Goal: Task Accomplishment & Management: Complete application form

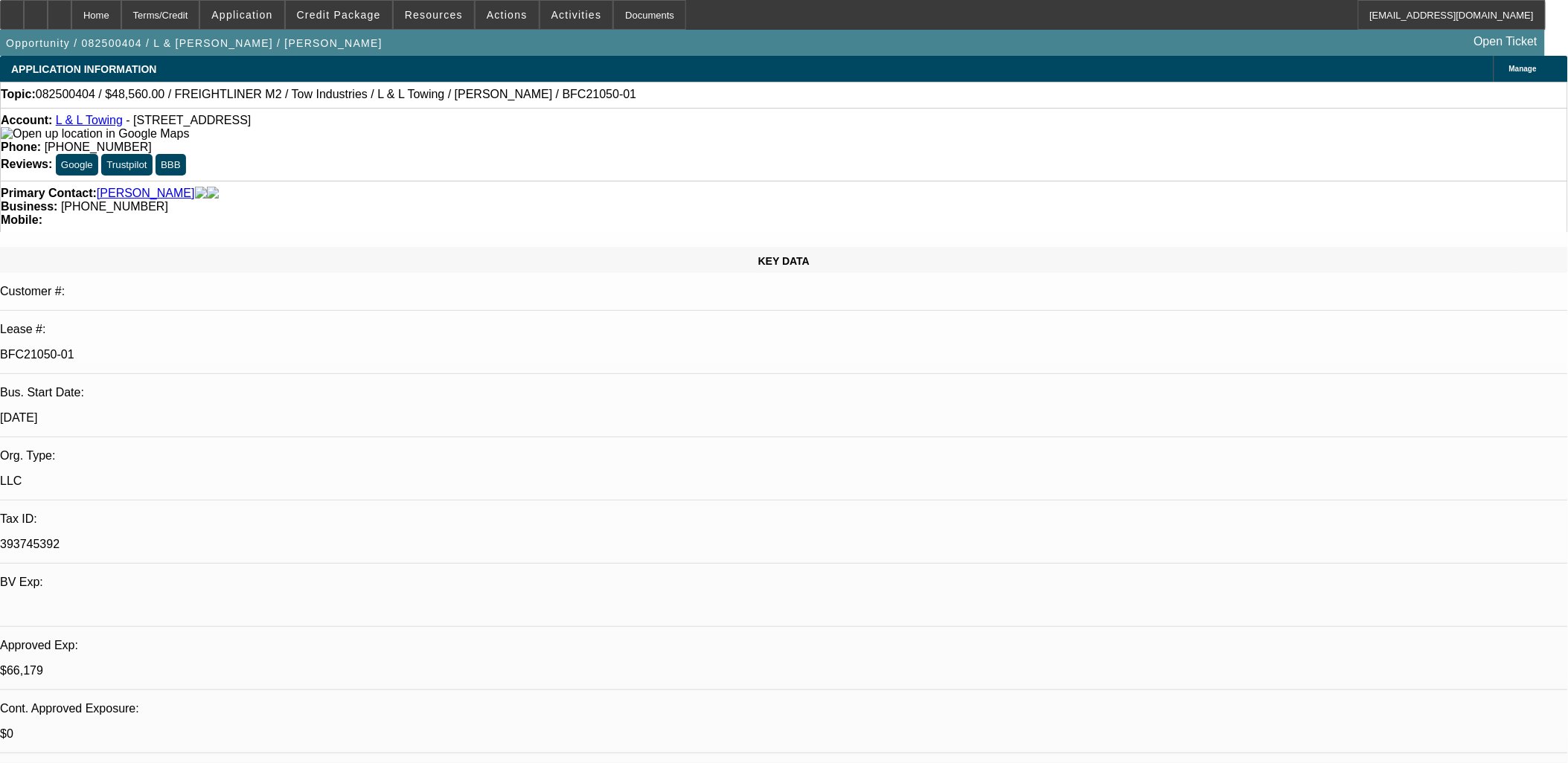
select select "0"
select select "2"
select select "0.1"
select select "0"
select select "2"
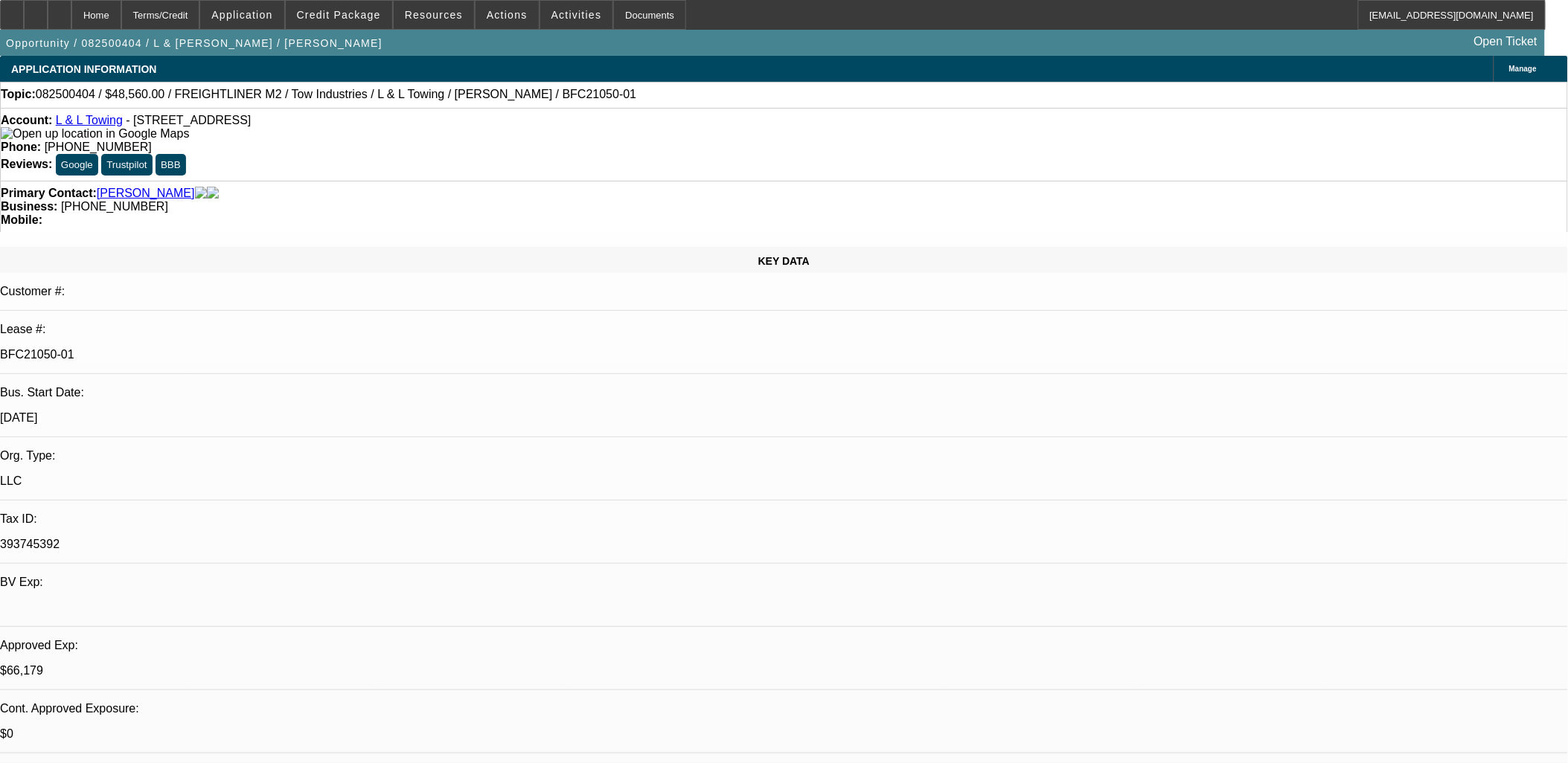
select select "0.1"
select select "0"
select select "2"
select select "0.1"
select select "0"
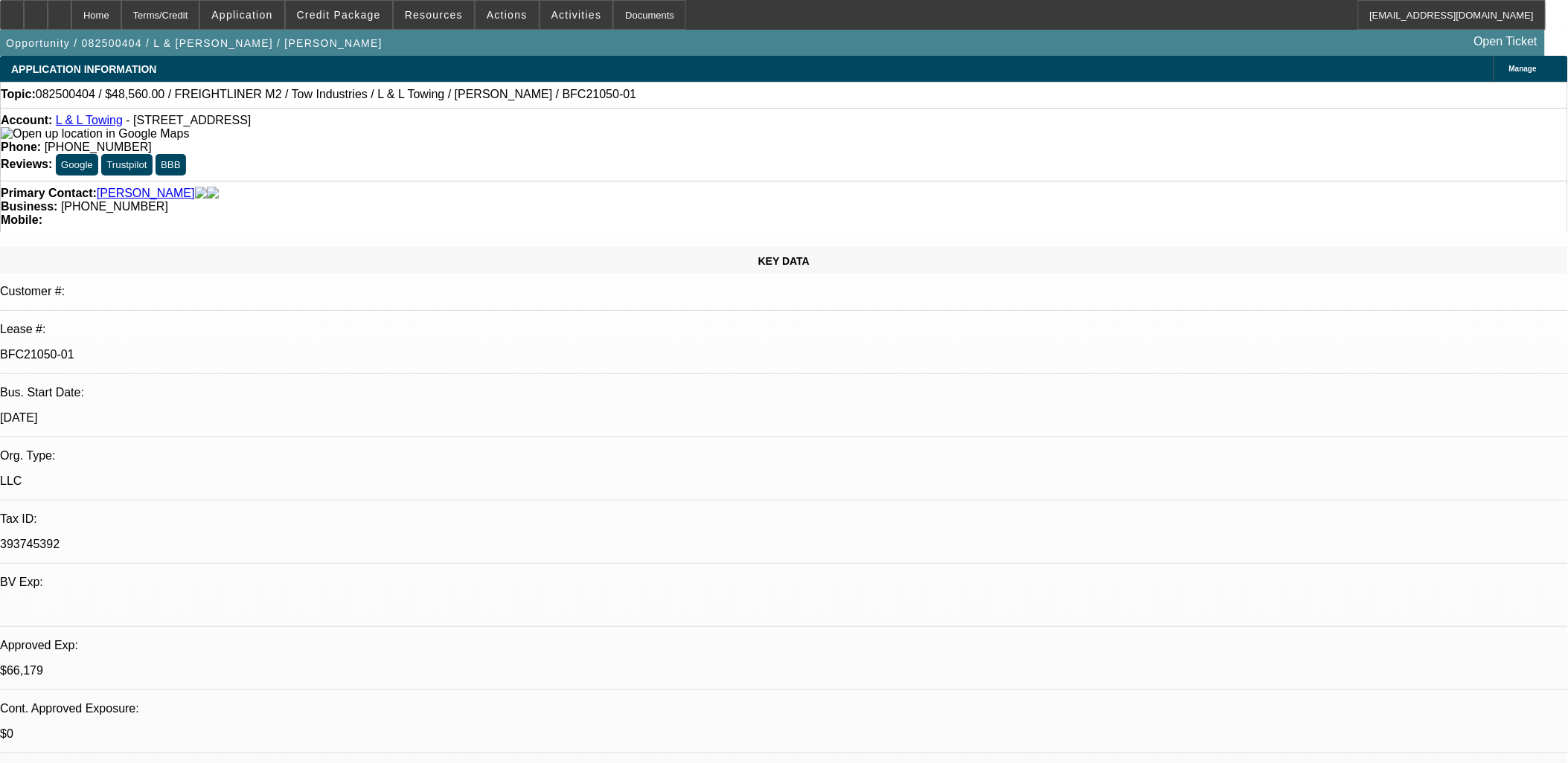
select select "2"
select select "0.1"
select select "1"
select select "2"
select select "4"
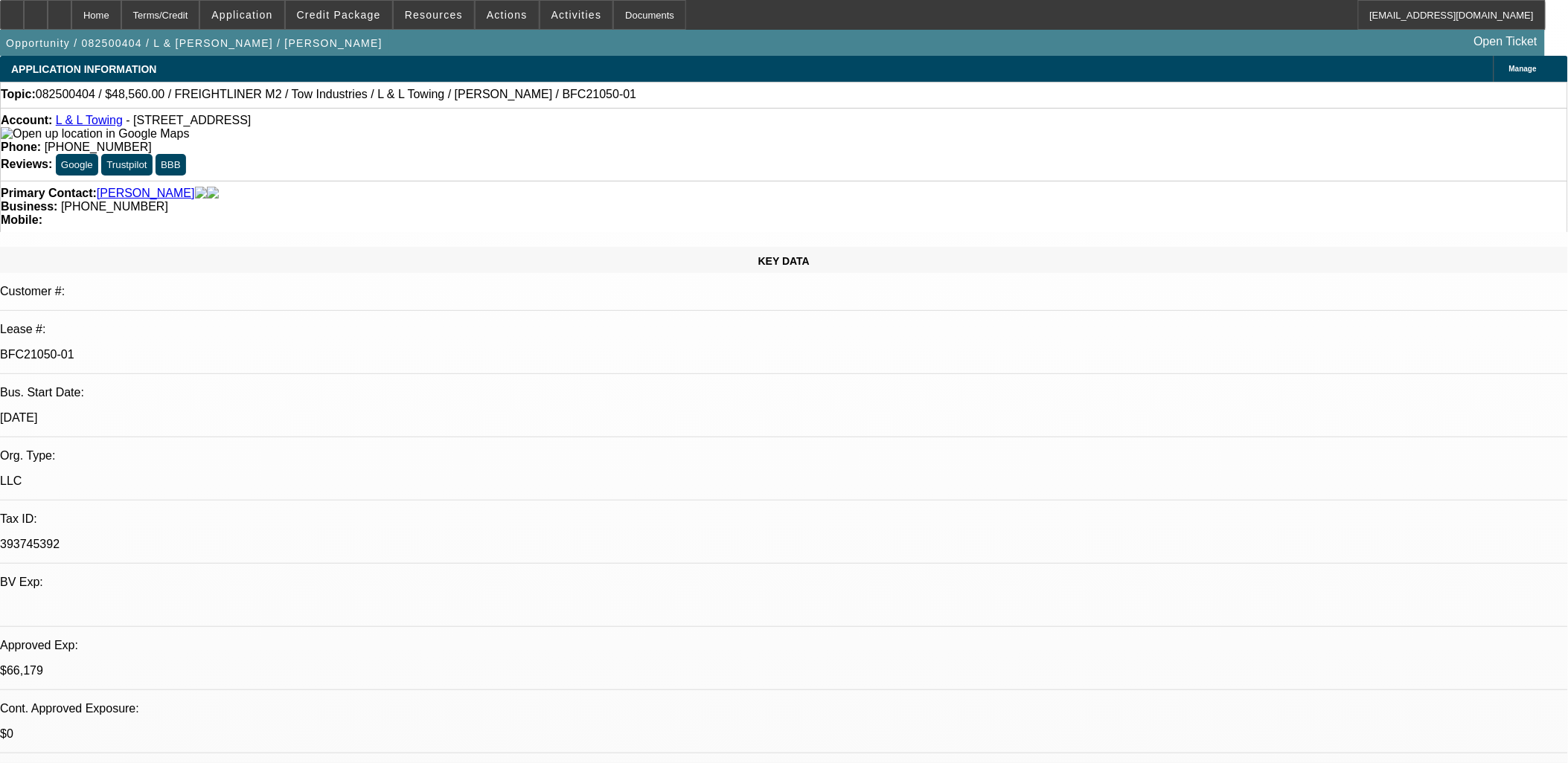
select select "1"
select select "2"
select select "4"
select select "1"
select select "2"
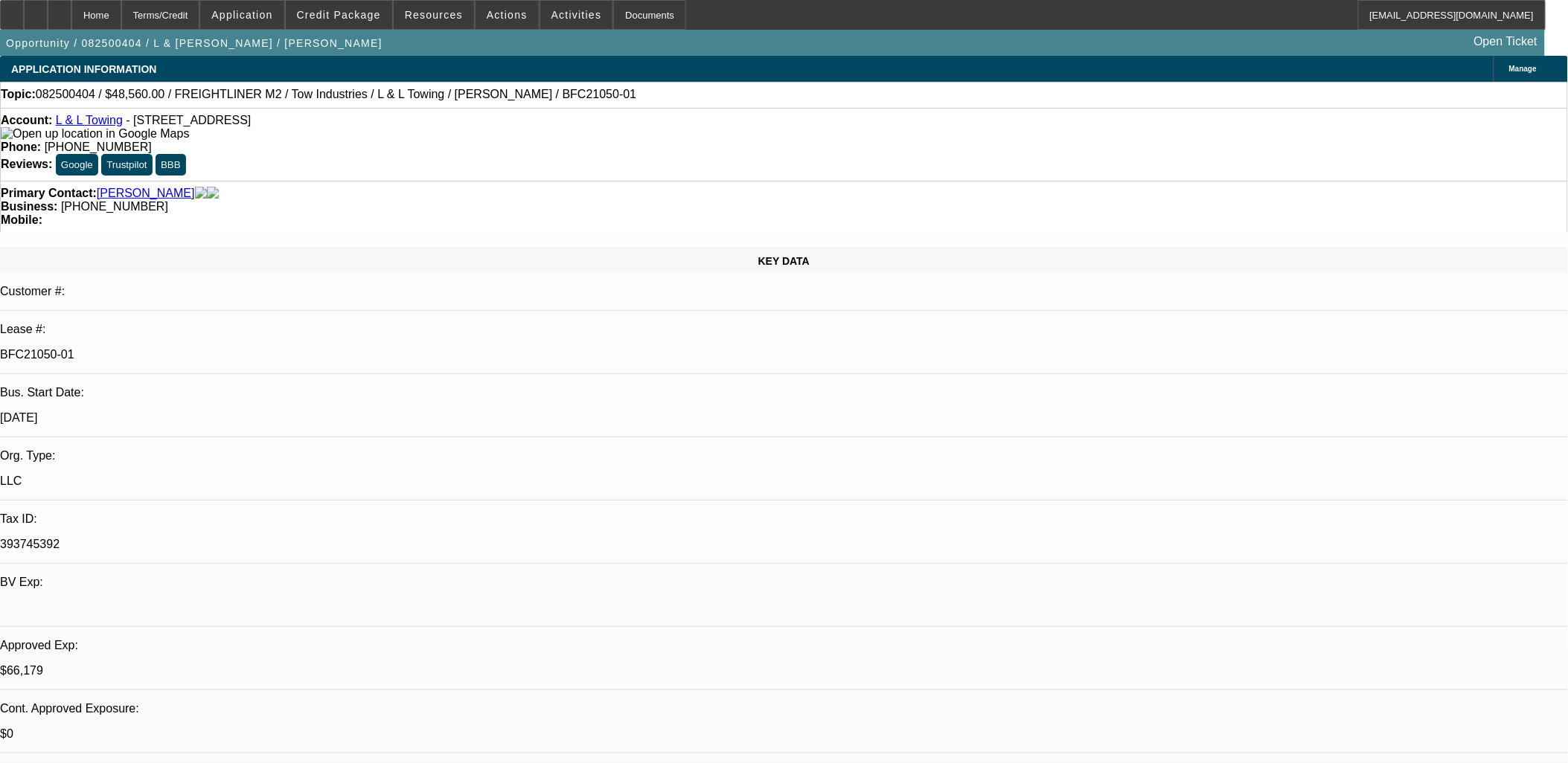
select select "4"
select select "1"
select select "2"
select select "4"
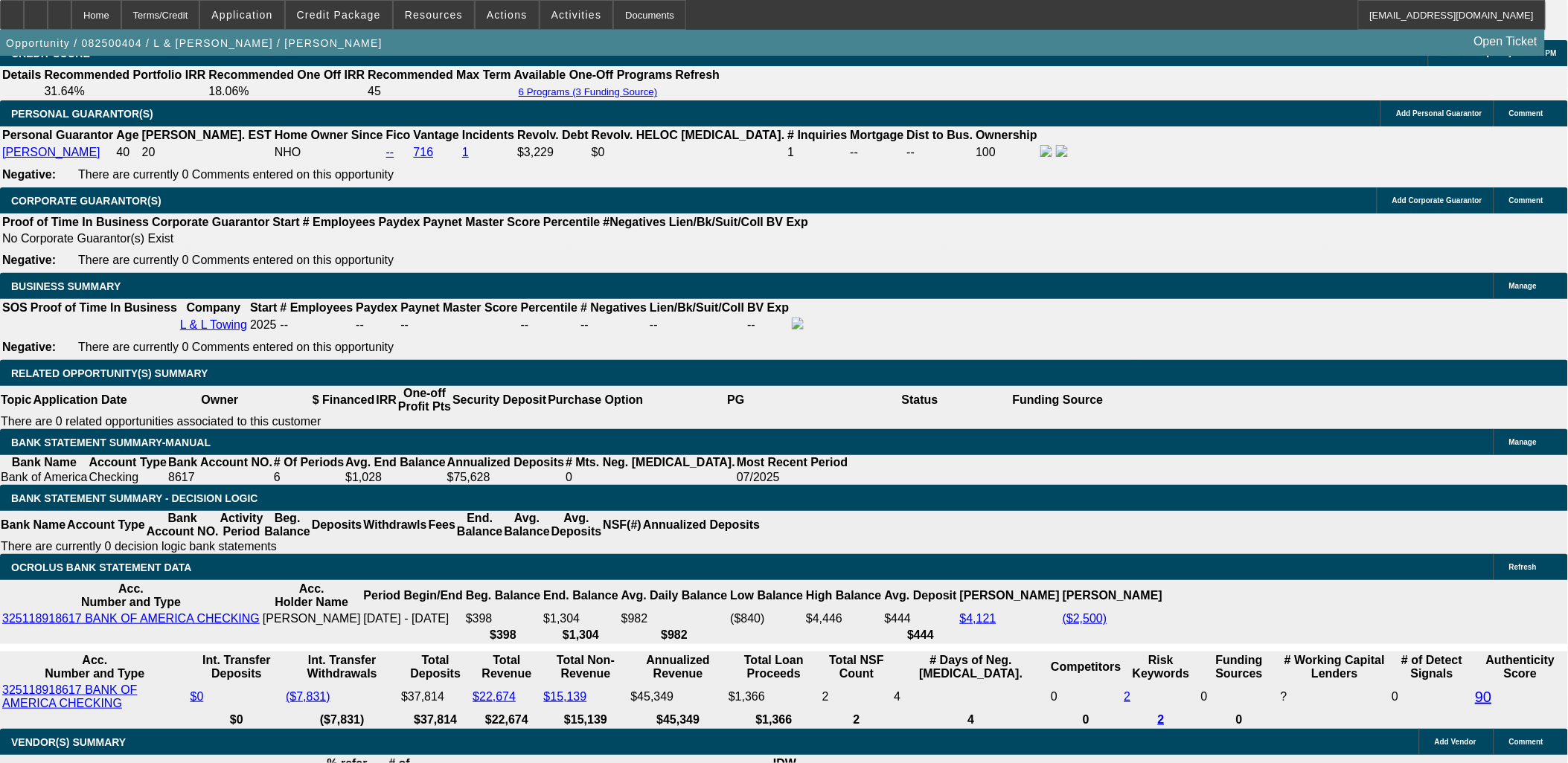
scroll to position [2232, 0]
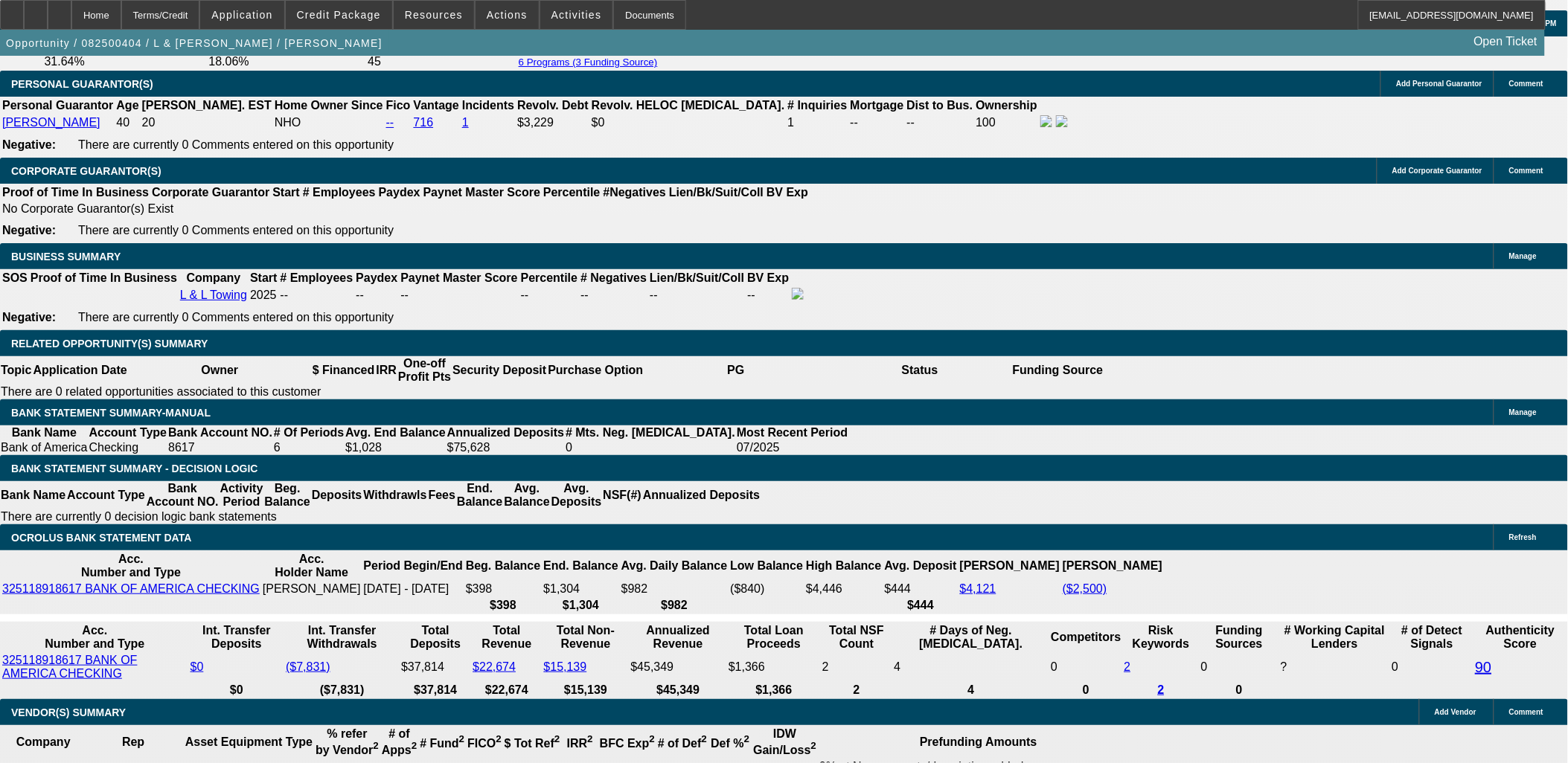
click at [365, 18] on span "Credit Package" at bounding box center [339, 15] width 84 height 12
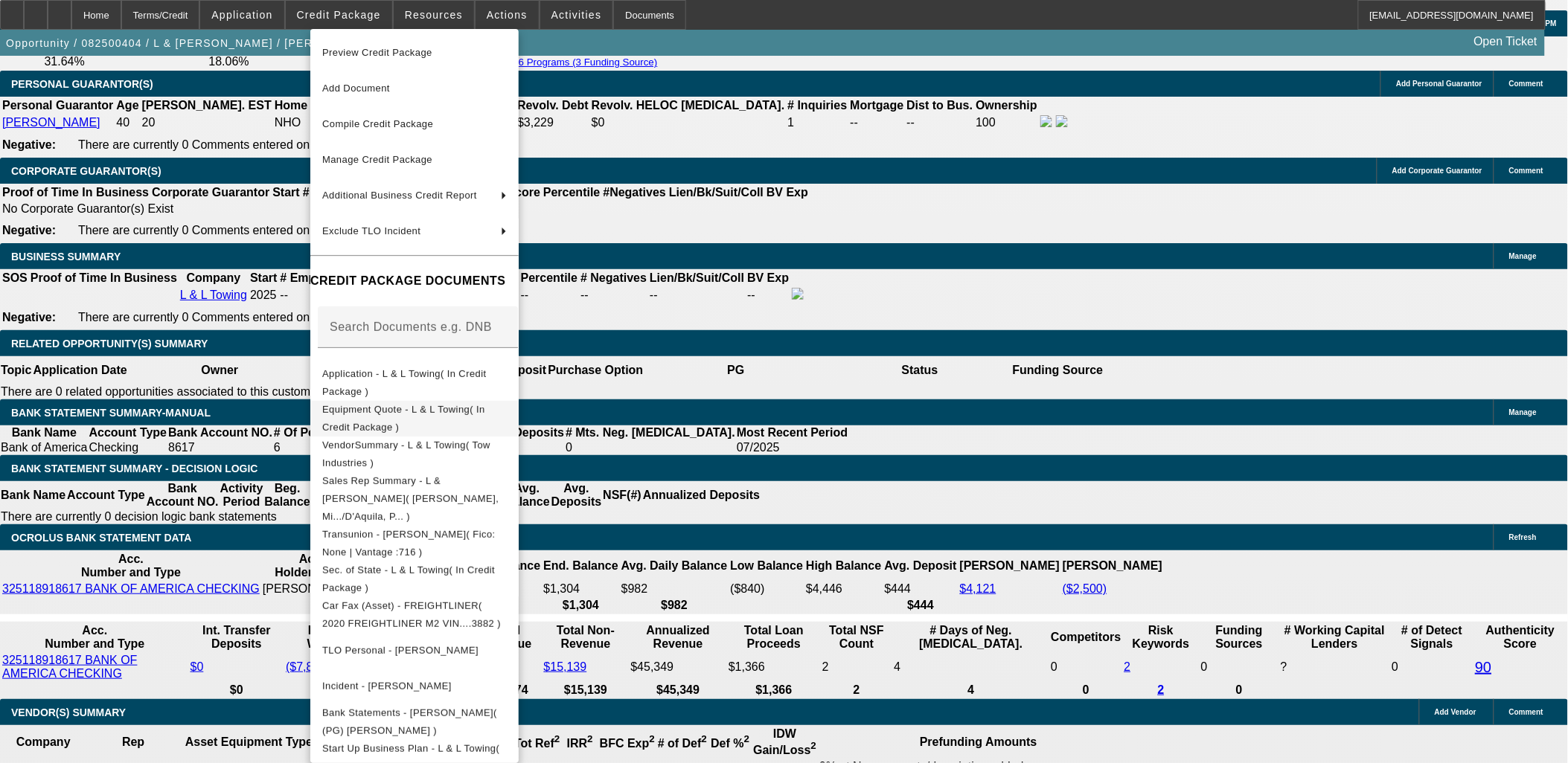
click at [442, 415] on span "Equipment Quote - L & L Towing( In Credit Package )" at bounding box center [404, 418] width 163 height 29
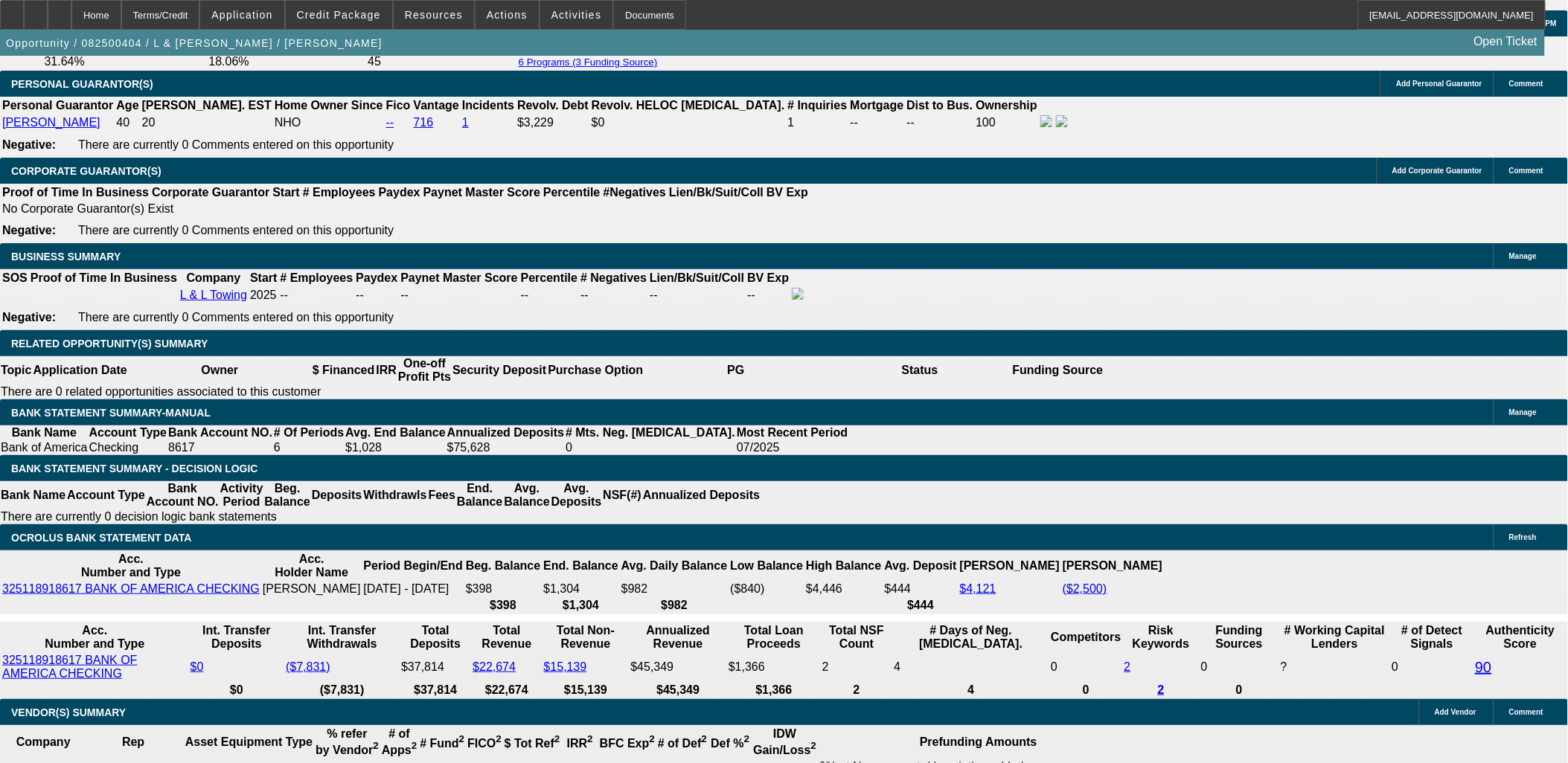
scroll to position [495, 0]
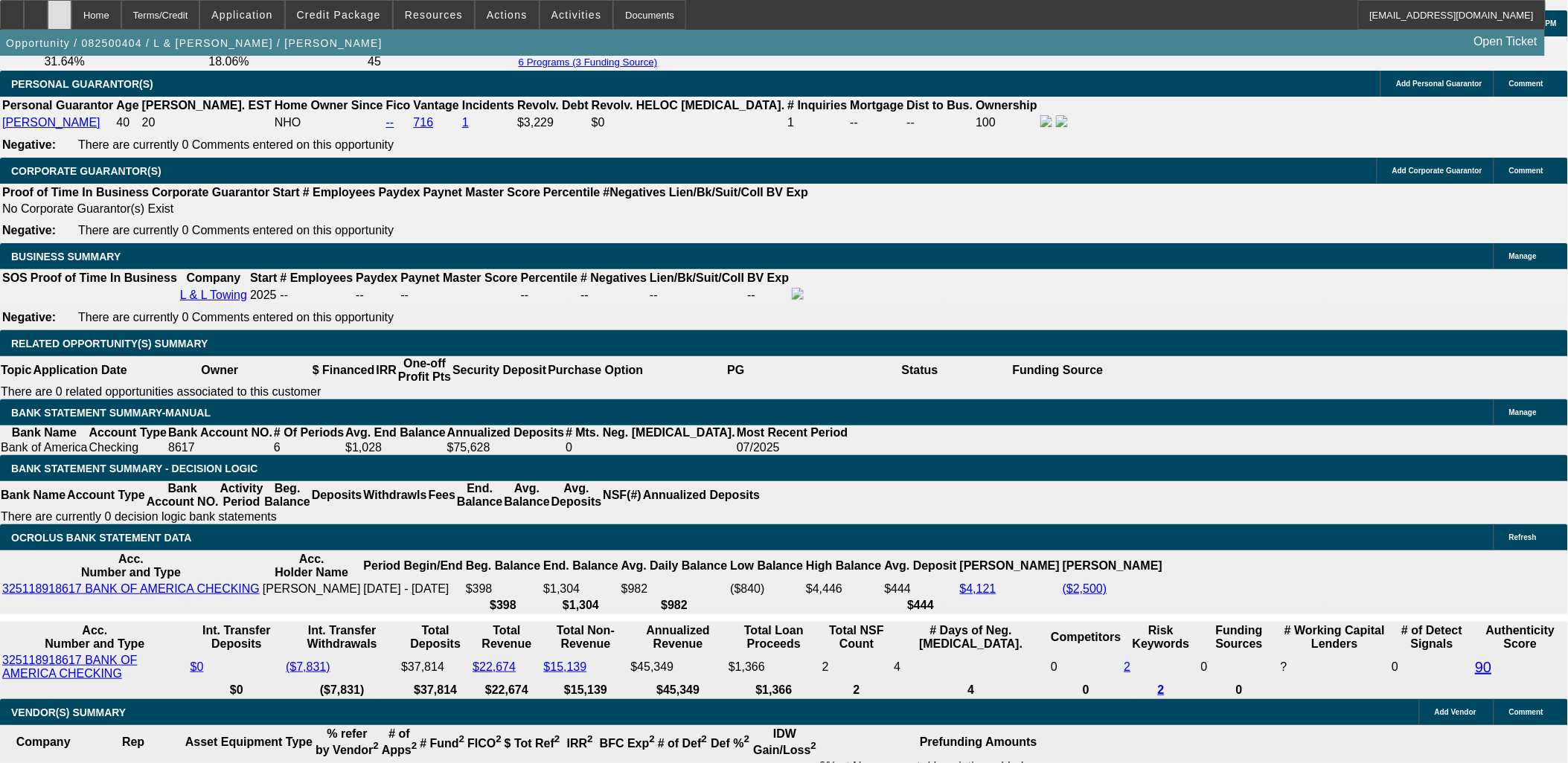
click at [72, 18] on div at bounding box center [59, 15] width 24 height 30
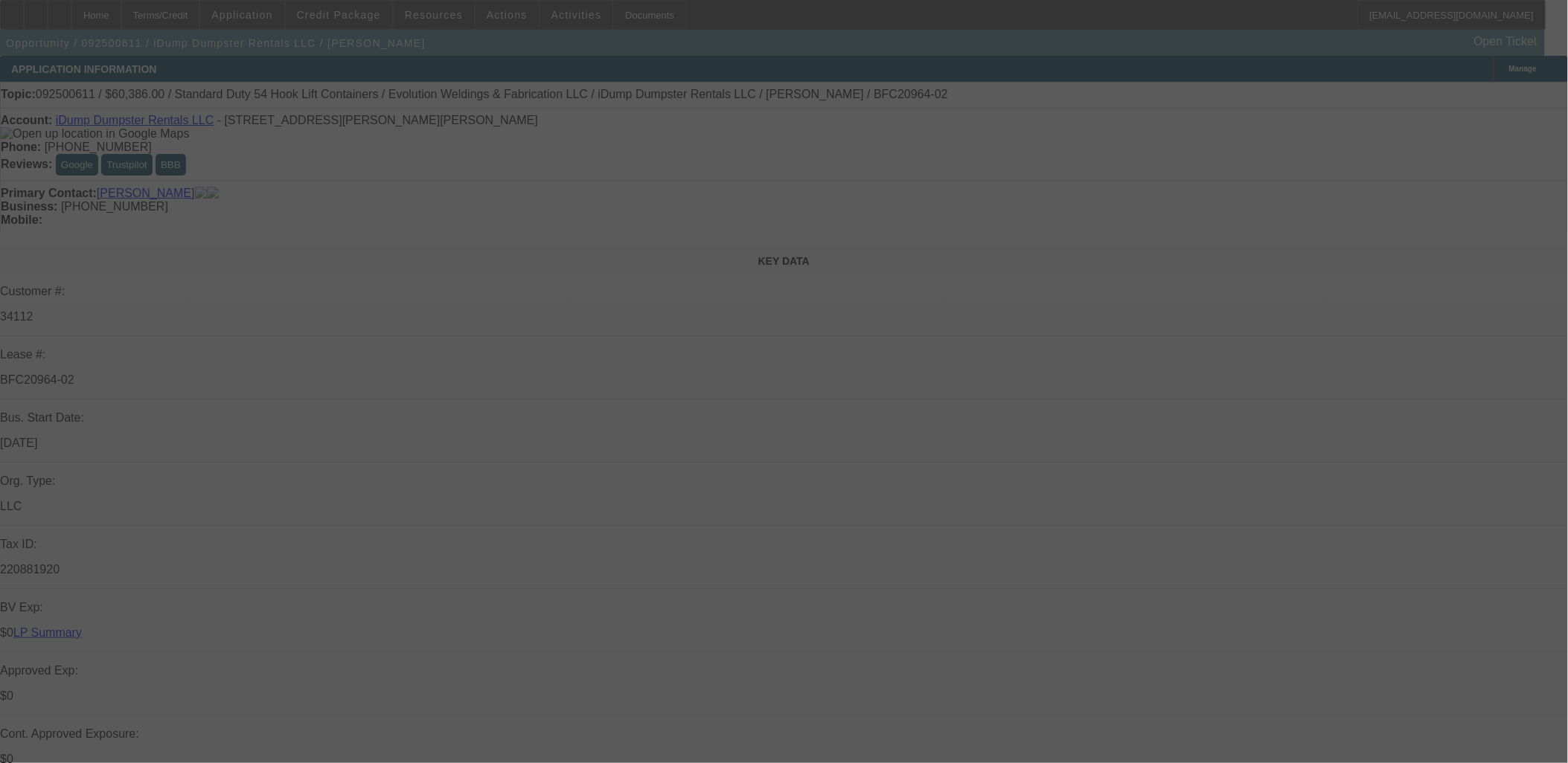
select select "0"
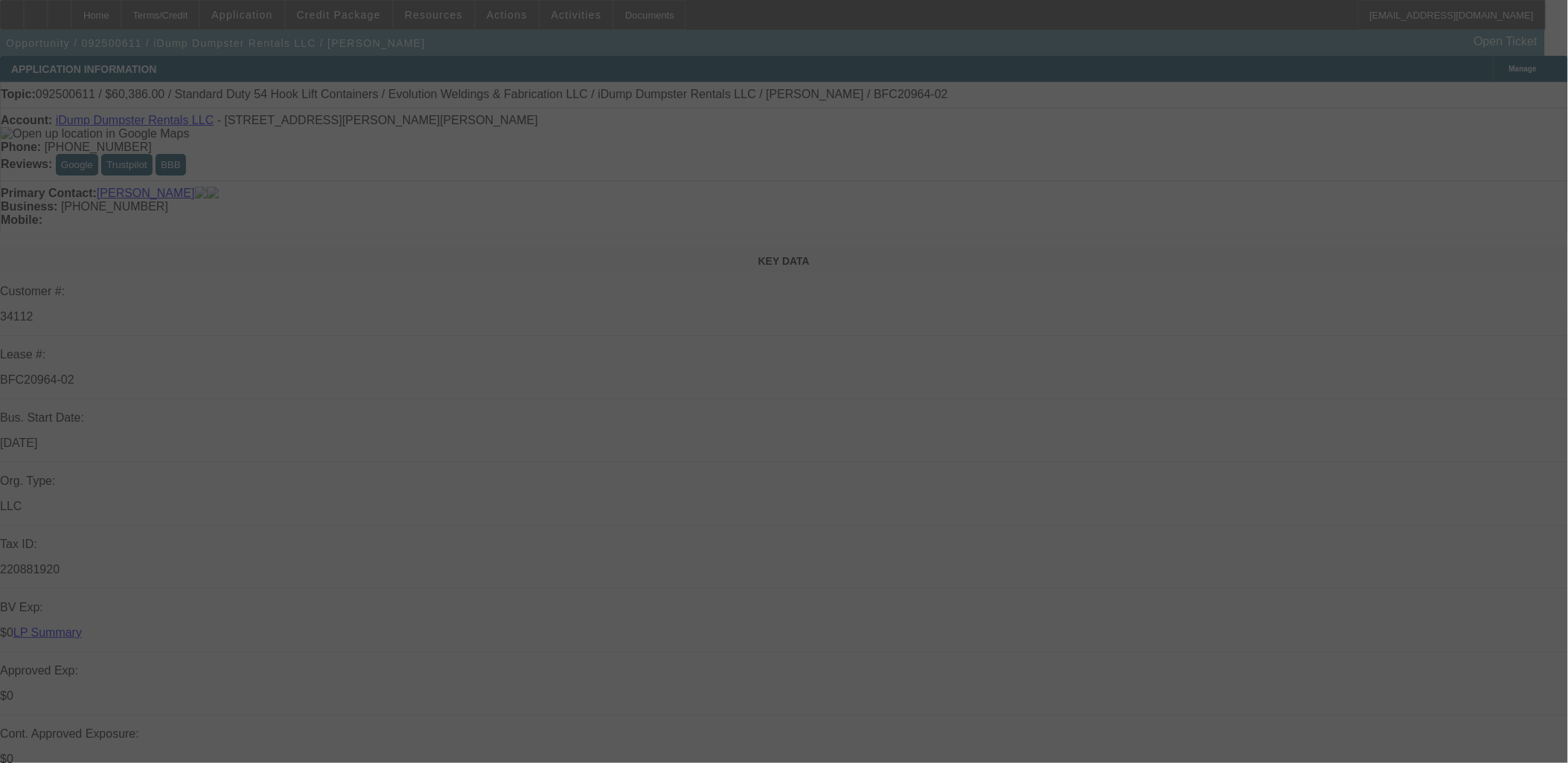
select select "0"
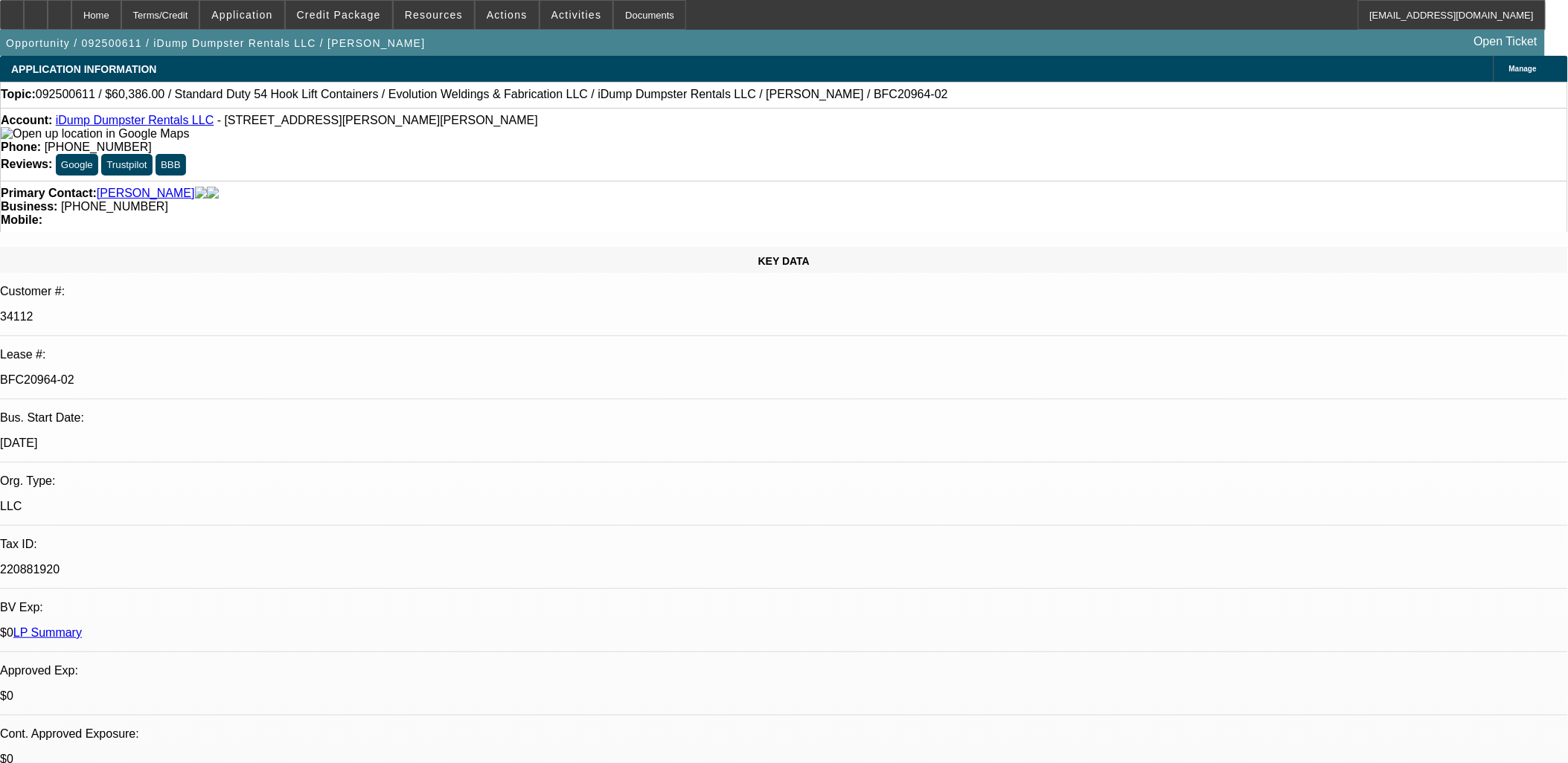
select select "1"
select select "6"
select select "1"
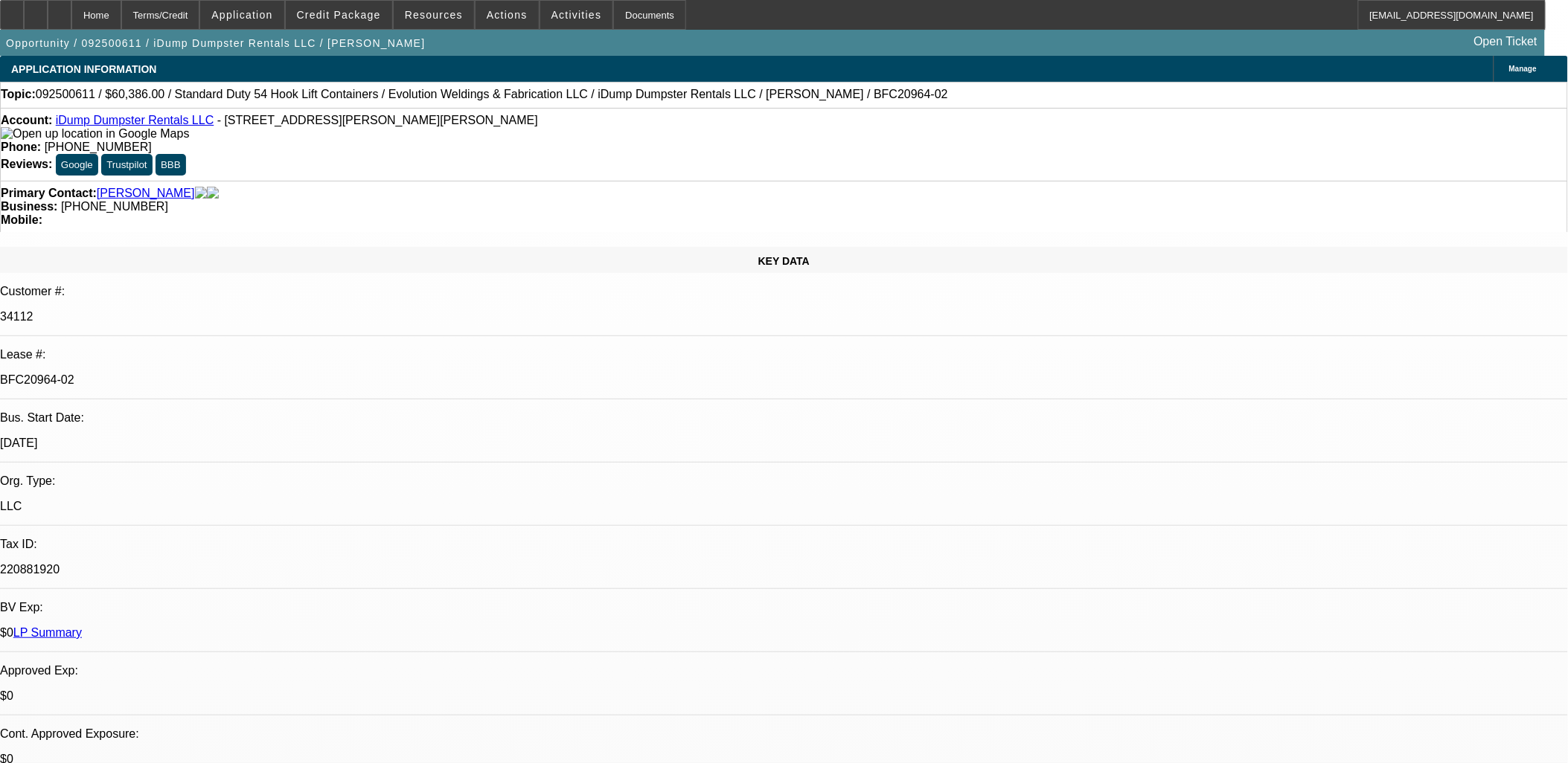
select select "6"
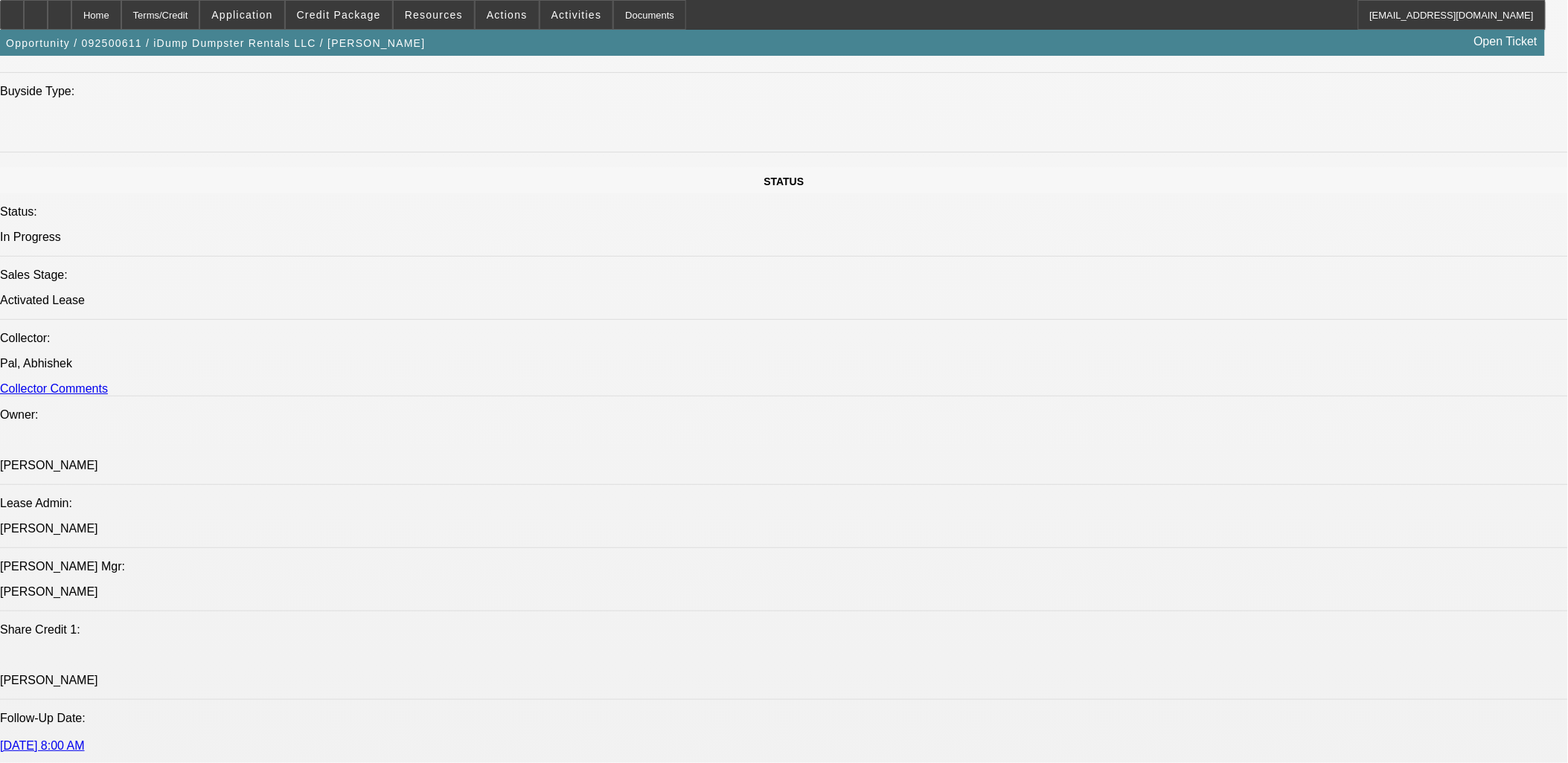
scroll to position [1653, 0]
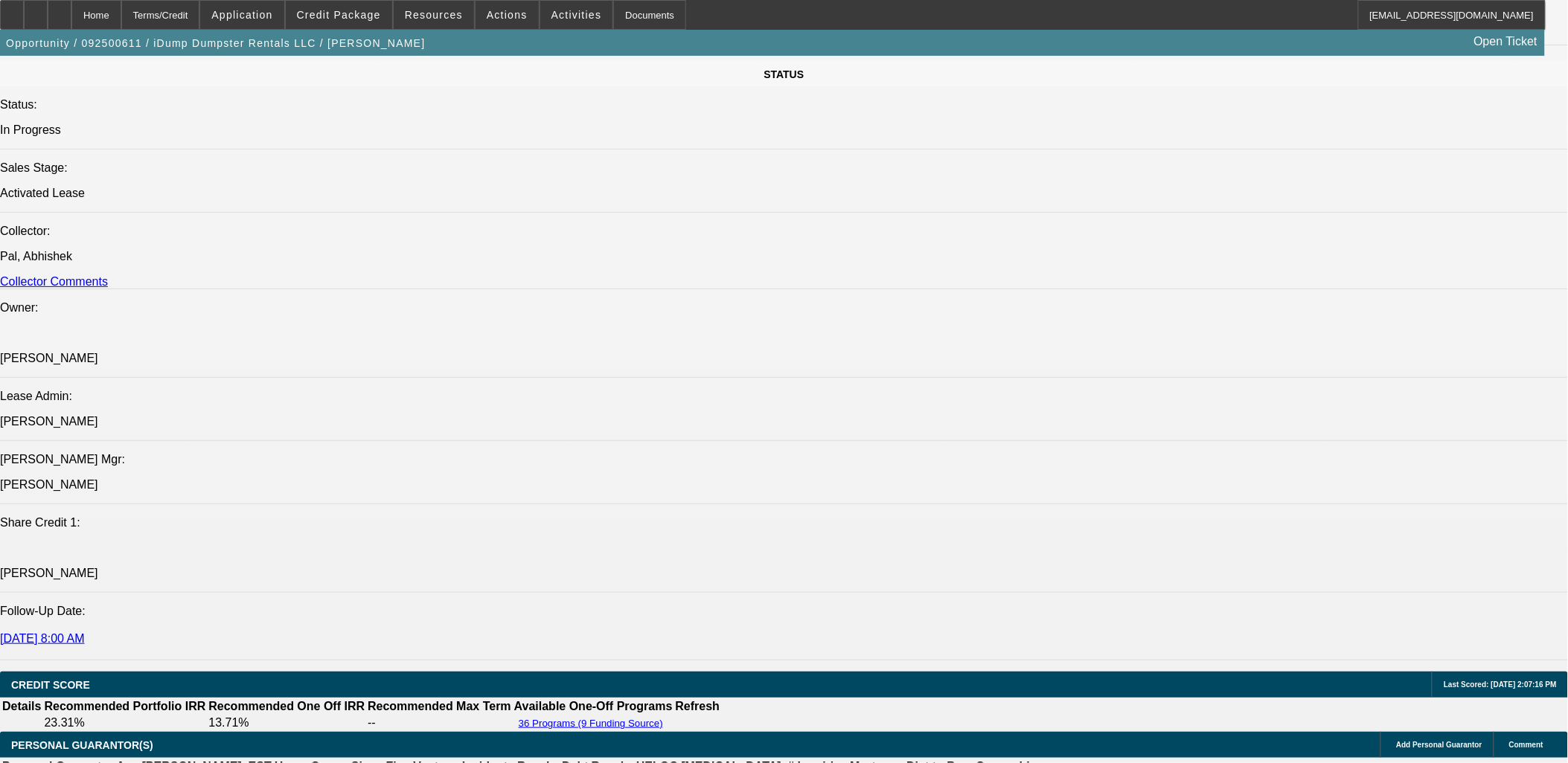
drag, startPoint x: 1253, startPoint y: 403, endPoint x: 1341, endPoint y: 407, distance: 88.1
click at [12, 10] on icon at bounding box center [12, 10] width 0 height 0
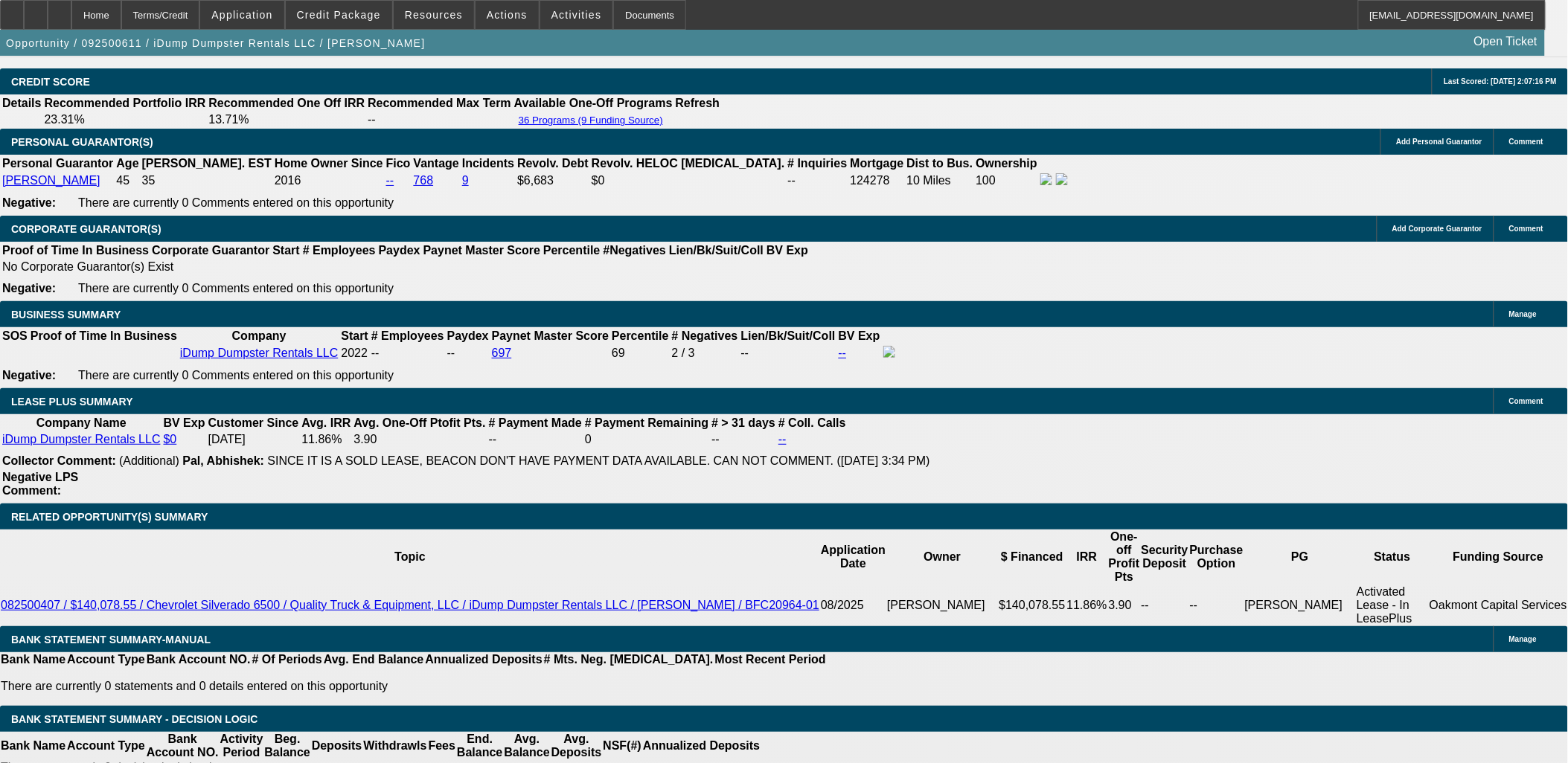
scroll to position [2397, 0]
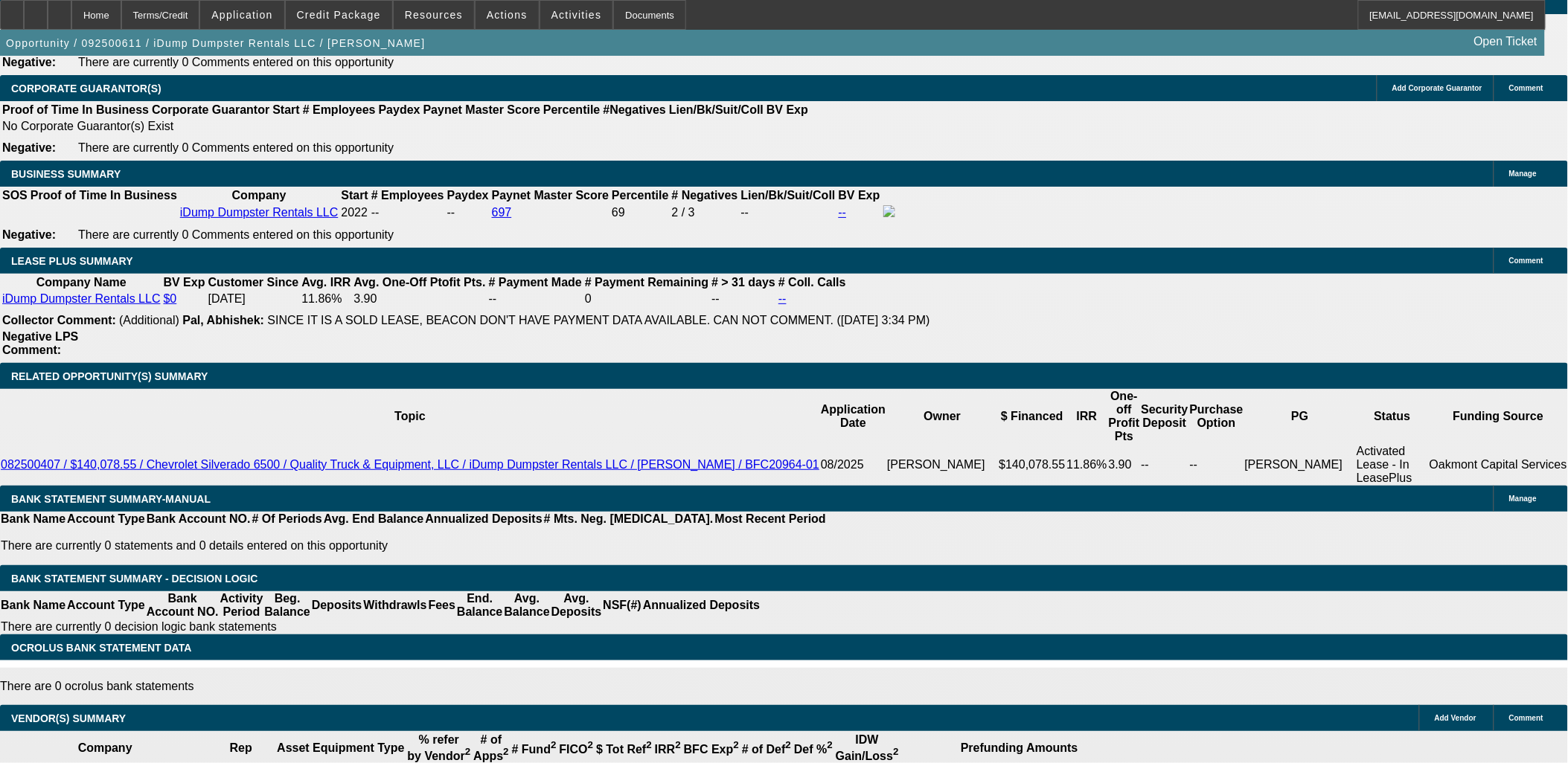
drag, startPoint x: 1460, startPoint y: 105, endPoint x: 1310, endPoint y: 105, distance: 150.0
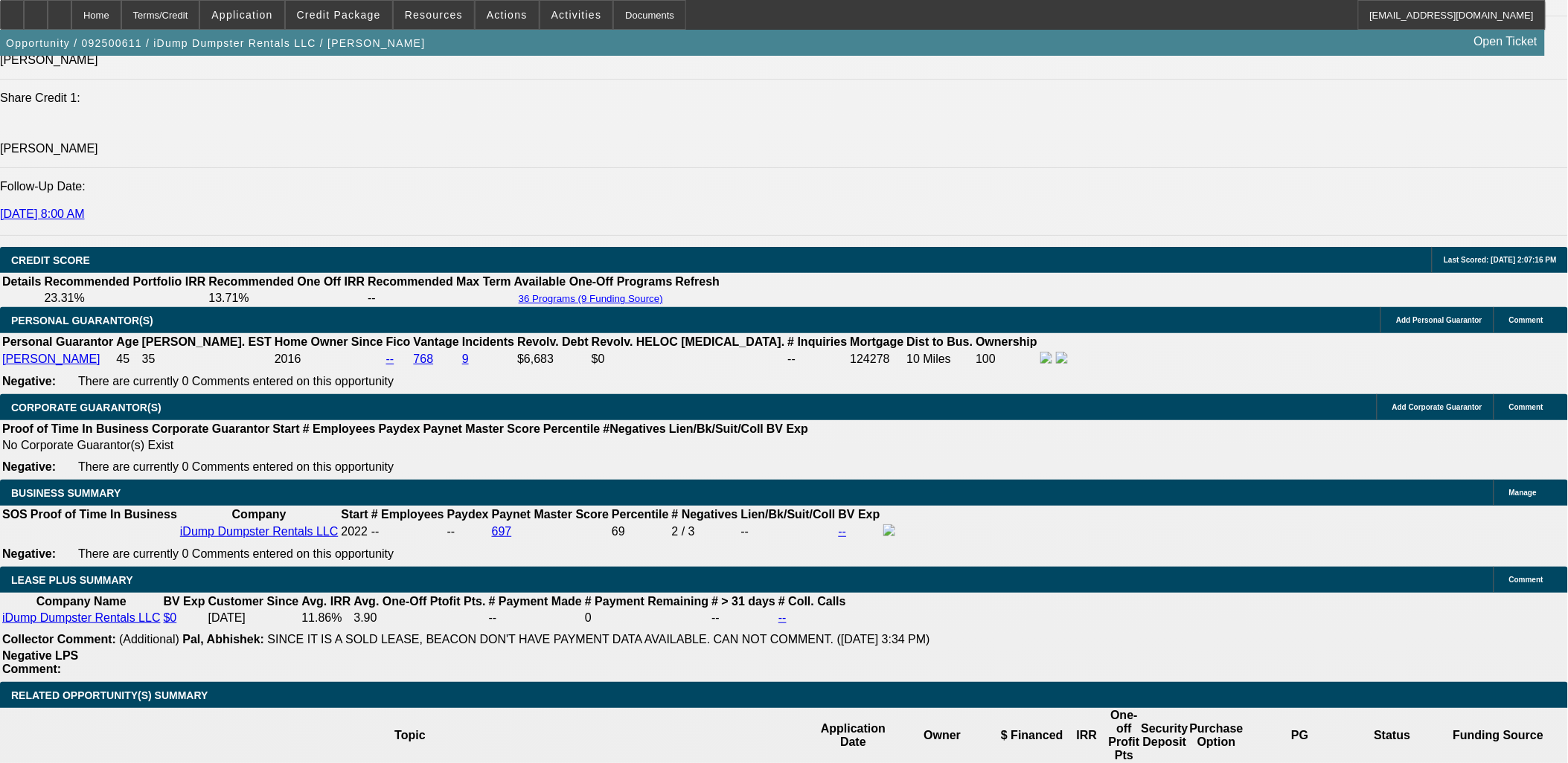
scroll to position [2066, 0]
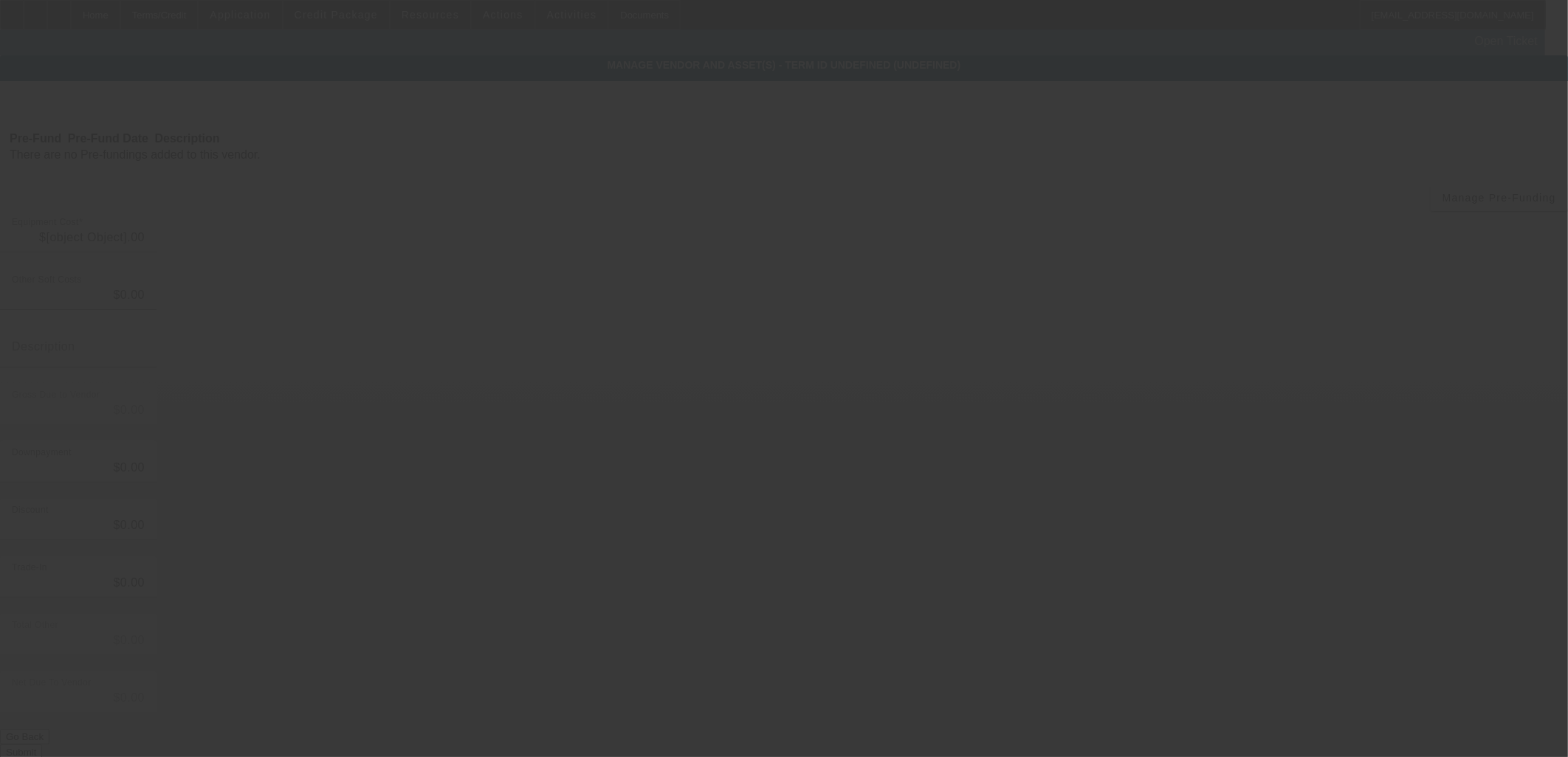
type input "$60,386.00"
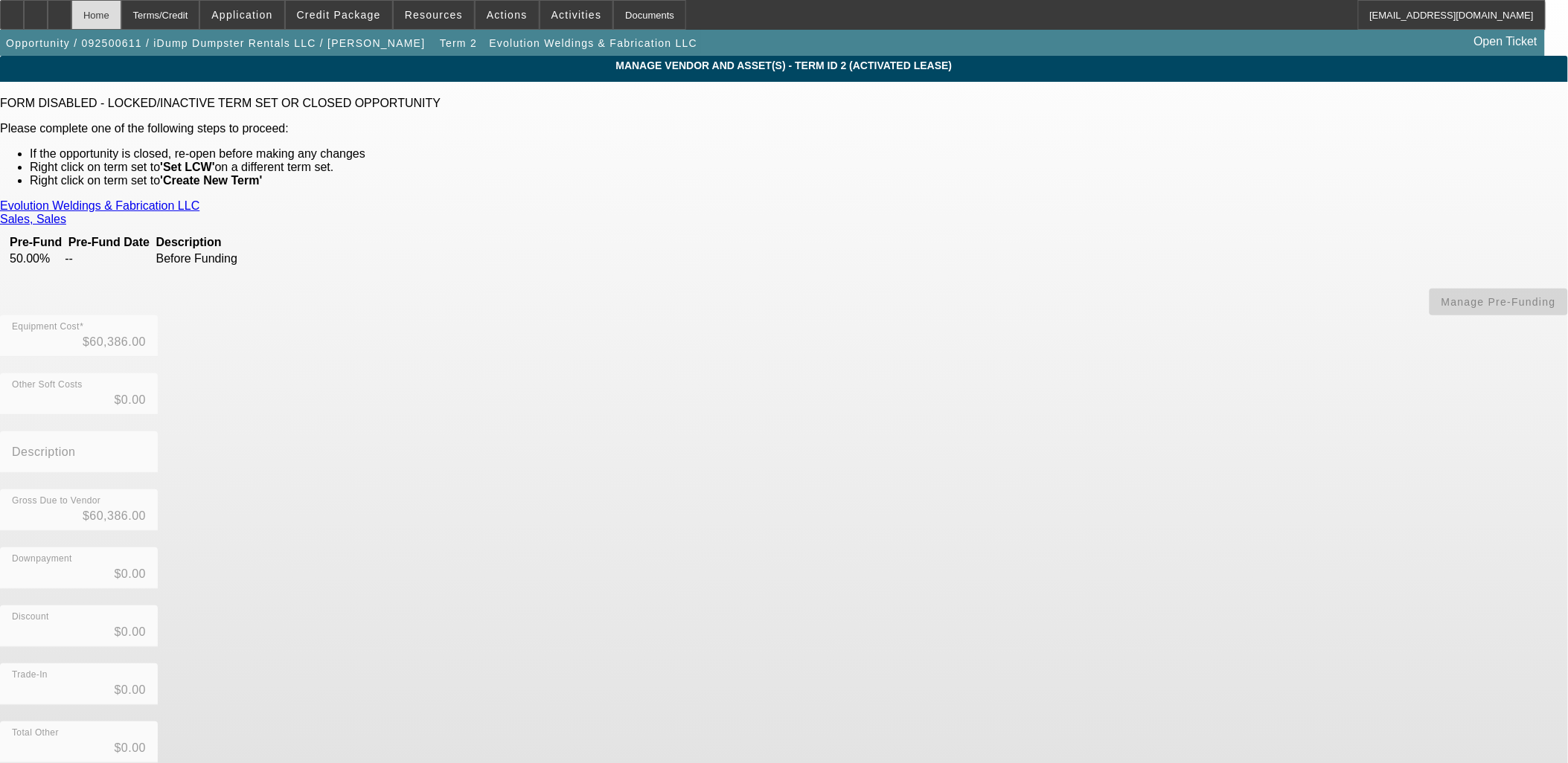
click at [122, 12] on div "Home" at bounding box center [96, 15] width 50 height 30
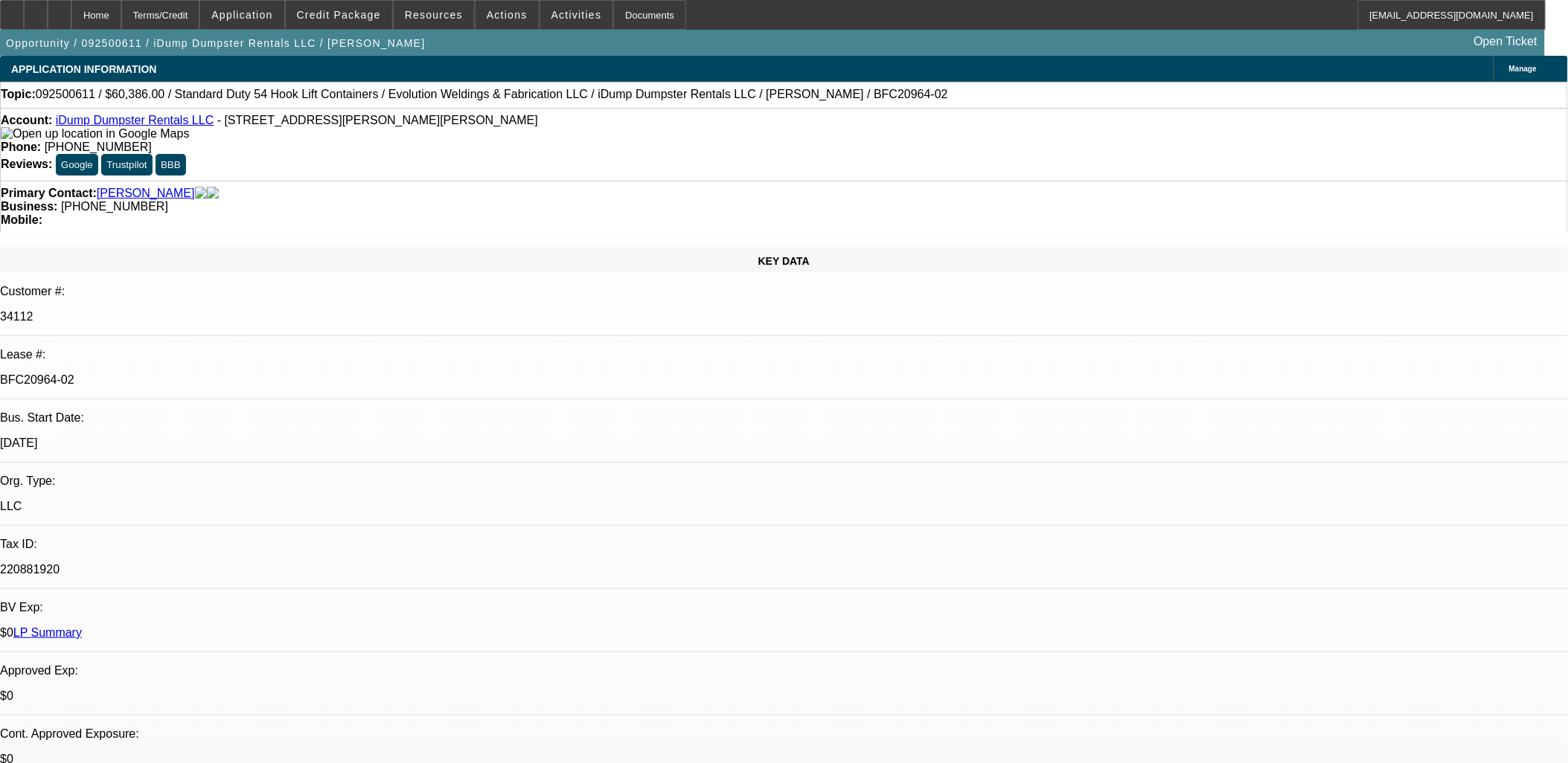
select select "0"
select select "6"
select select "0"
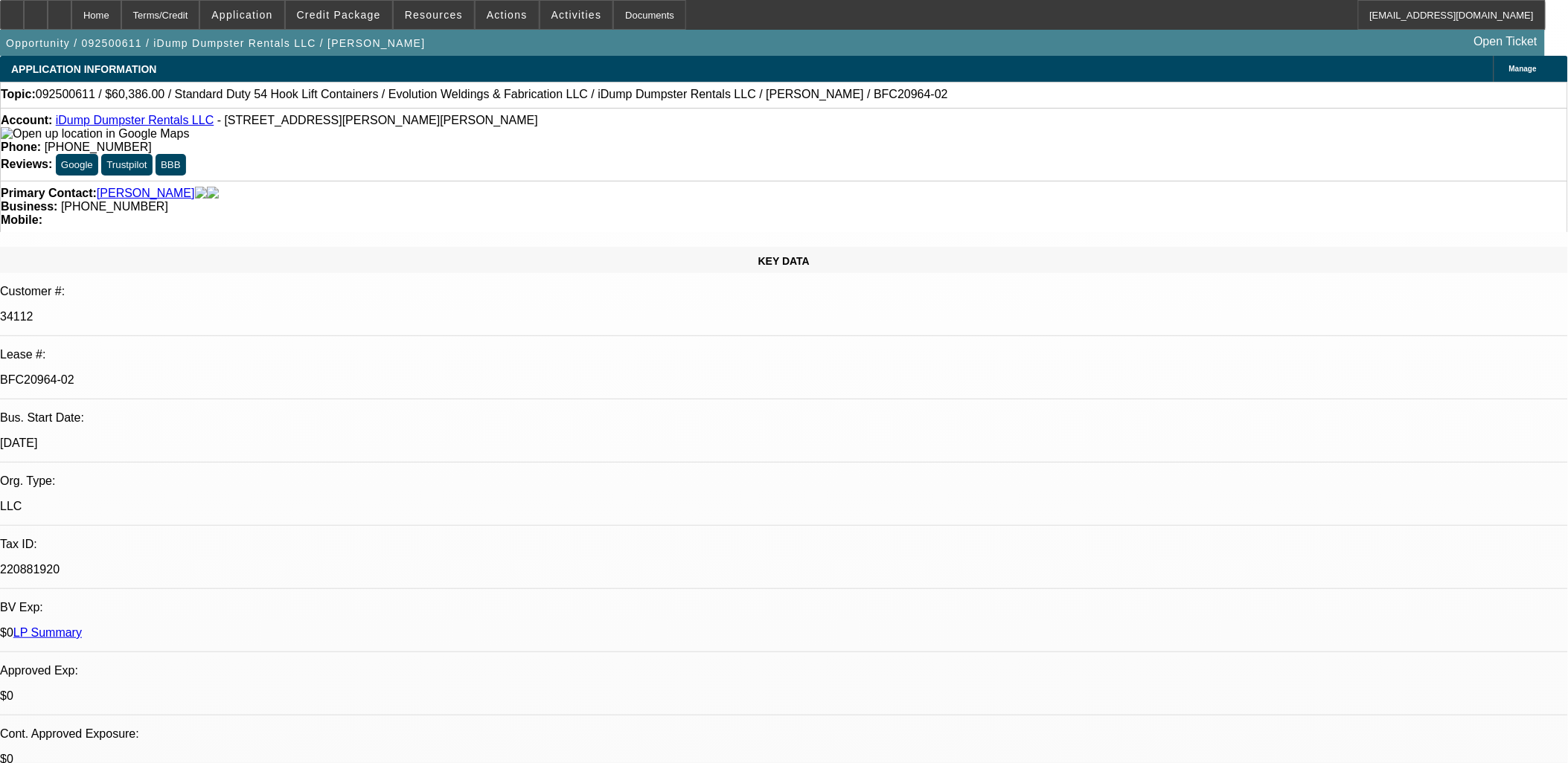
select select "0"
select select "6"
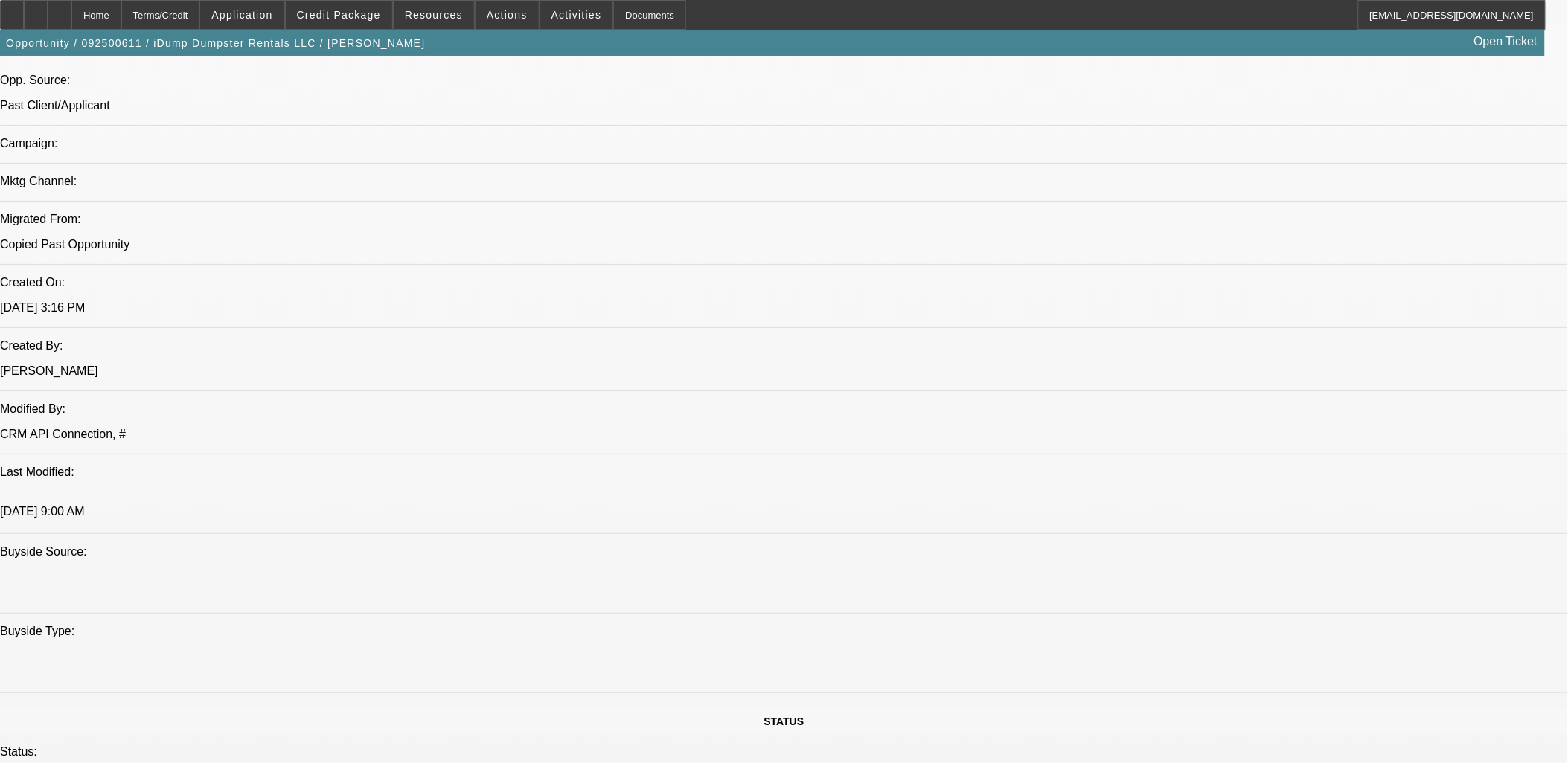
scroll to position [1157, 0]
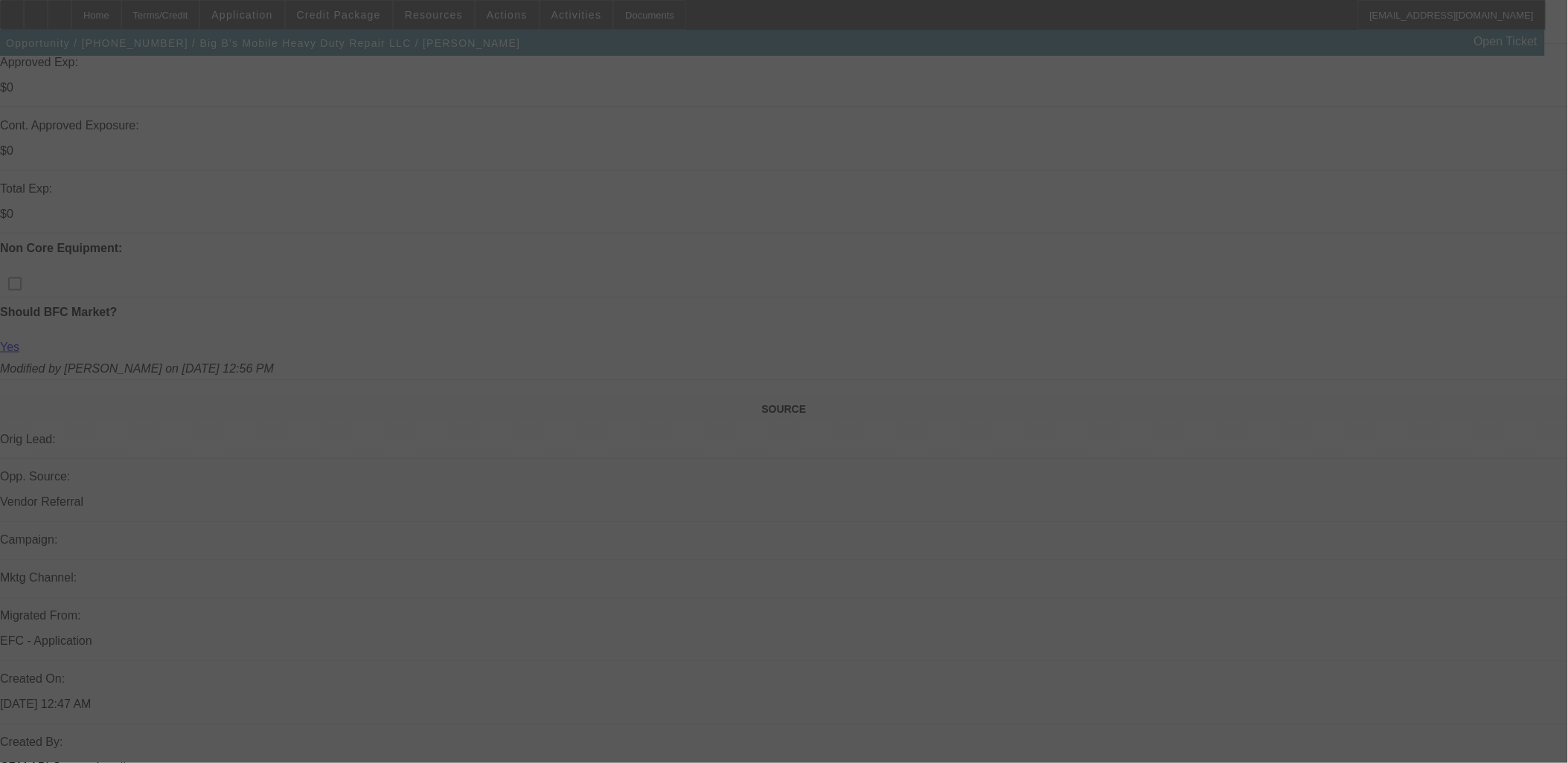
scroll to position [418, 0]
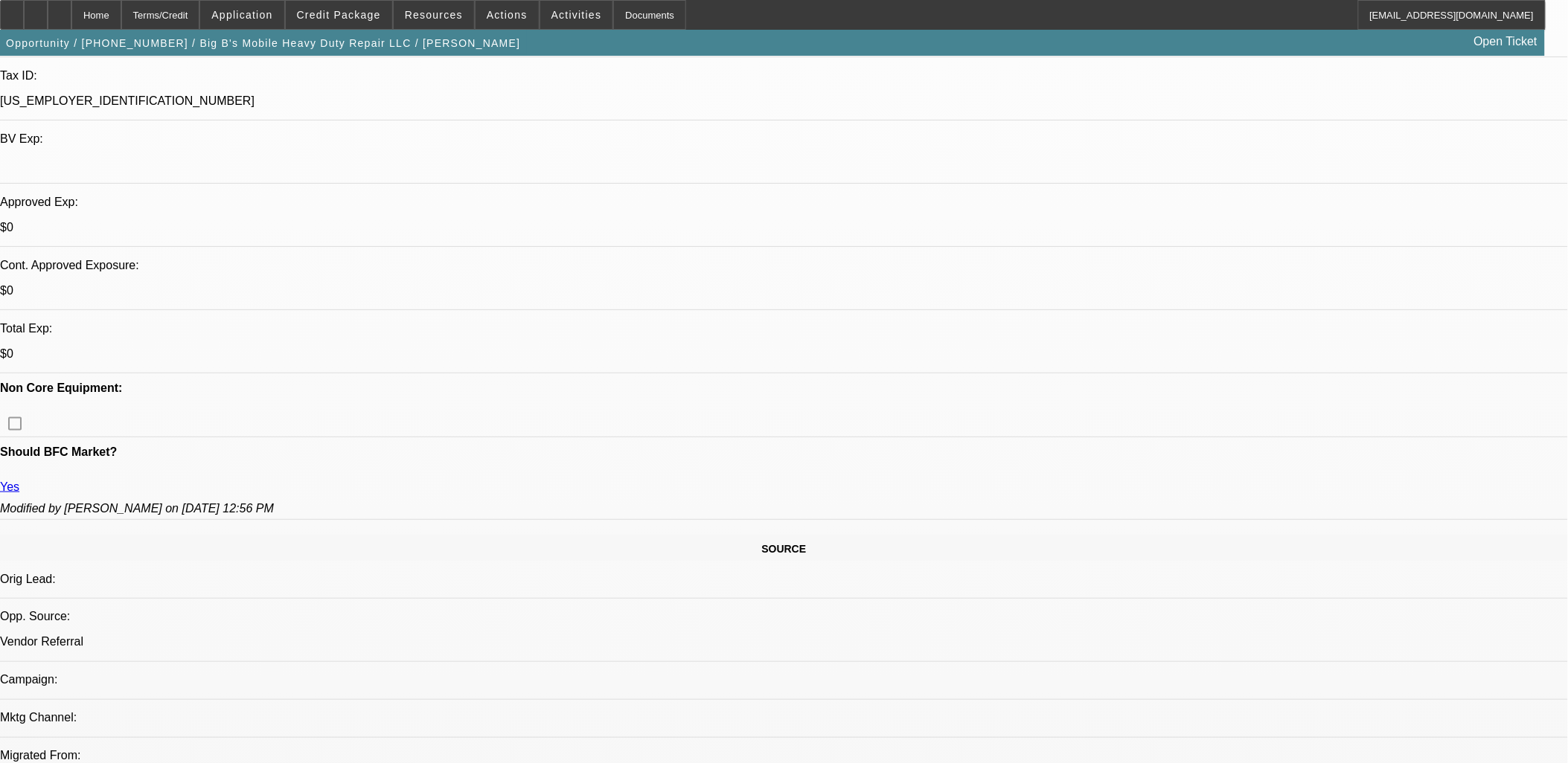
select select "0"
select select "2"
select select "0.1"
select select "0"
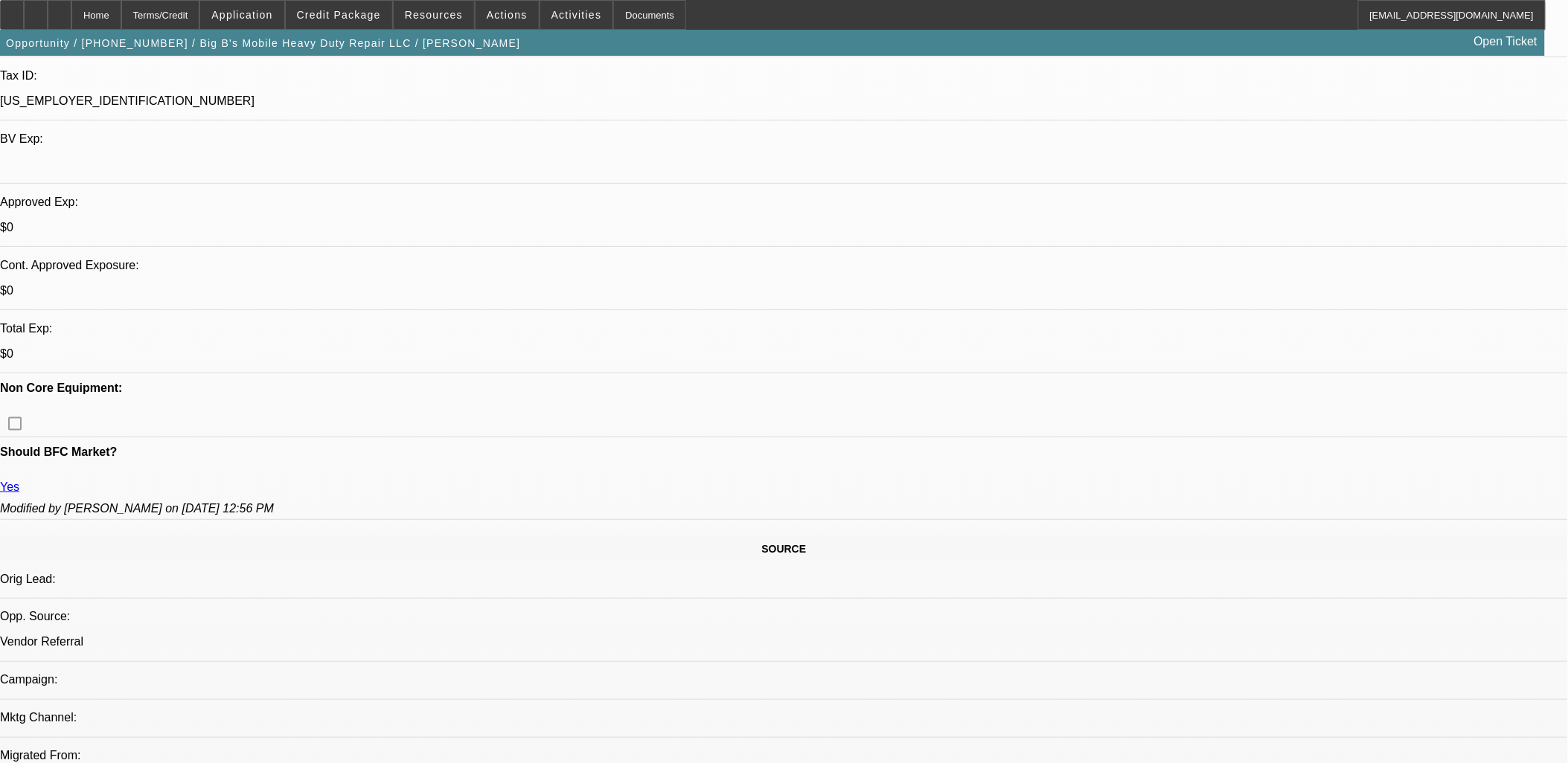
select select "0.1"
select select "0"
select select "0.1"
select select "0"
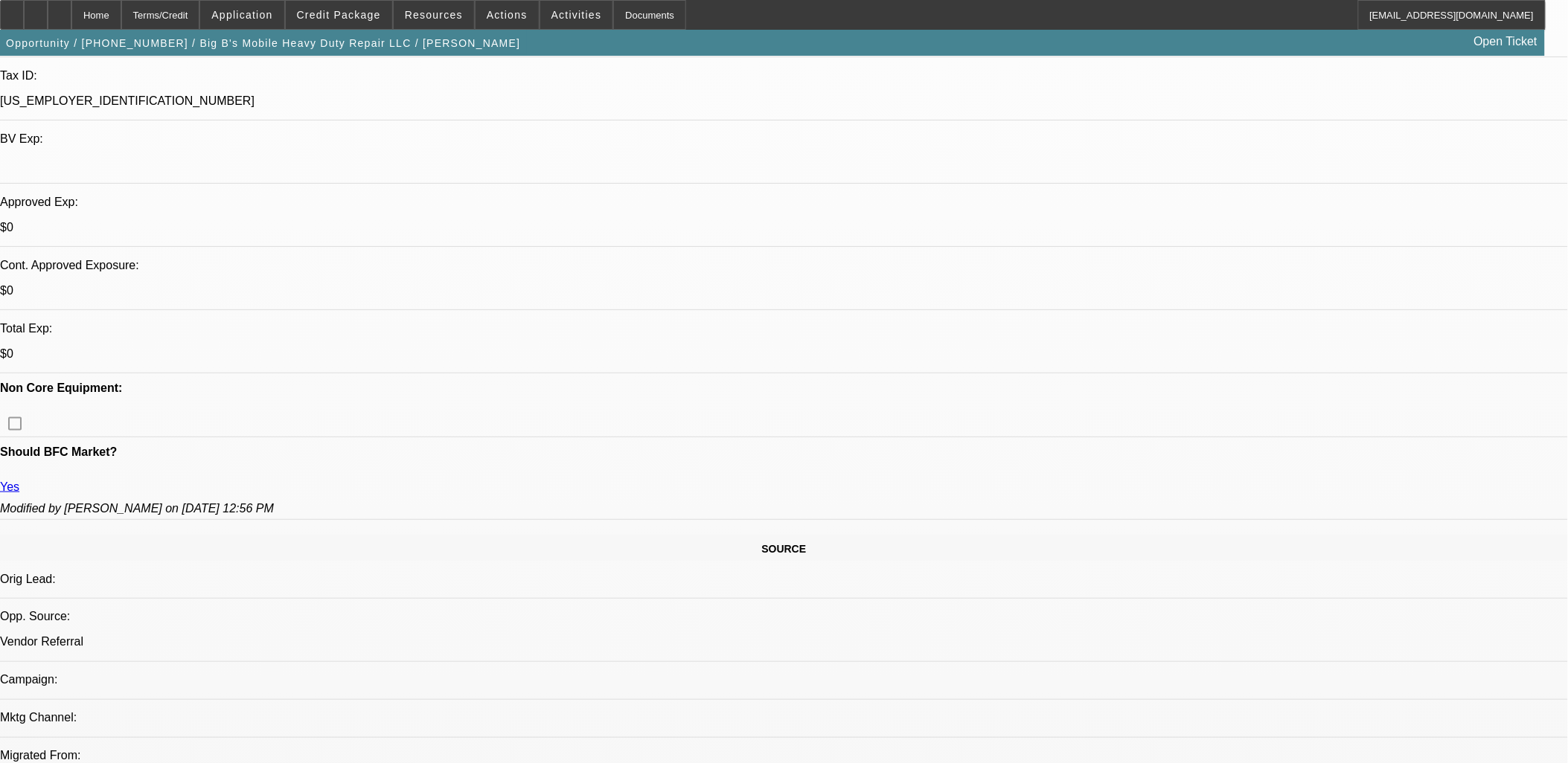
select select "0"
select select "0.1"
select select "1"
select select "2"
select select "4"
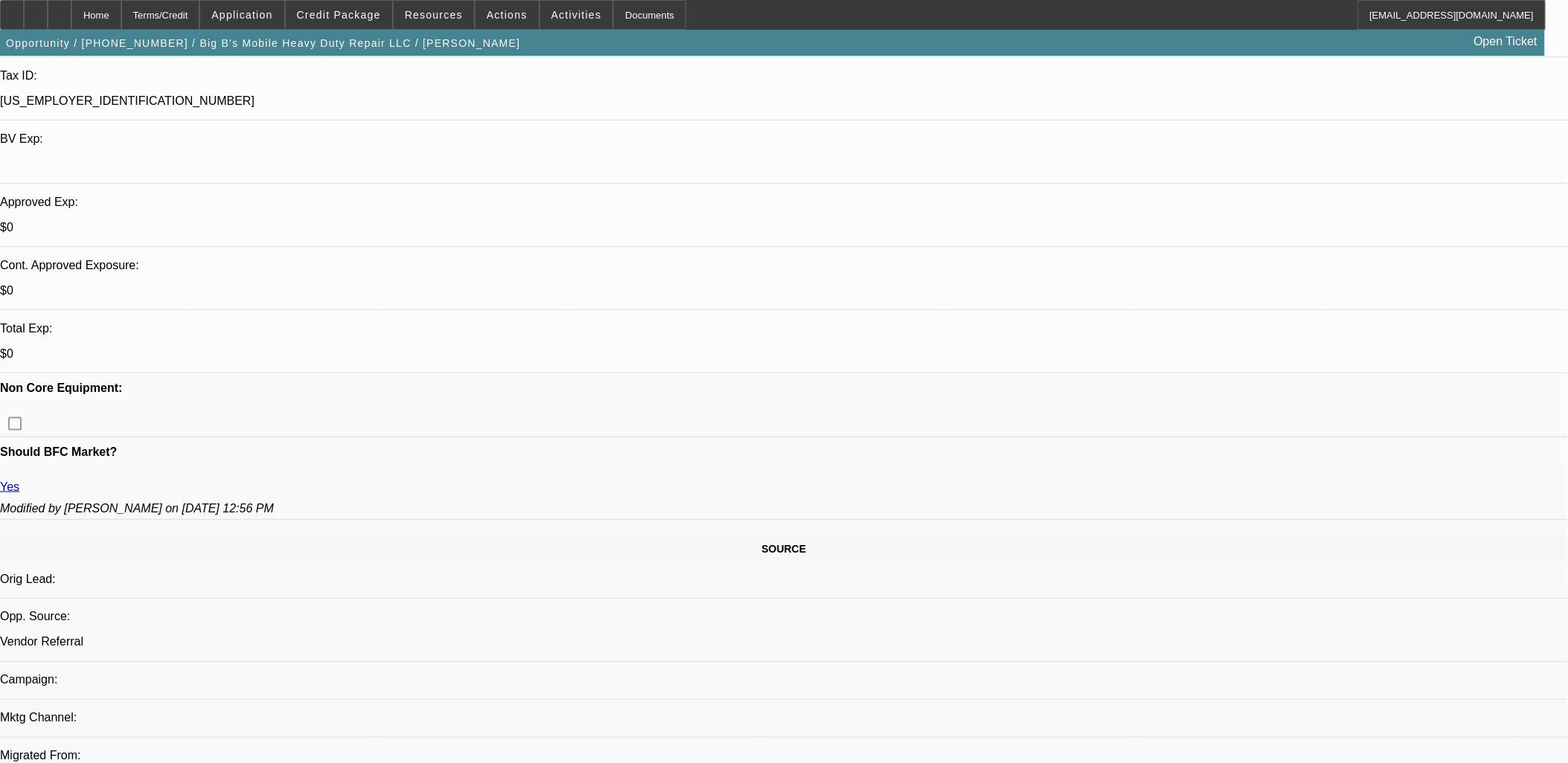
select select "1"
select select "4"
select select "1"
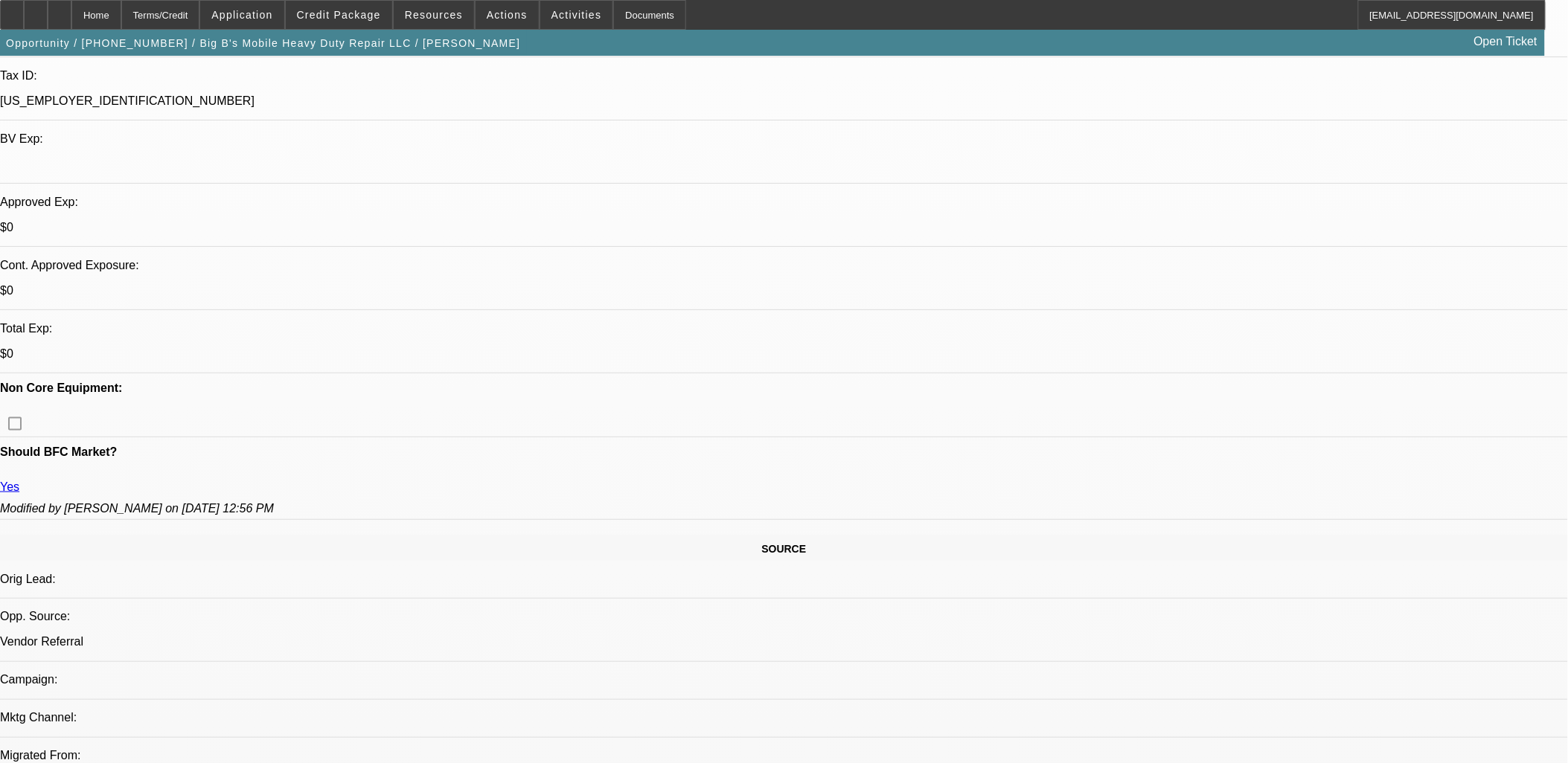
select select "4"
select select "1"
select select "4"
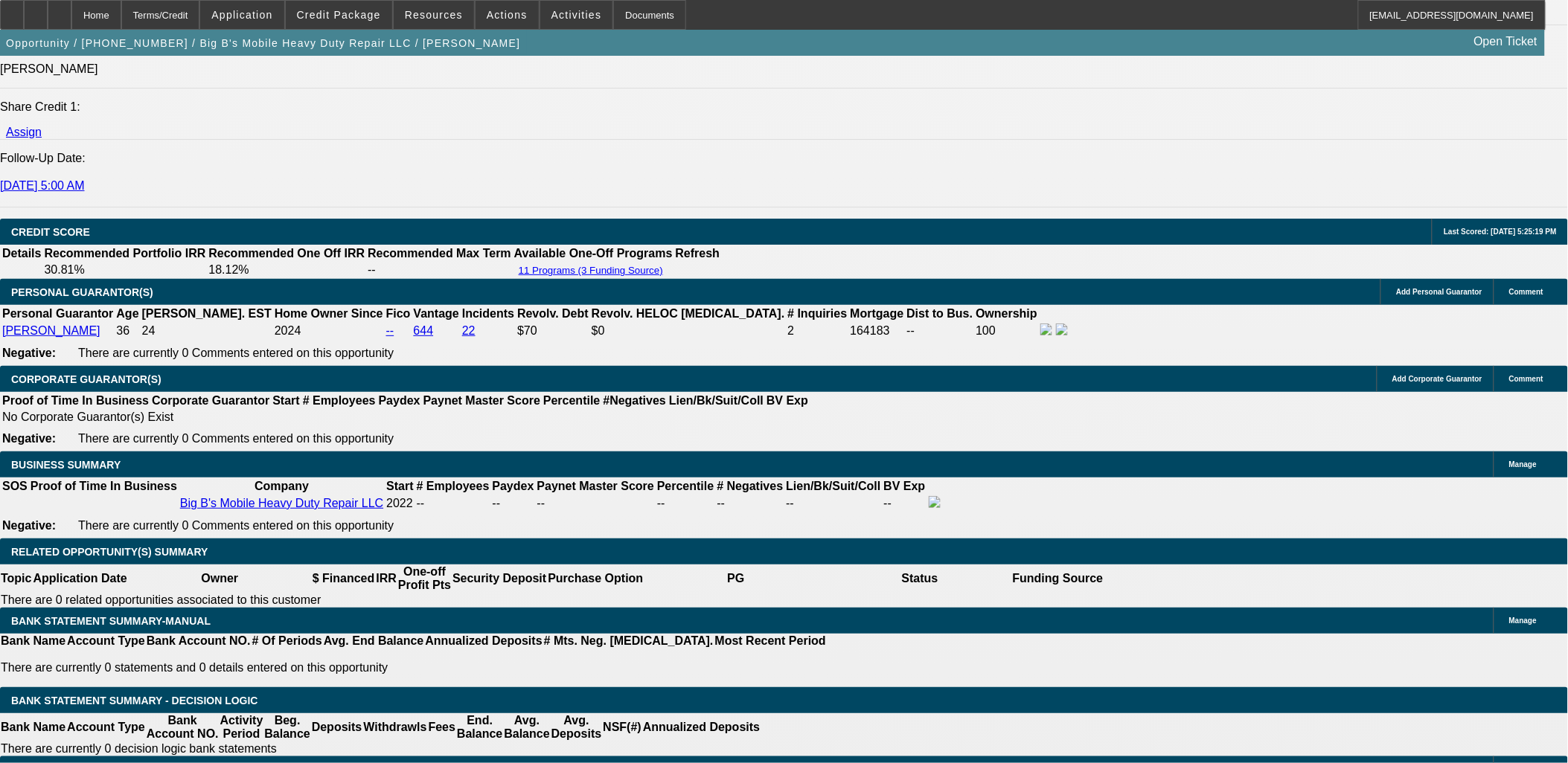
scroll to position [2071, 0]
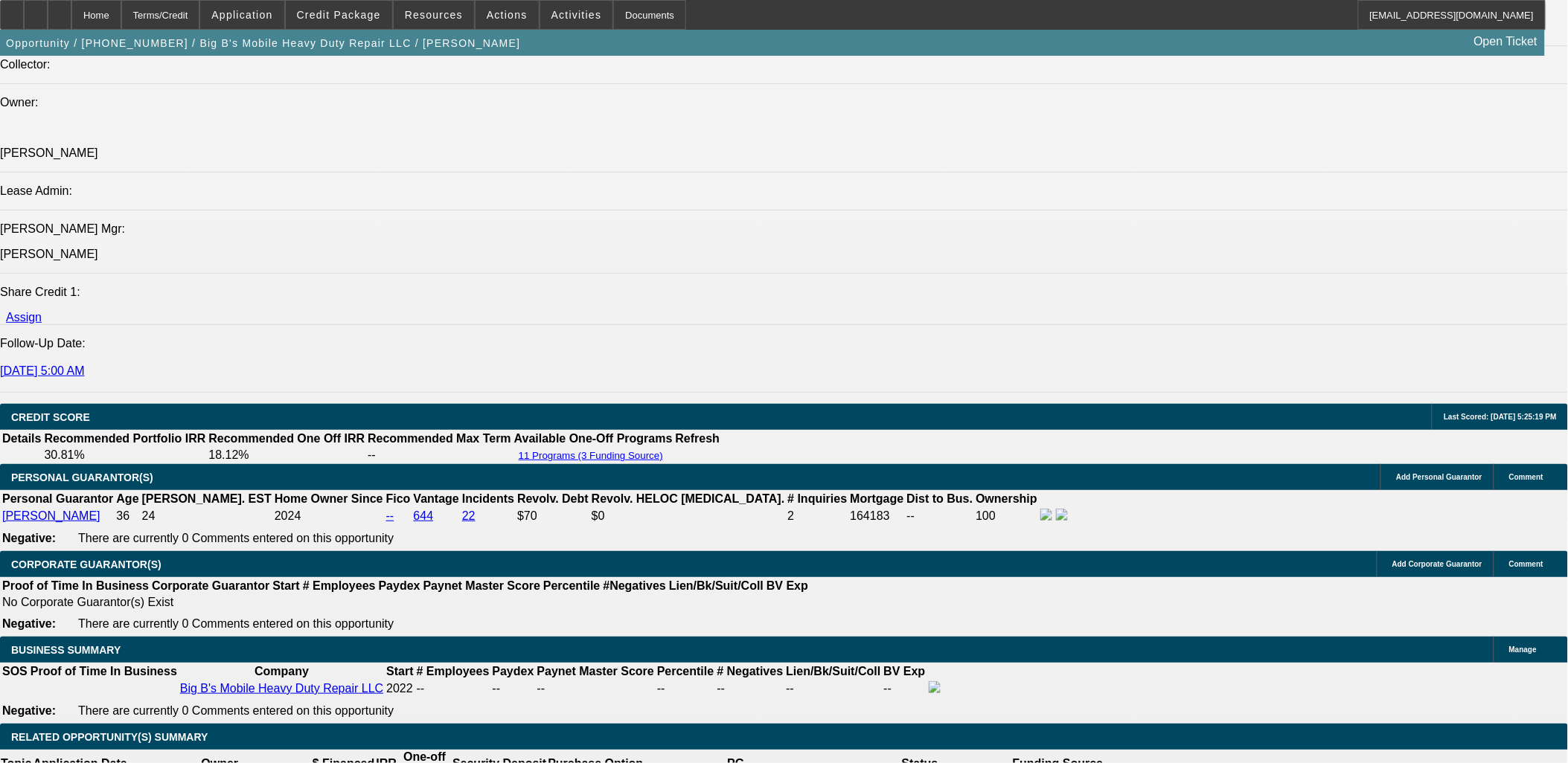
scroll to position [1988, 0]
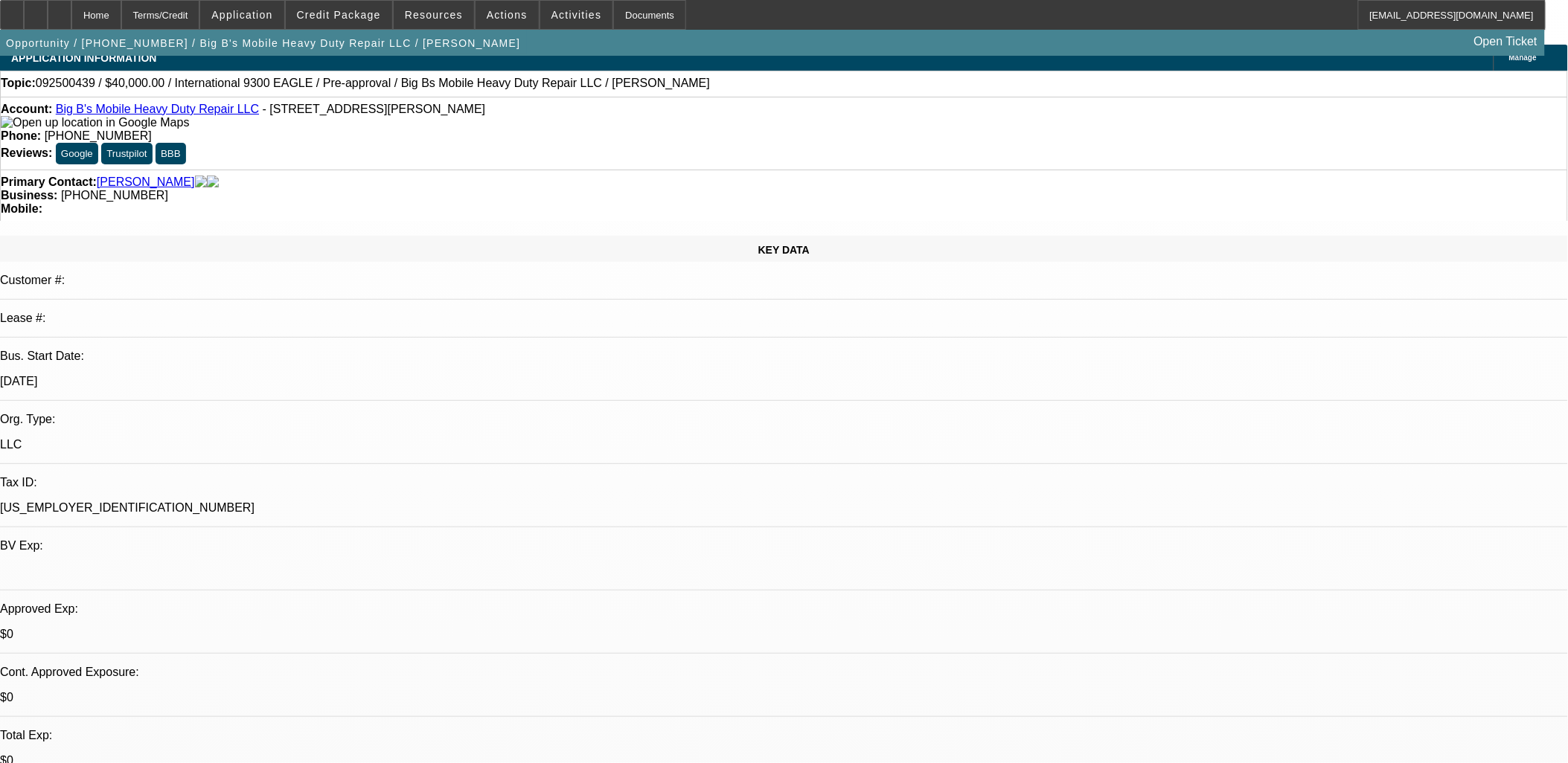
scroll to position [5, 0]
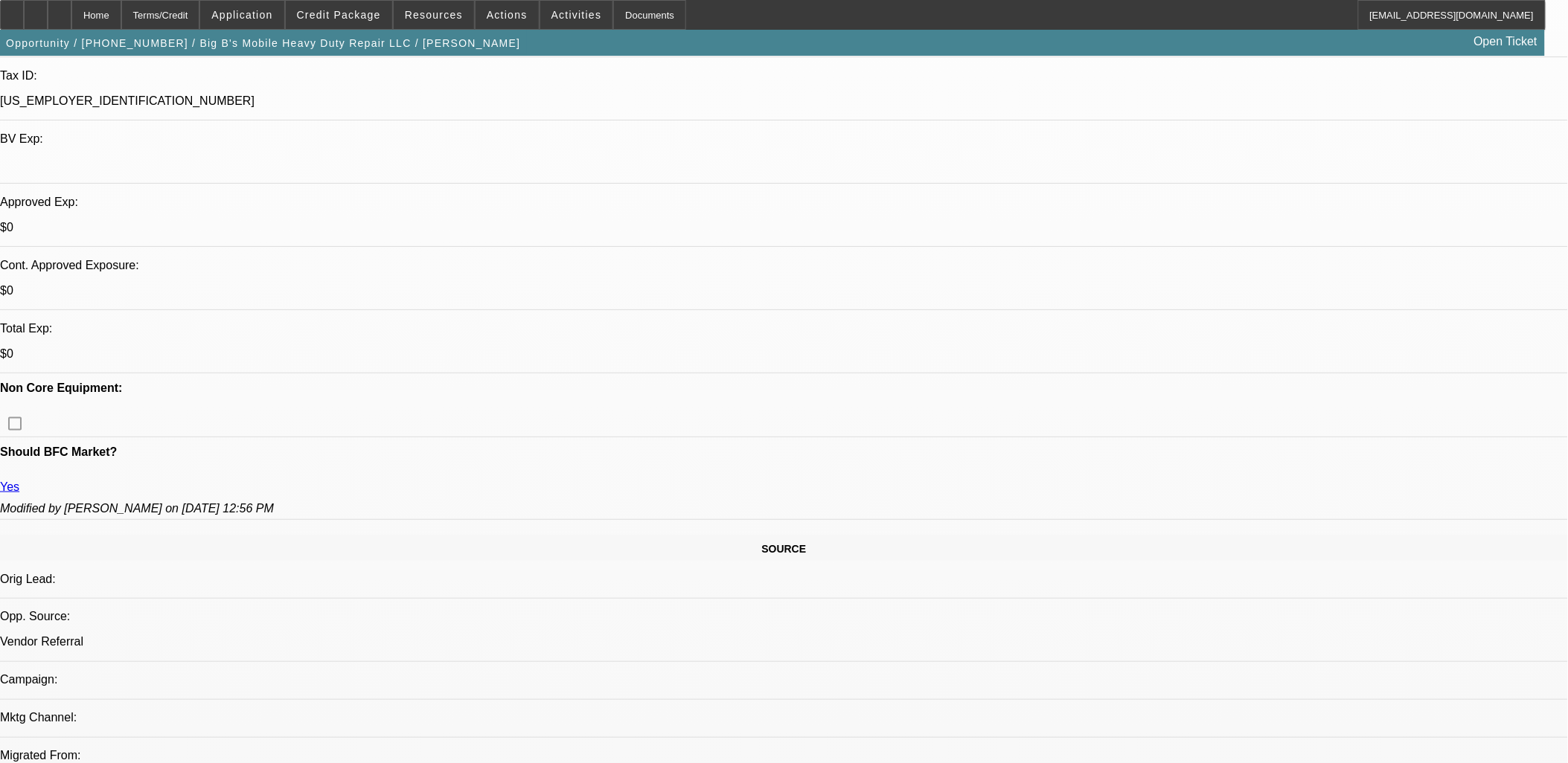
scroll to position [0, 0]
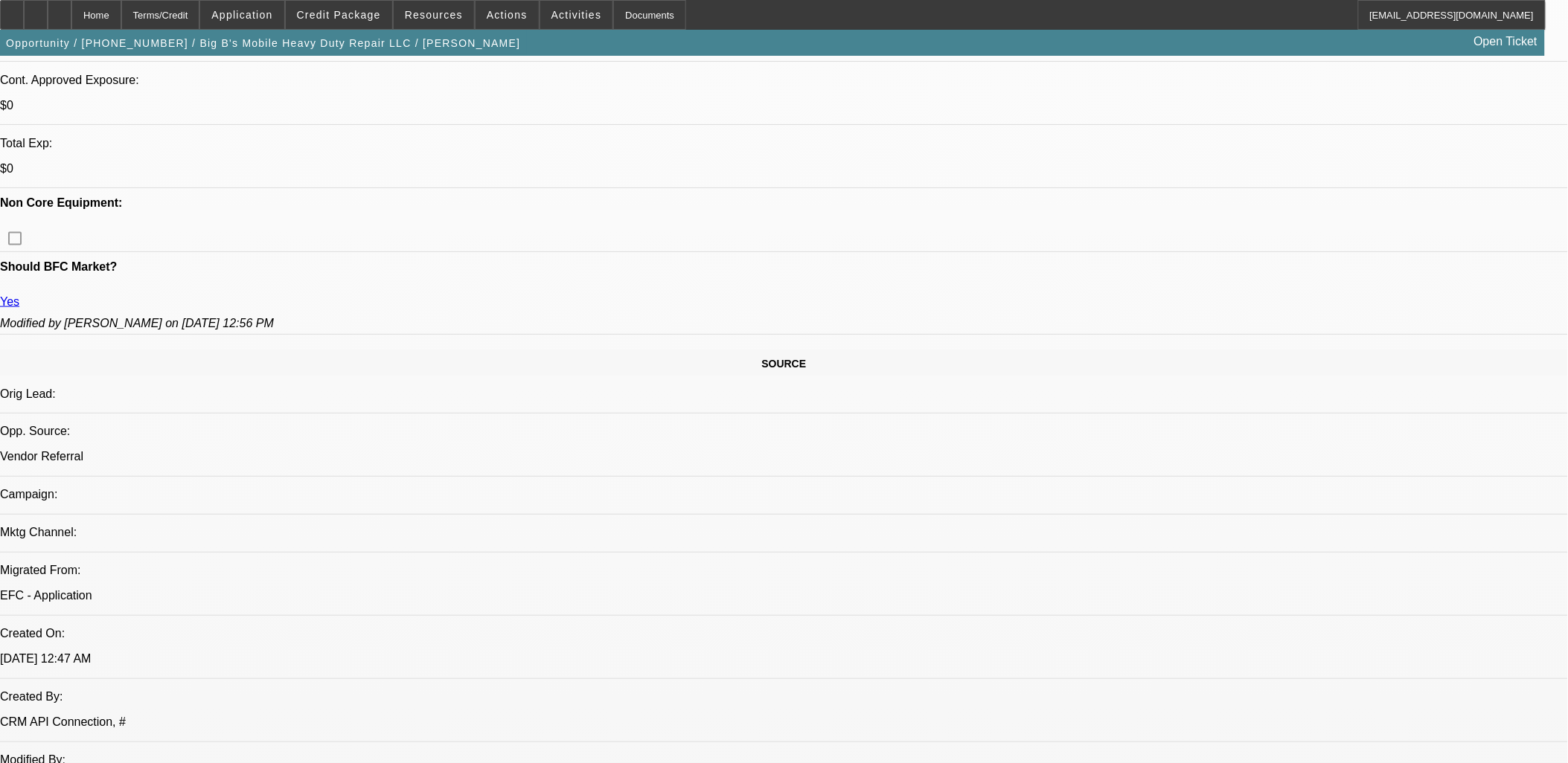
scroll to position [578, 0]
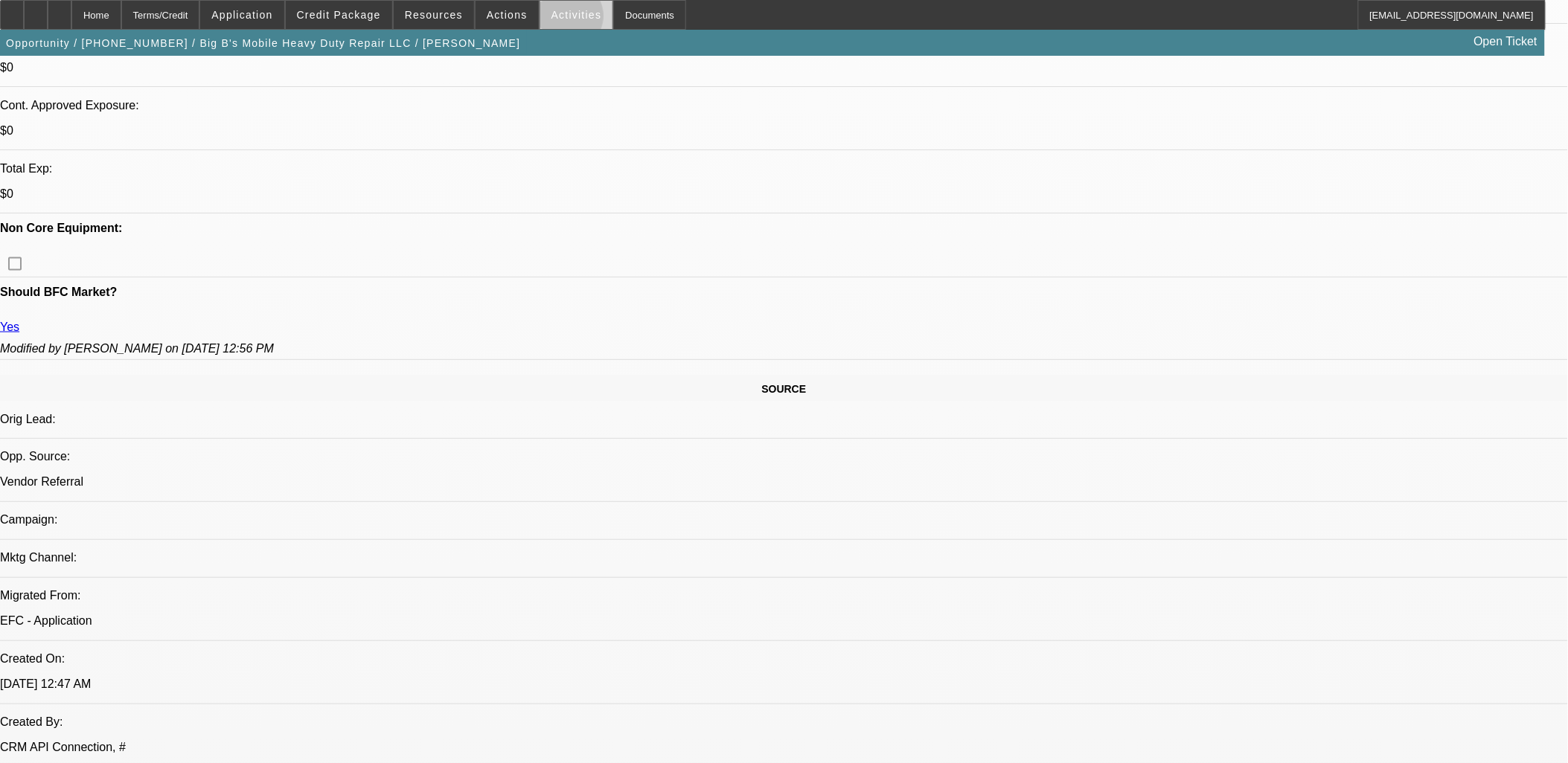
click at [555, 19] on span "Activities" at bounding box center [577, 15] width 51 height 12
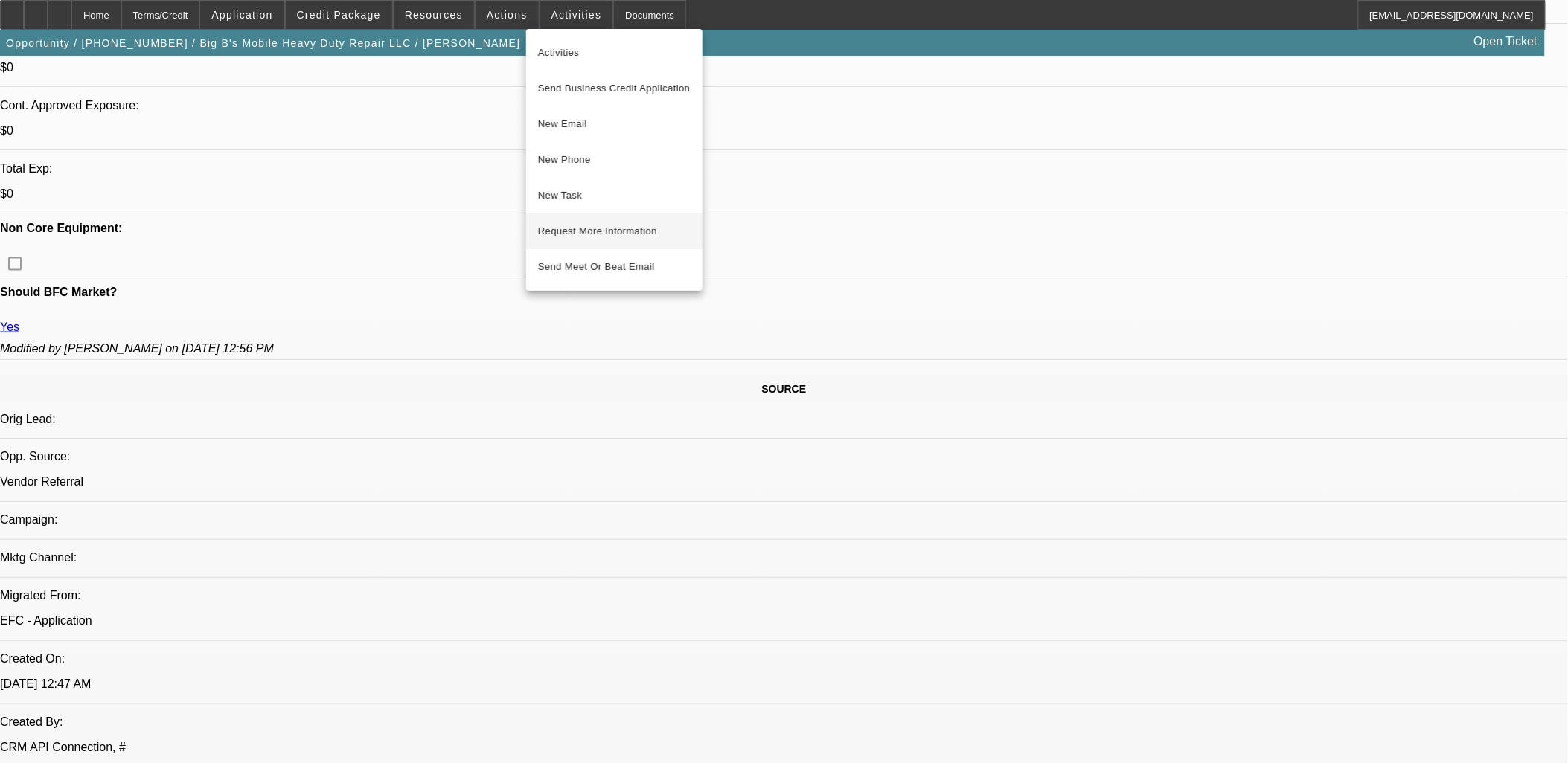
click at [592, 229] on span "Request More Information" at bounding box center [614, 231] width 152 height 18
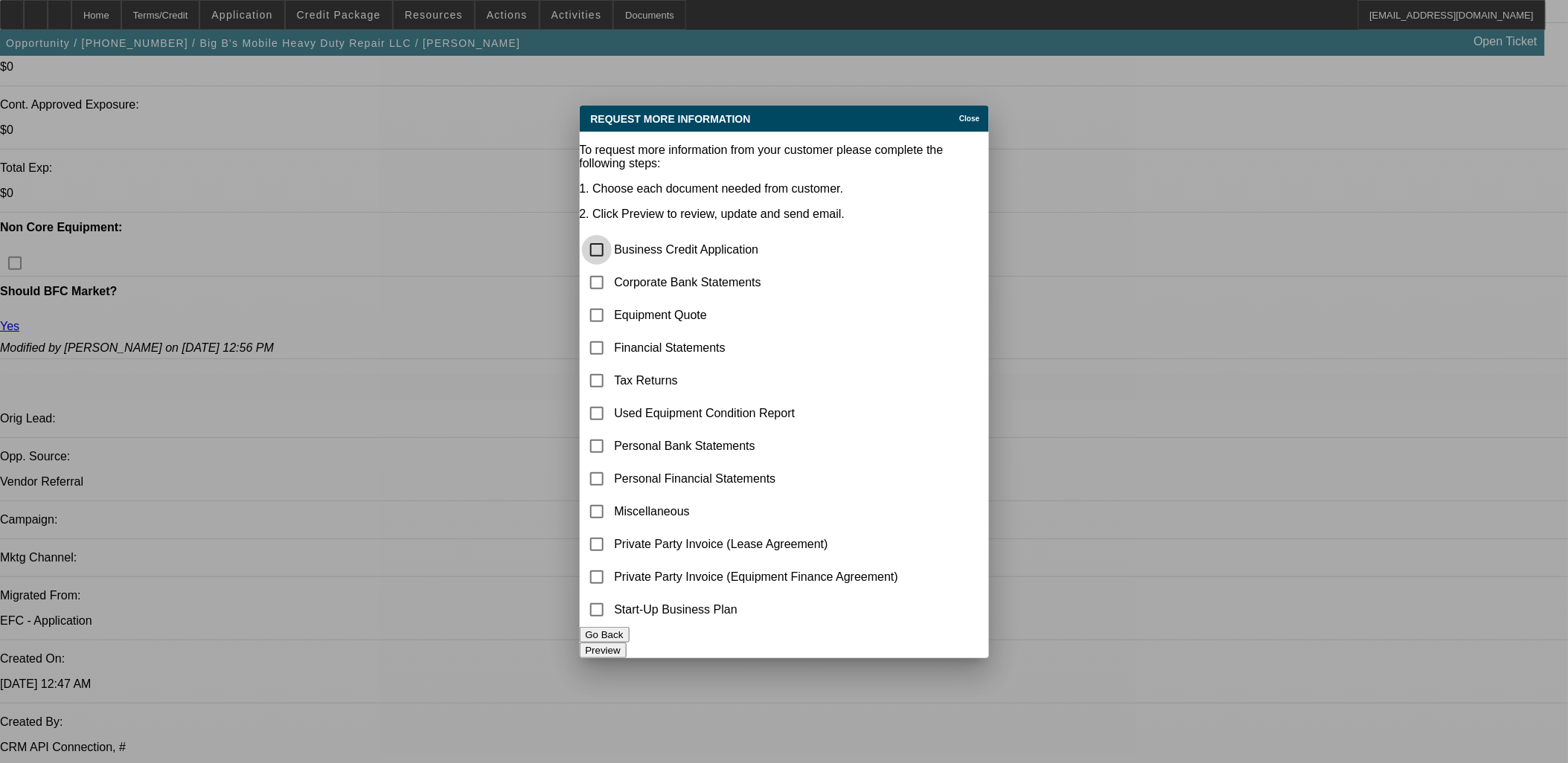
scroll to position [0, 0]
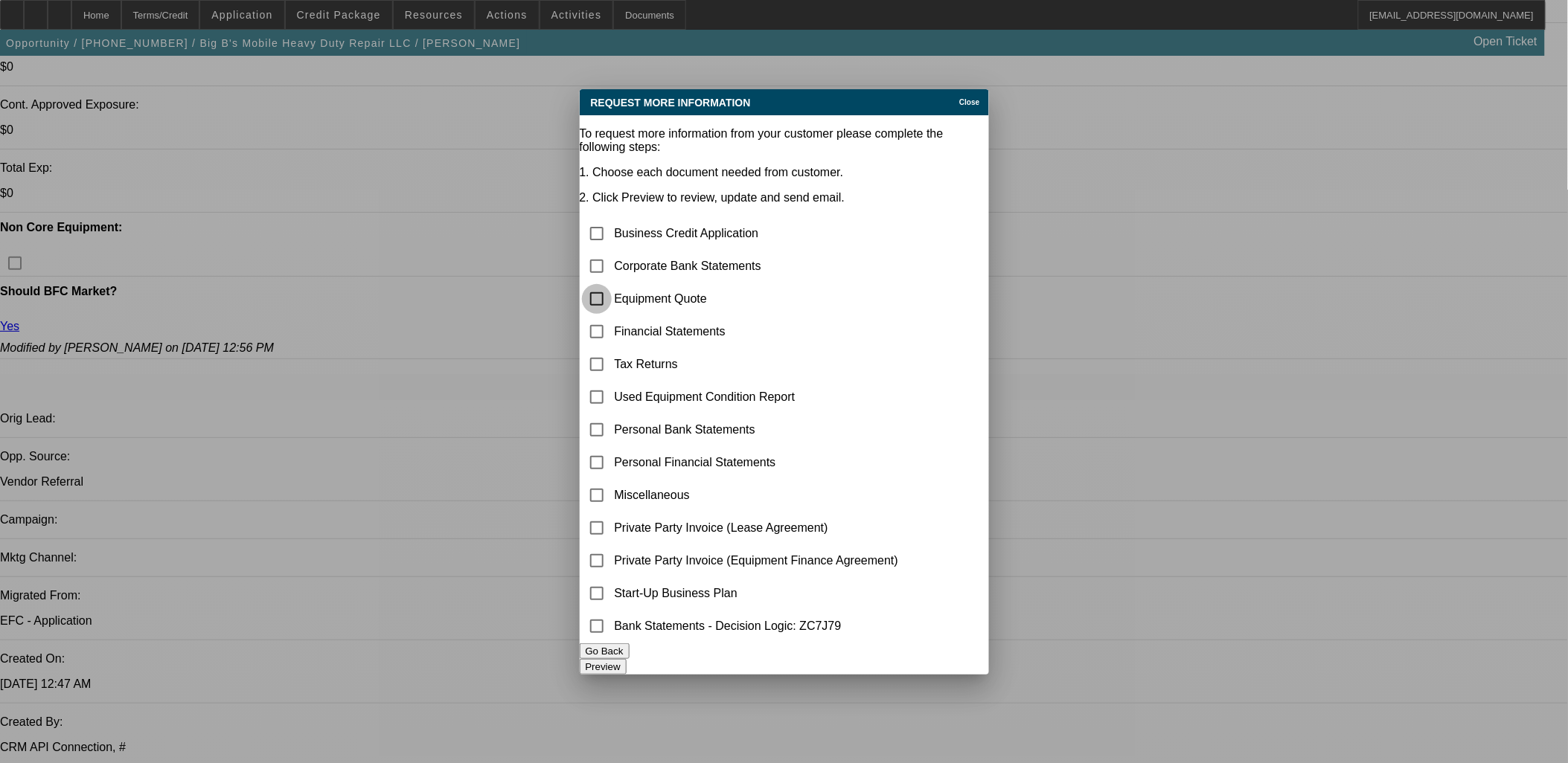
click at [612, 284] on input "checkbox" at bounding box center [596, 298] width 30 height 30
checkbox input "true"
click at [626, 659] on button "Preview" at bounding box center [602, 667] width 47 height 15
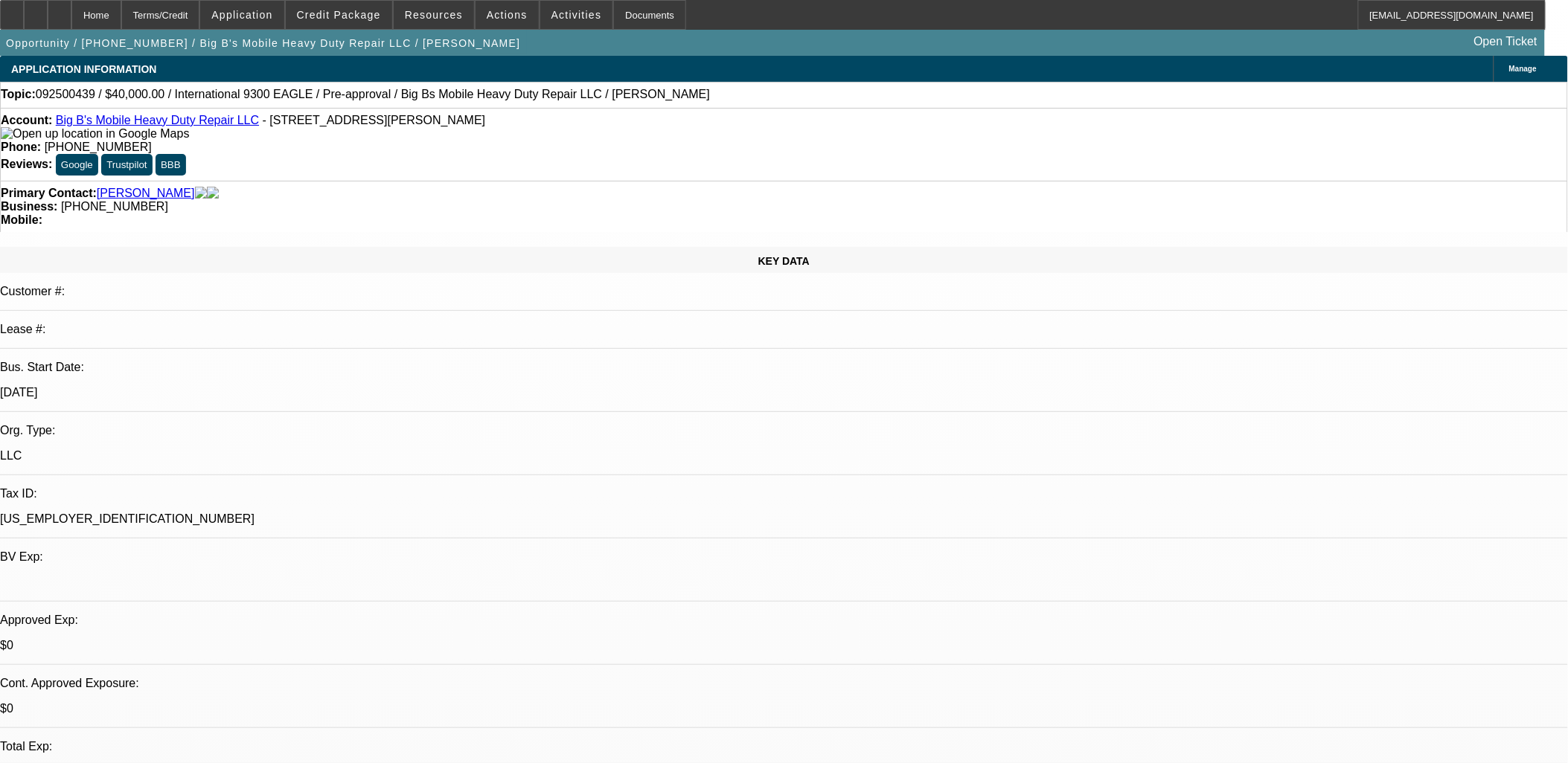
scroll to position [578, 0]
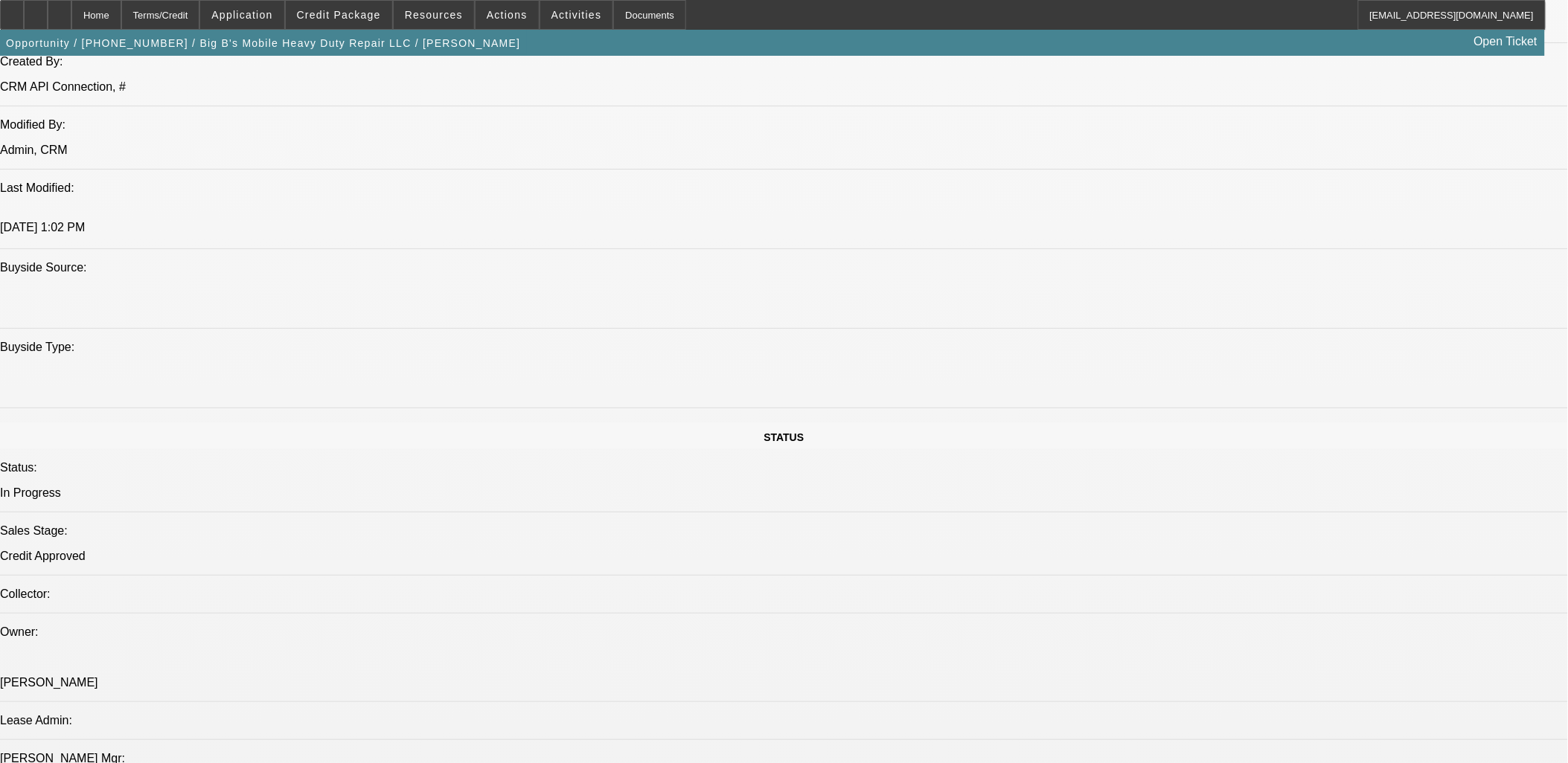
scroll to position [1736, 0]
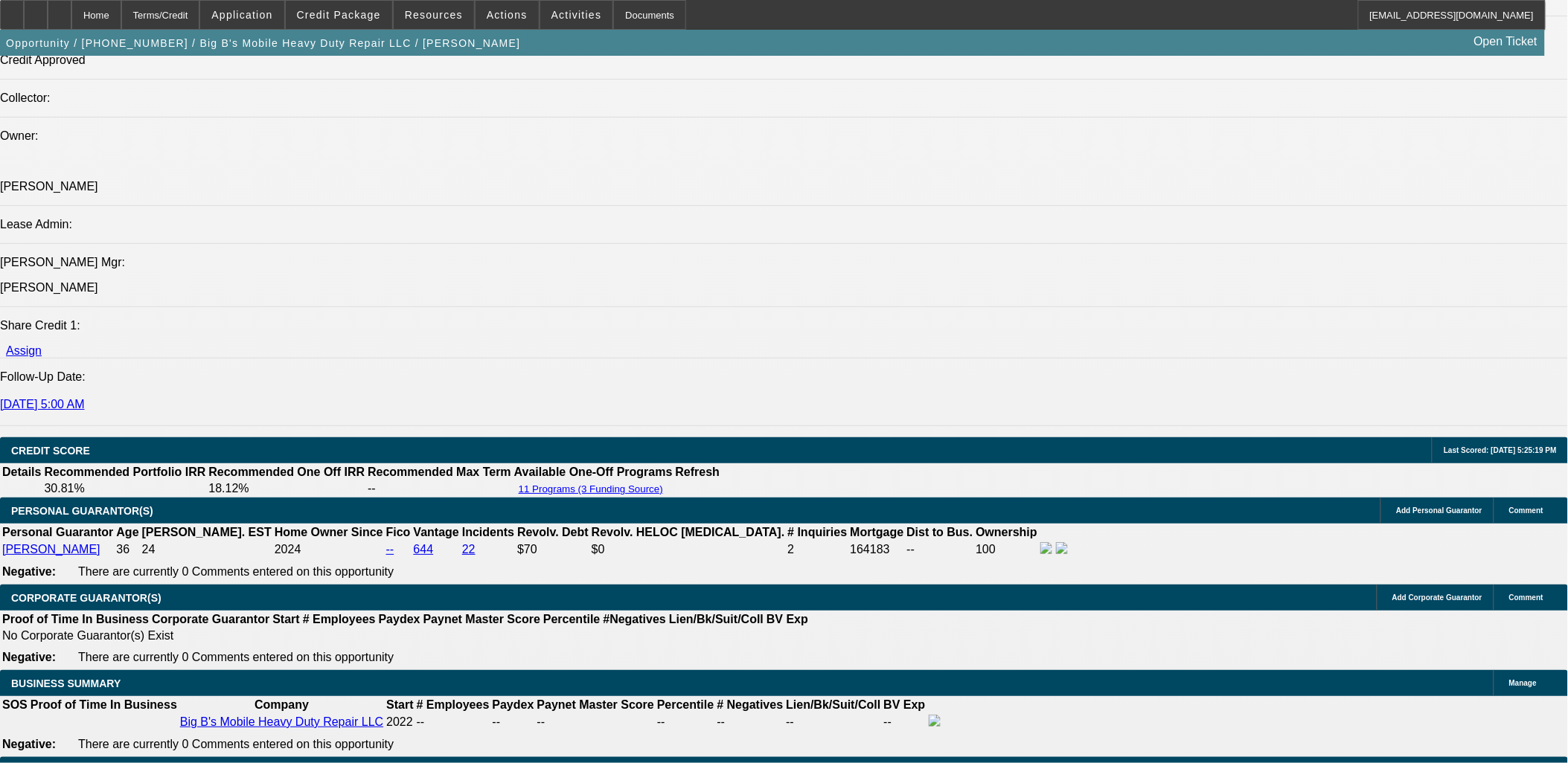
select select "0"
select select "0.1"
select select "4"
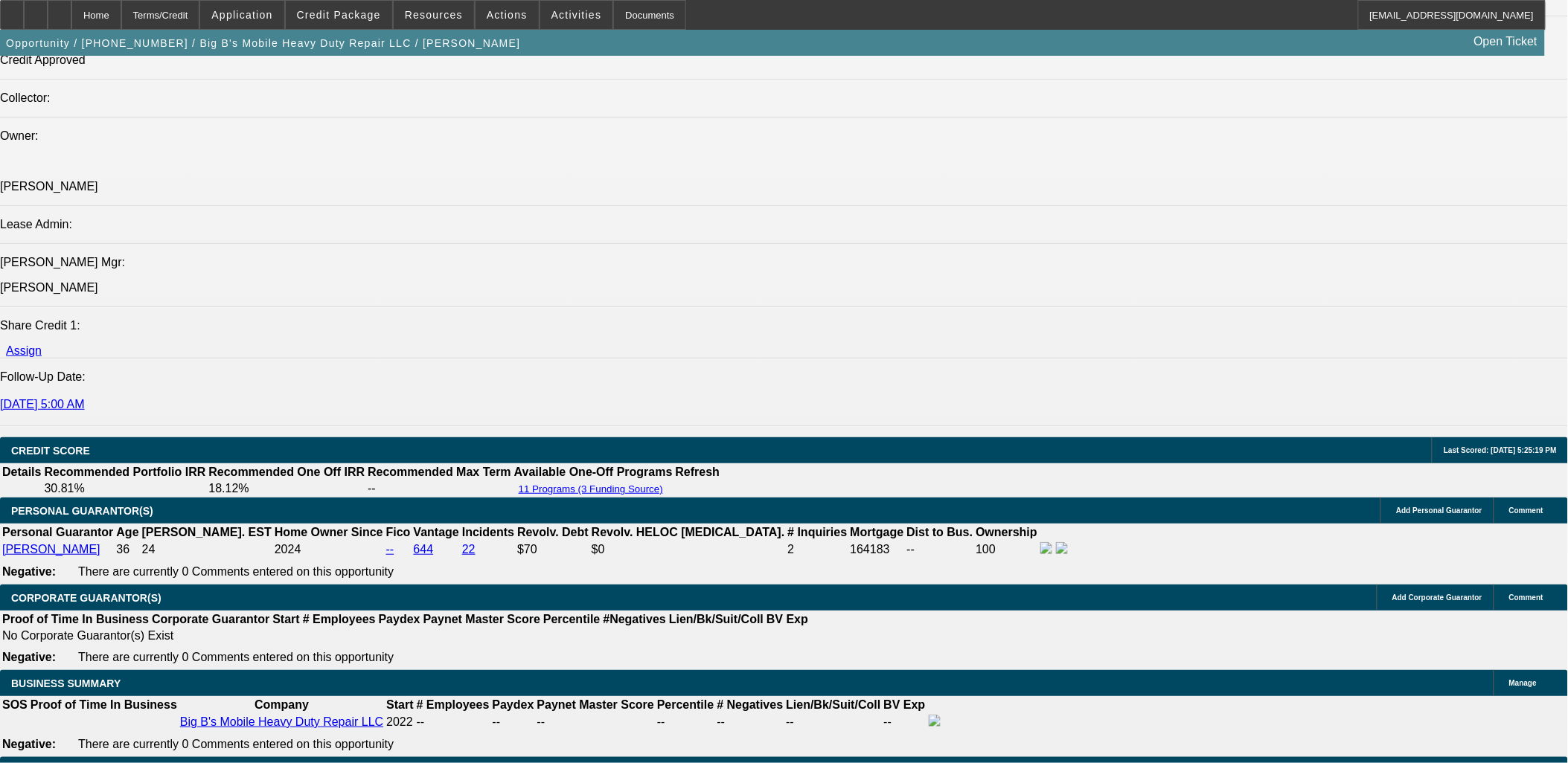
select select "0"
select select "0.1"
select select "4"
select select "0.2"
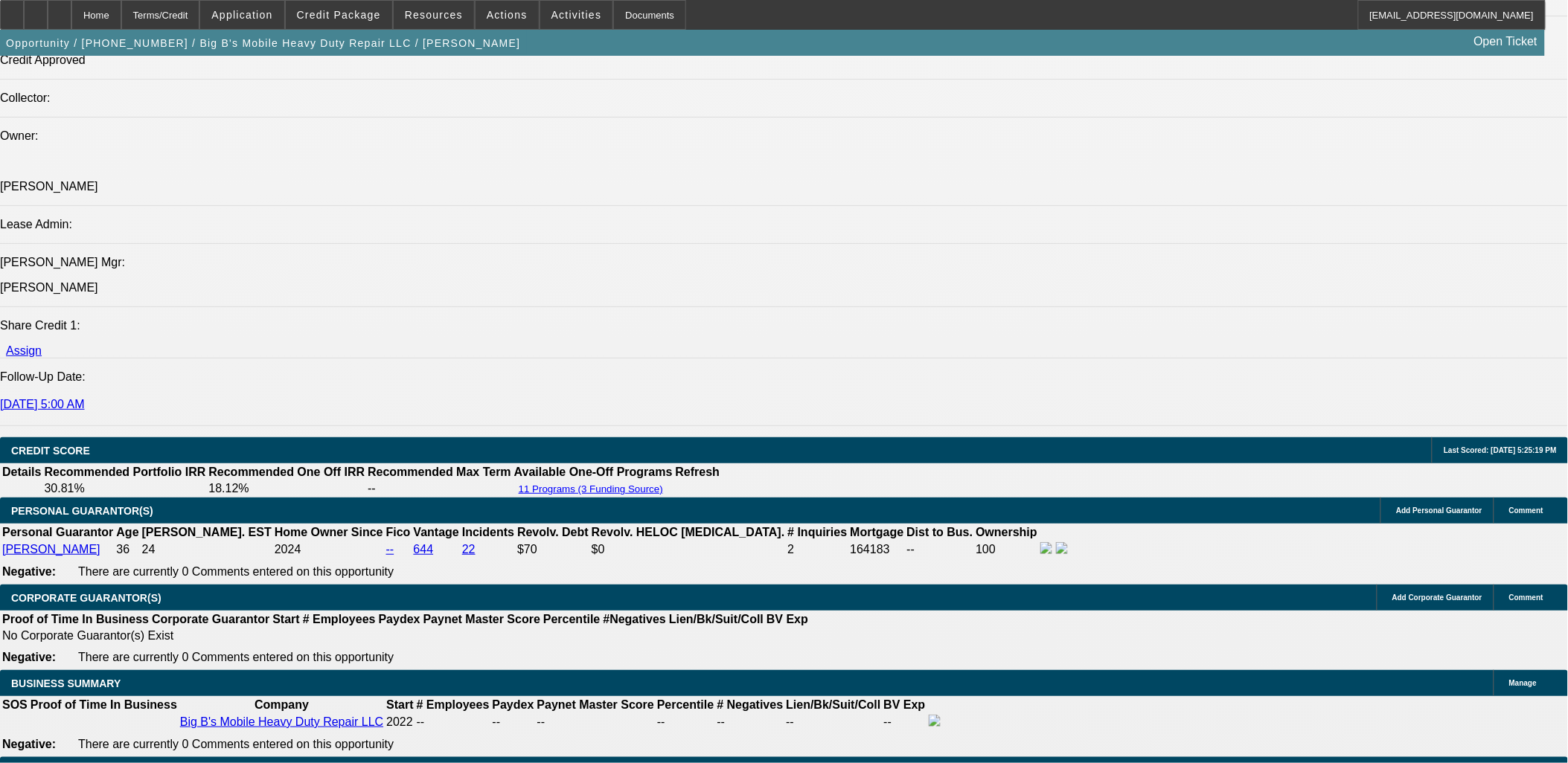
select select "0"
select select "0.1"
select select "4"
select select "0.2"
select select "0"
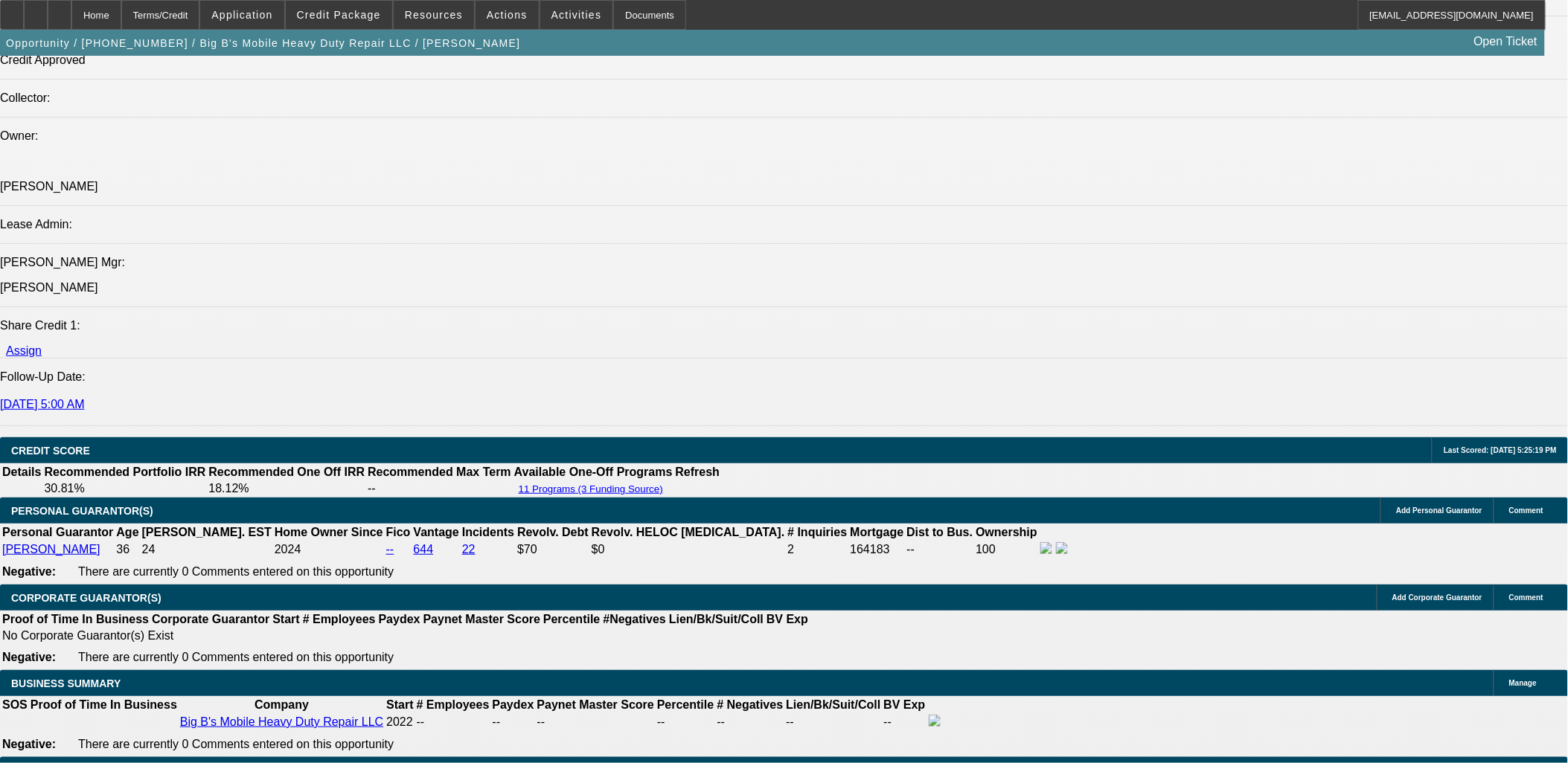
select select "0.1"
select select "4"
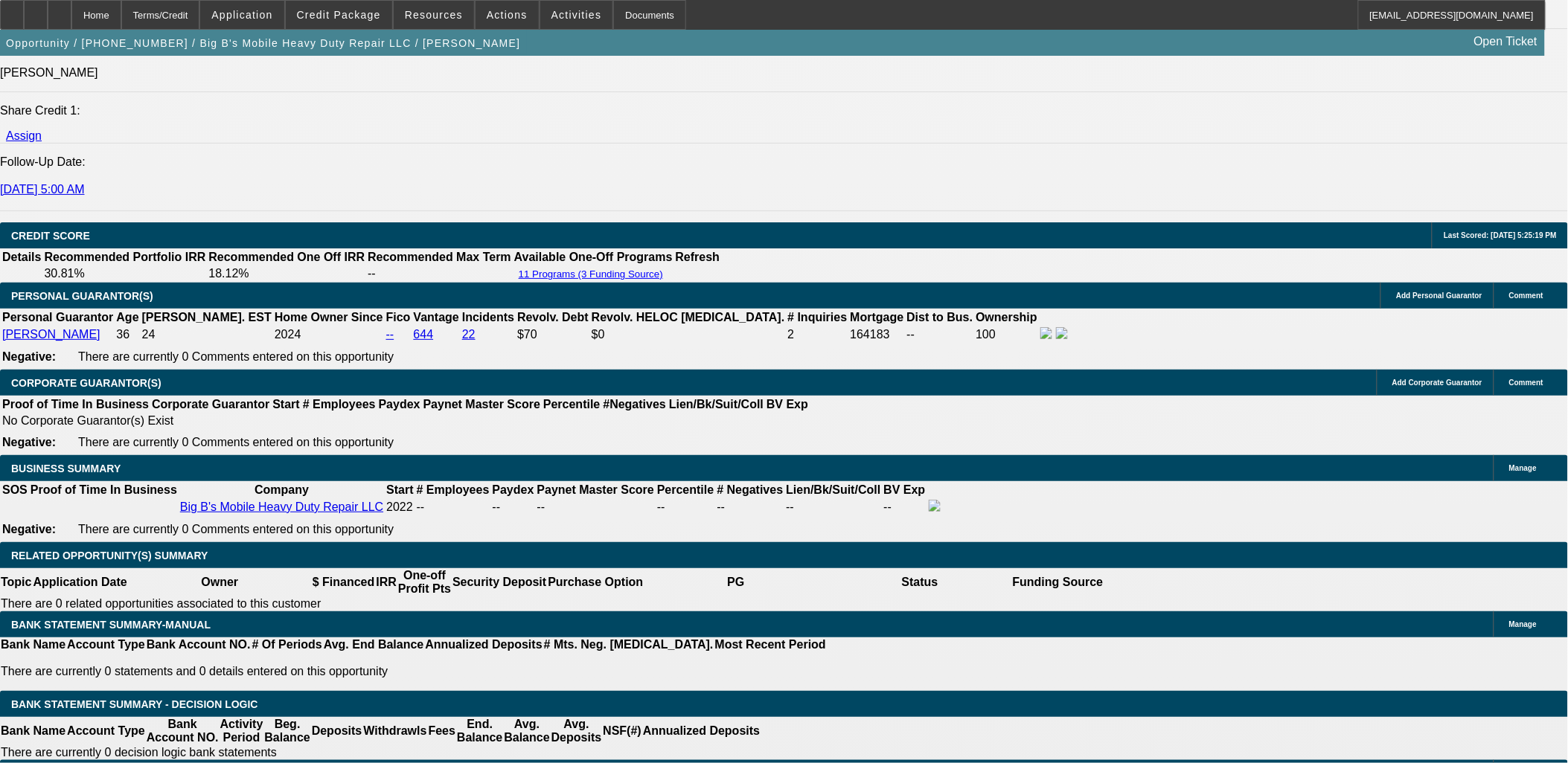
scroll to position [2066, 0]
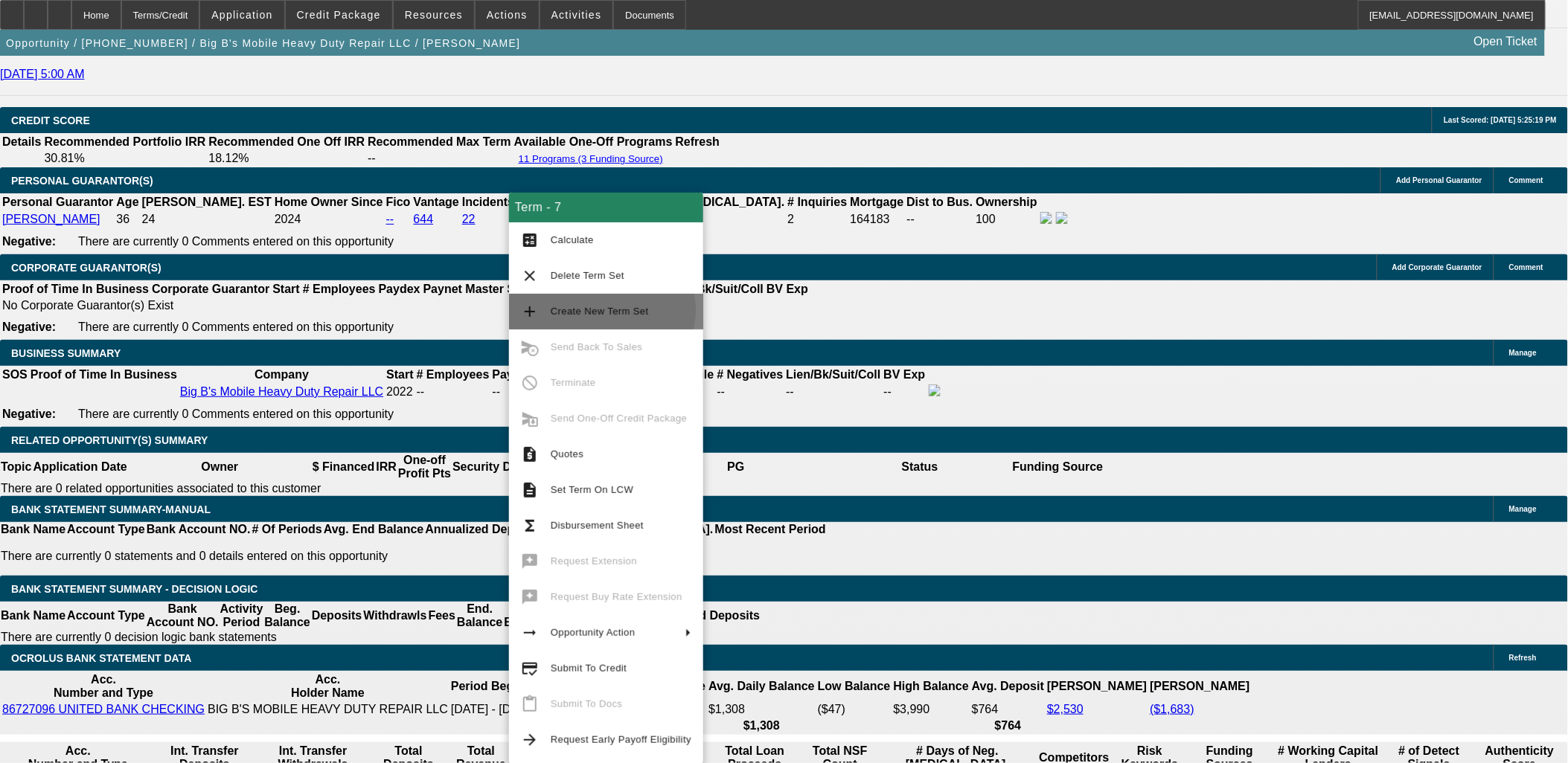
click at [602, 310] on span "Create New Term Set" at bounding box center [600, 312] width 98 height 12
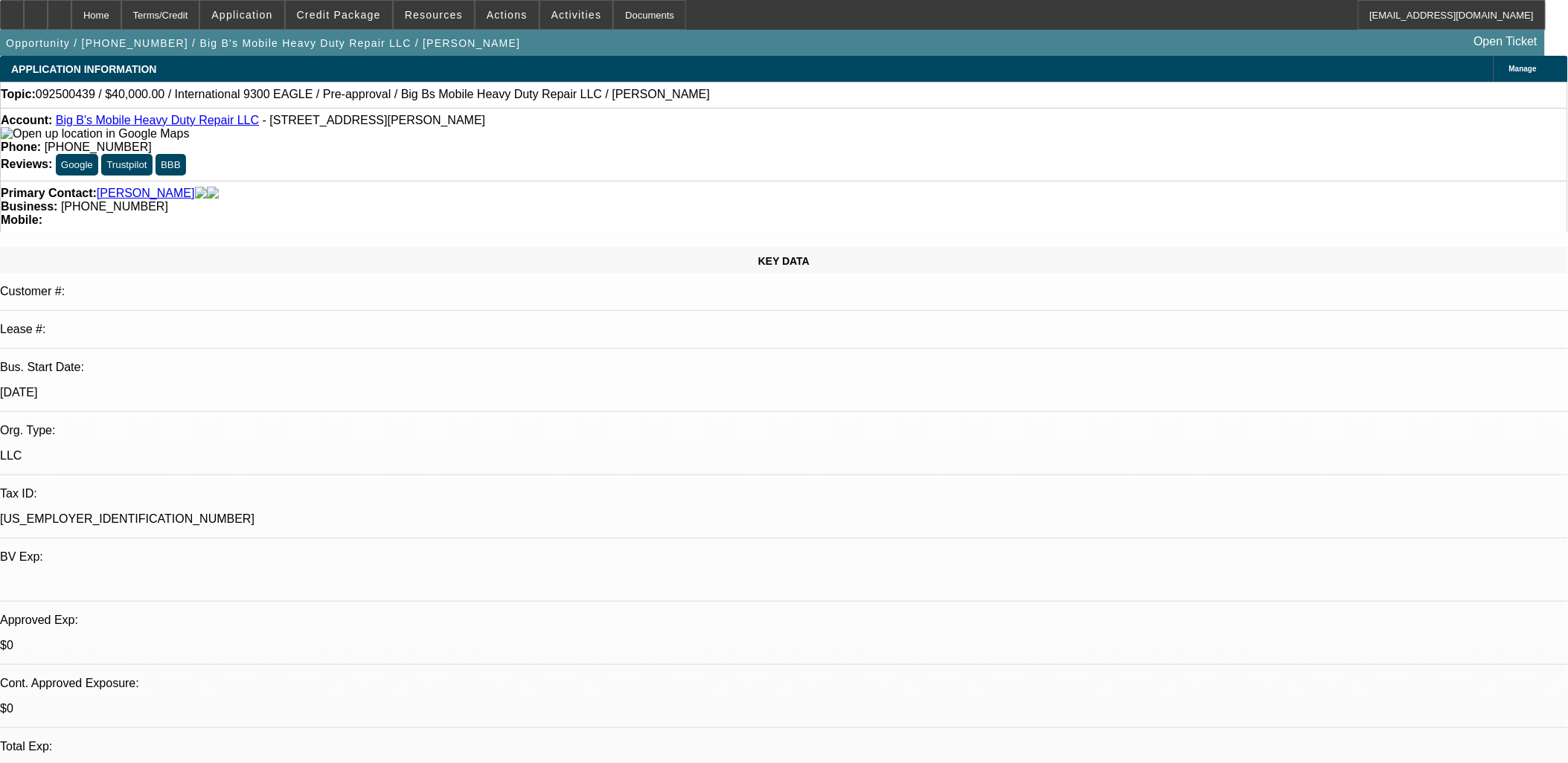
select select "0"
select select "0.1"
select select "0"
select select "2"
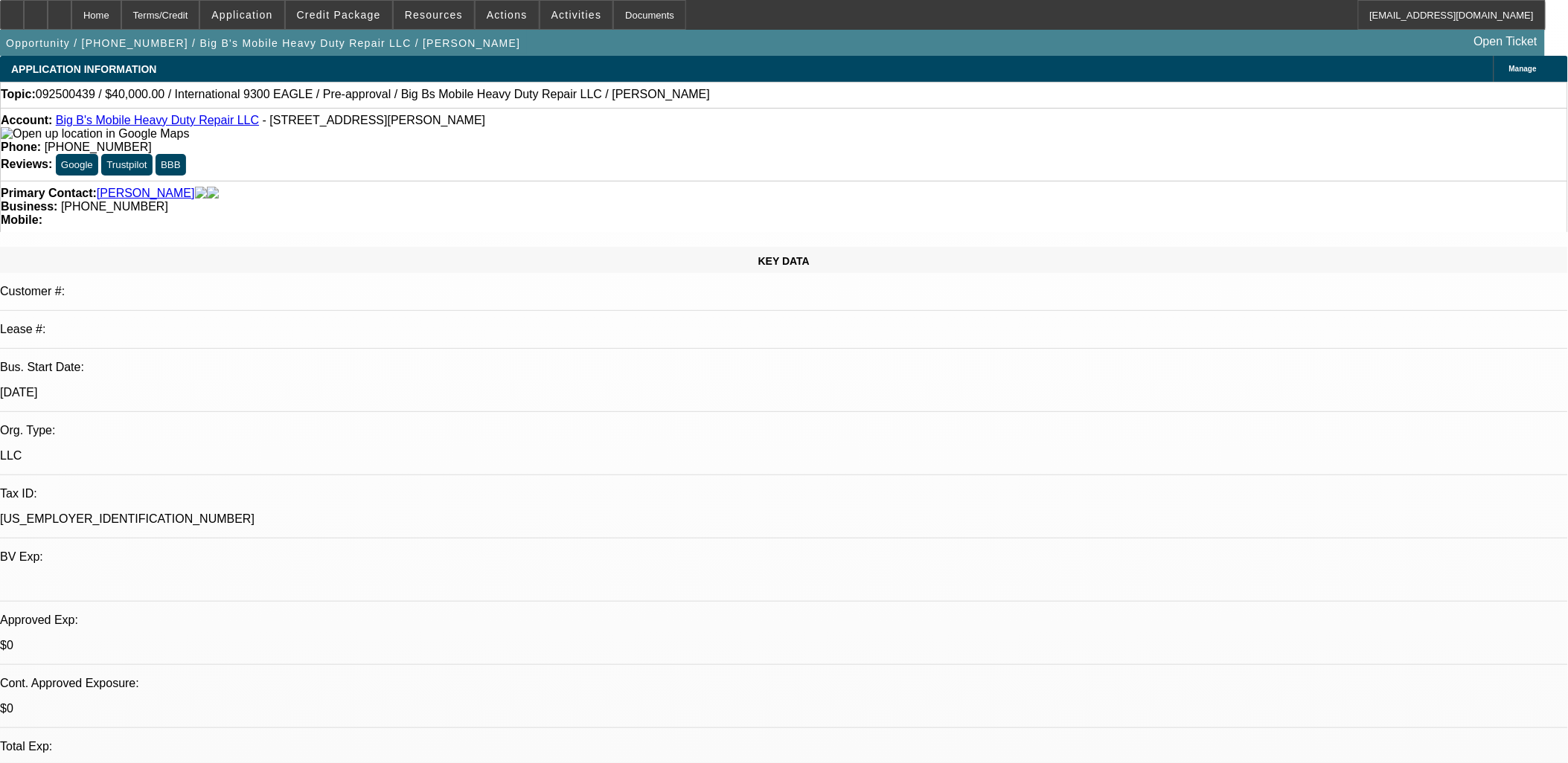
select select "0.1"
select select "0"
select select "0.1"
select select "0"
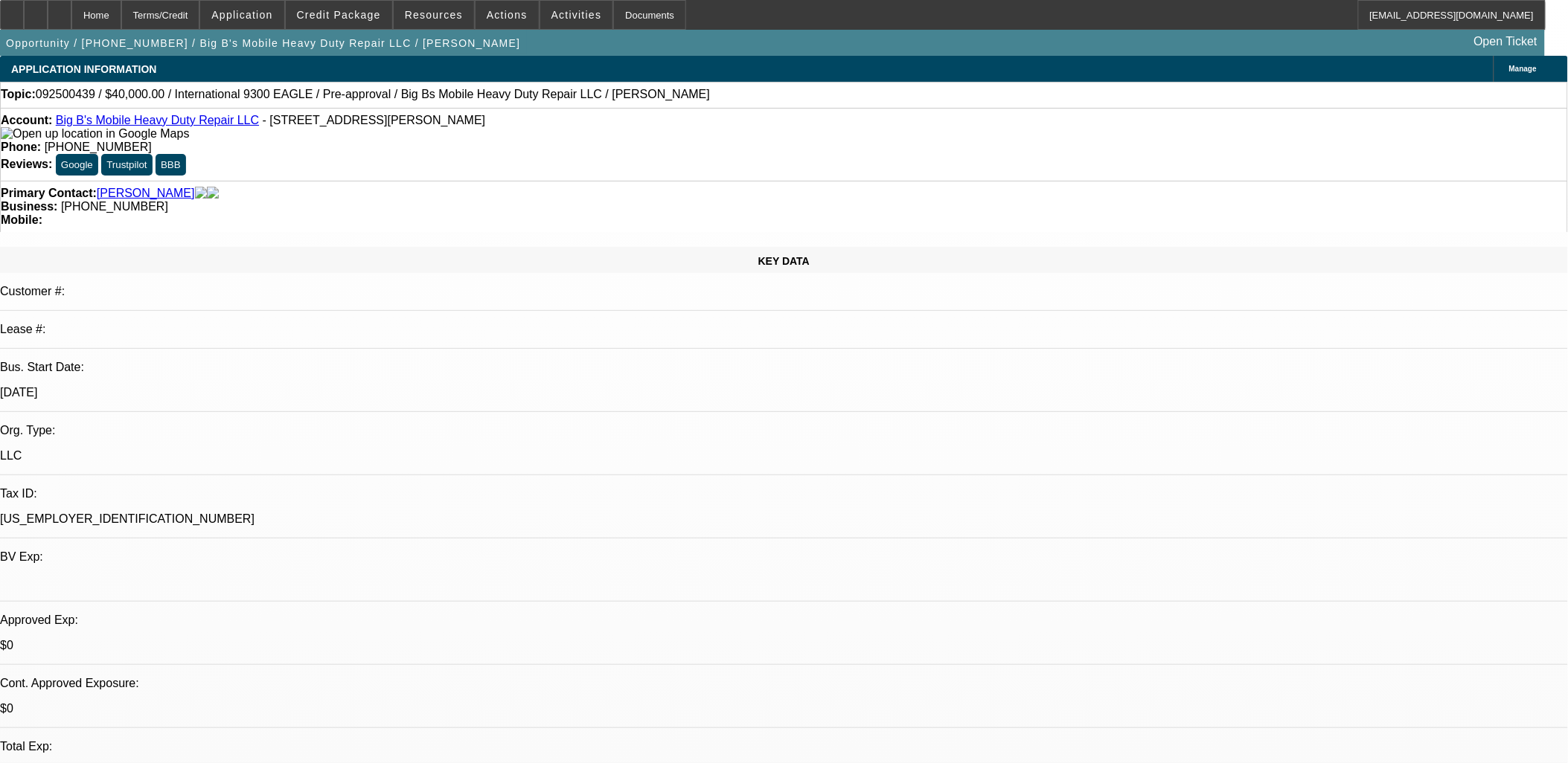
select select "0"
select select "0.1"
select select "1"
select select "4"
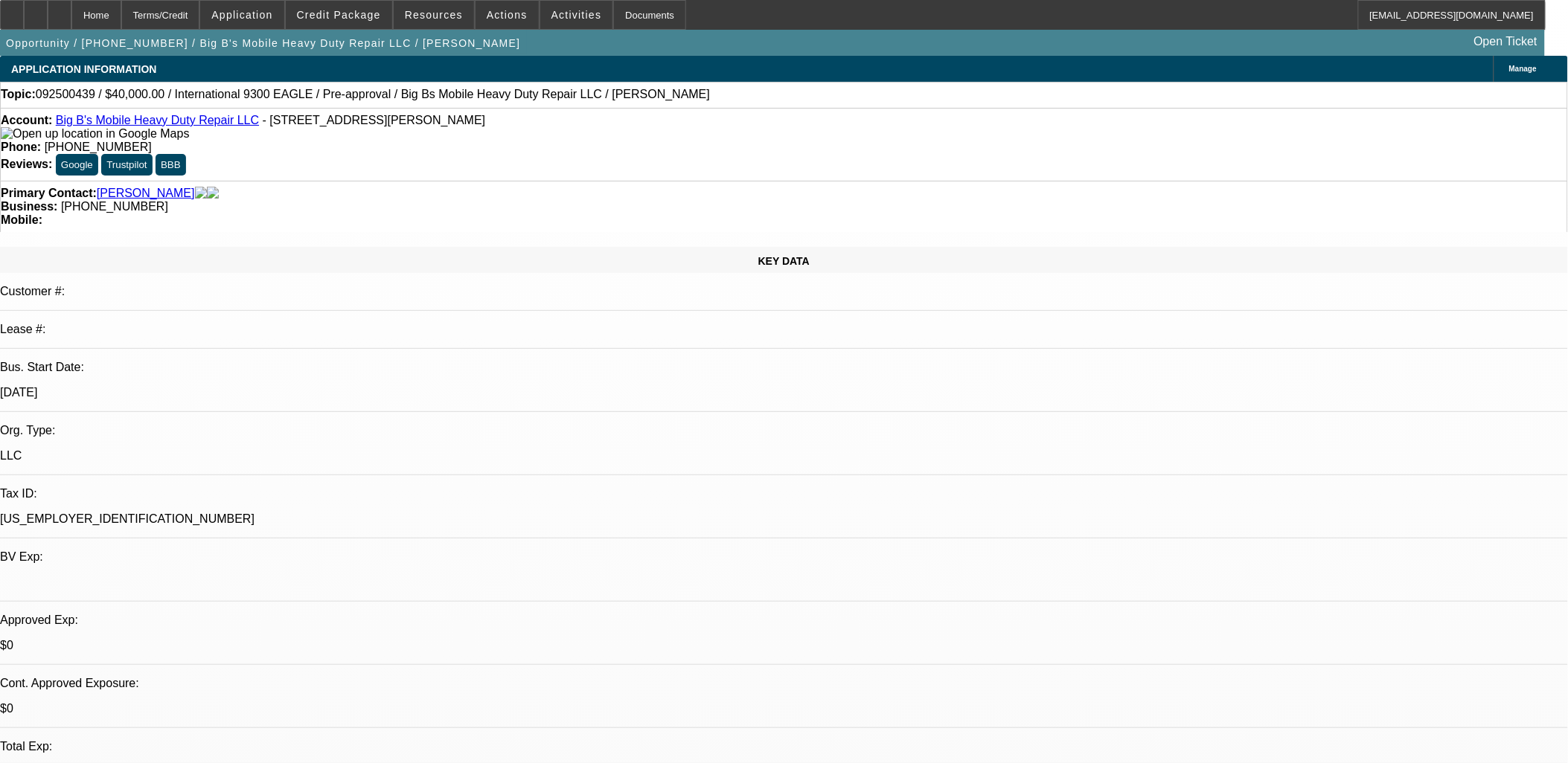
select select "1"
select select "2"
select select "4"
select select "1"
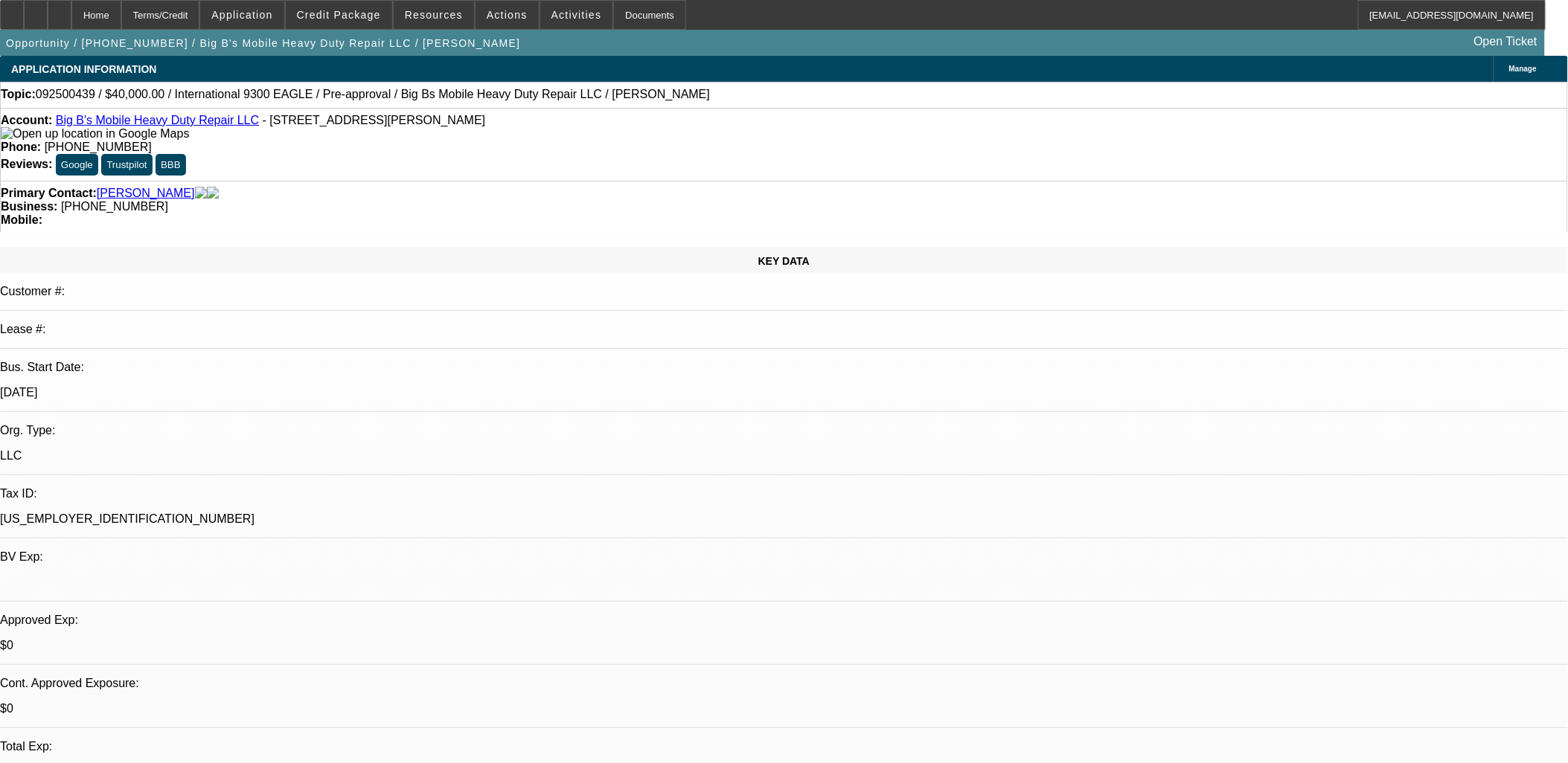
select select "4"
select select "1"
select select "4"
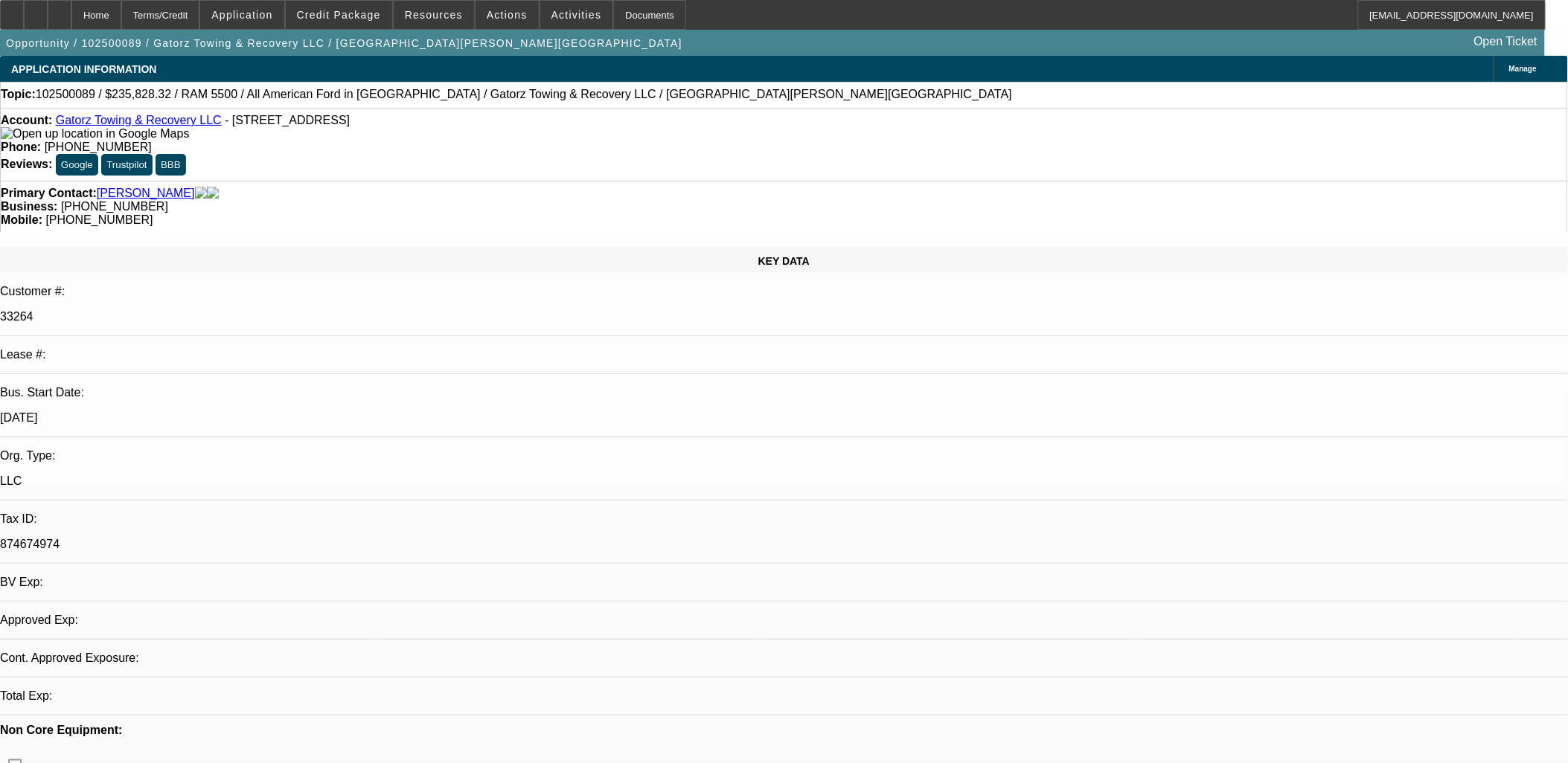
select select "0"
select select "6"
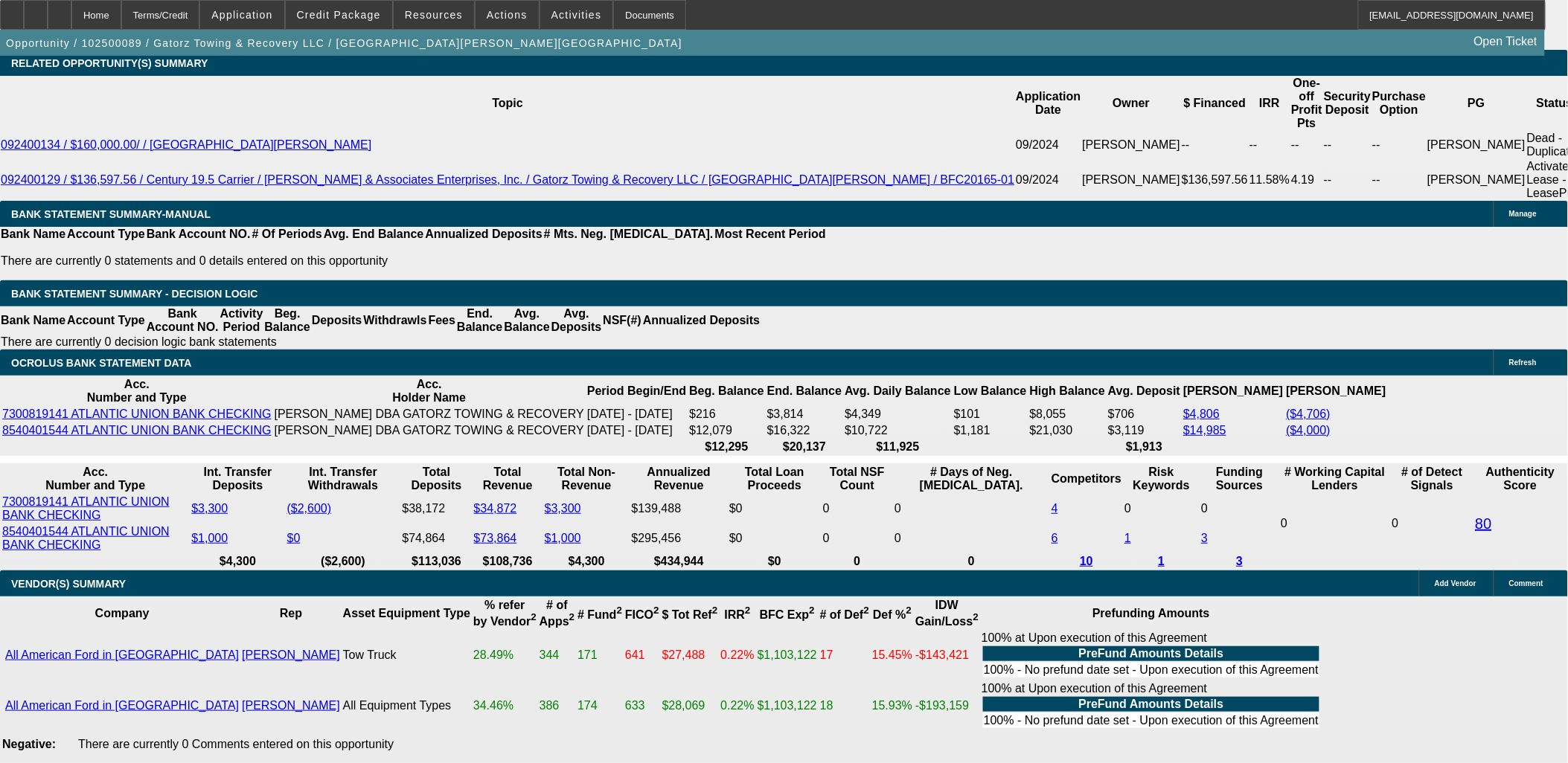
scroll to position [2644, 0]
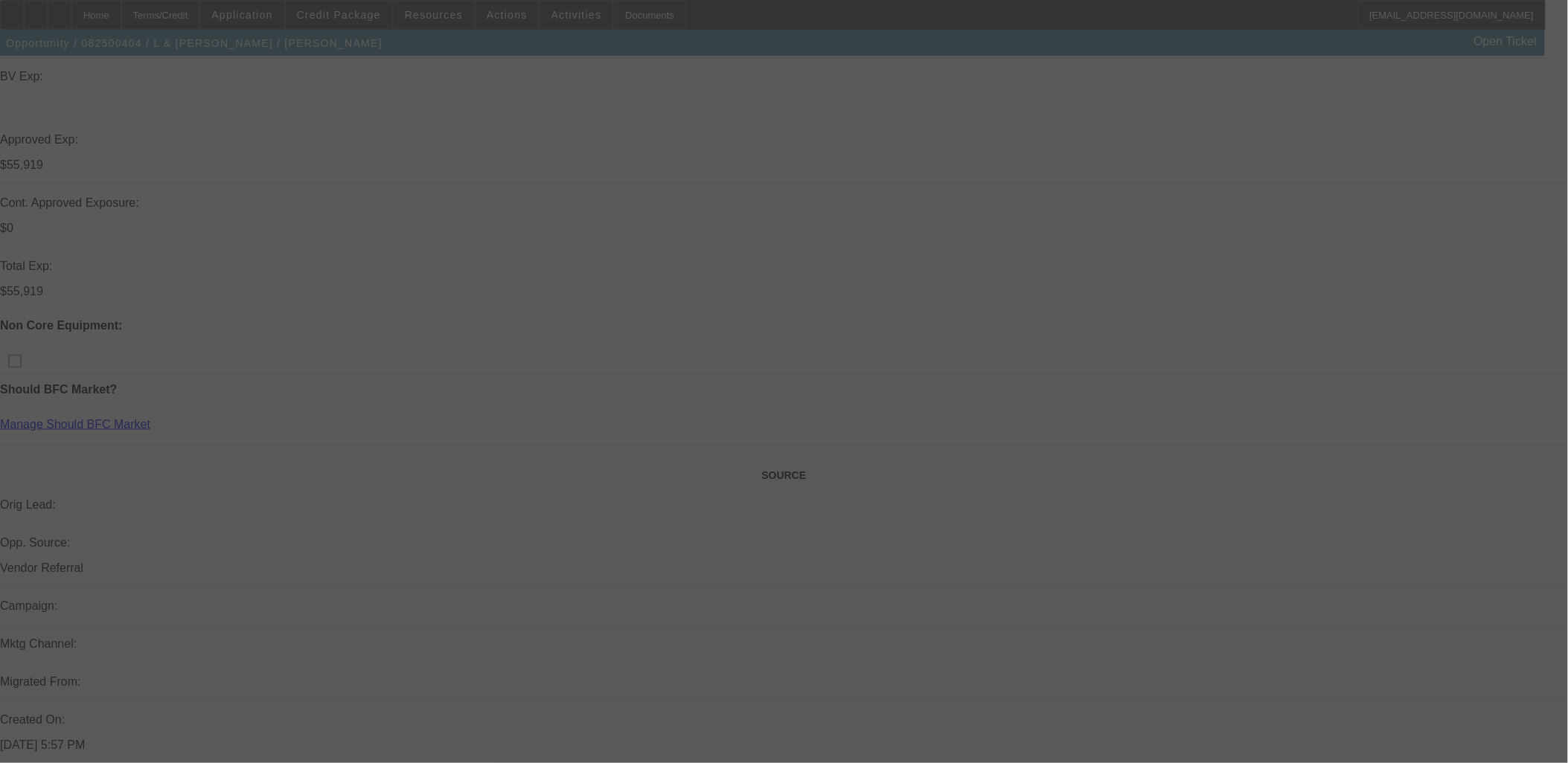
scroll to position [661, 0]
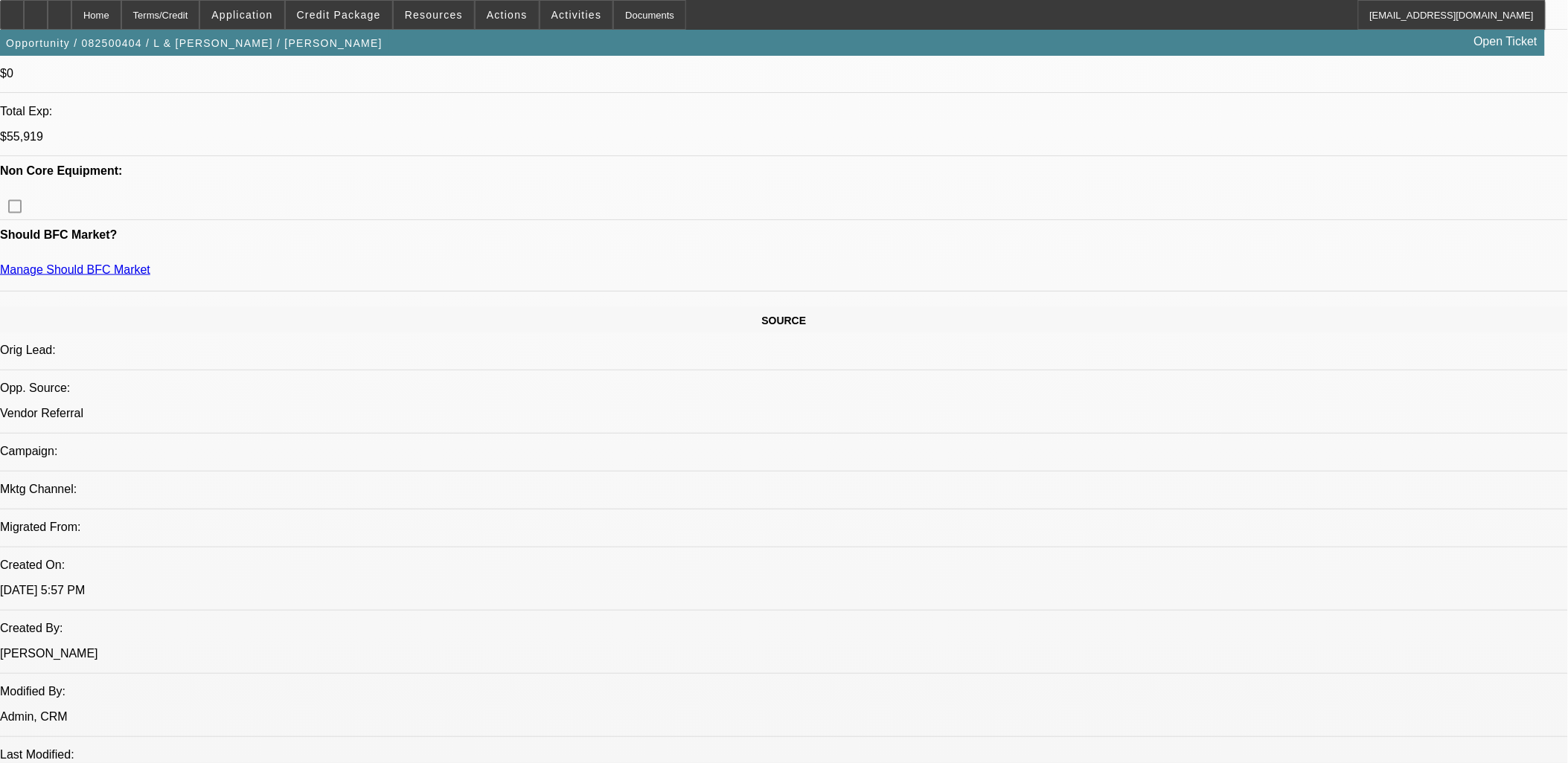
select select "0"
select select "2"
select select "0.1"
select select "0"
select select "2"
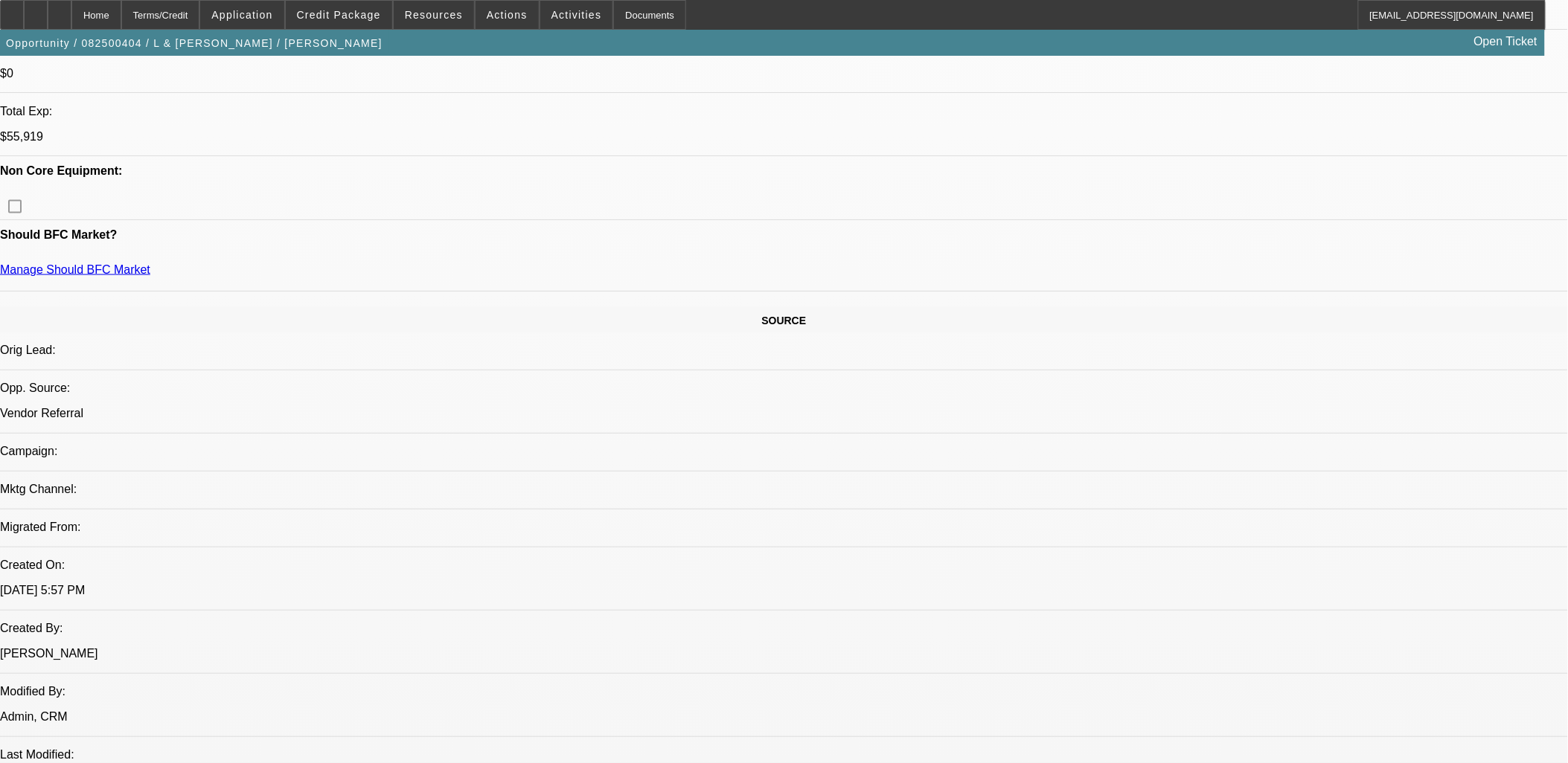
select select "0.1"
select select "0"
select select "2"
select select "0.1"
select select "0"
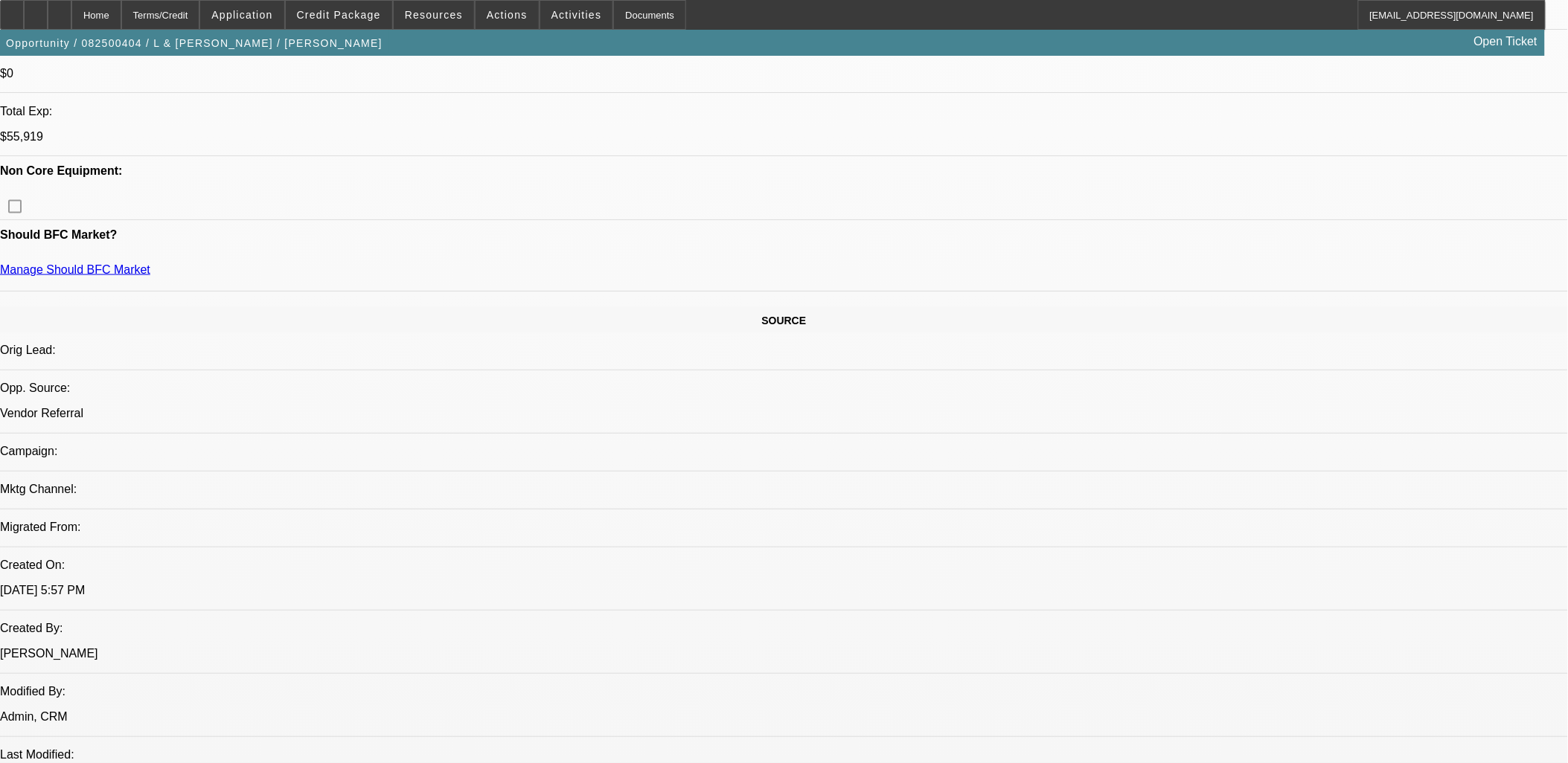
select select "2"
select select "0.1"
select select "1"
select select "2"
select select "4"
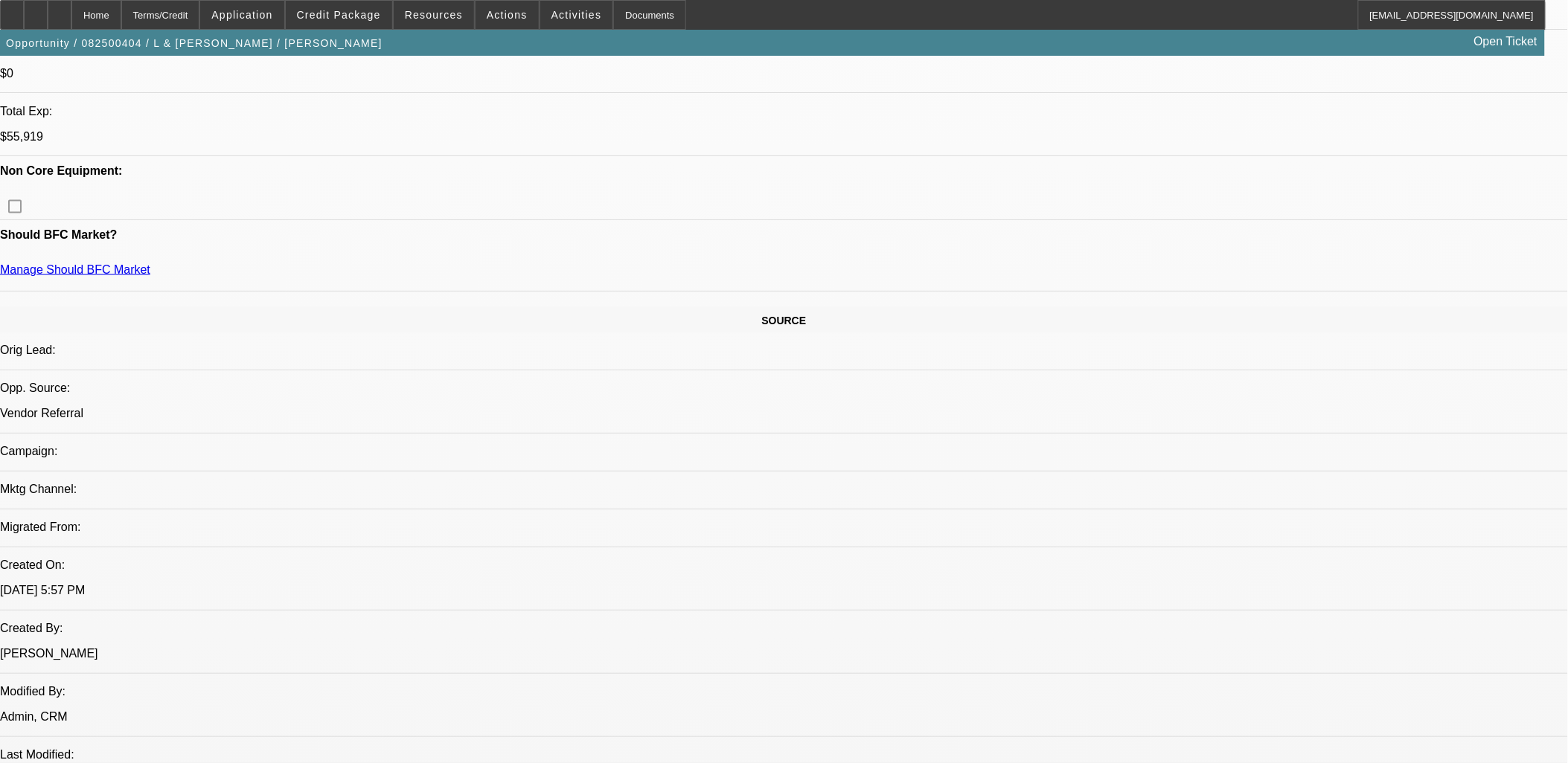
select select "1"
select select "2"
select select "4"
select select "1"
select select "2"
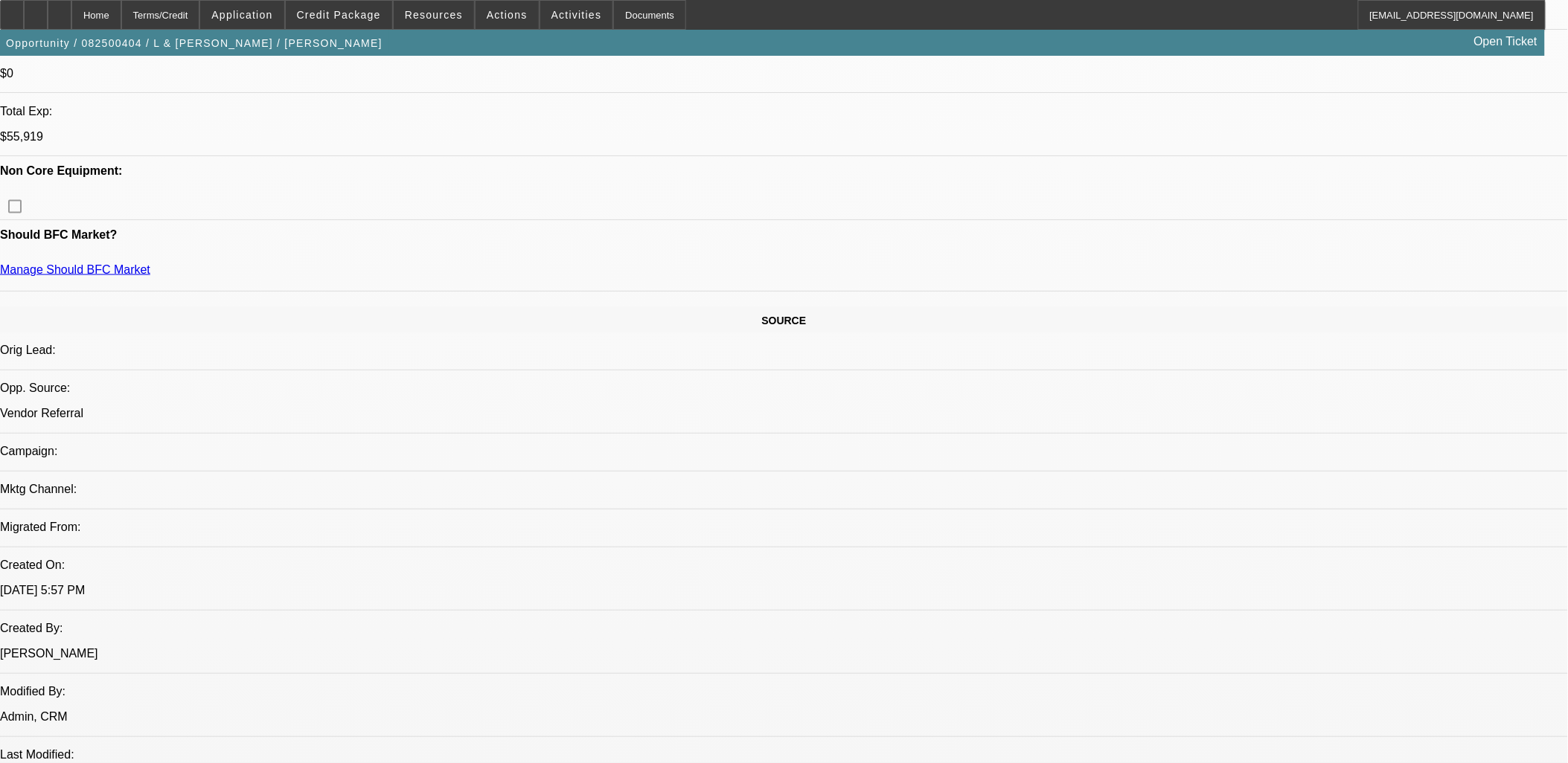
select select "4"
select select "1"
select select "2"
select select "4"
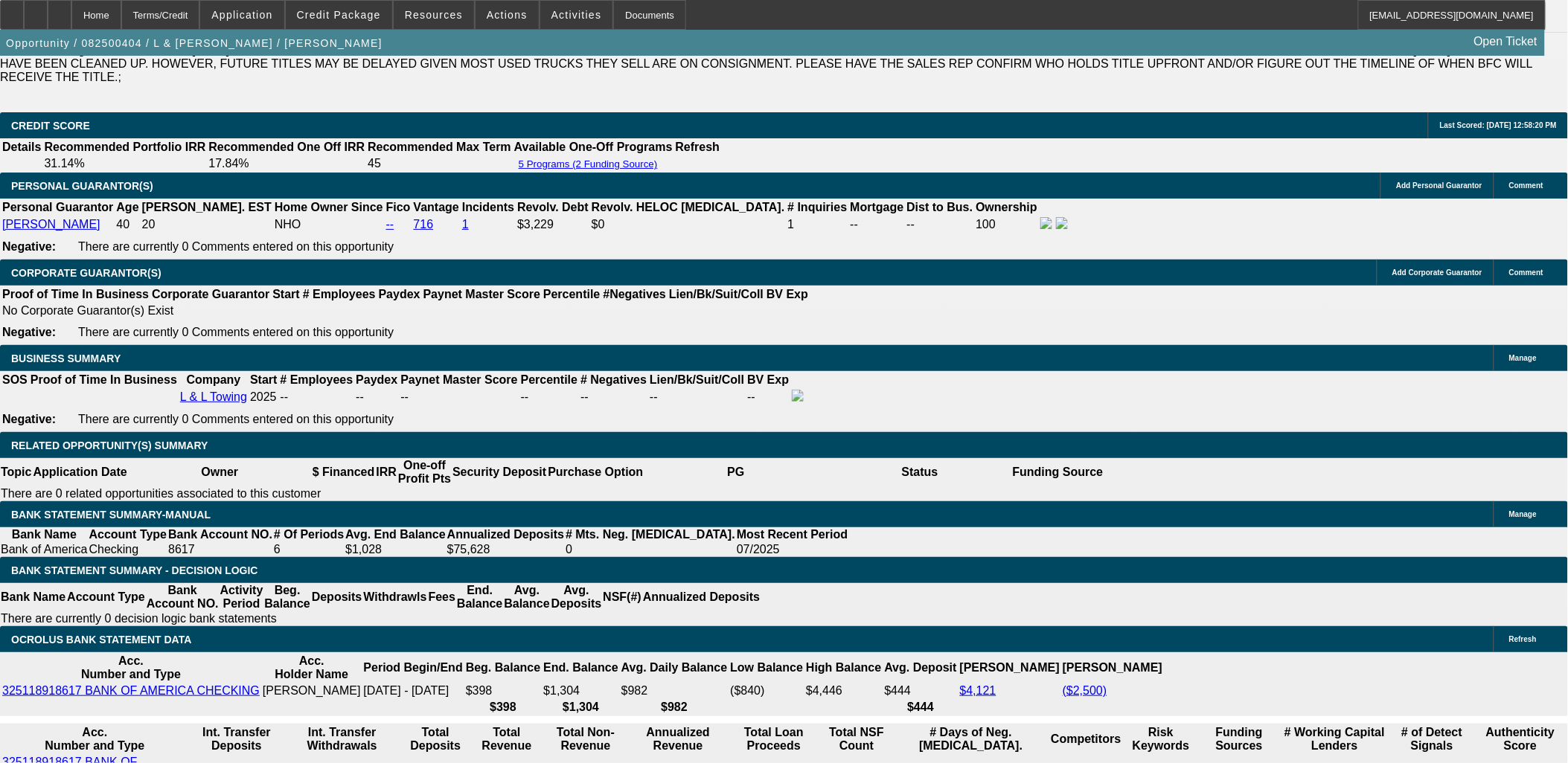
scroll to position [2192, 0]
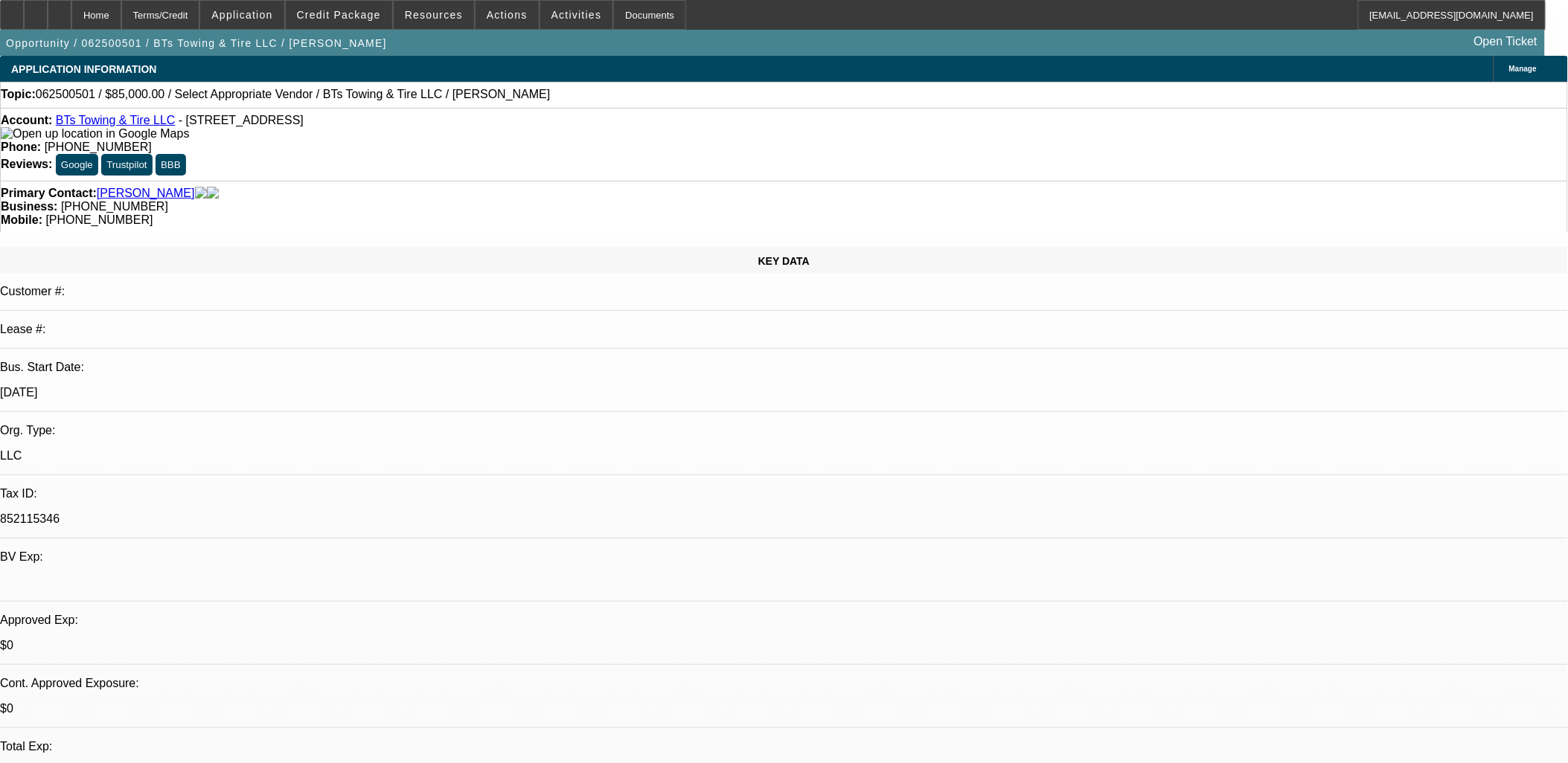
select select "0"
select select "2"
select select "0.1"
select select "1"
select select "2"
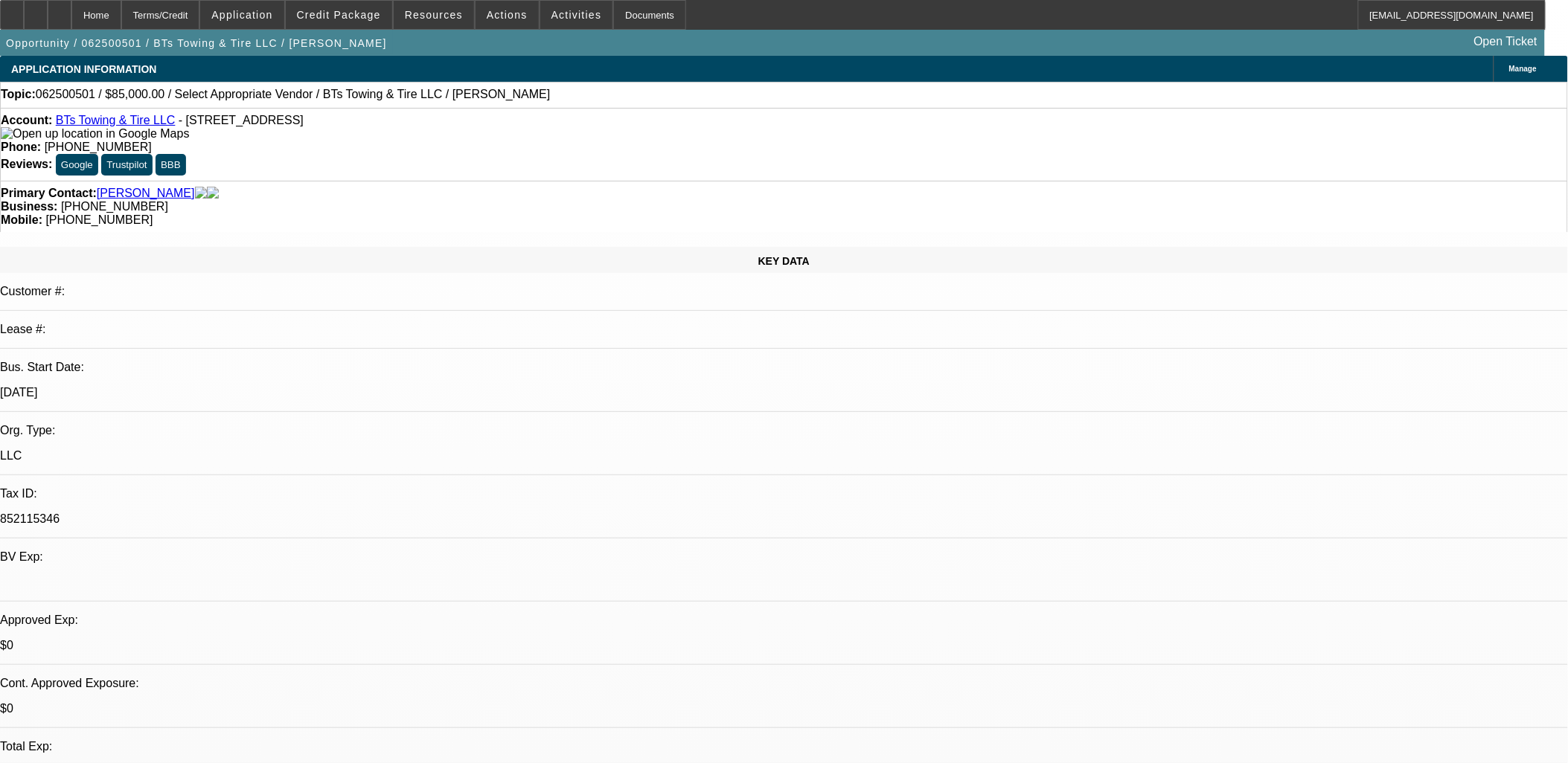
select select "4"
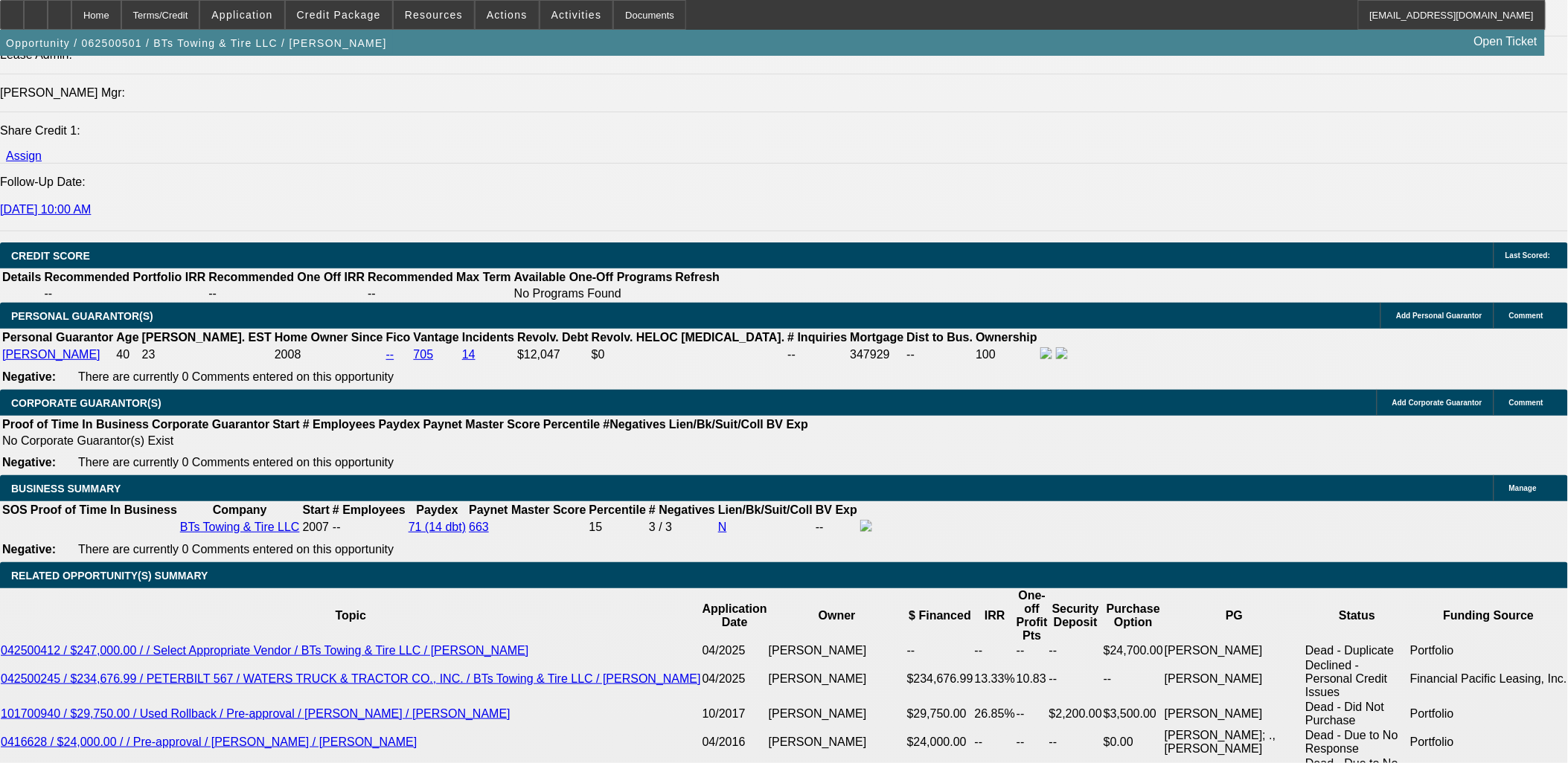
scroll to position [1818, 0]
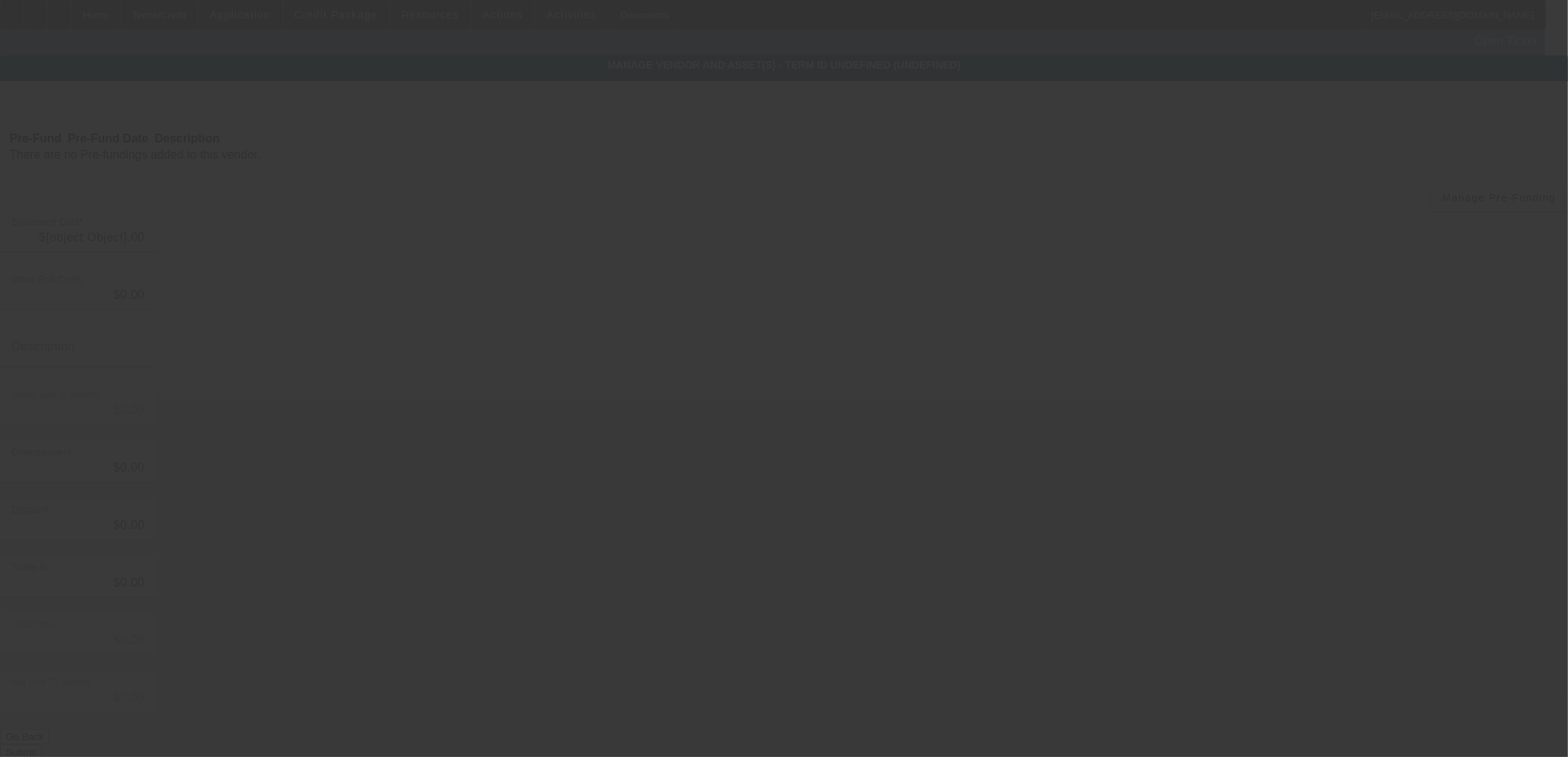
type input "$85,000.00"
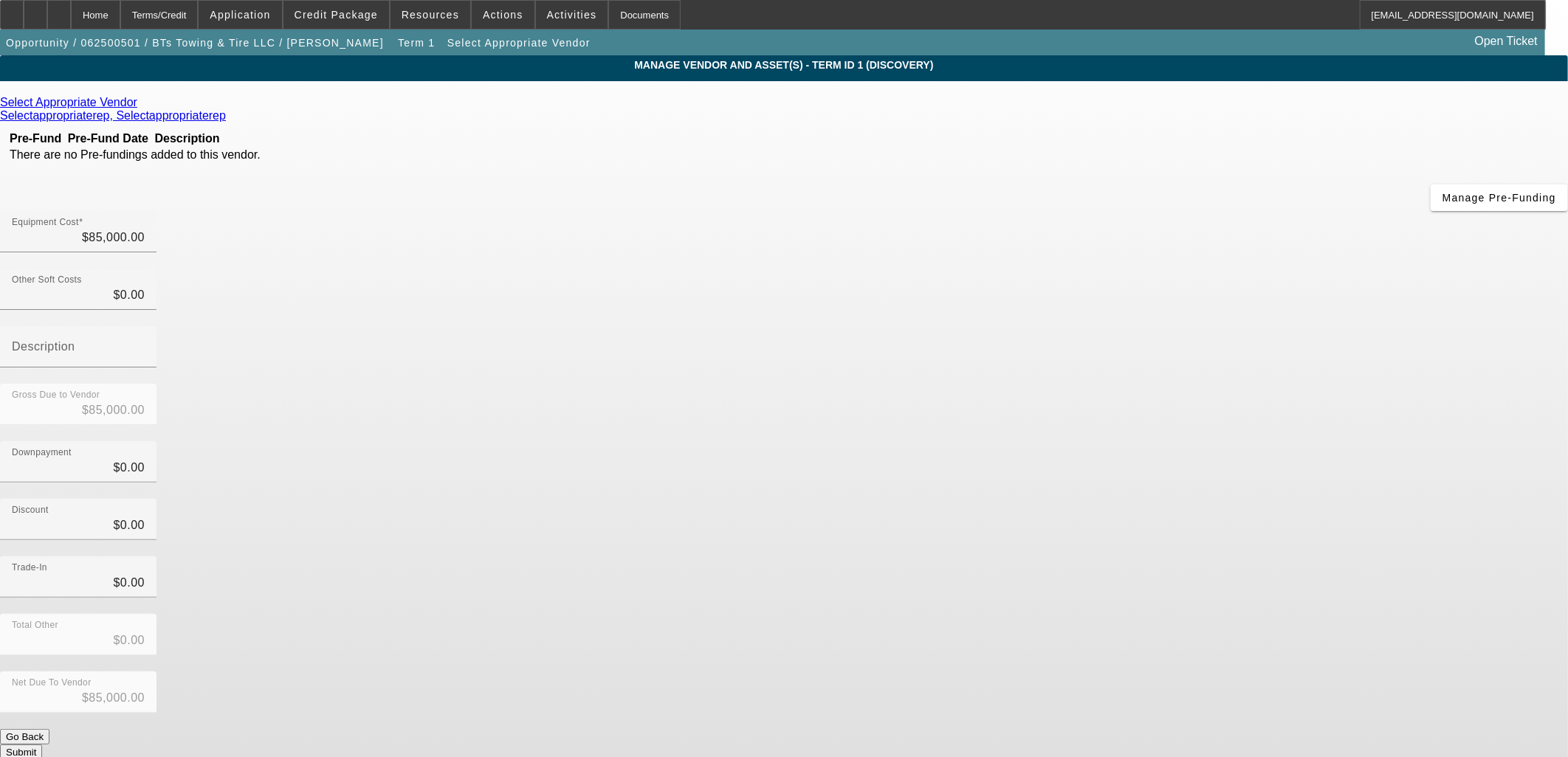
click at [141, 103] on icon at bounding box center [141, 102] width 0 height 12
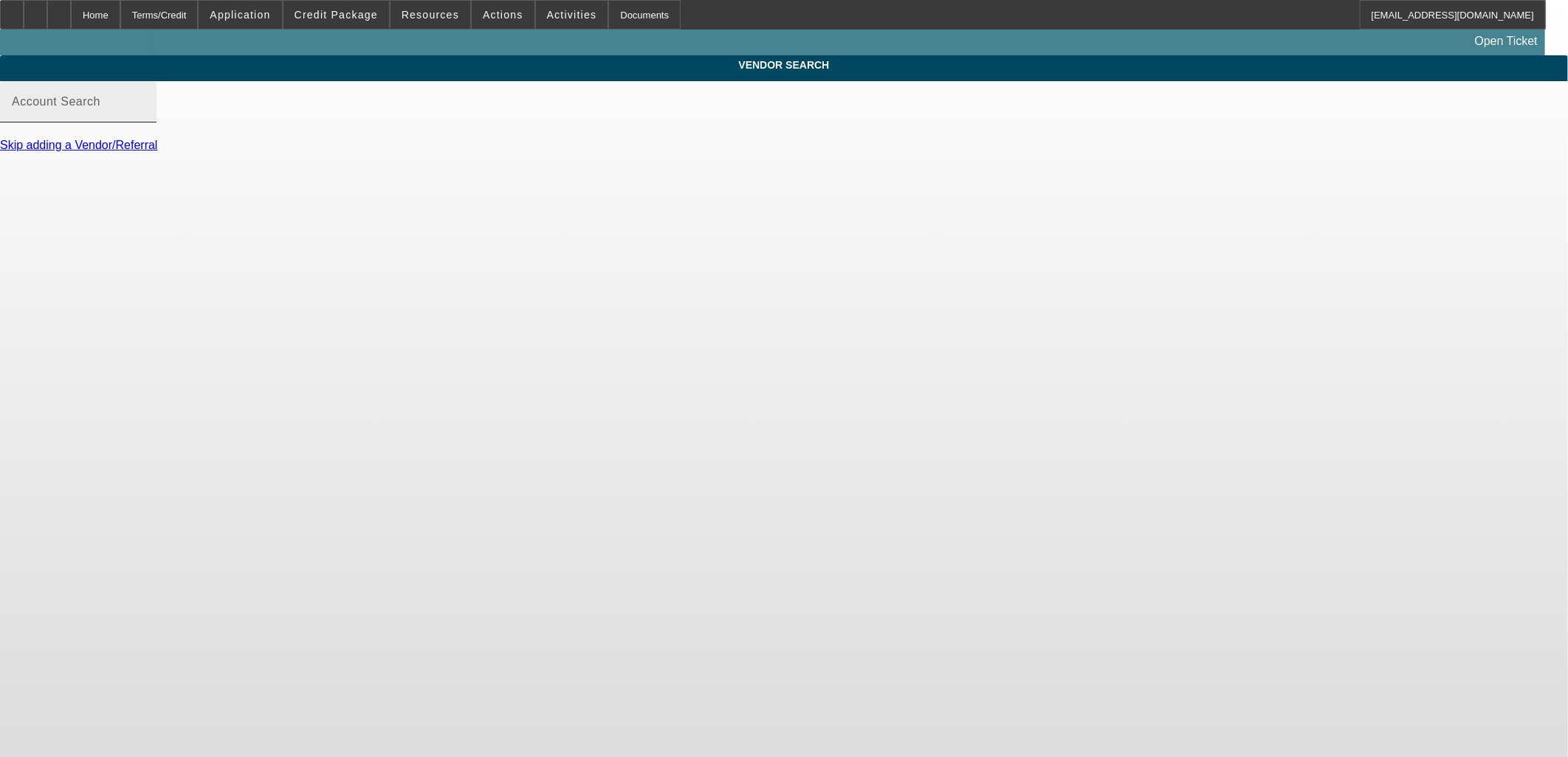
click at [145, 117] on input "Account Search" at bounding box center [78, 108] width 133 height 18
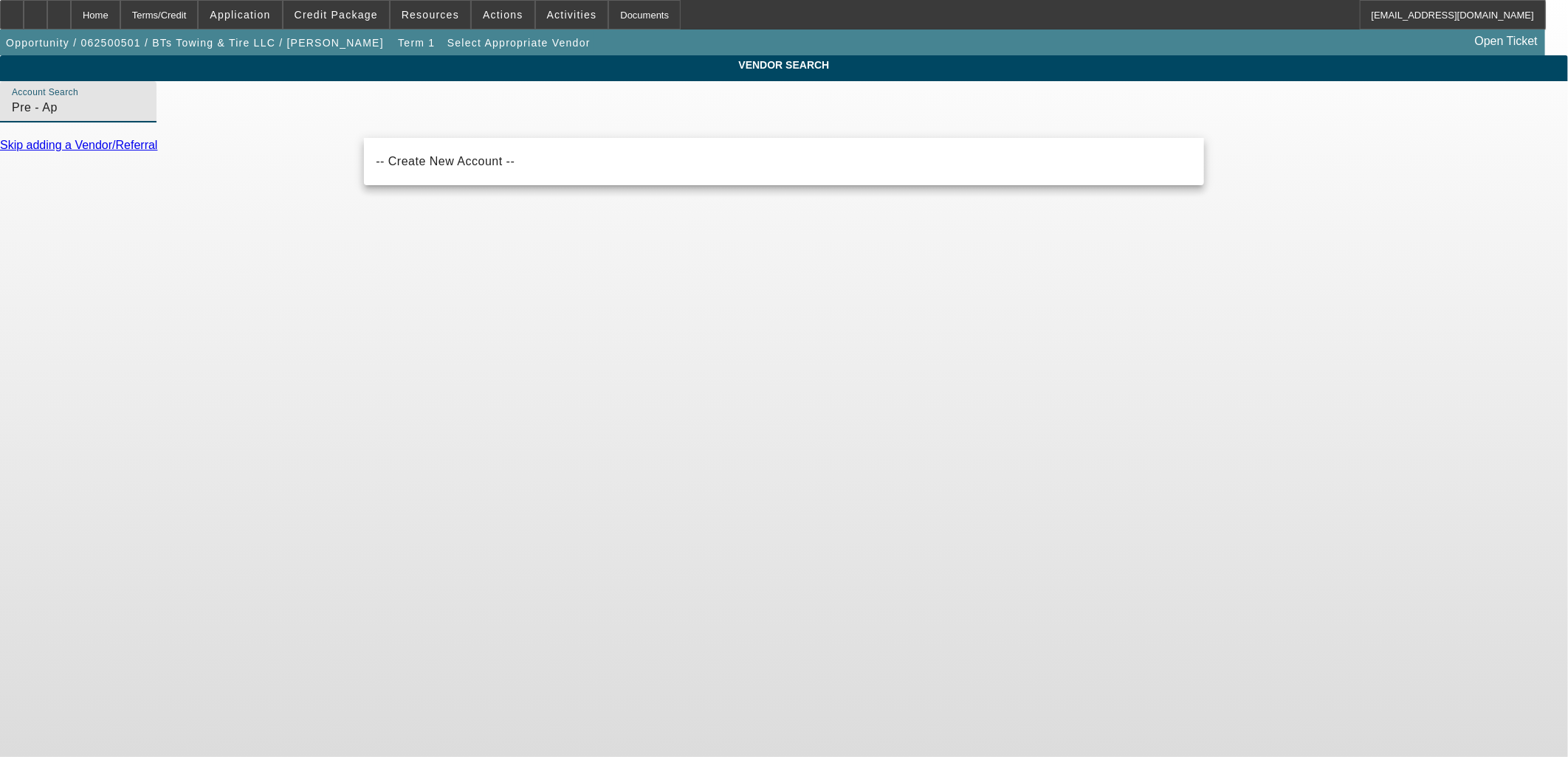
drag, startPoint x: 467, startPoint y: 124, endPoint x: 349, endPoint y: 117, distance: 118.2
click at [349, 117] on div "VENDOR SEARCH Account Search Pre - Ap Skip adding a Vendor/Referral" at bounding box center [784, 111] width 1568 height 110
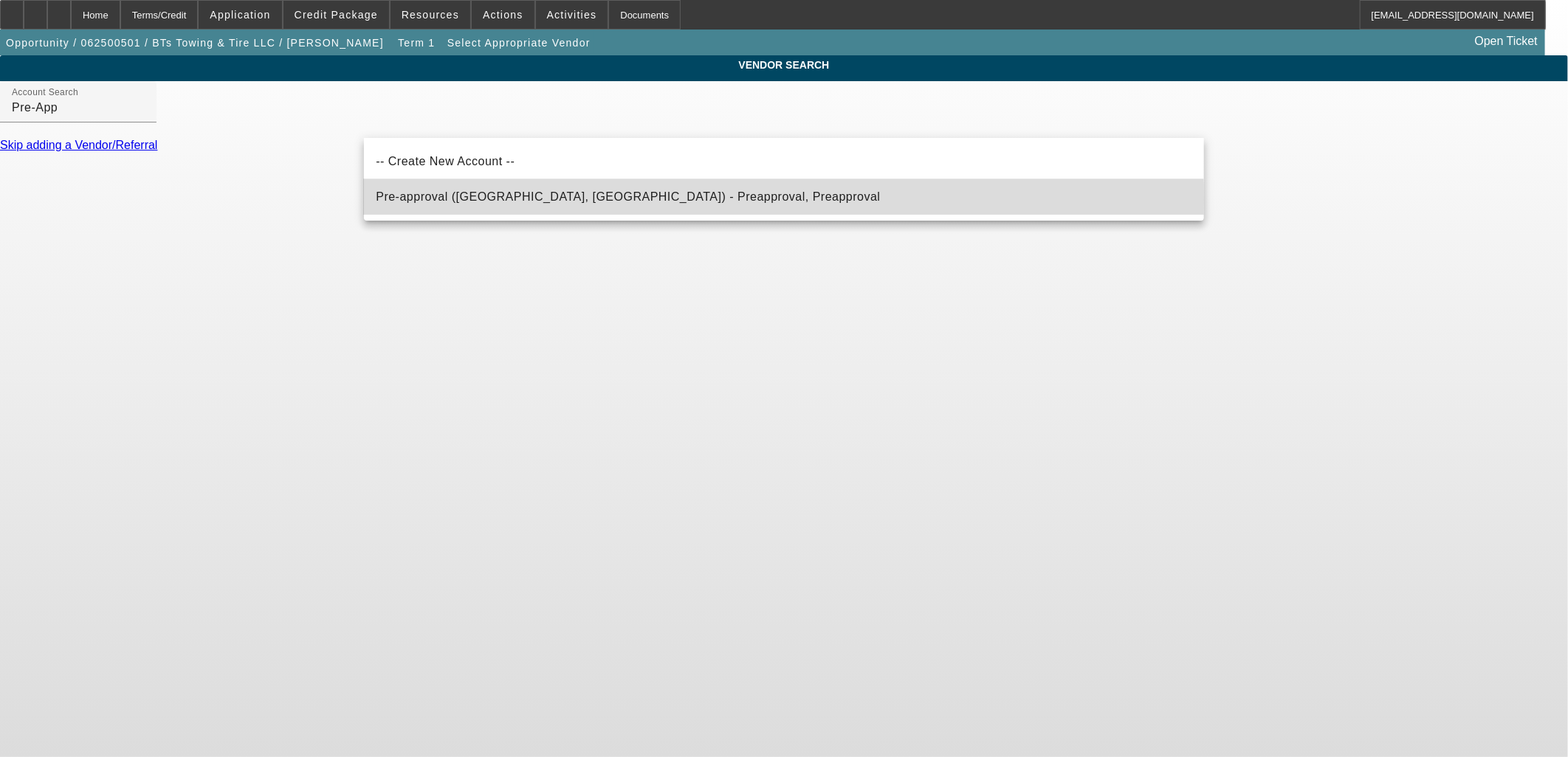
click at [439, 199] on span "Pre-approval ([GEOGRAPHIC_DATA], [GEOGRAPHIC_DATA]) - Preapproval, Preapproval" at bounding box center [628, 197] width 505 height 12
type input "Pre-approval ([GEOGRAPHIC_DATA], [GEOGRAPHIC_DATA]) - Preapproval, Preapproval"
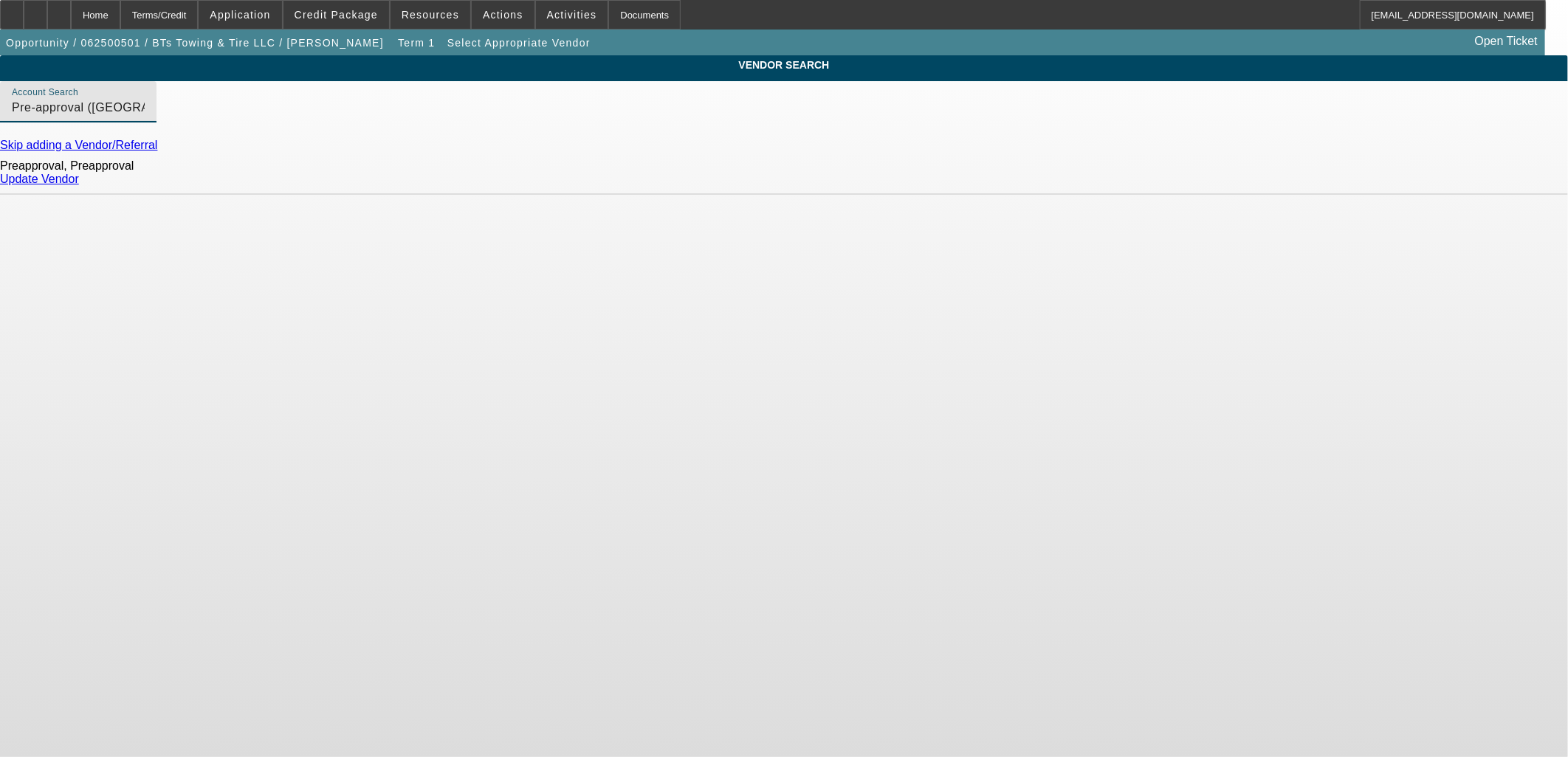
click at [79, 185] on link "Update Vendor" at bounding box center [39, 179] width 79 height 12
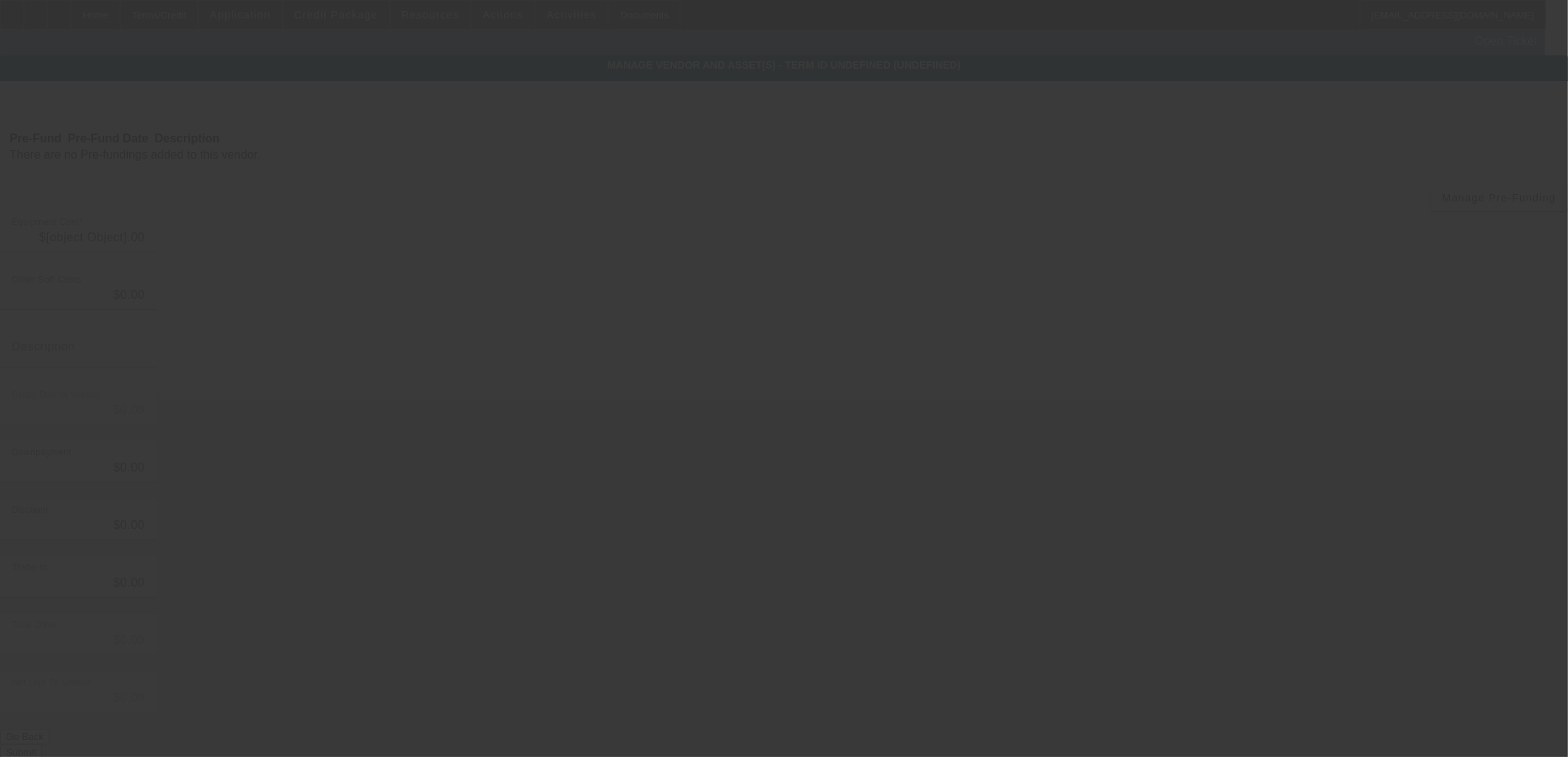
type input "$85,000.00"
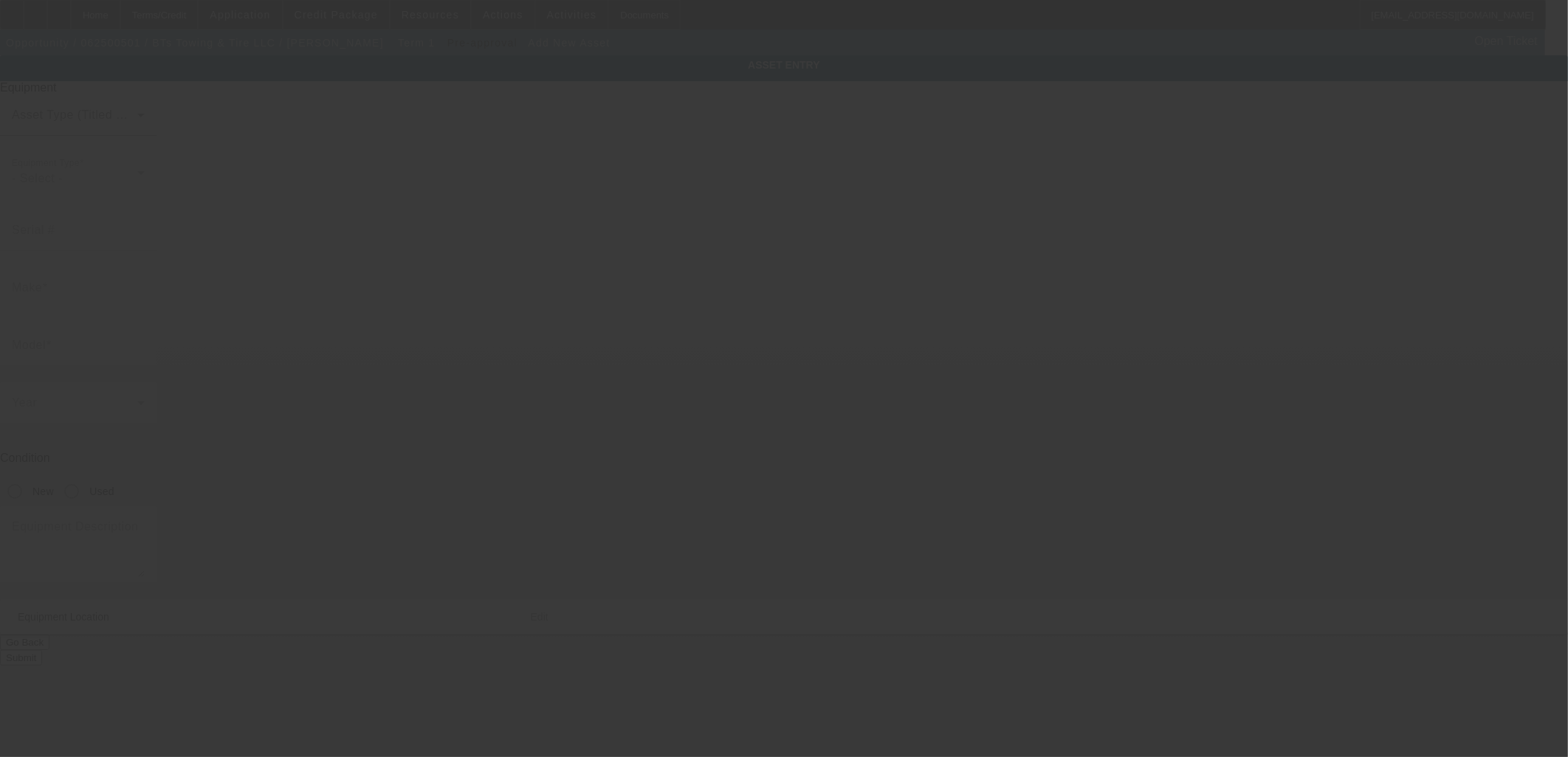
type input "[STREET_ADDRESS]"
type input "[GEOGRAPHIC_DATA]"
type input "35614"
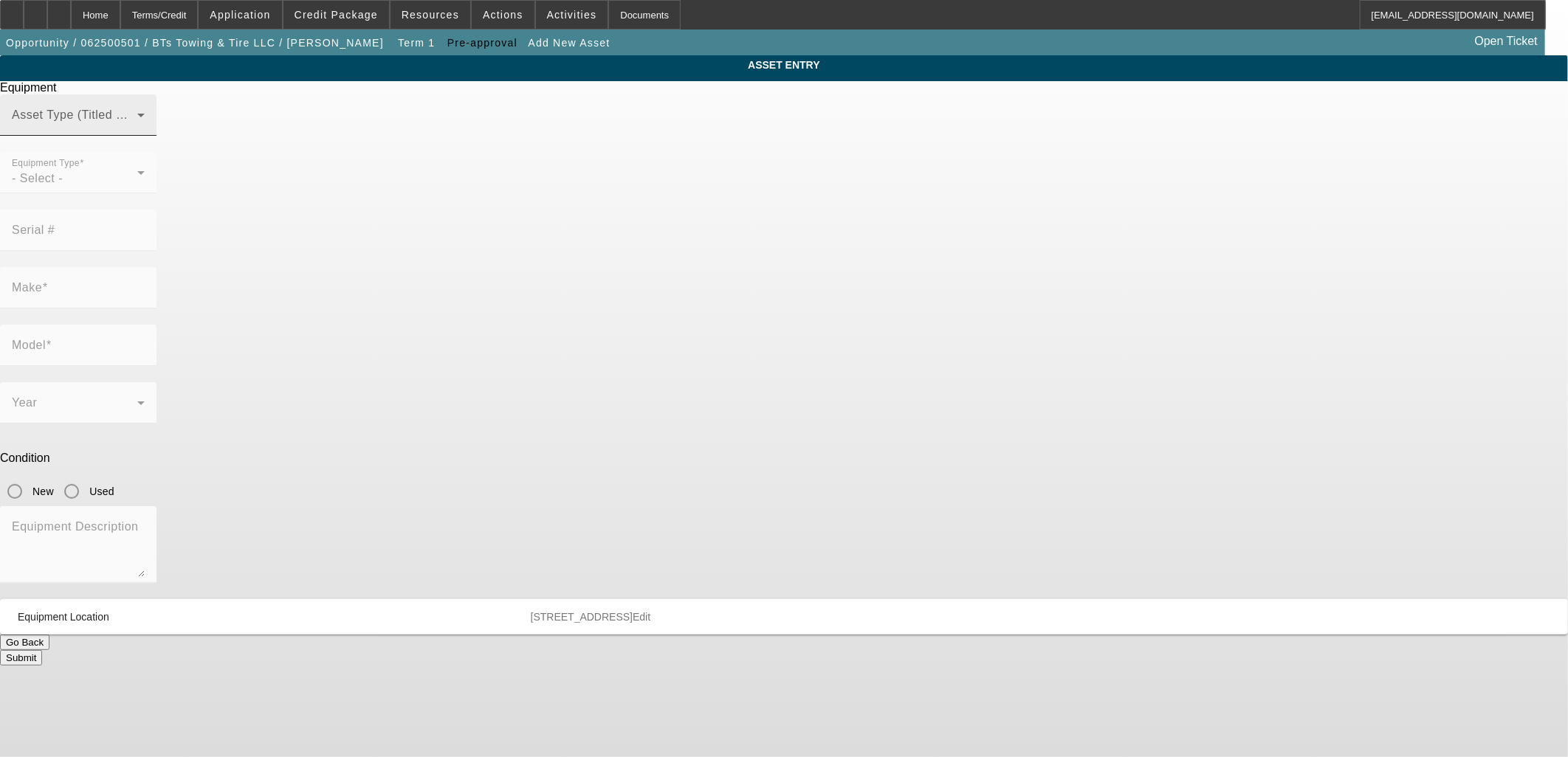
click at [137, 130] on span at bounding box center [74, 121] width 125 height 18
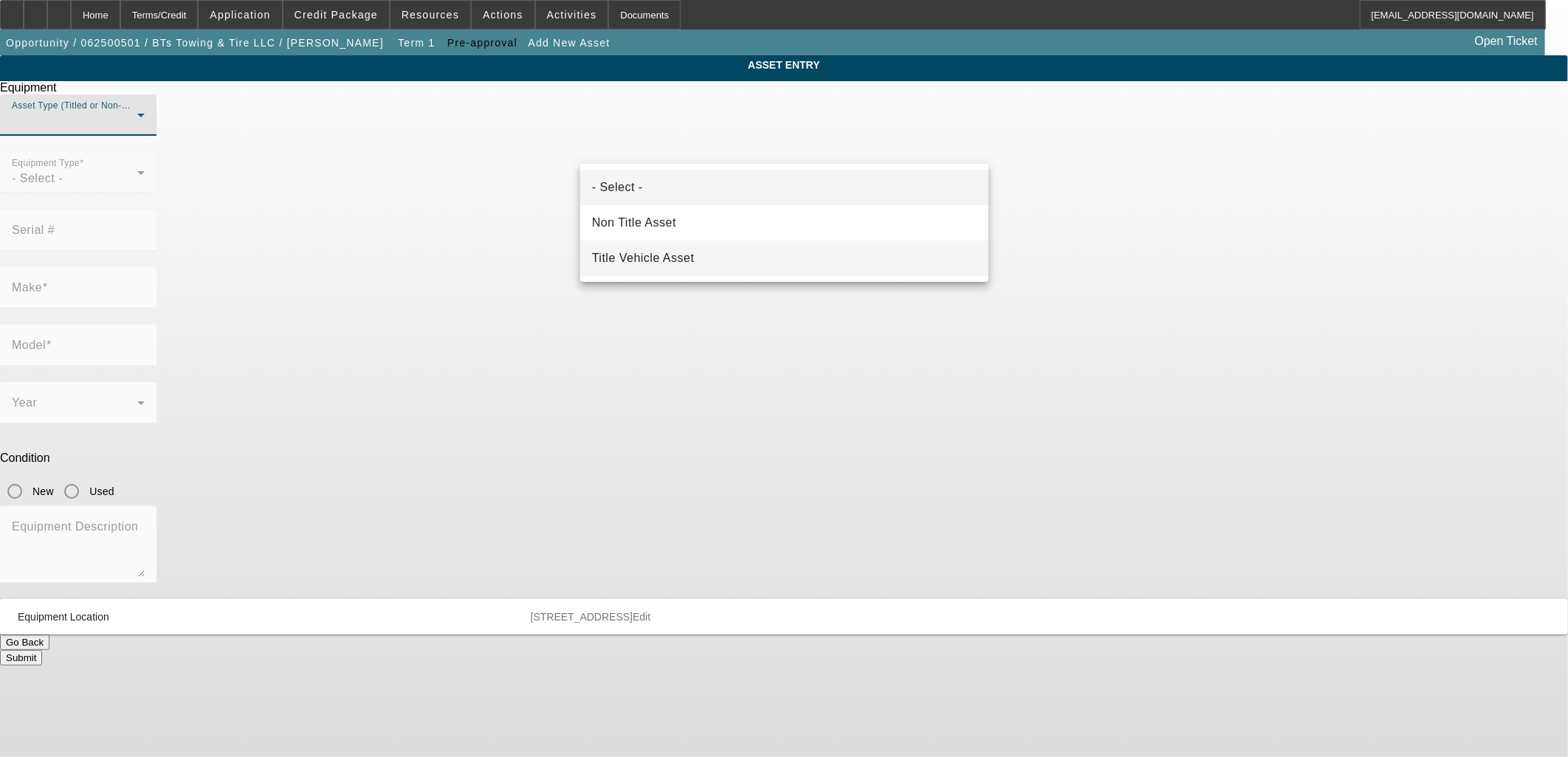
click at [663, 253] on span "Title Vehicle Asset" at bounding box center [644, 258] width 102 height 18
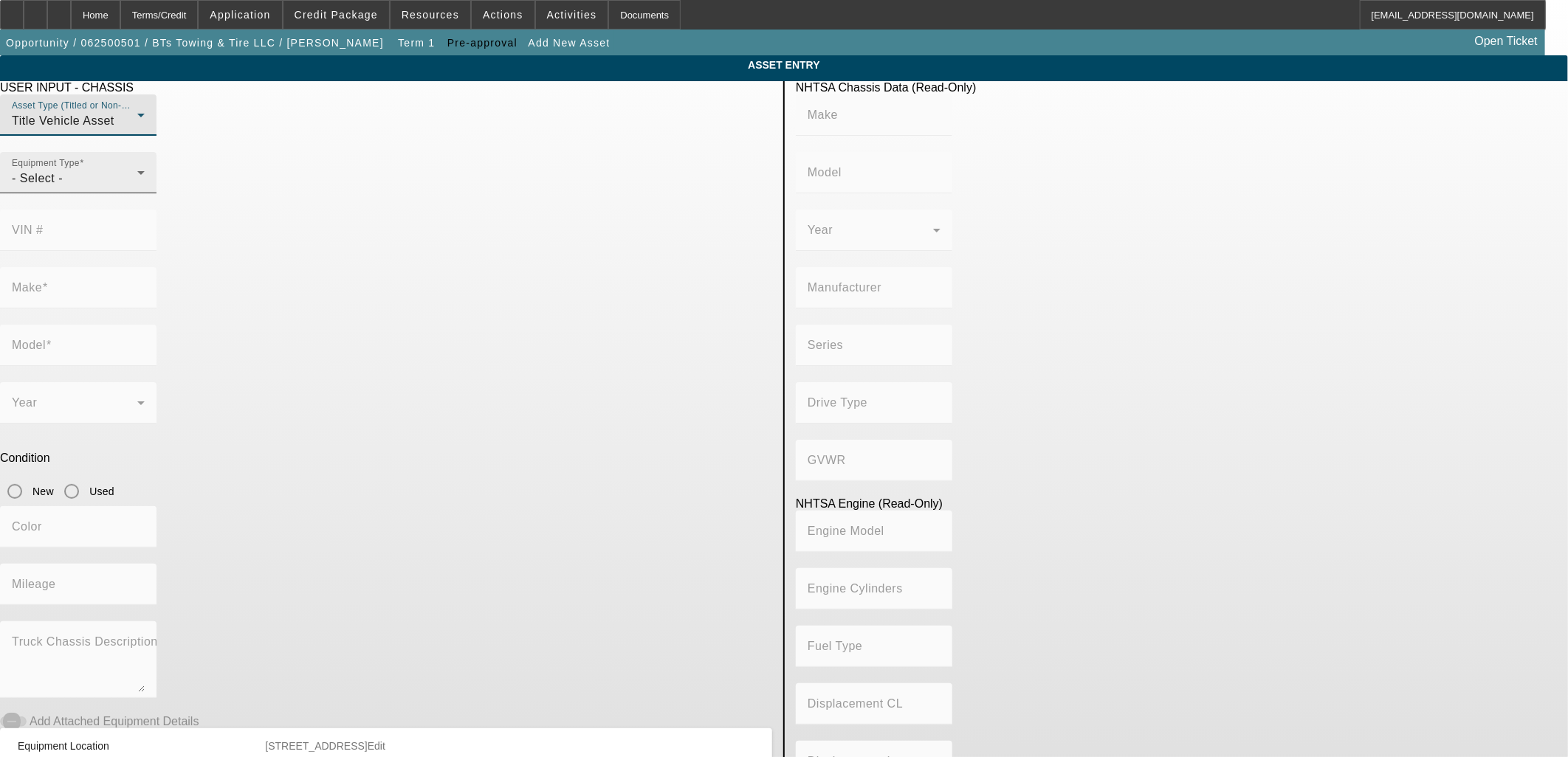
click at [137, 188] on div "- Select -" at bounding box center [74, 178] width 125 height 18
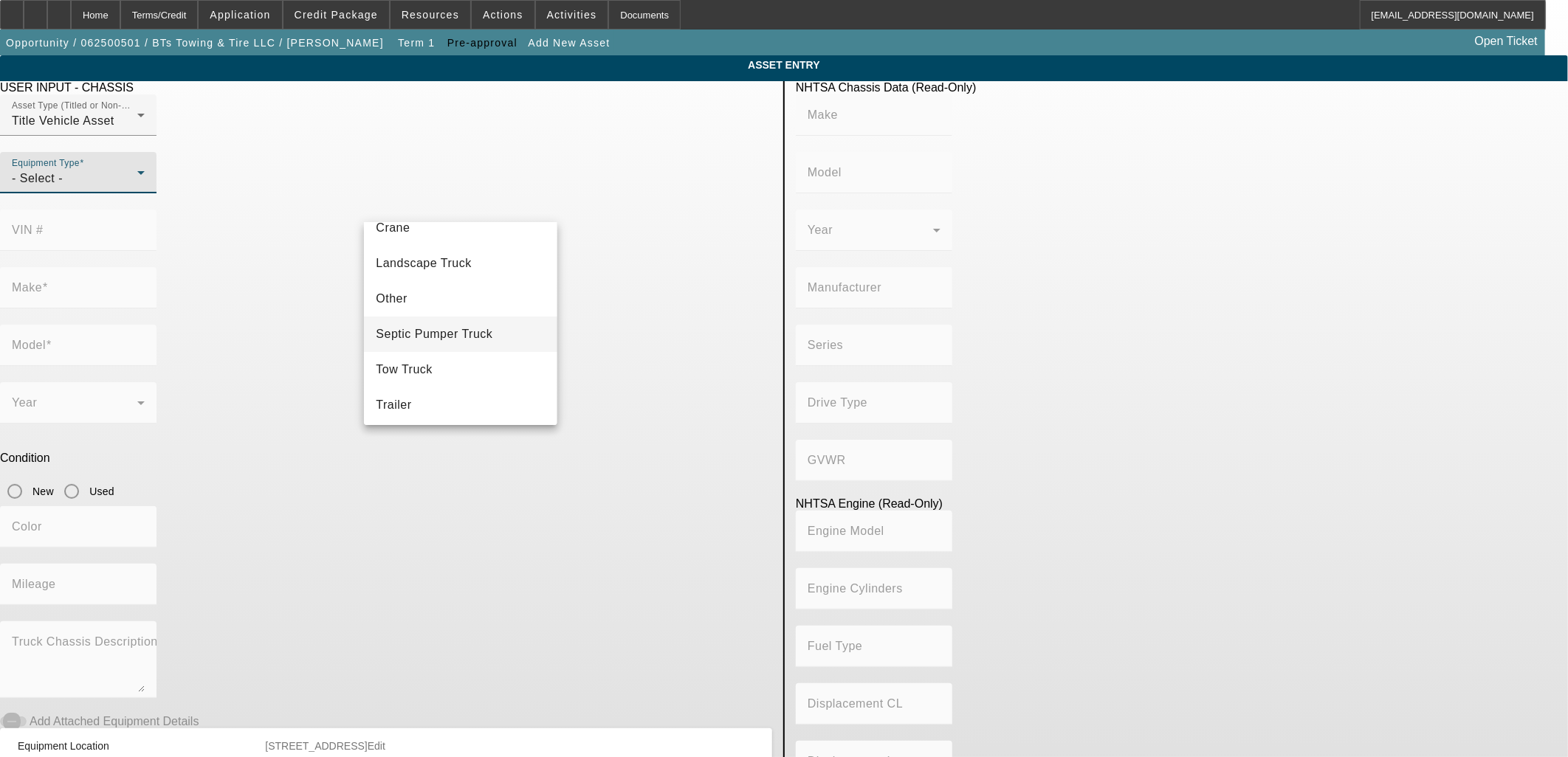
scroll to position [163, 0]
click at [450, 360] on mat-option "Tow Truck" at bounding box center [460, 366] width 192 height 35
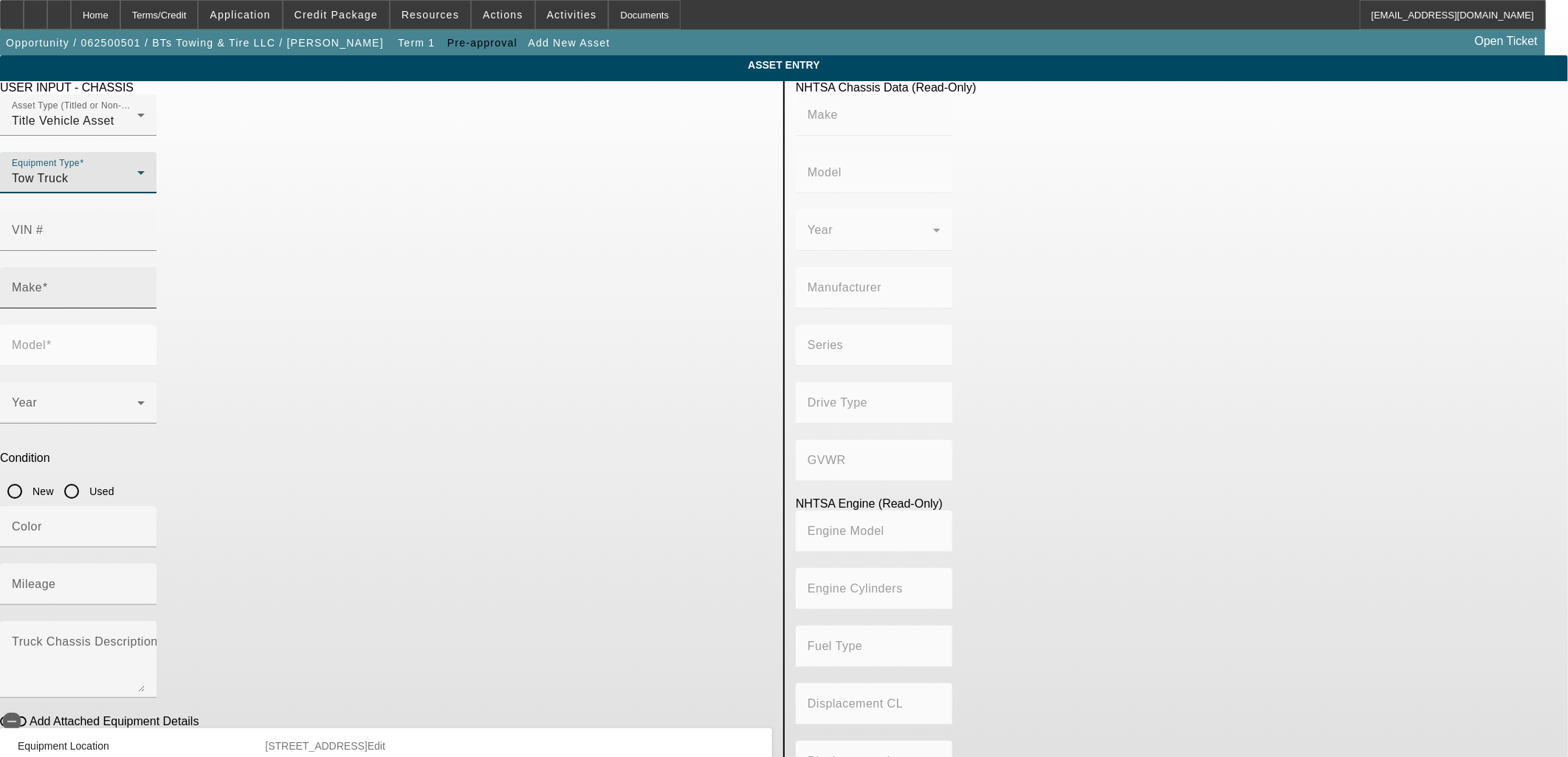
click at [42, 282] on mat-label "Make" at bounding box center [27, 288] width 31 height 12
click at [145, 285] on input "Make" at bounding box center [78, 293] width 133 height 18
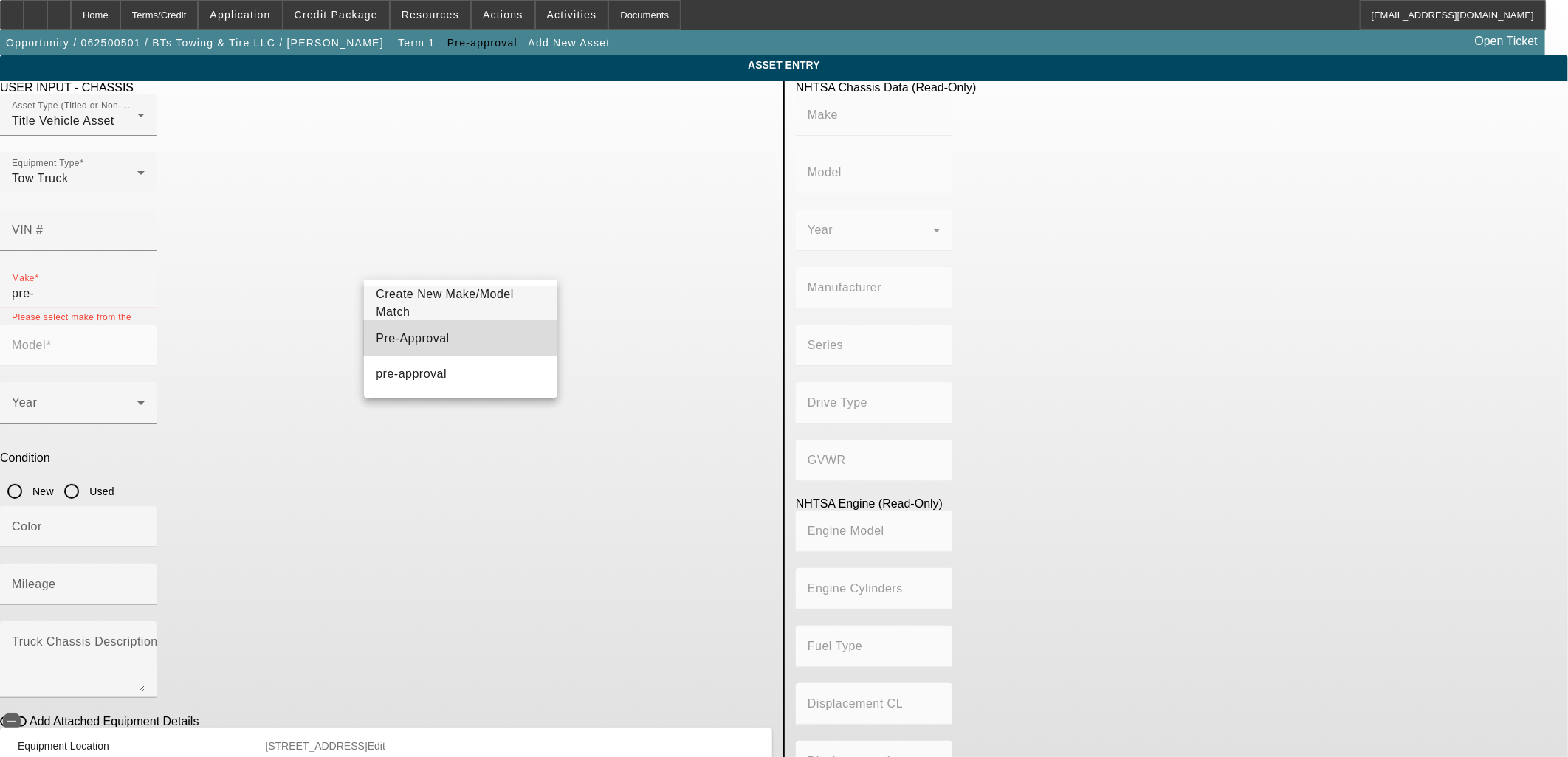
click at [427, 332] on span "Pre-Approval" at bounding box center [412, 338] width 73 height 18
type input "Pre-Approval"
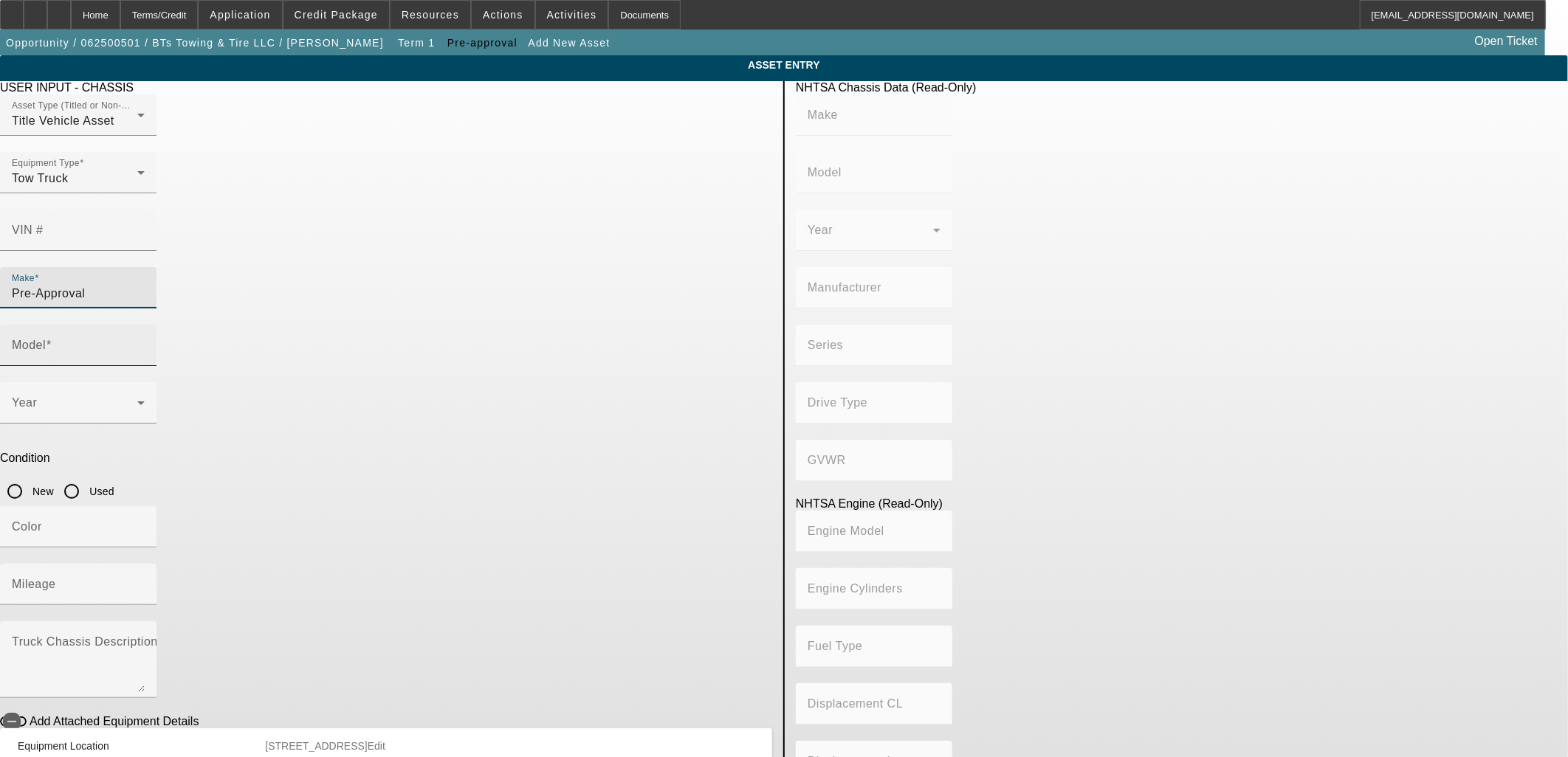
click at [46, 339] on mat-label "Model" at bounding box center [28, 345] width 34 height 12
click at [145, 343] on input "Model" at bounding box center [78, 351] width 133 height 18
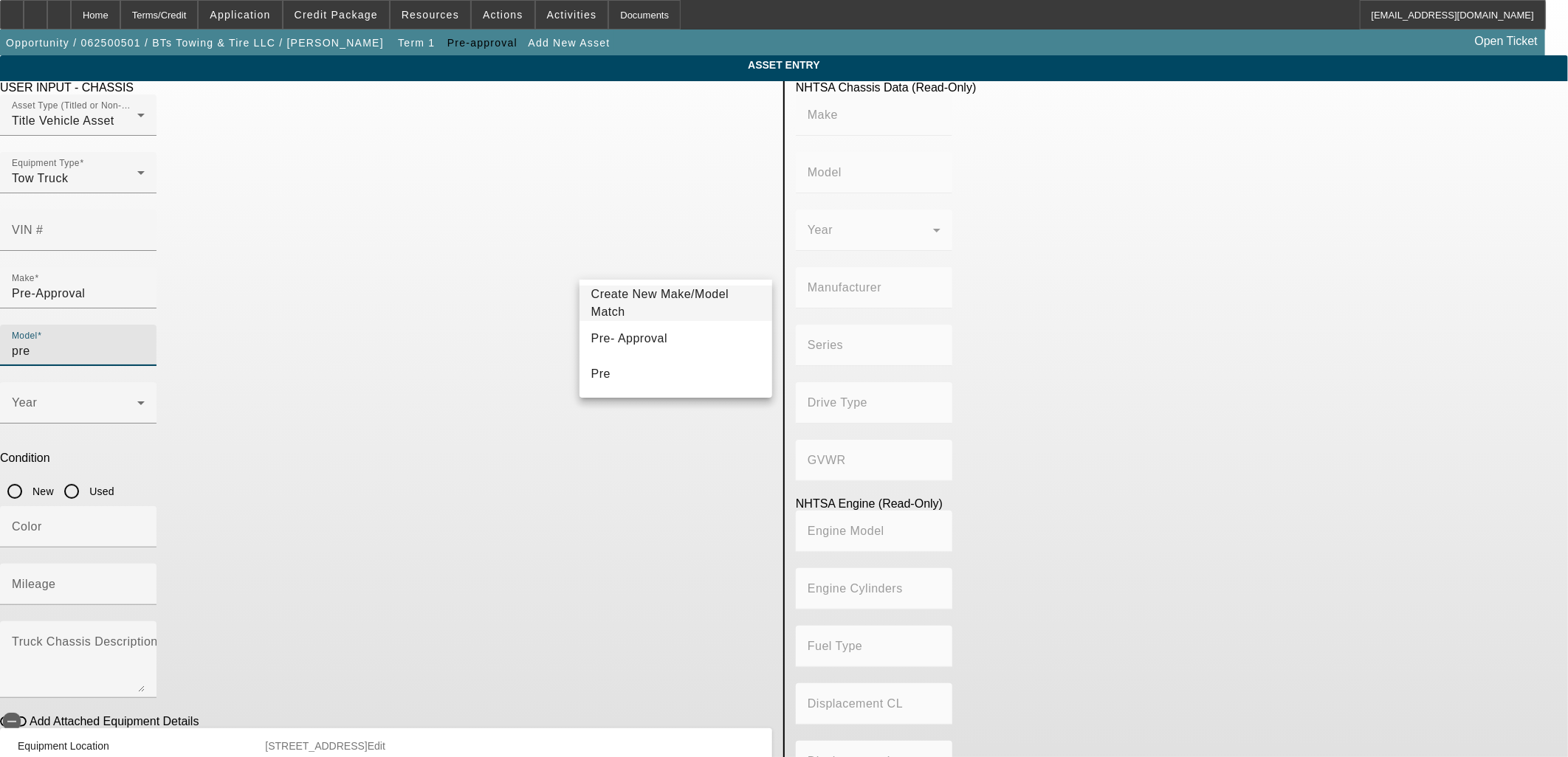
click at [620, 342] on span "Pre- Approval" at bounding box center [630, 338] width 76 height 12
type input "Pre- Approval"
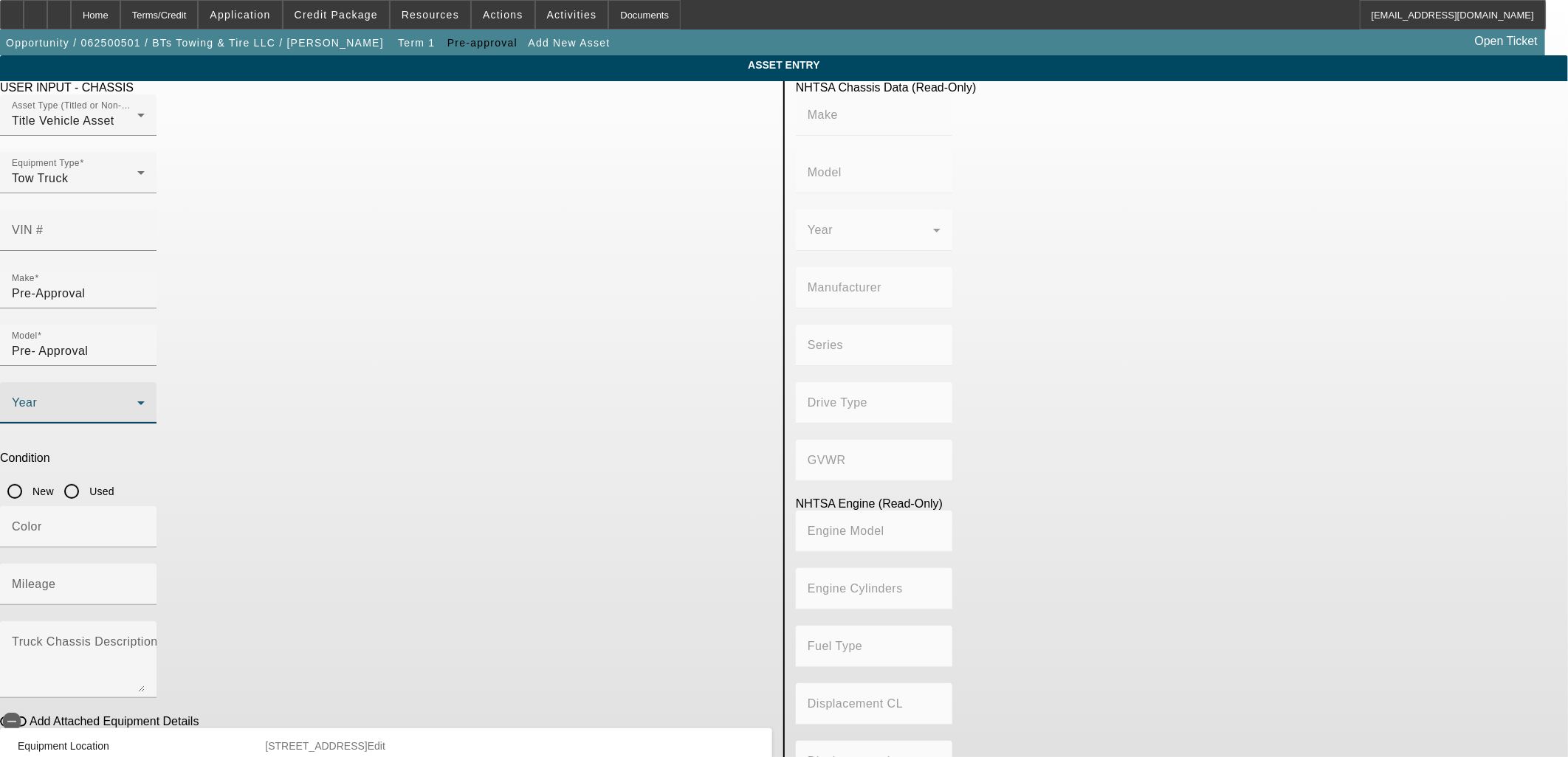
click at [137, 400] on span at bounding box center [74, 408] width 125 height 18
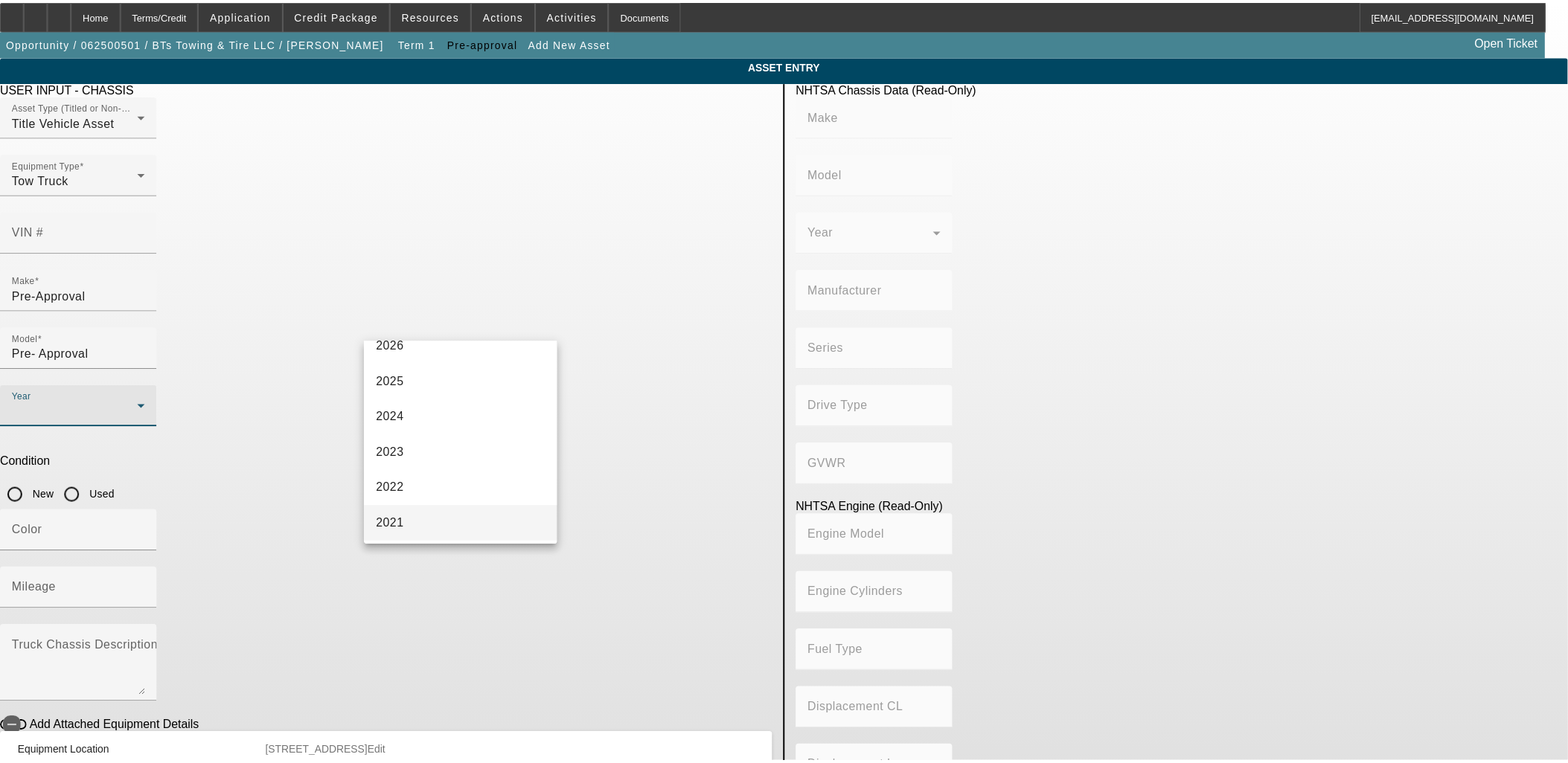
scroll to position [165, 0]
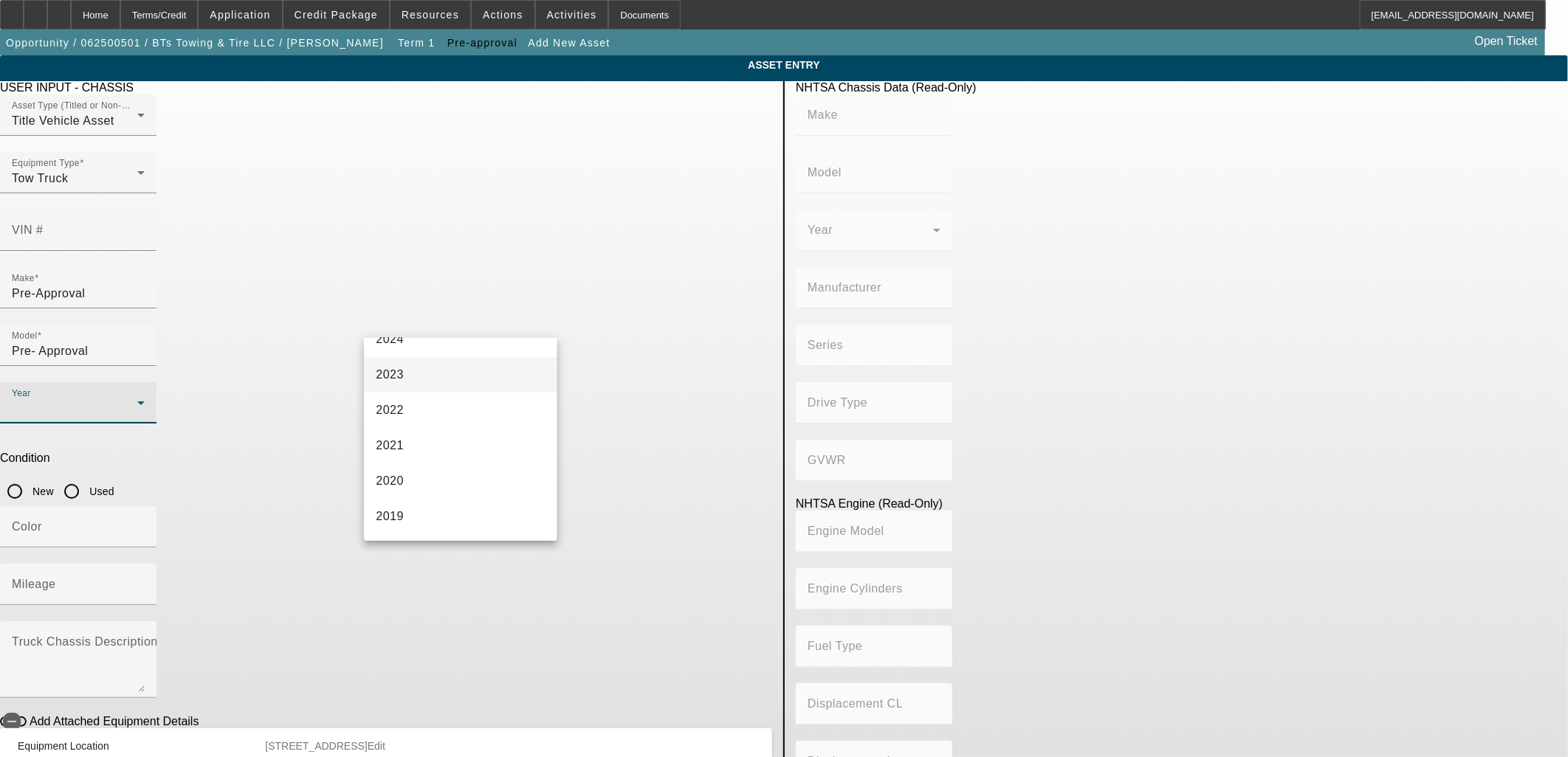
click at [401, 377] on span "2023" at bounding box center [389, 375] width 28 height 18
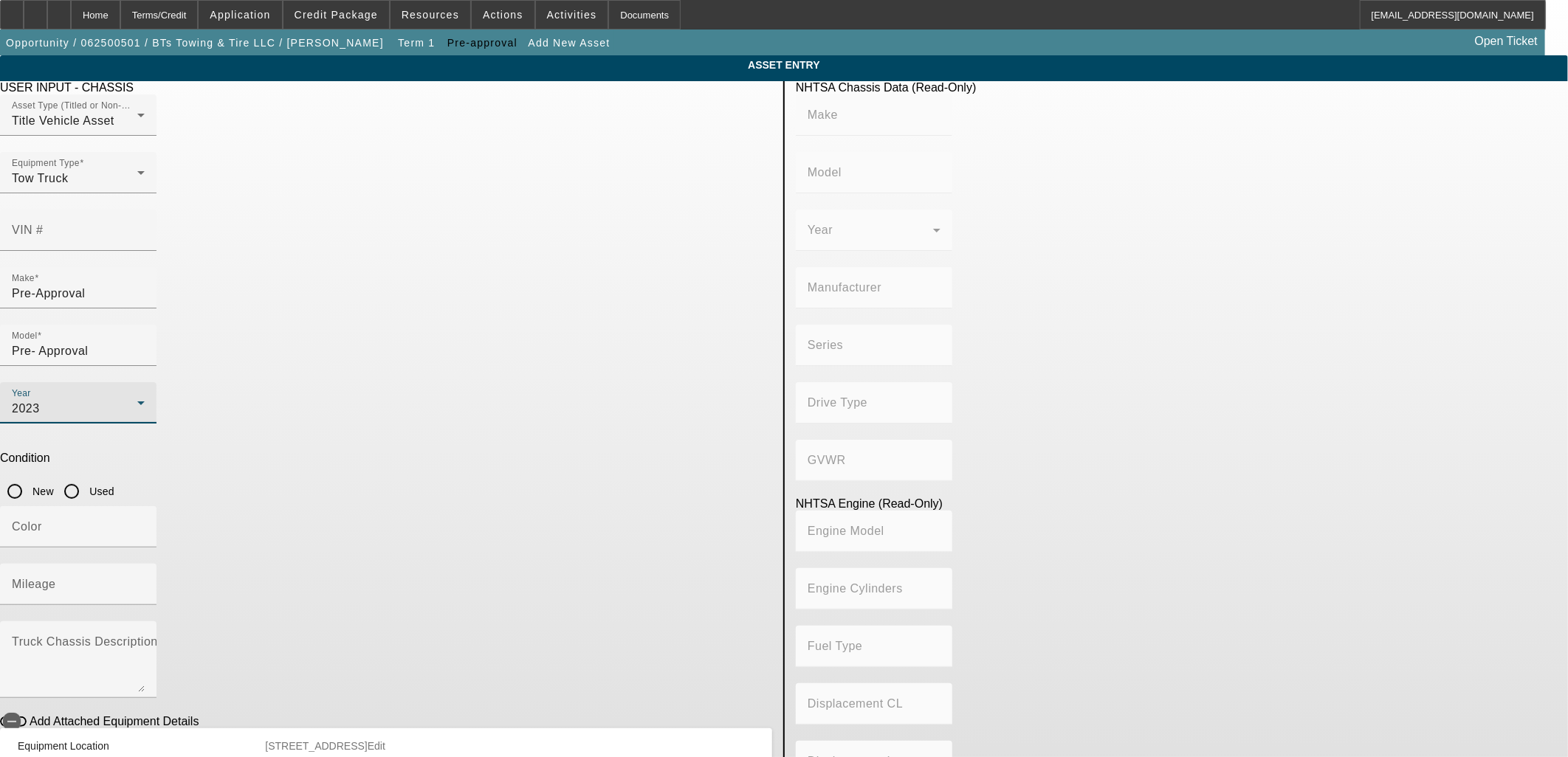
click at [86, 477] on input "Used" at bounding box center [71, 491] width 30 height 30
radio input "true"
click at [56, 578] on mat-label "Mileage" at bounding box center [34, 584] width 44 height 12
click at [145, 581] on input "Mileage" at bounding box center [78, 590] width 133 height 18
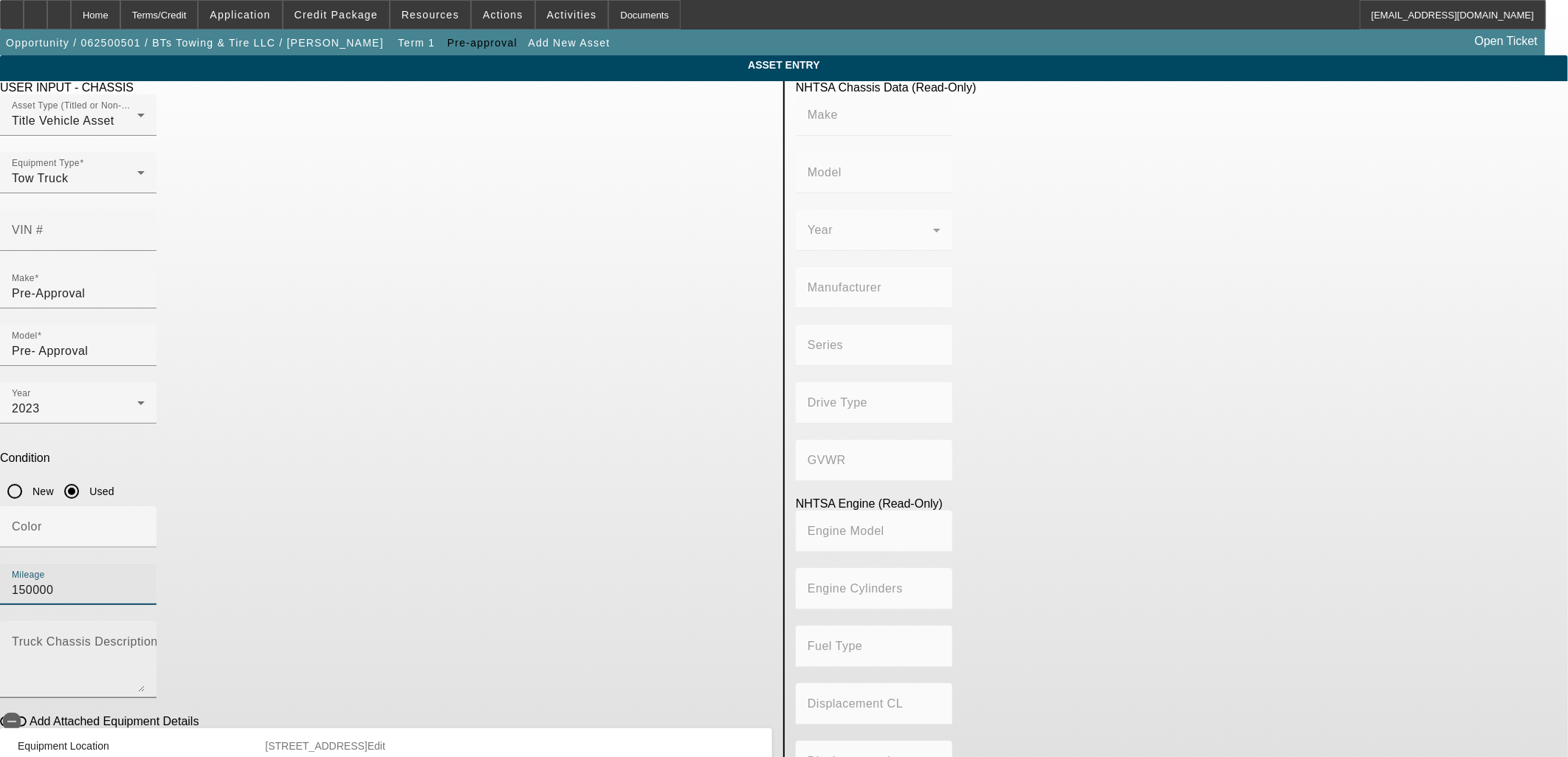
type input "150000"
click at [145, 639] on textarea "Truck Chassis Description (Describe the truck chassis only)" at bounding box center [78, 666] width 133 height 53
type textarea "and all"
click at [720, 664] on body "Home Terms/Credit Application Credit Package Resources Actions Activities Docum…" at bounding box center [784, 436] width 1568 height 874
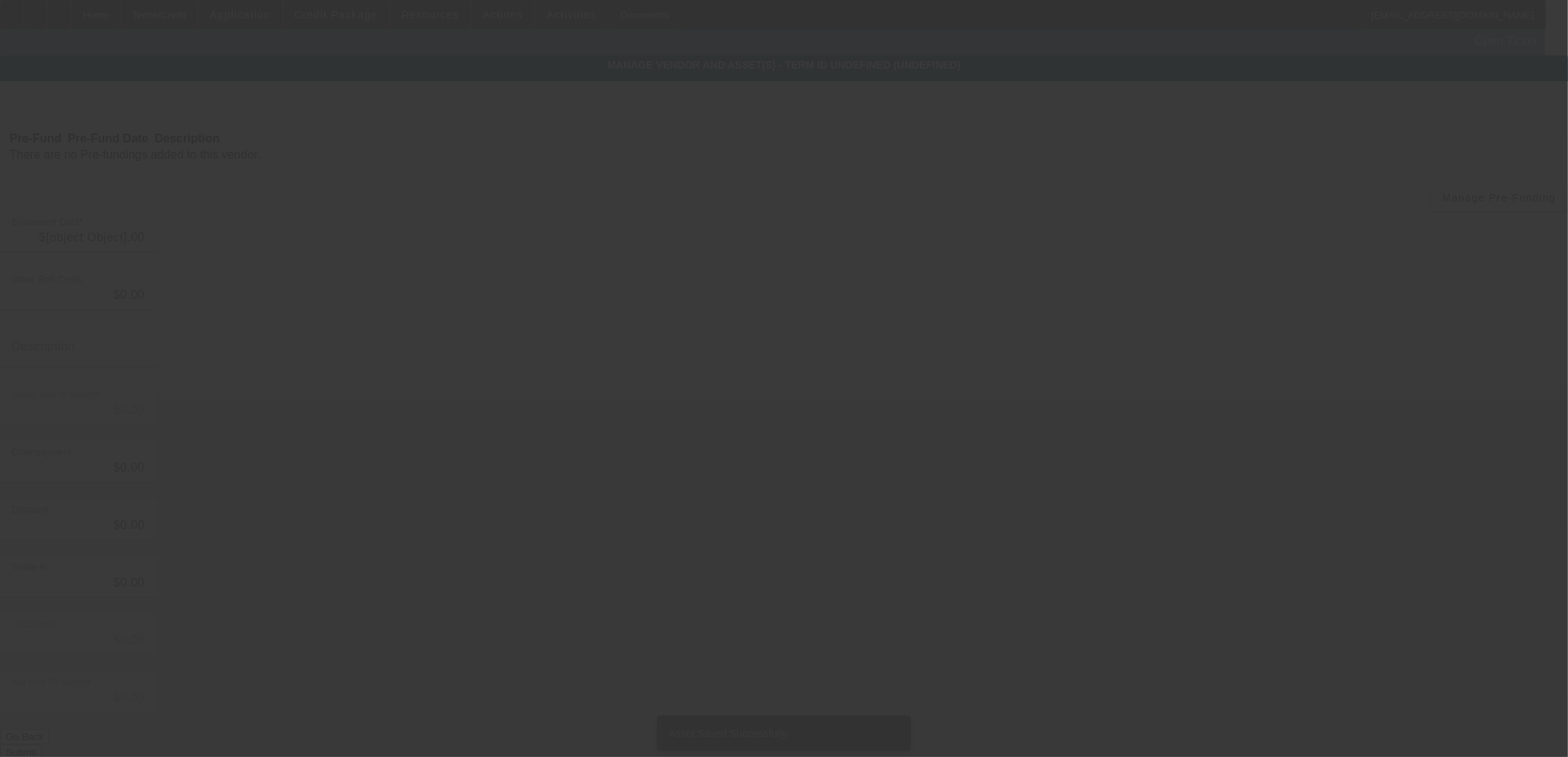
type input "$85,000.00"
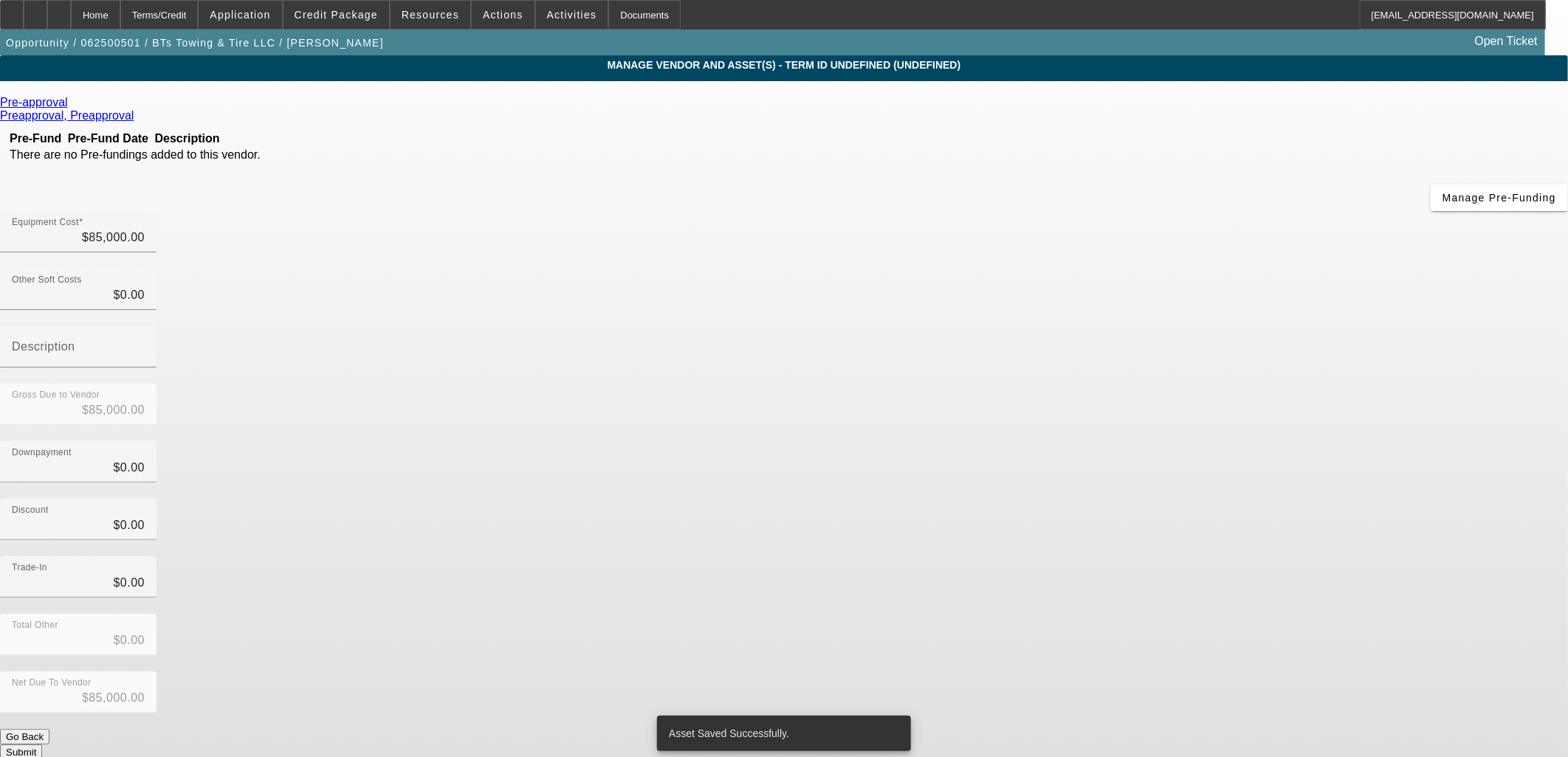
click at [687, 488] on div "Pre-approval Preapproval, Preapproval Pre-Fund Pre-Fund Date Description There …" at bounding box center [784, 428] width 1568 height 664
click at [42, 745] on button "Submit" at bounding box center [21, 752] width 42 height 15
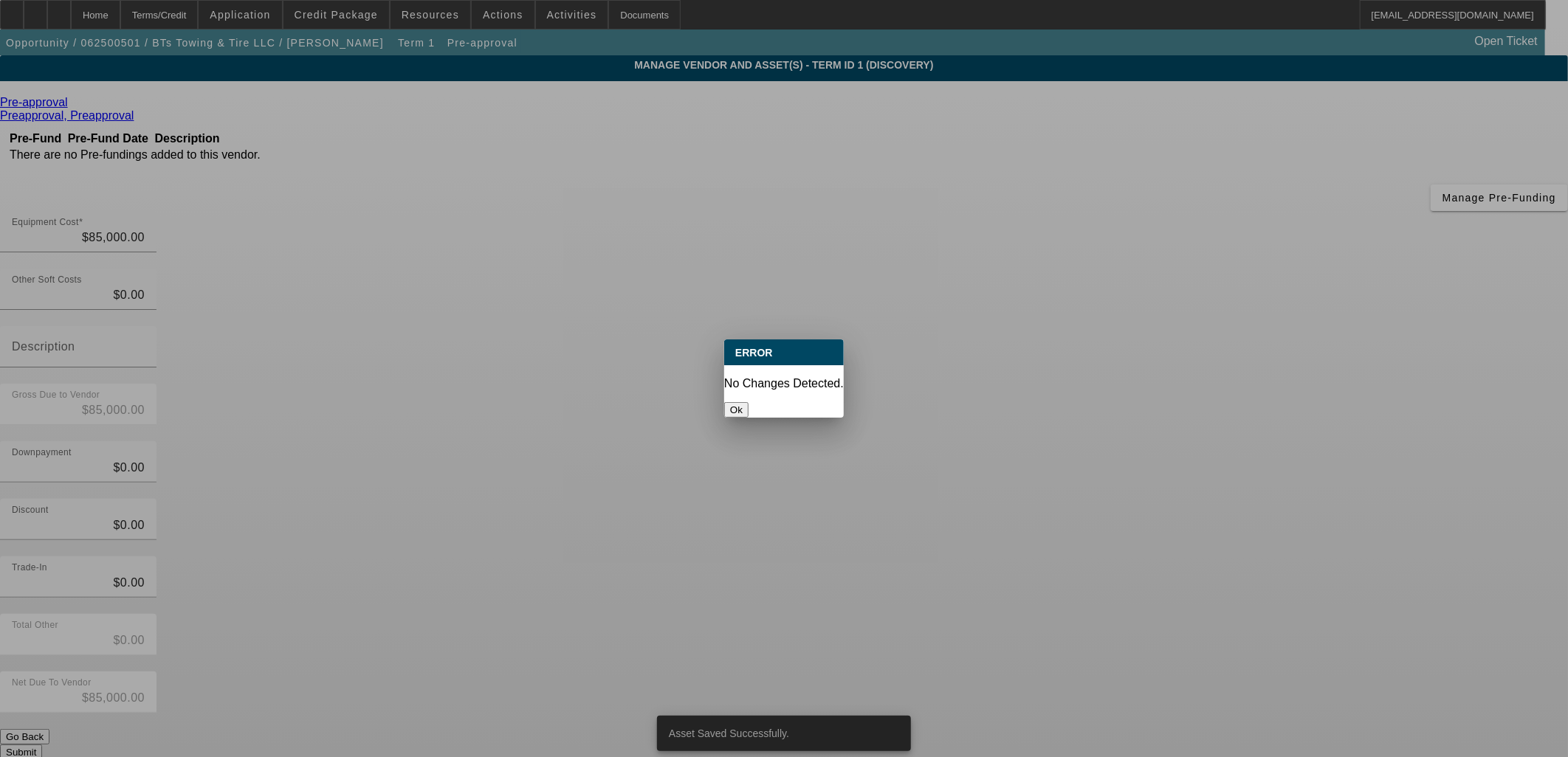
click at [749, 402] on button "Ok" at bounding box center [737, 410] width 24 height 15
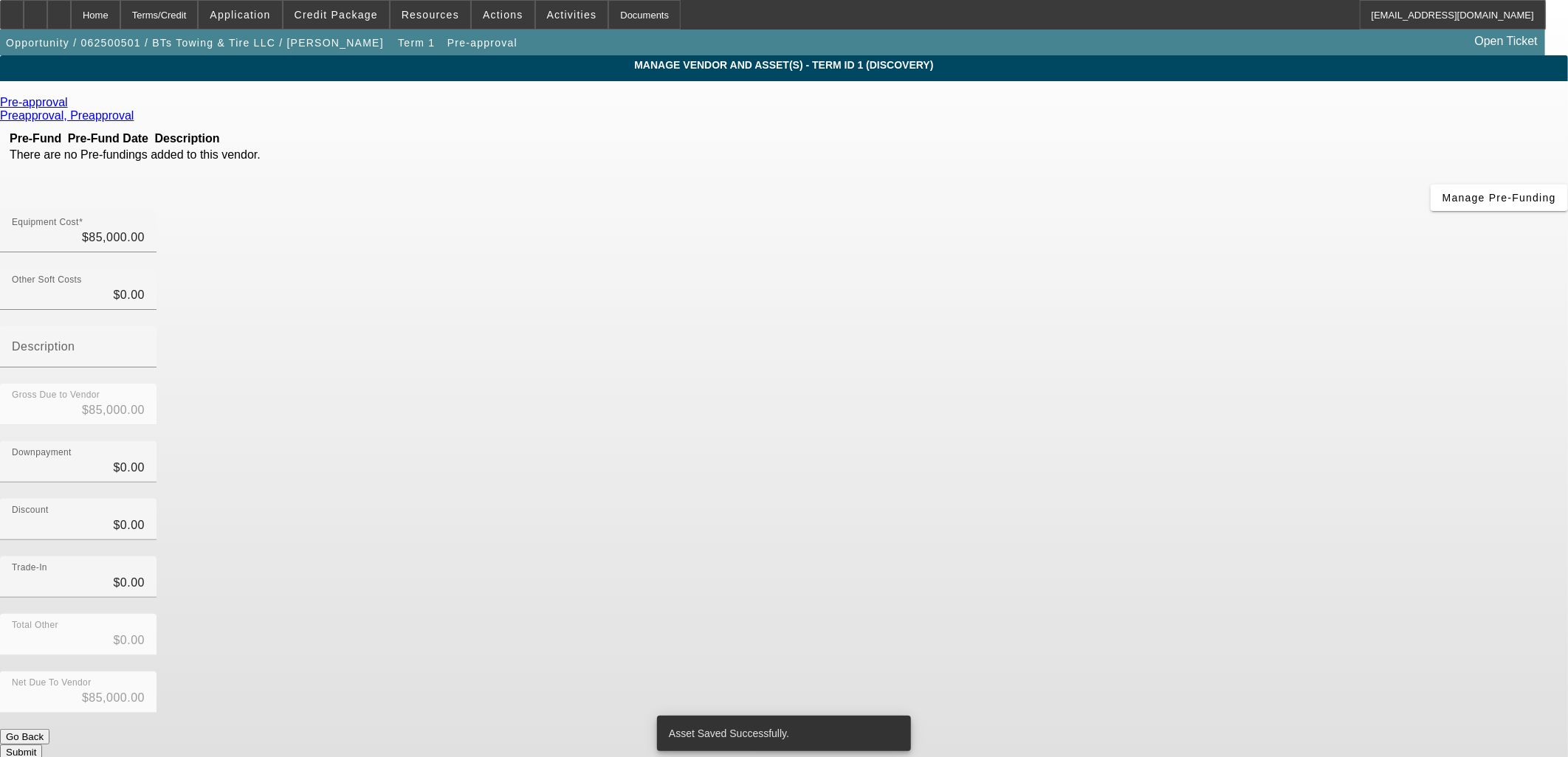
drag, startPoint x: 739, startPoint y: 416, endPoint x: 550, endPoint y: 370, distance: 194.5
click at [729, 414] on div "Pre-approval Preapproval, Preapproval Pre-Fund Pre-Fund Date Description There …" at bounding box center [784, 428] width 1568 height 664
click at [232, 254] on app-vendor-asset-manage "MANAGE VENDOR AND ASSET(S) - Term ID 1 (Discovery) Remove Vendor Pre-approval P…" at bounding box center [784, 452] width 1568 height 793
click at [121, 11] on div "Home" at bounding box center [95, 14] width 50 height 30
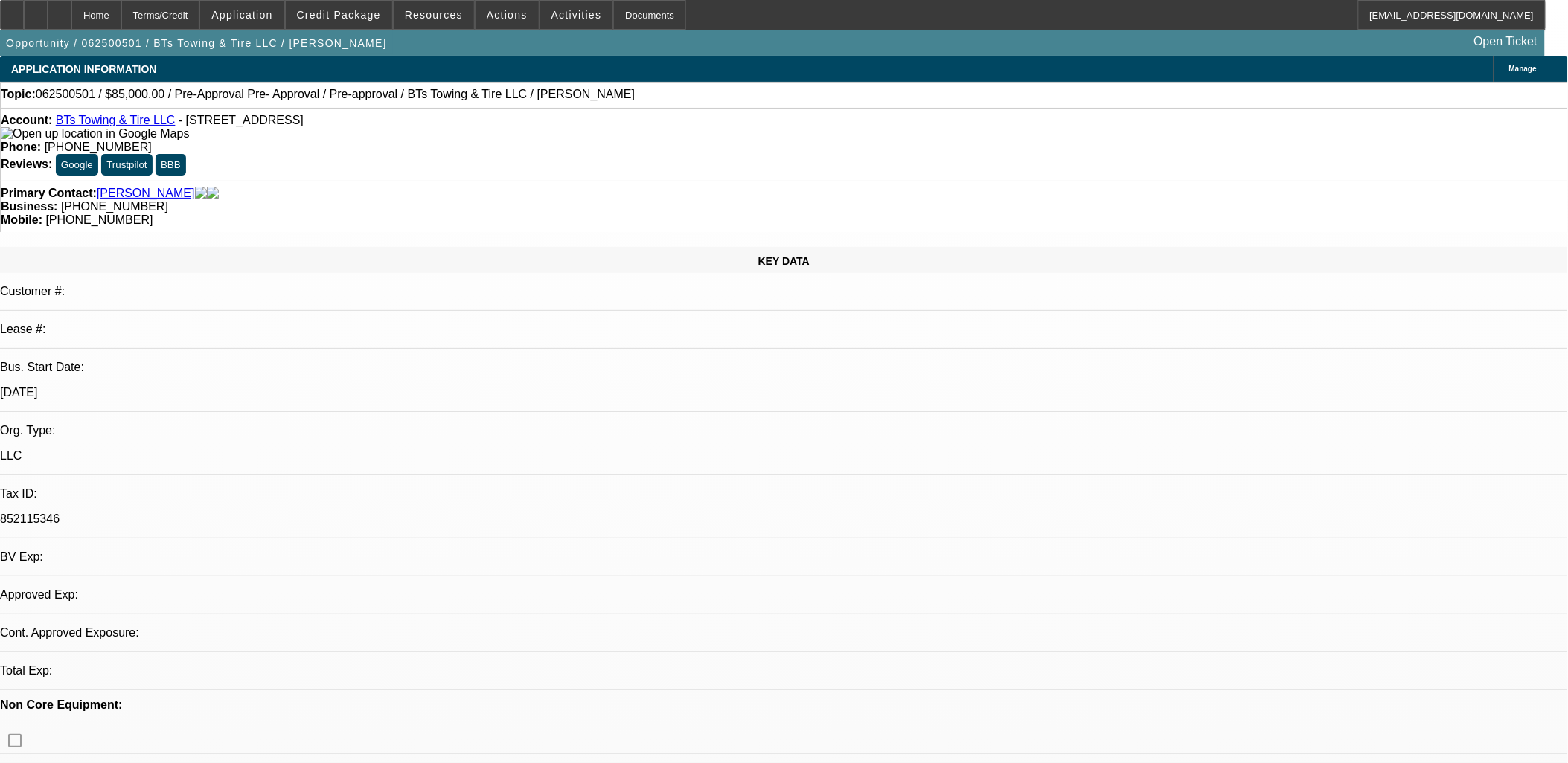
select select "0"
select select "2"
select select "0.1"
select select "4"
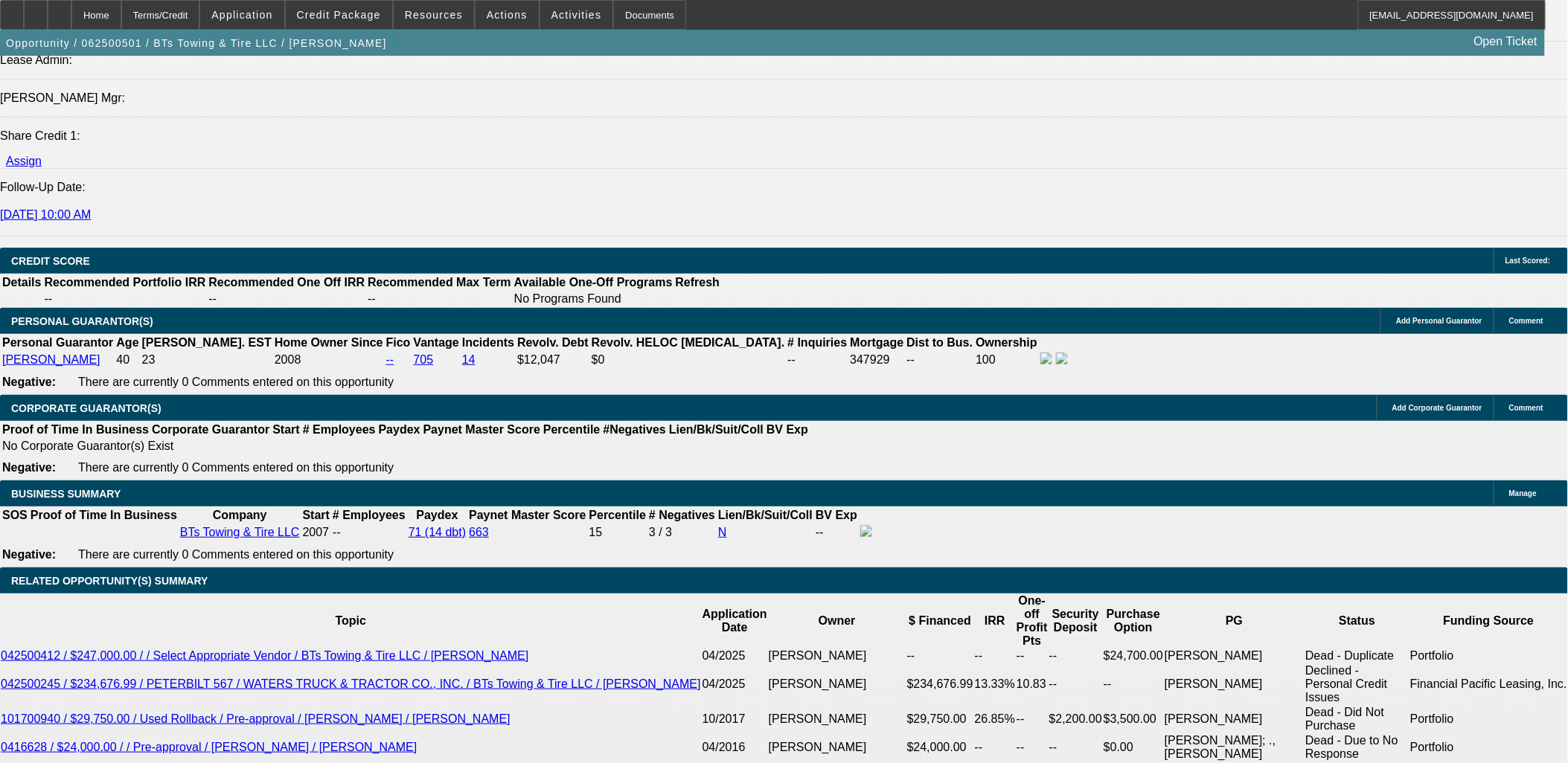
scroll to position [1893, 0]
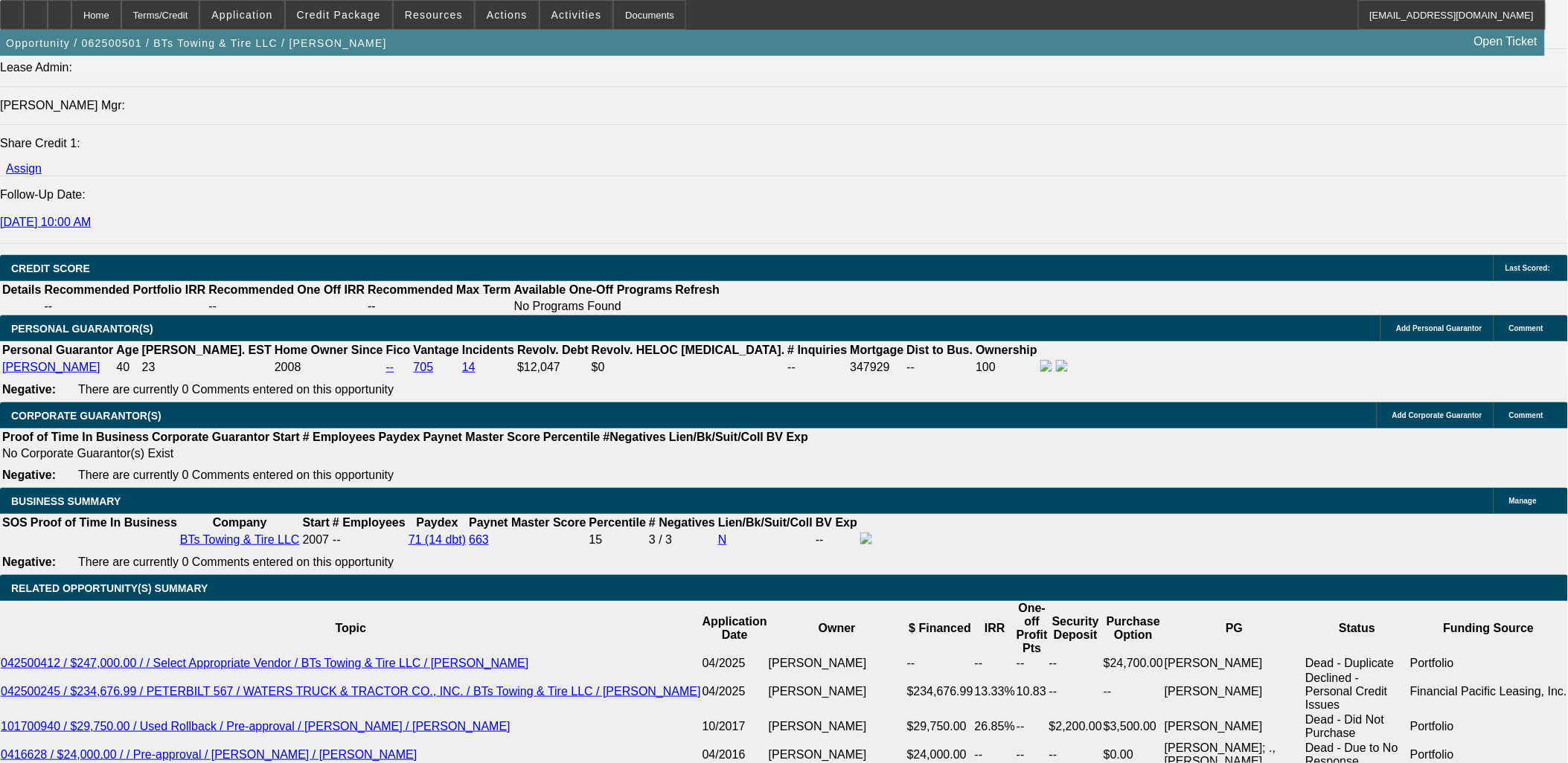
select select "0.15"
type input "$12,750.00"
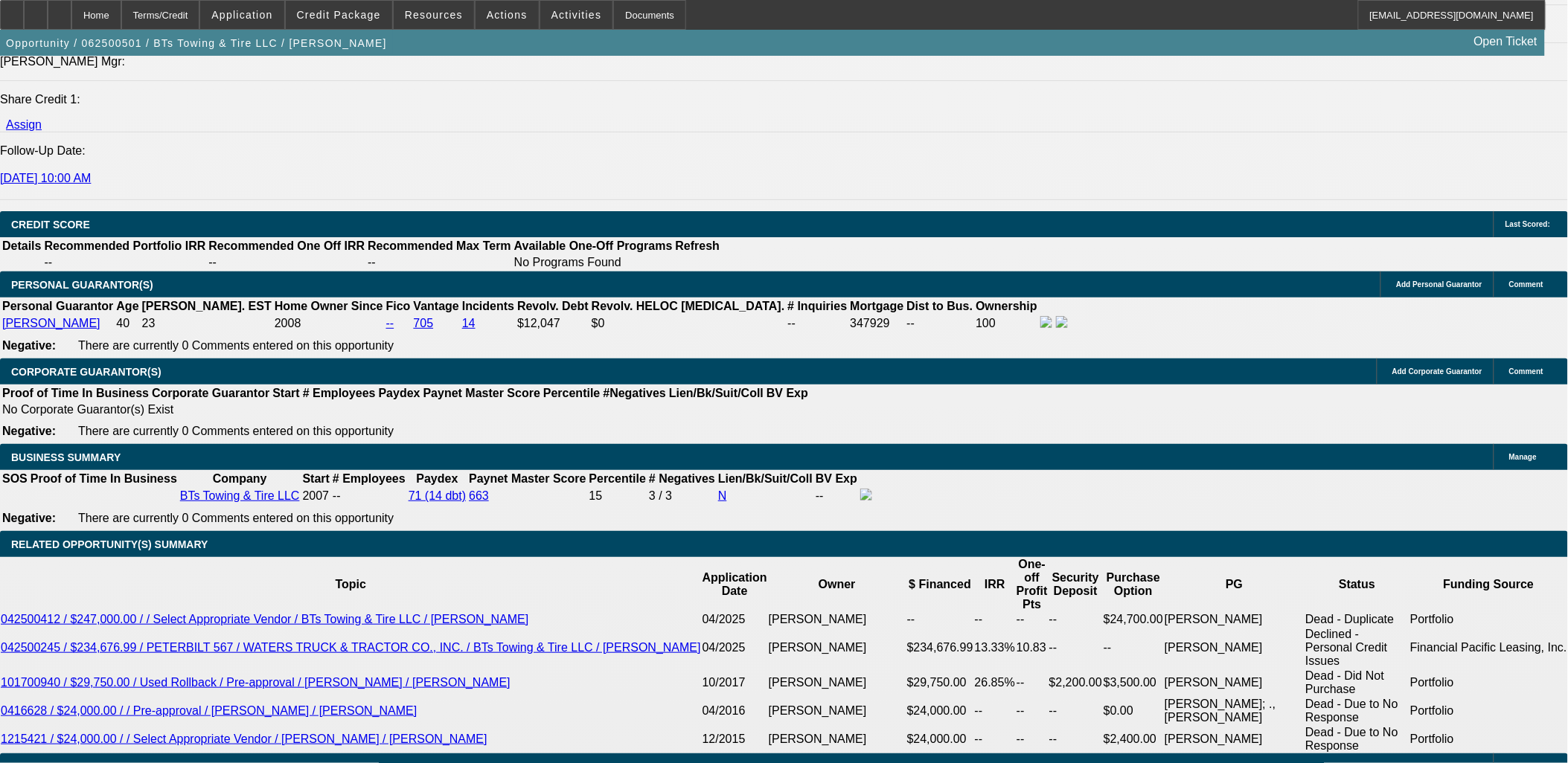
type input "60"
type input "20"
type input "$2,532.76"
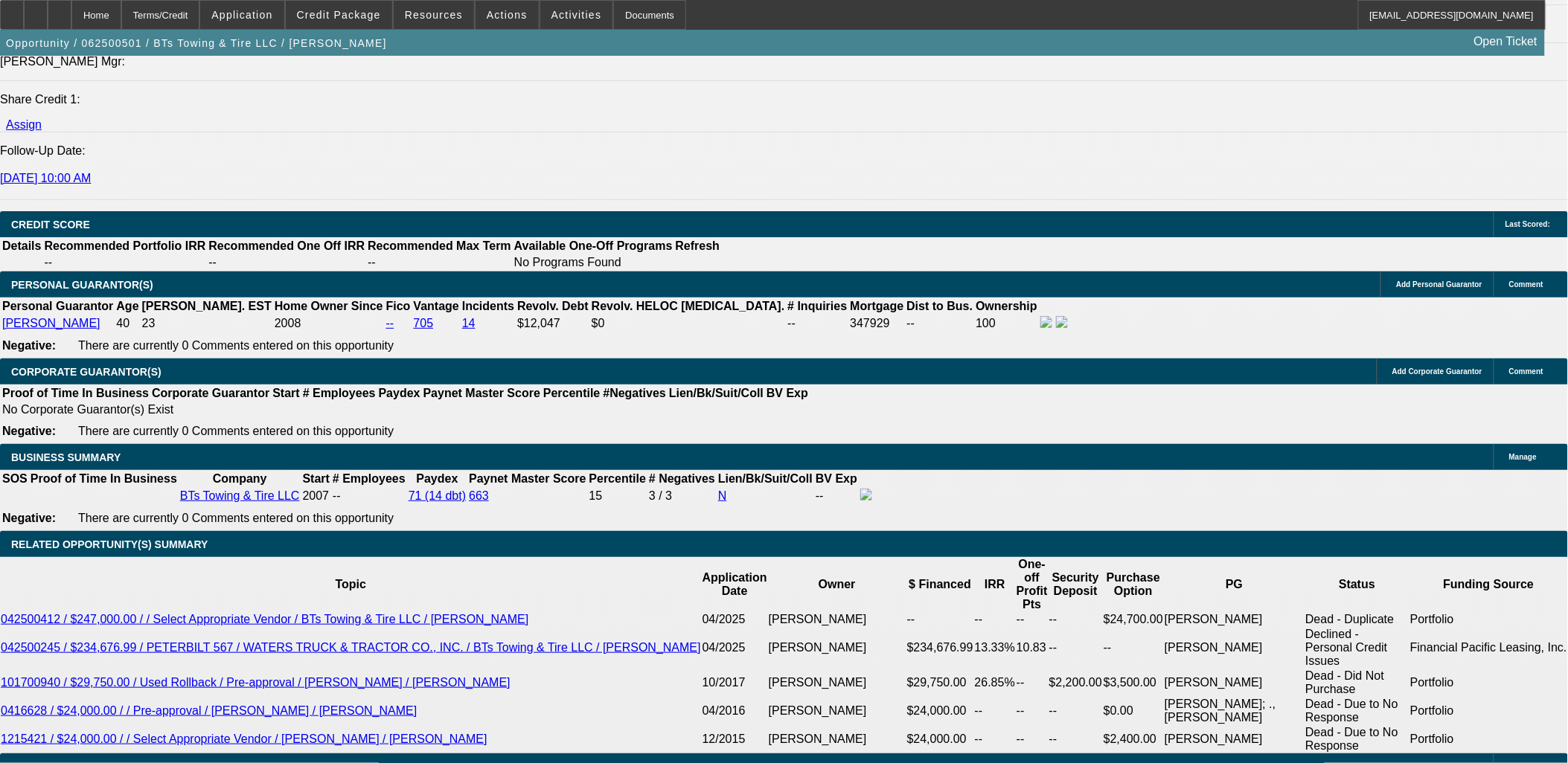
type input "$1,266.38"
type input "20"
type input "$3,828.36"
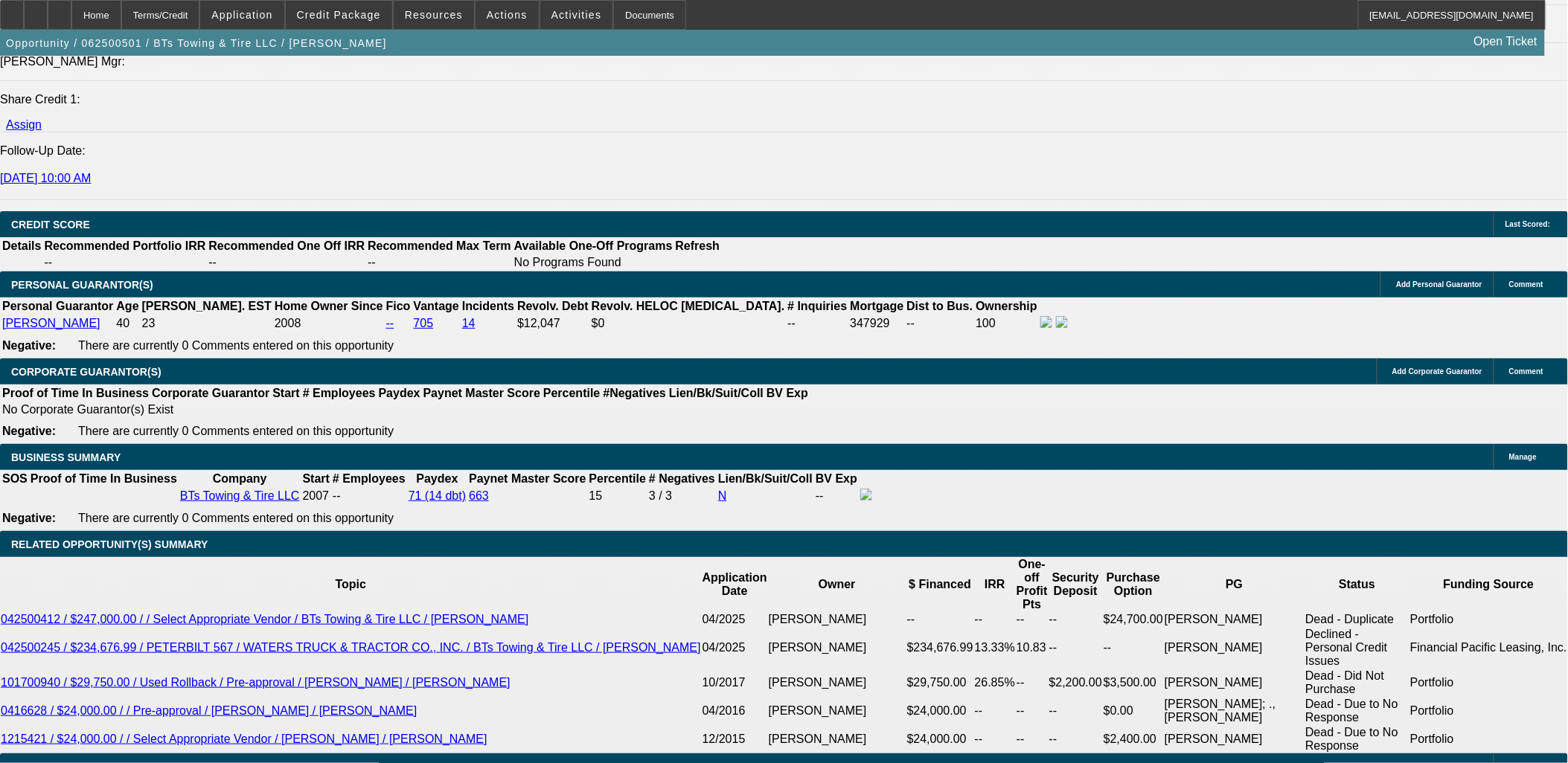
type input "$1,914.18"
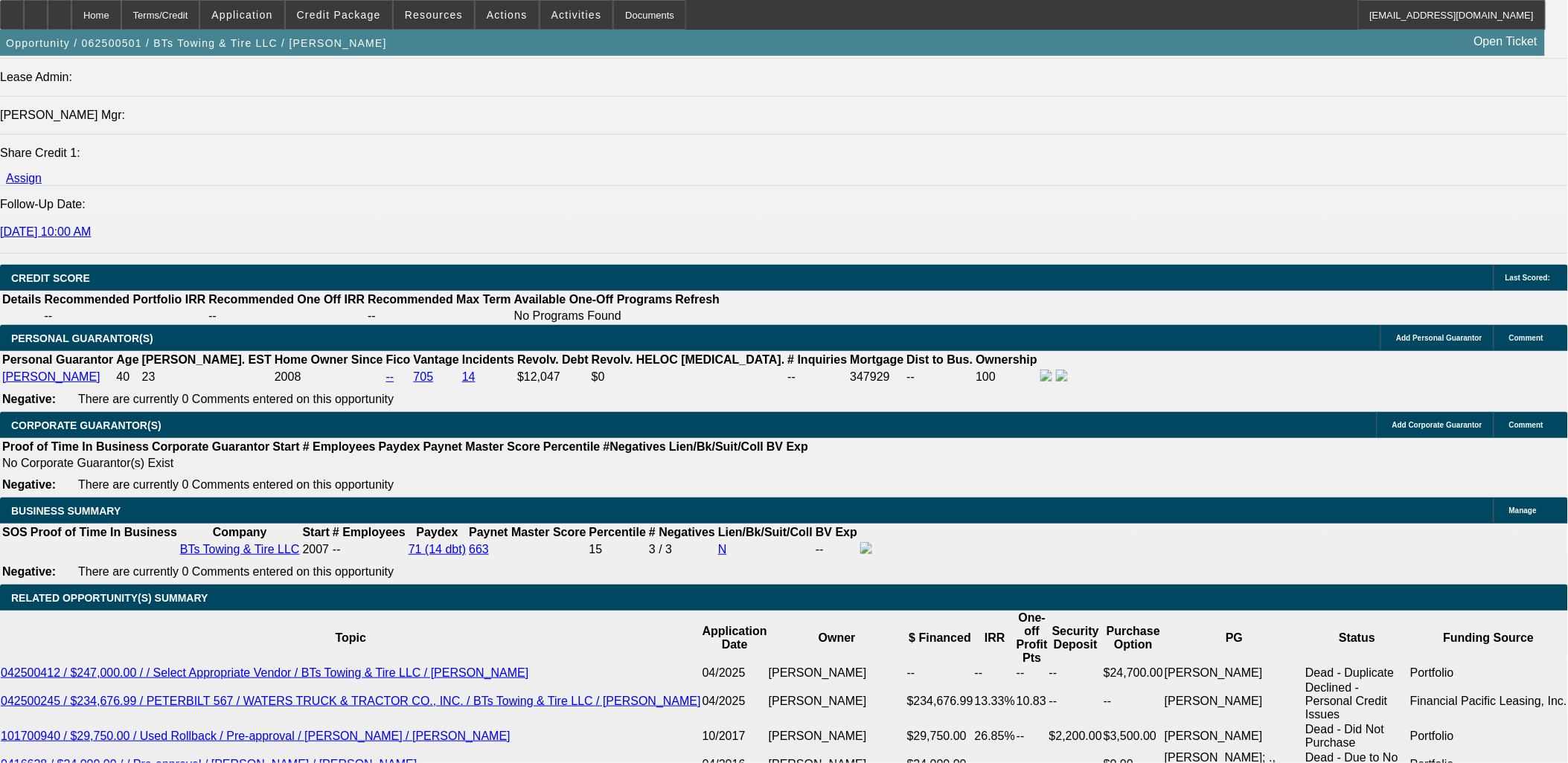
scroll to position [1854, 0]
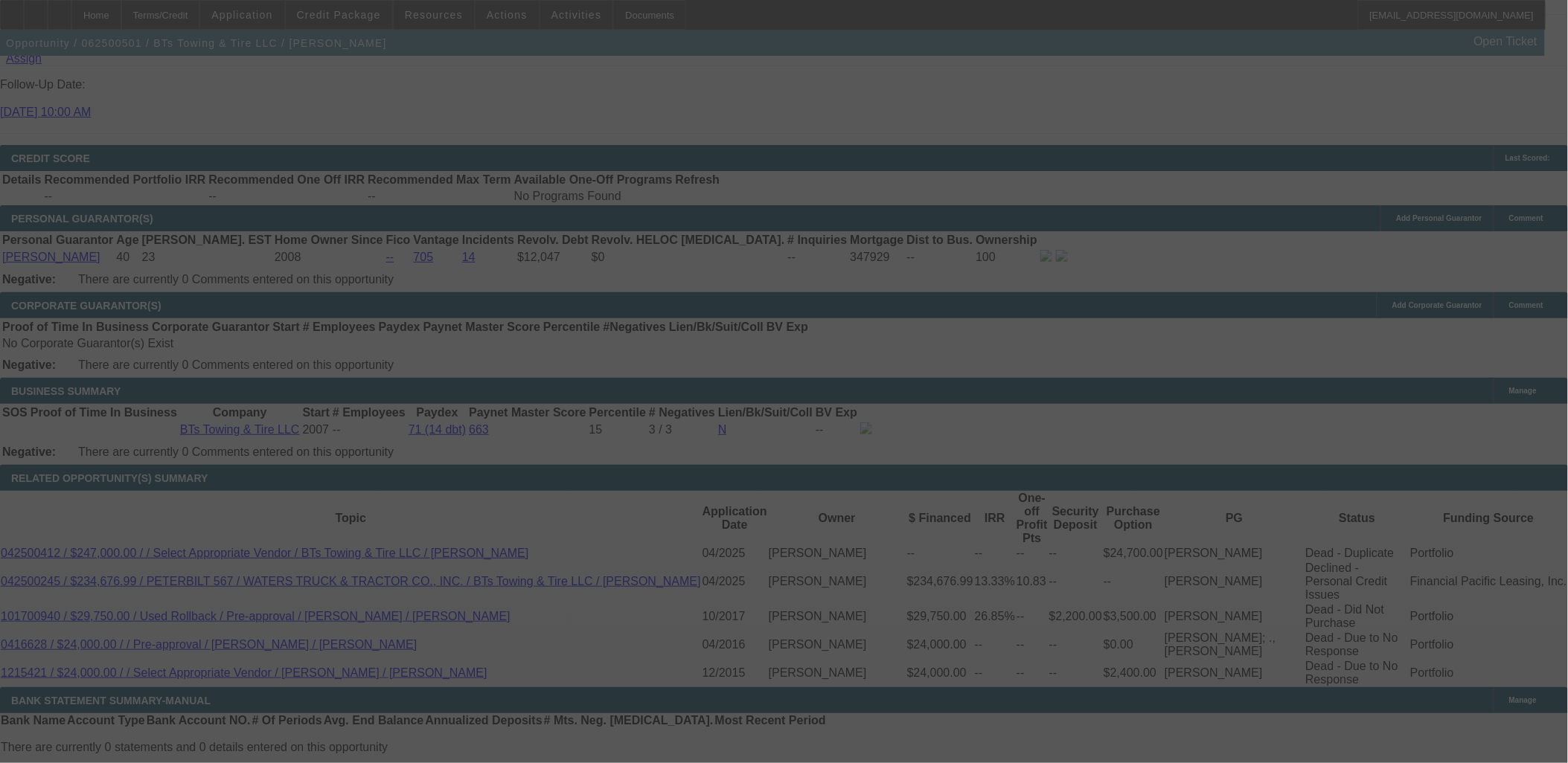
scroll to position [2019, 0]
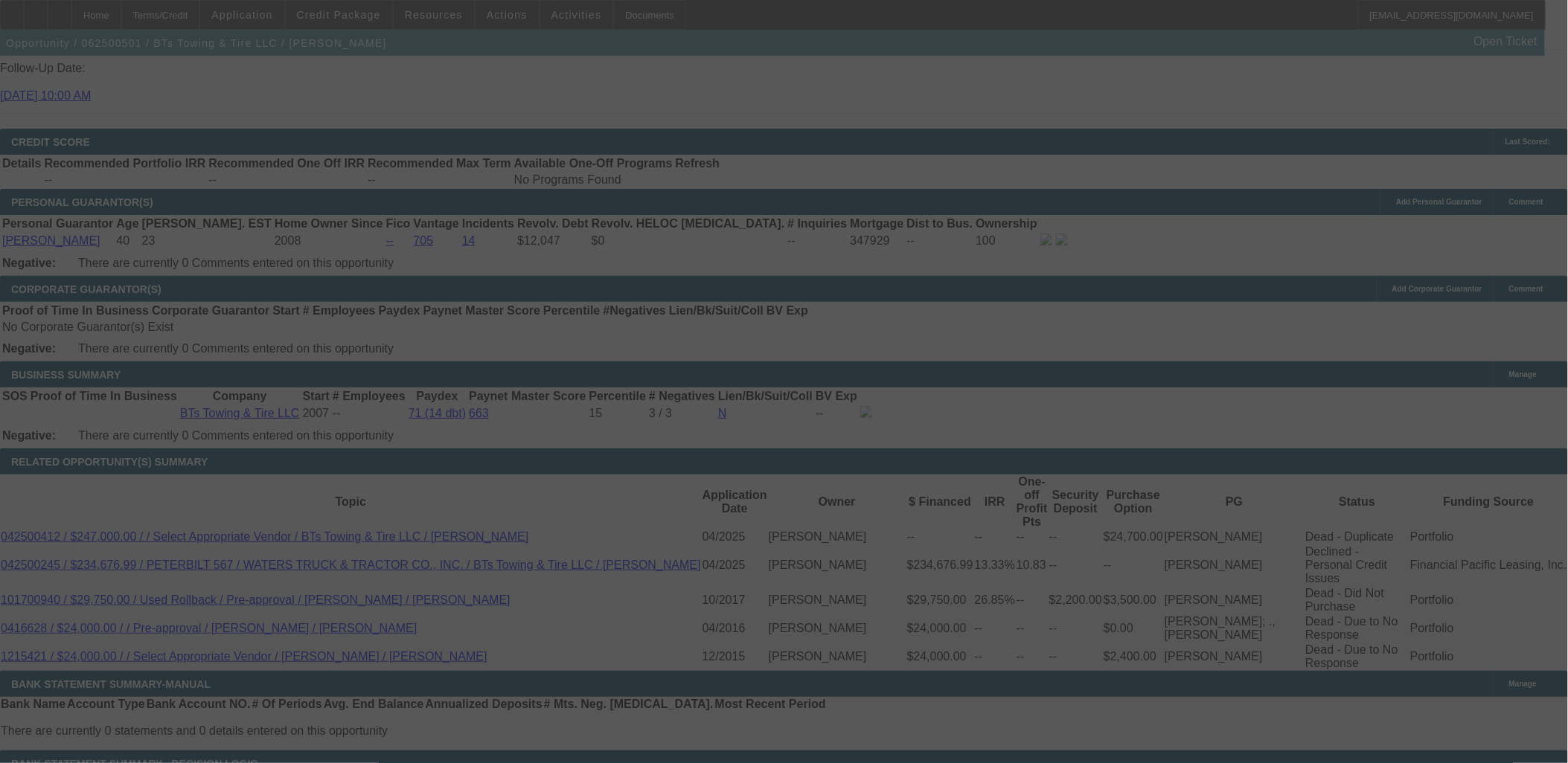
select select "0.15"
select select "2"
select select "0.1"
select select "4"
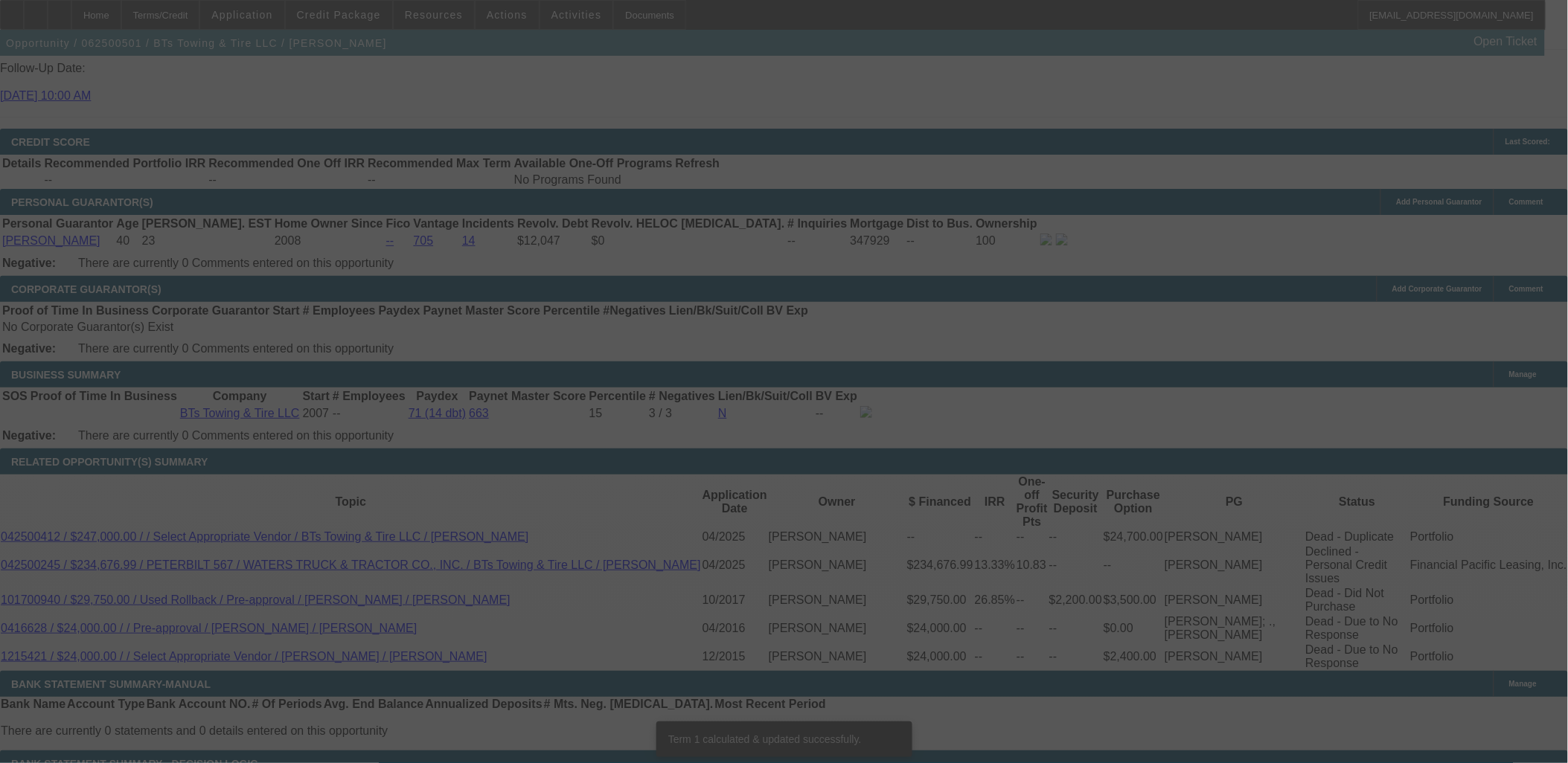
scroll to position [2002, 0]
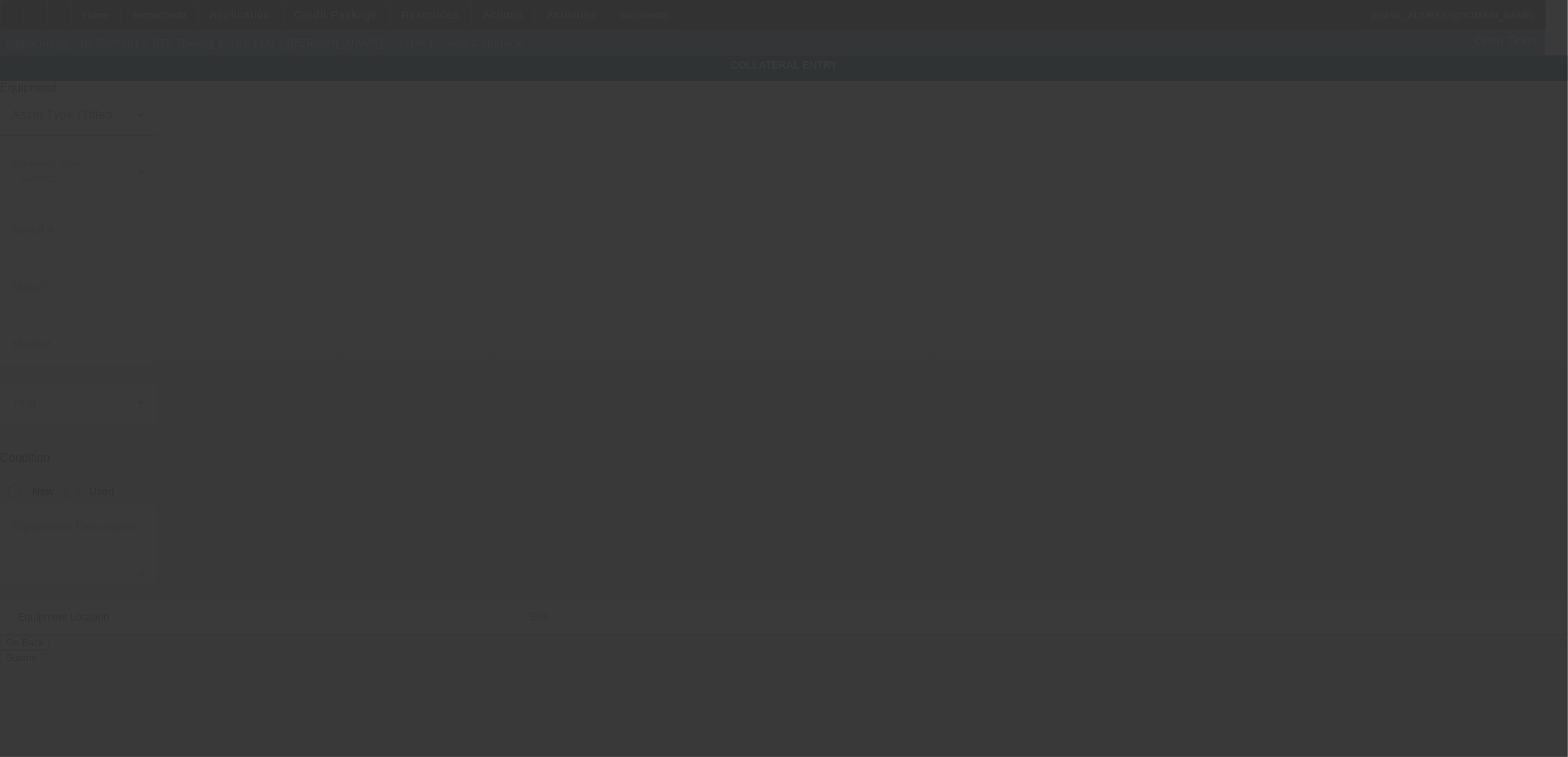
type input "[STREET_ADDRESS]"
type input "[GEOGRAPHIC_DATA]"
type input "35614"
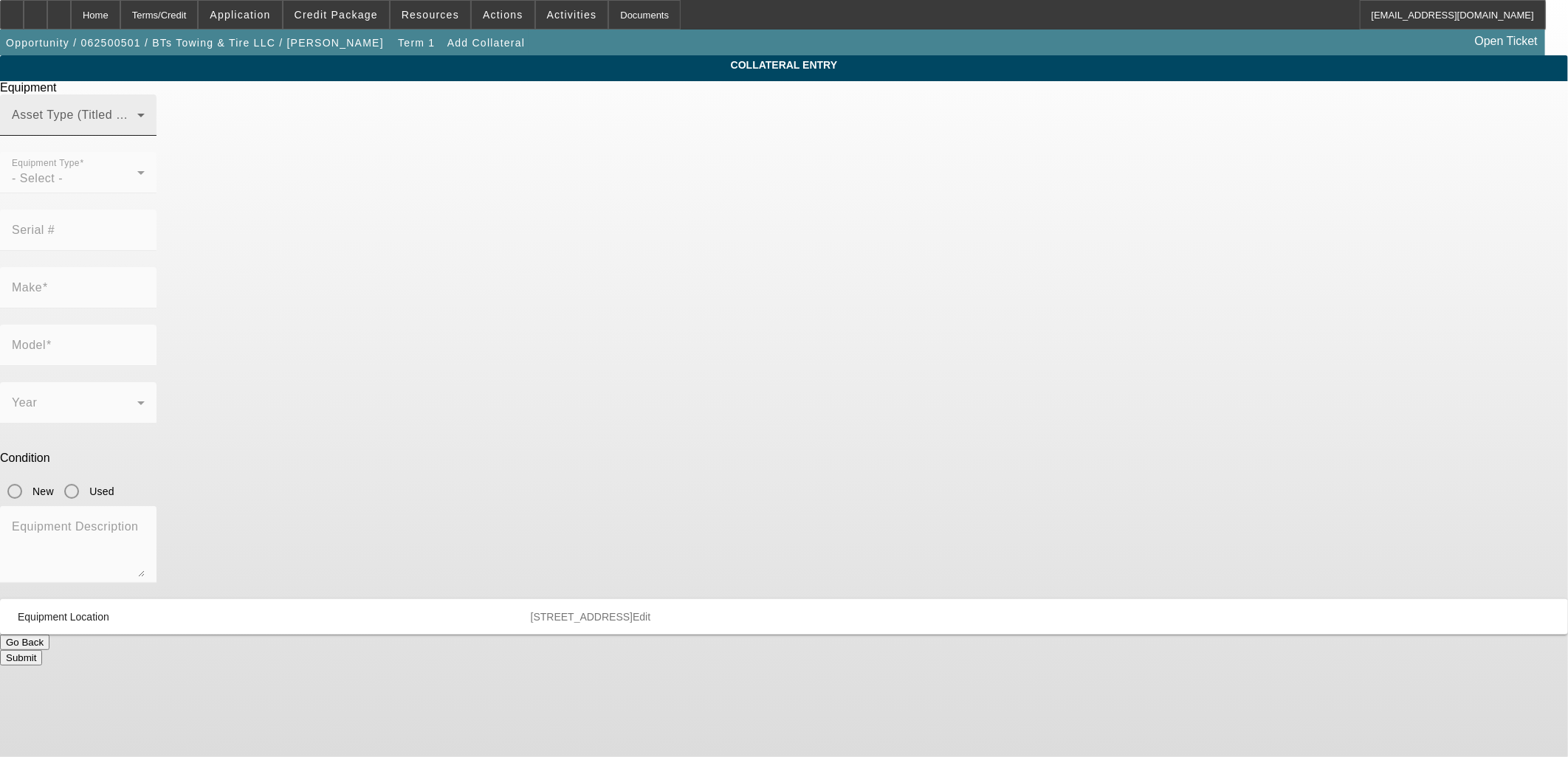
click at [145, 128] on div "Asset Type (Titled or Non-Titled)" at bounding box center [78, 115] width 133 height 41
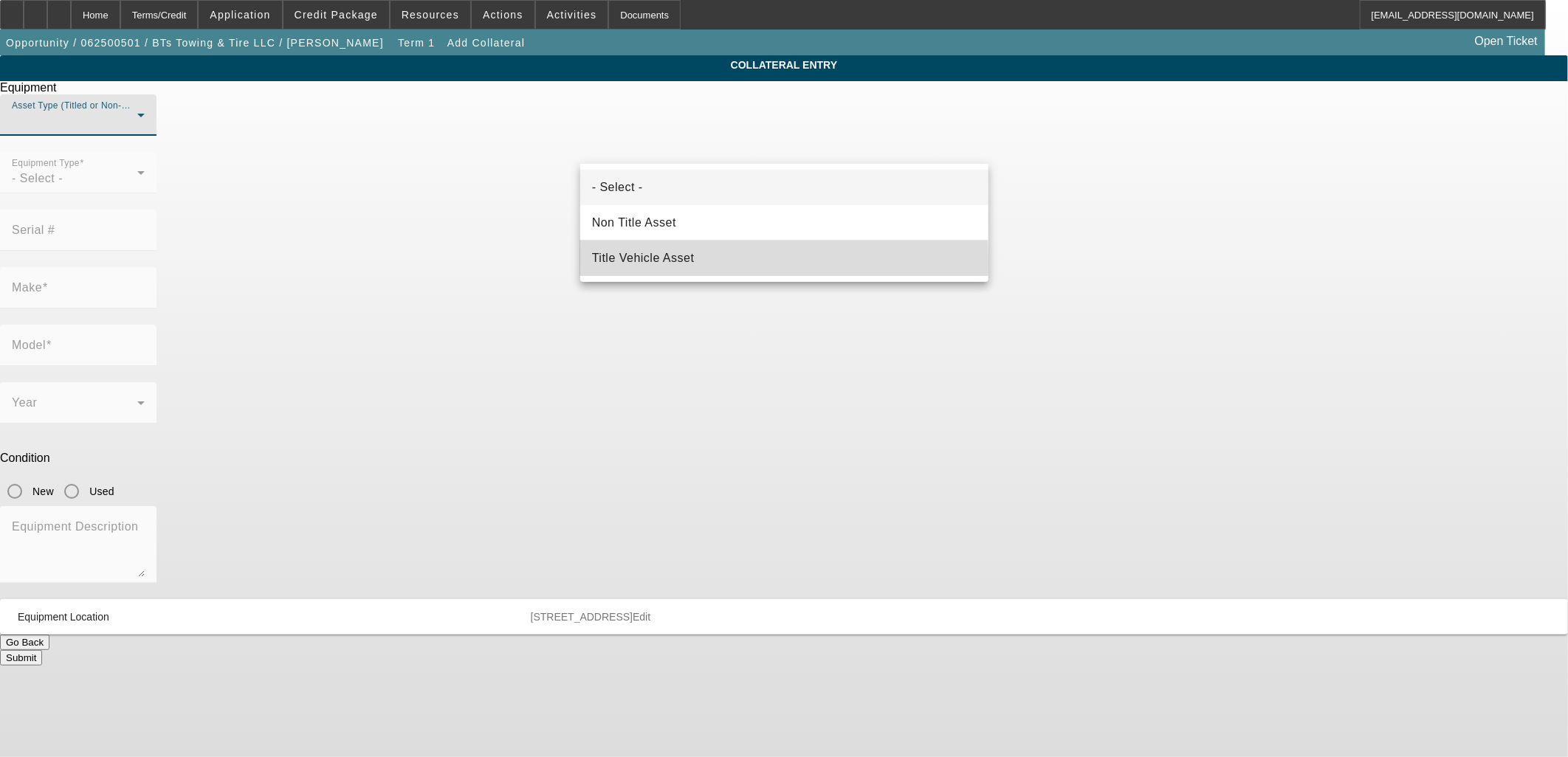
click at [644, 260] on span "Title Vehicle Asset" at bounding box center [644, 258] width 102 height 18
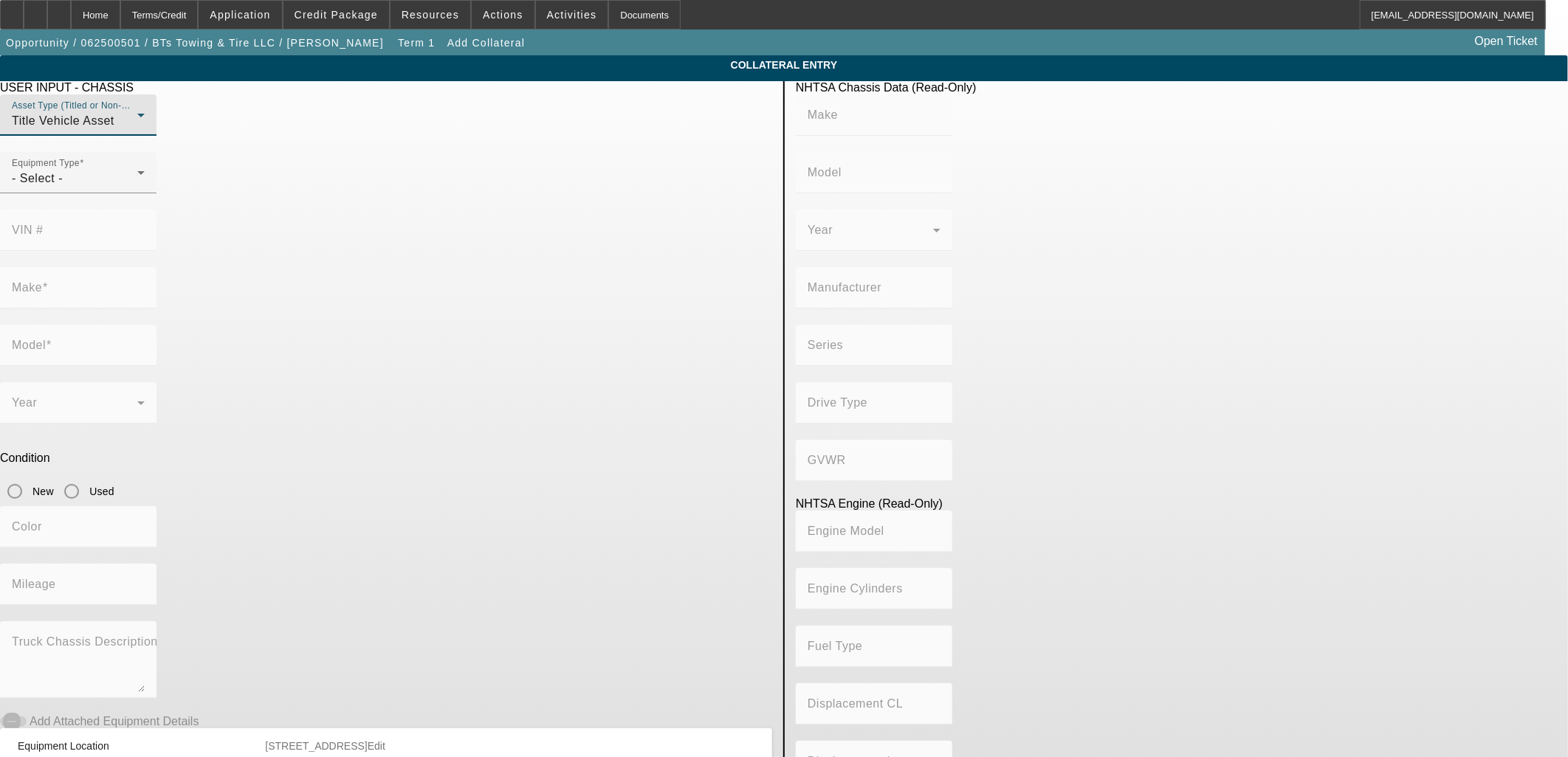
click at [156, 210] on div at bounding box center [78, 201] width 156 height 16
click at [137, 188] on div "- Select -" at bounding box center [74, 178] width 125 height 18
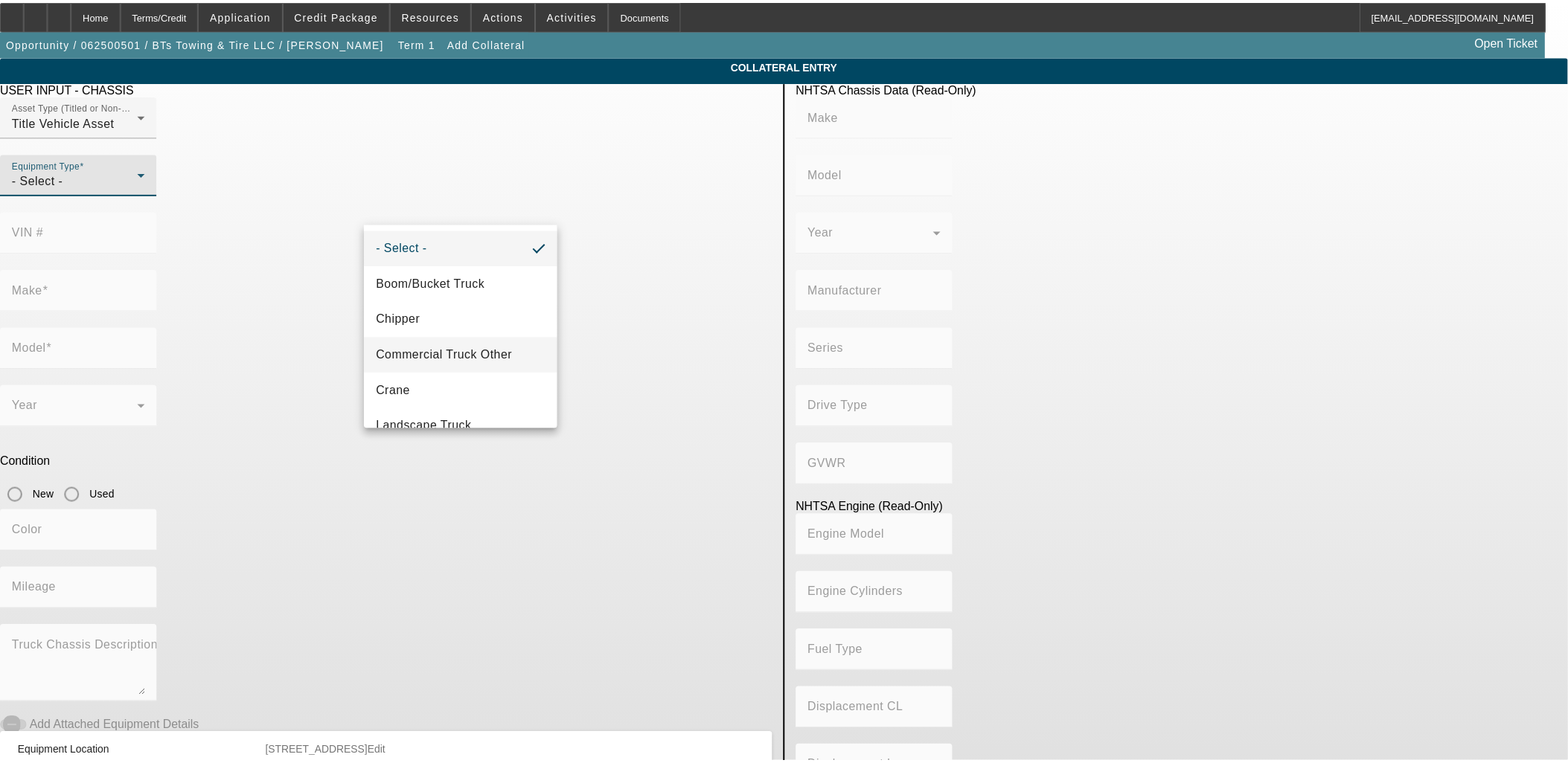
scroll to position [82, 0]
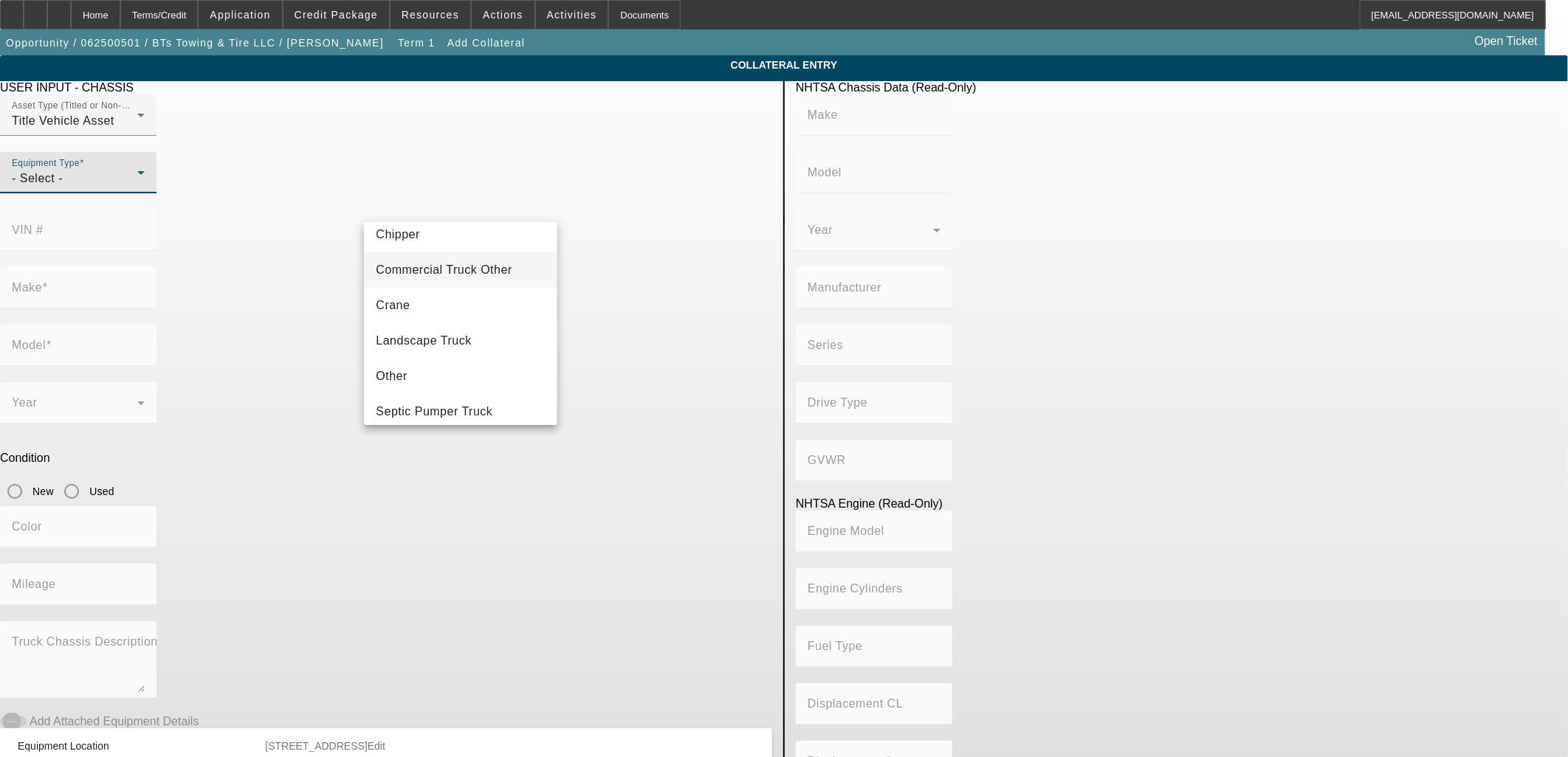
click at [454, 282] on mat-option "Commercial Truck Other" at bounding box center [460, 270] width 192 height 35
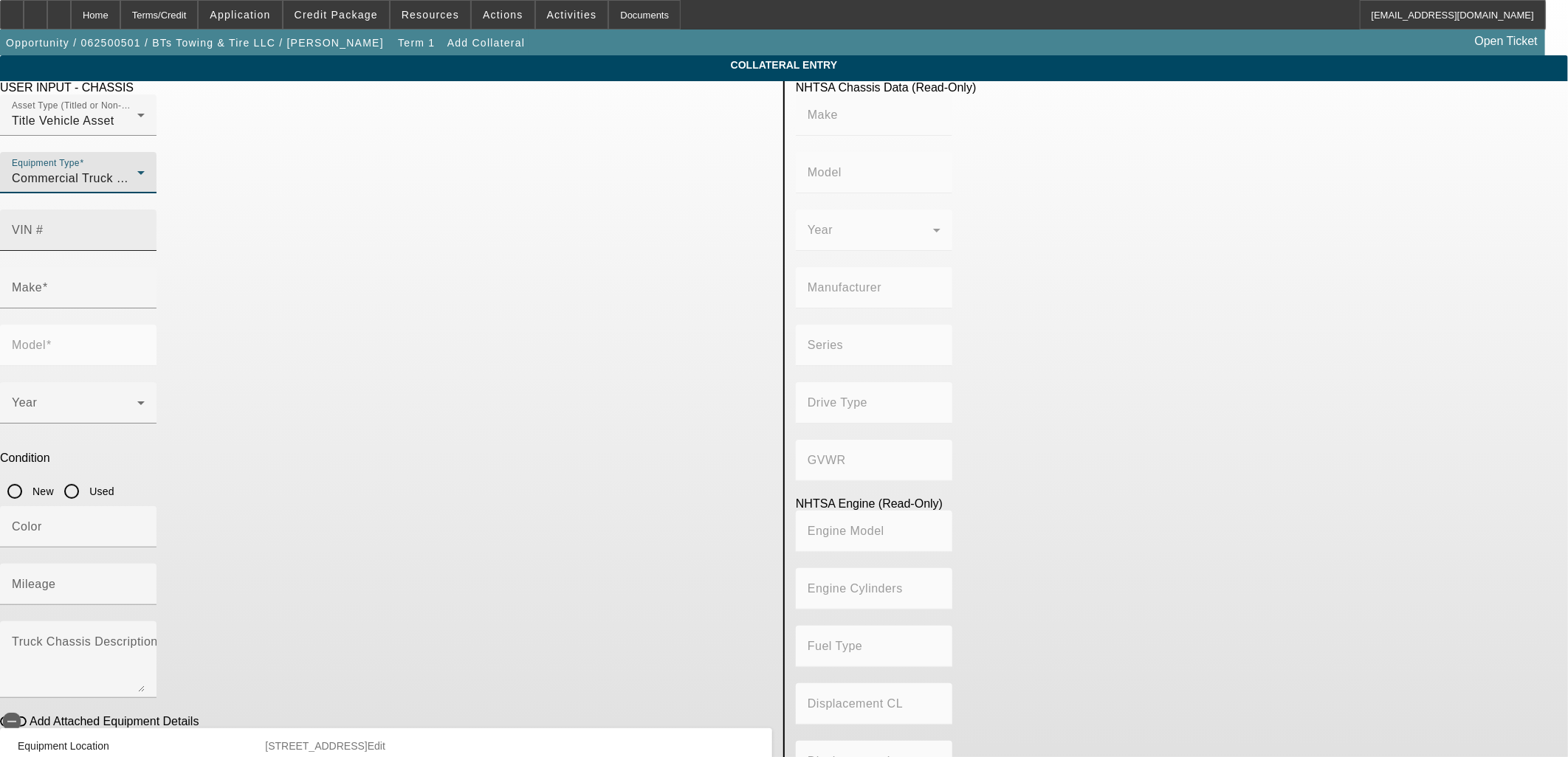
click at [145, 227] on input "VIN #" at bounding box center [78, 236] width 133 height 18
type input "1hgcr2f81fa219534"
type input "HONDA"
type input "Accord"
type input "AMERICAN HONDA MOTOR CO., INC."
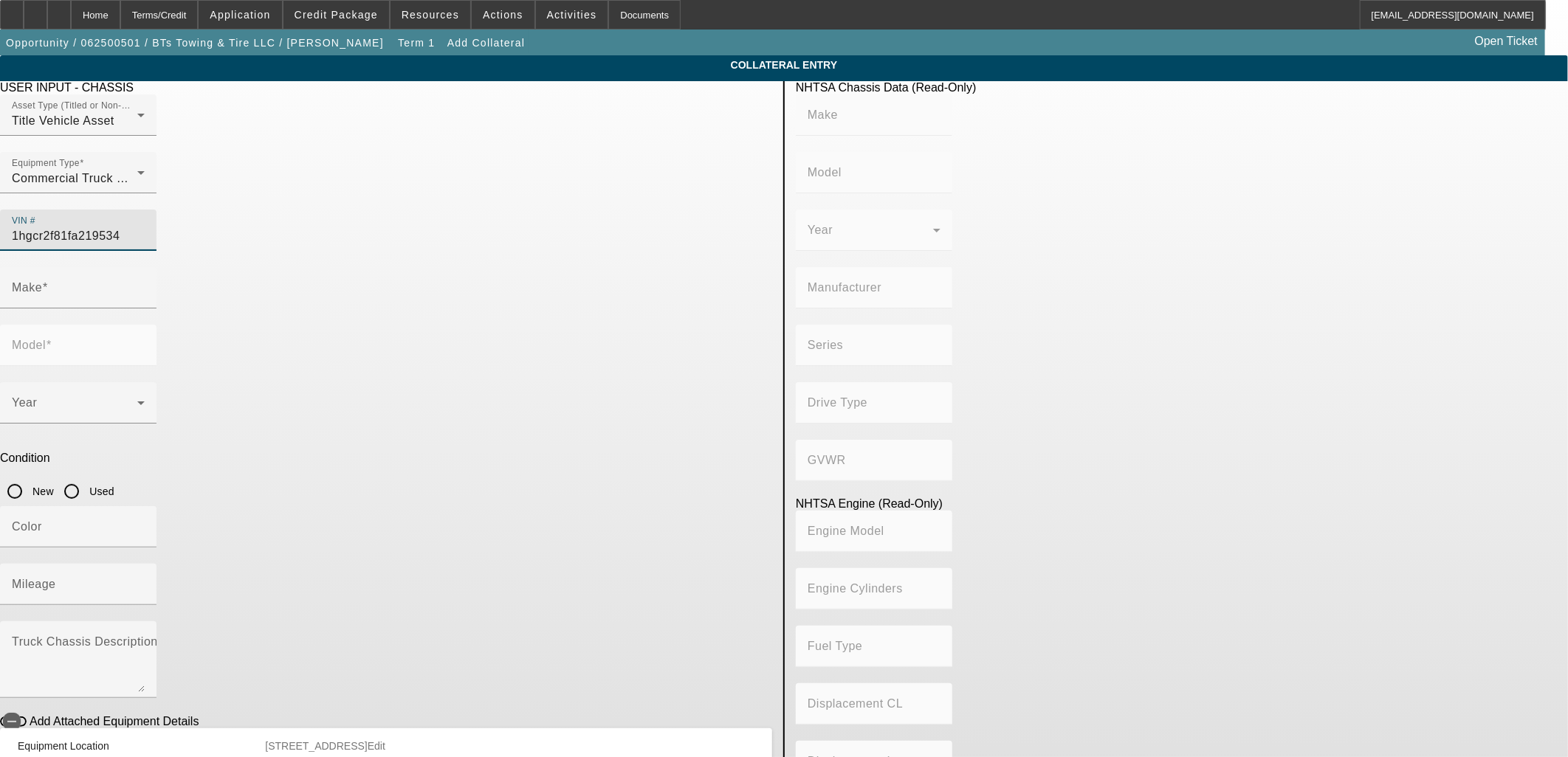
type input "Class 1C: 4,001 - 5,000 lb (1,814 - 2,268 kg)"
type input "K24W1"
type input "4"
type input "Gasoline"
type input "144"
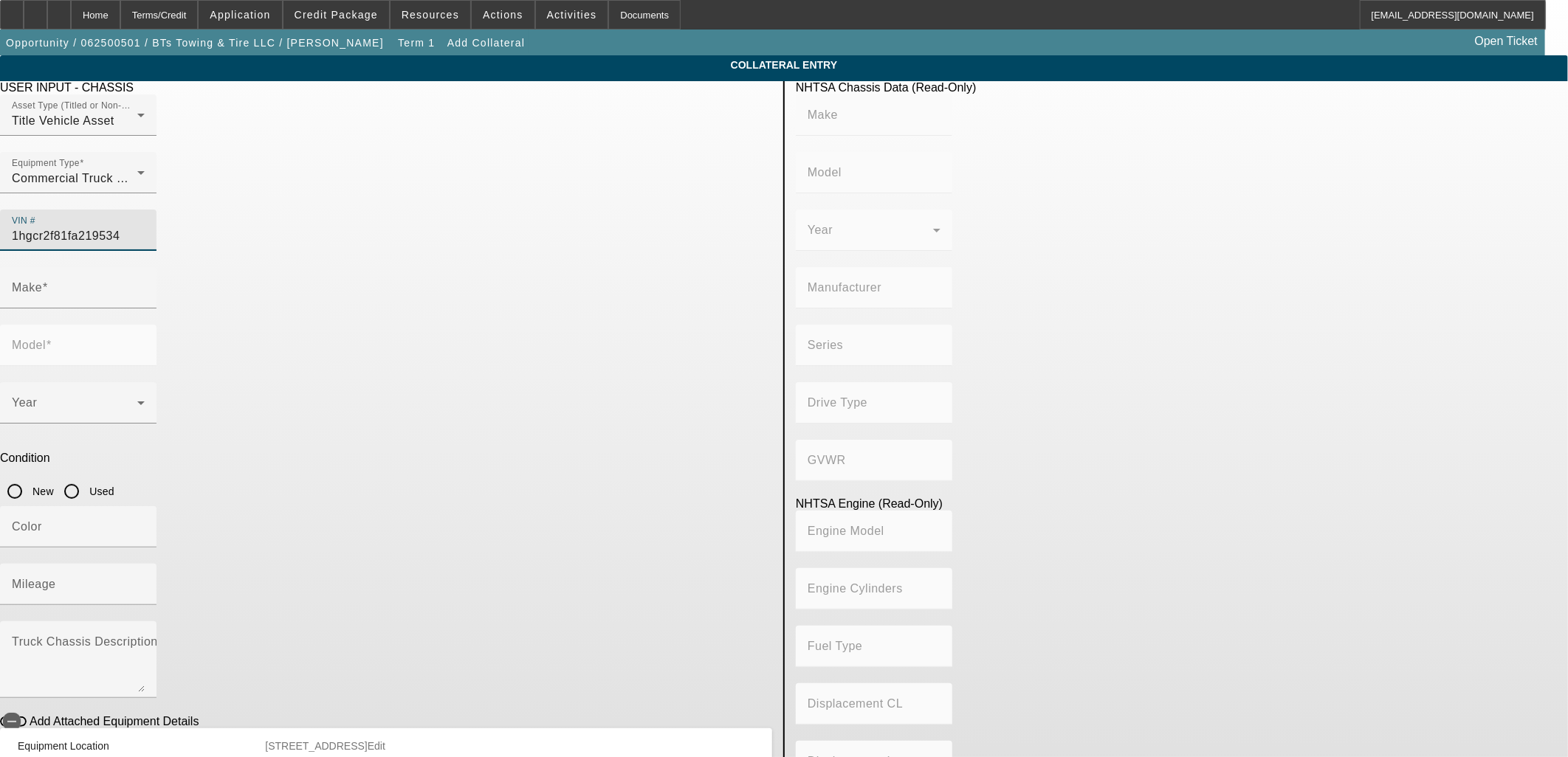
type input "2.4"
type input "HONDA"
type input "Accord"
type input "[US_VEHICLE_IDENTIFICATION_NUMBER]"
click at [86, 477] on input "Used" at bounding box center [71, 491] width 30 height 30
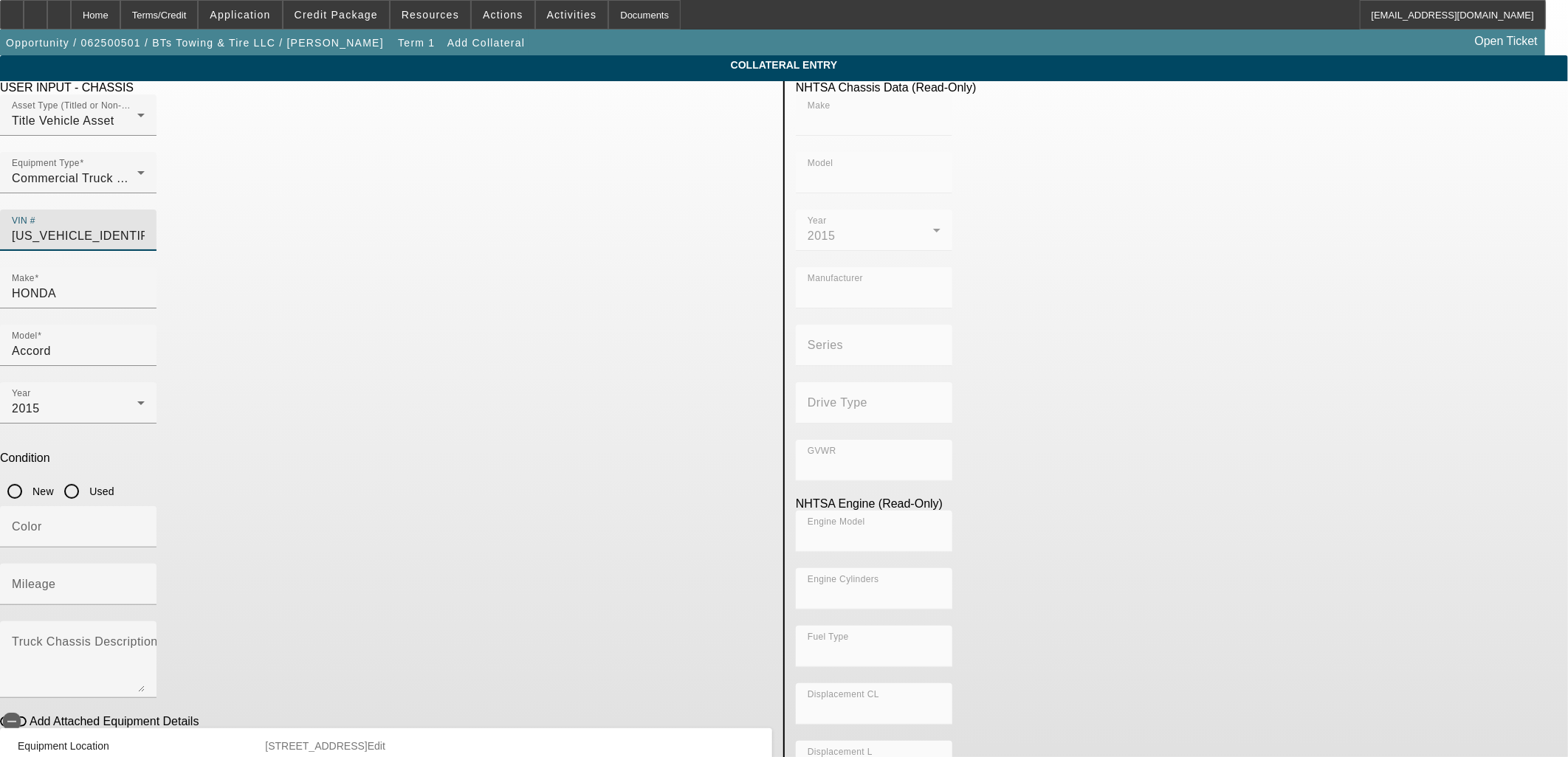
radio input "true"
click at [145, 581] on input "Mileage" at bounding box center [78, 590] width 133 height 18
type input "HONDA"
type input "Accord"
type input "AMERICAN HONDA MOTOR CO., INC."
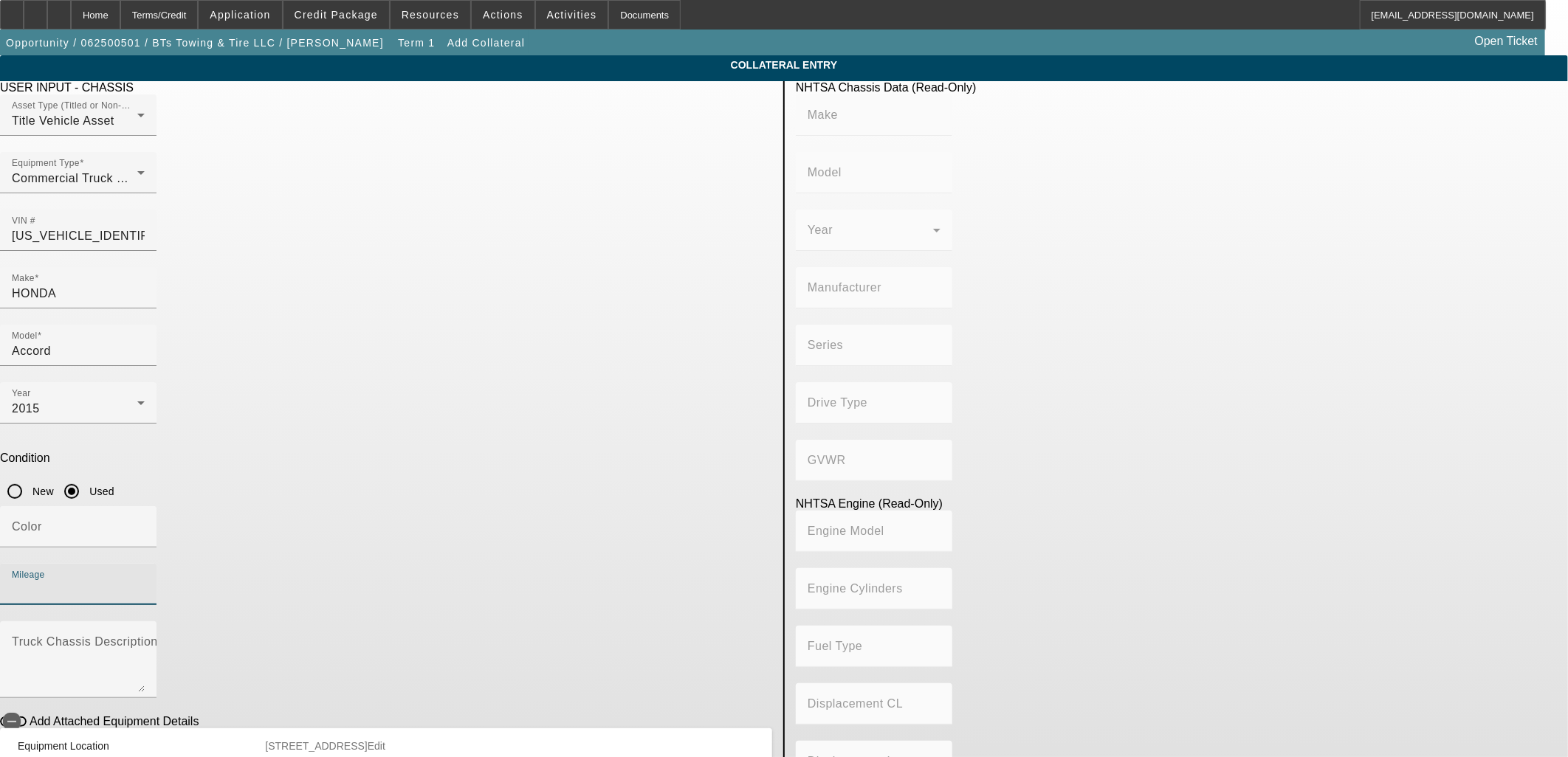
type input "Class 1C: 4,001 - 5,000 lb (1,814 - 2,268 kg)"
type input "K24W1"
type input "4"
type input "Gasoline"
type input "144"
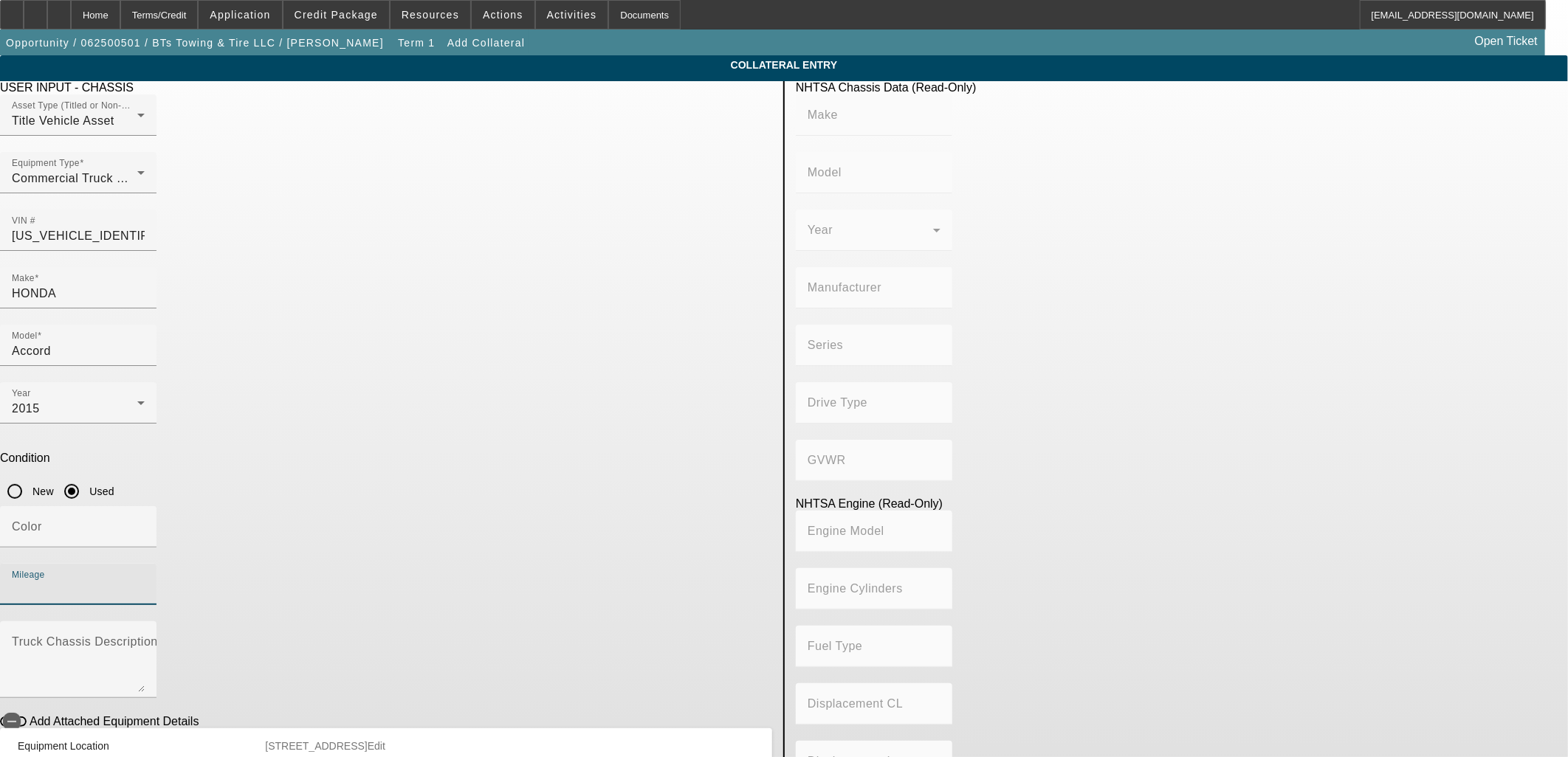
type input "2.4"
type input "100000"
click at [598, 714] on div "Add Attached Equipment Details" at bounding box center [386, 721] width 773 height 14
click at [344, 636] on mat-label "Truck Chassis Description (Describe the truck chassis only)" at bounding box center [177, 642] width 332 height 12
click at [145, 639] on textarea "Truck Chassis Description (Describe the truck chassis only)" at bounding box center [78, 666] width 133 height 53
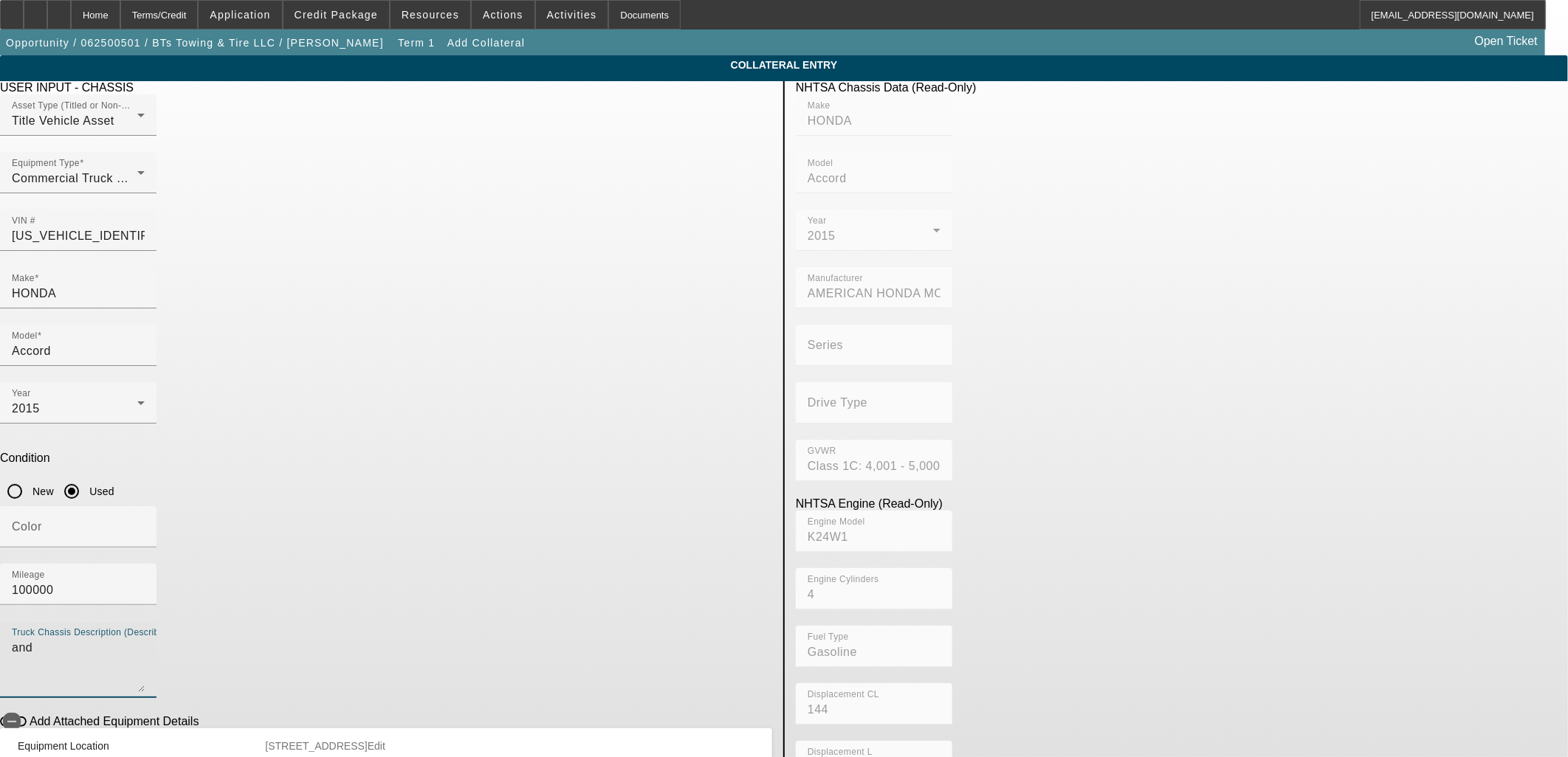
type textarea "and"
drag, startPoint x: 753, startPoint y: 689, endPoint x: 699, endPoint y: 636, distance: 75.7
click at [752, 688] on body "Home Terms/Credit Application Credit Package Resources Actions Activities Docum…" at bounding box center [784, 436] width 1568 height 874
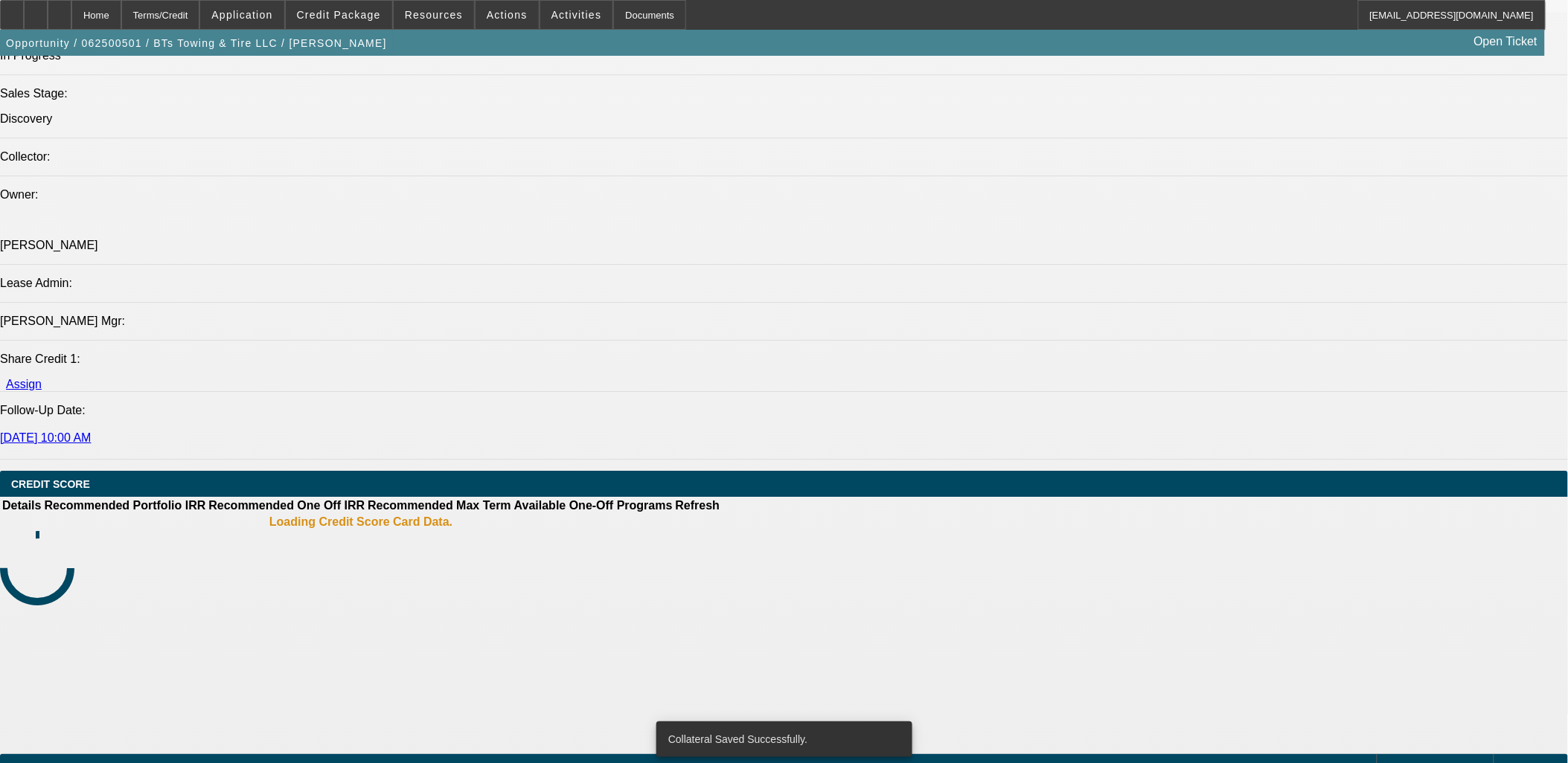
select select "0.15"
select select "2"
select select "0.1"
select select "4"
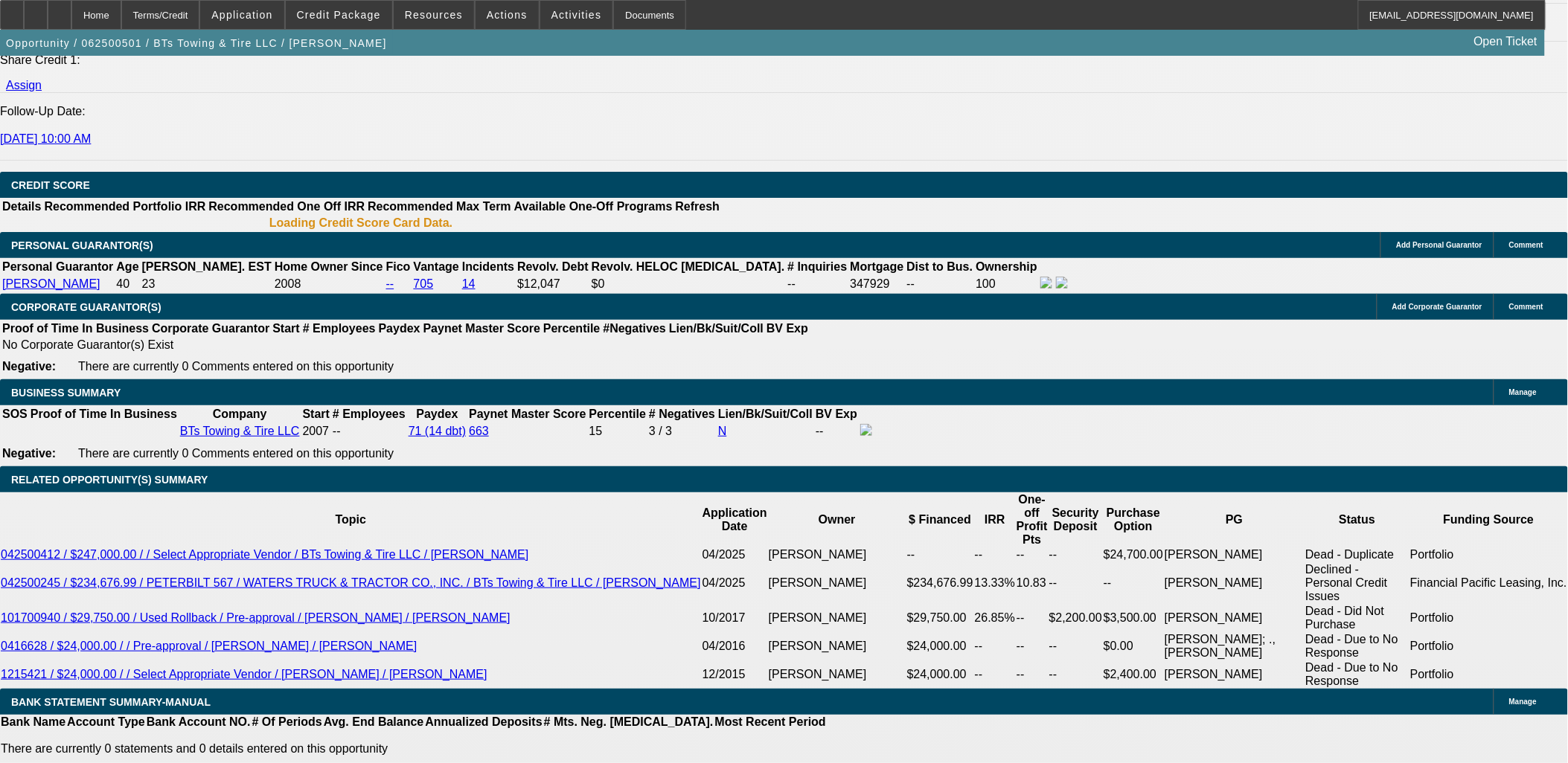
scroll to position [1981, 0]
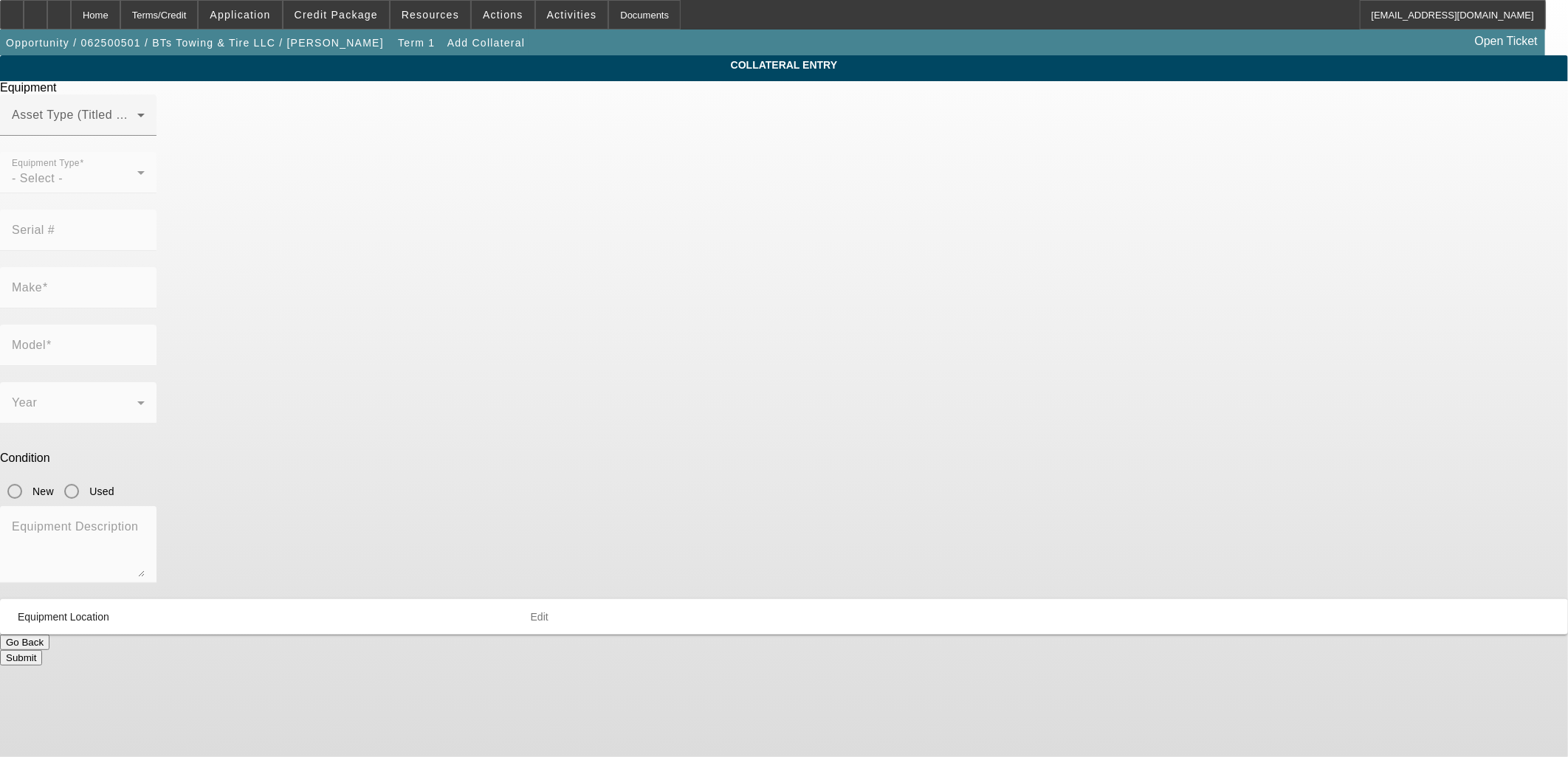
type input "[STREET_ADDRESS]"
type input "[GEOGRAPHIC_DATA]"
type input "35614"
click at [137, 130] on span at bounding box center [74, 121] width 125 height 18
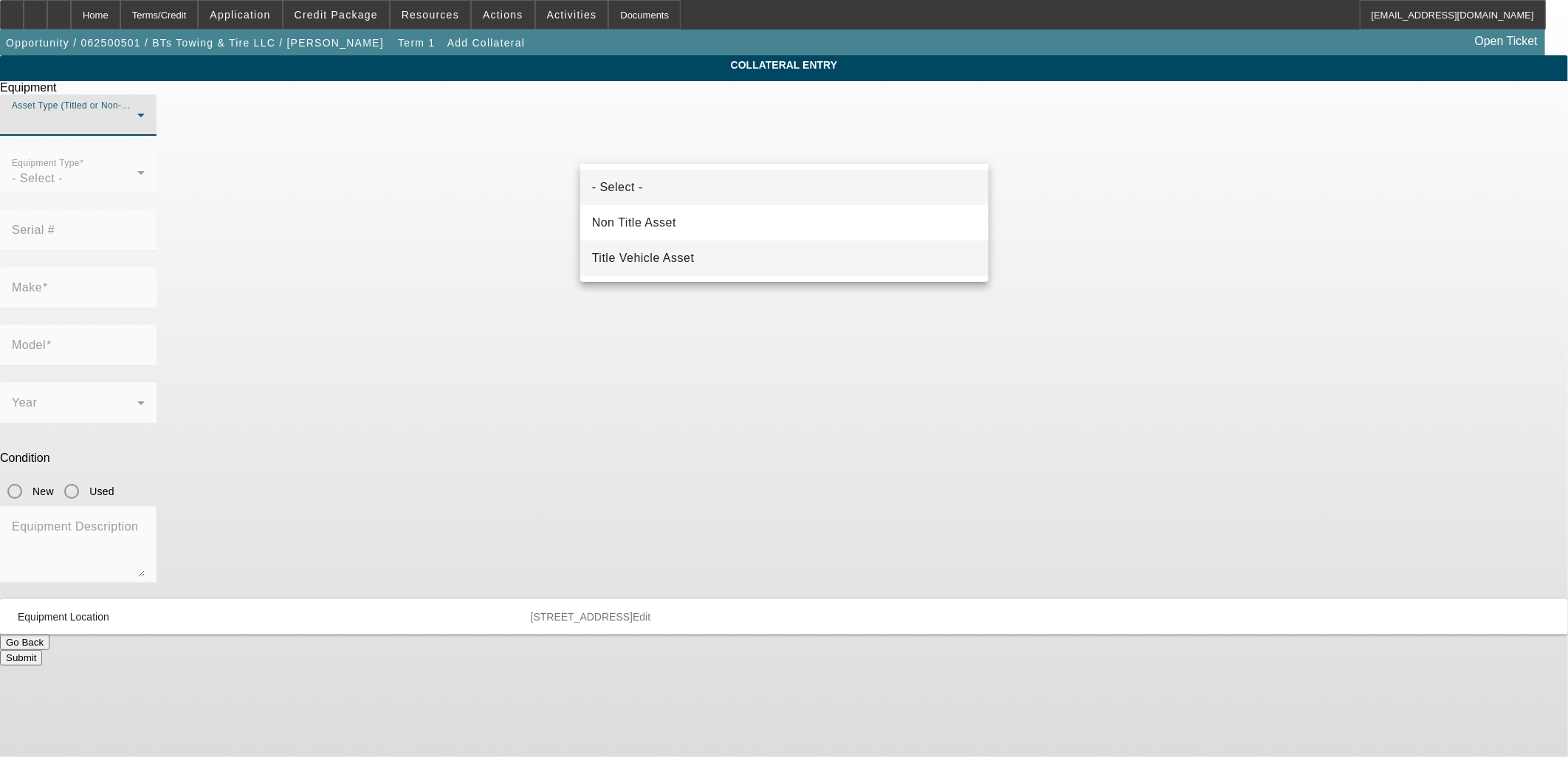
click at [618, 267] on mat-option "Title Vehicle Asset" at bounding box center [784, 258] width 408 height 35
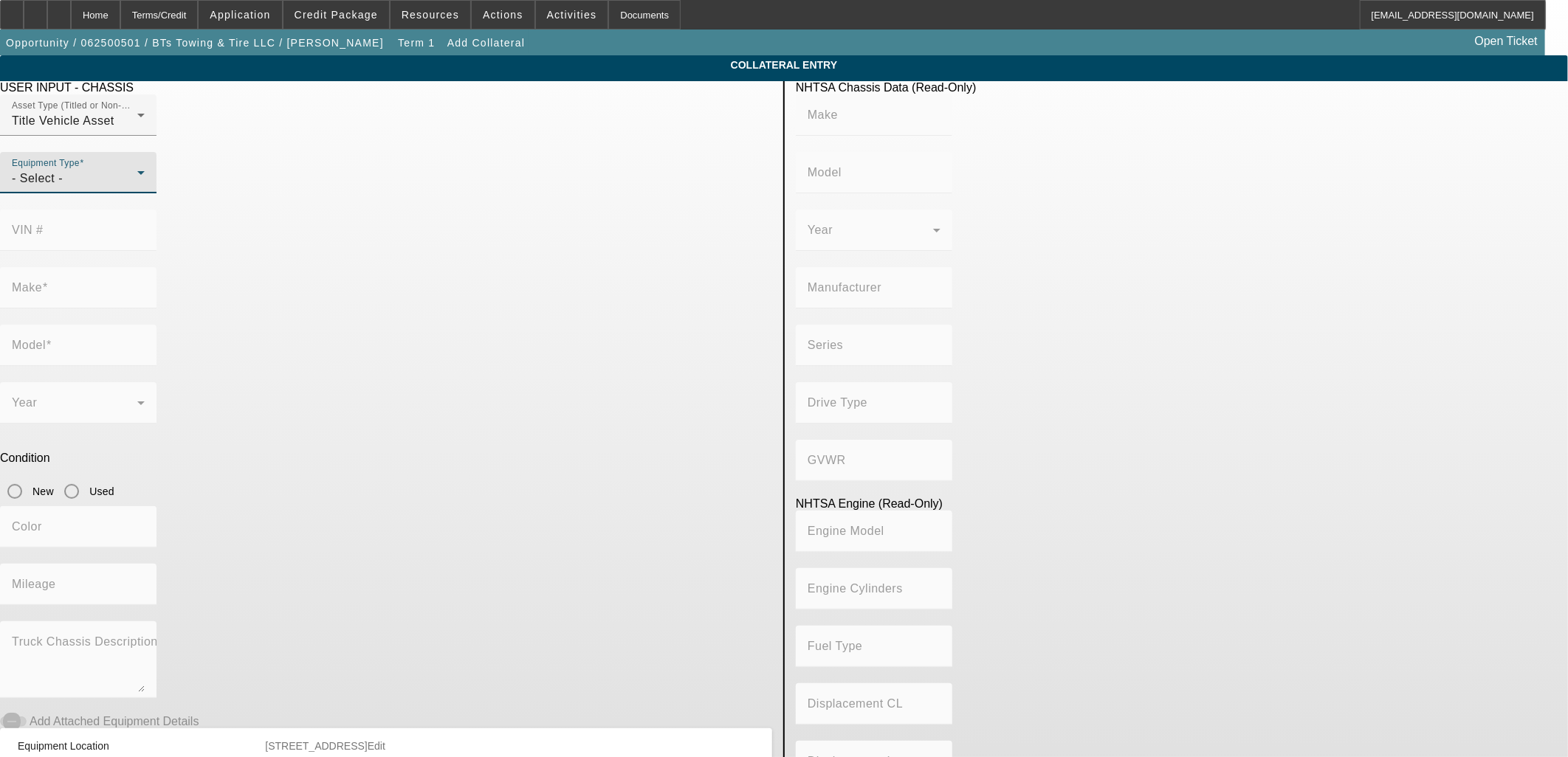
click at [137, 188] on div "- Select -" at bounding box center [74, 178] width 125 height 18
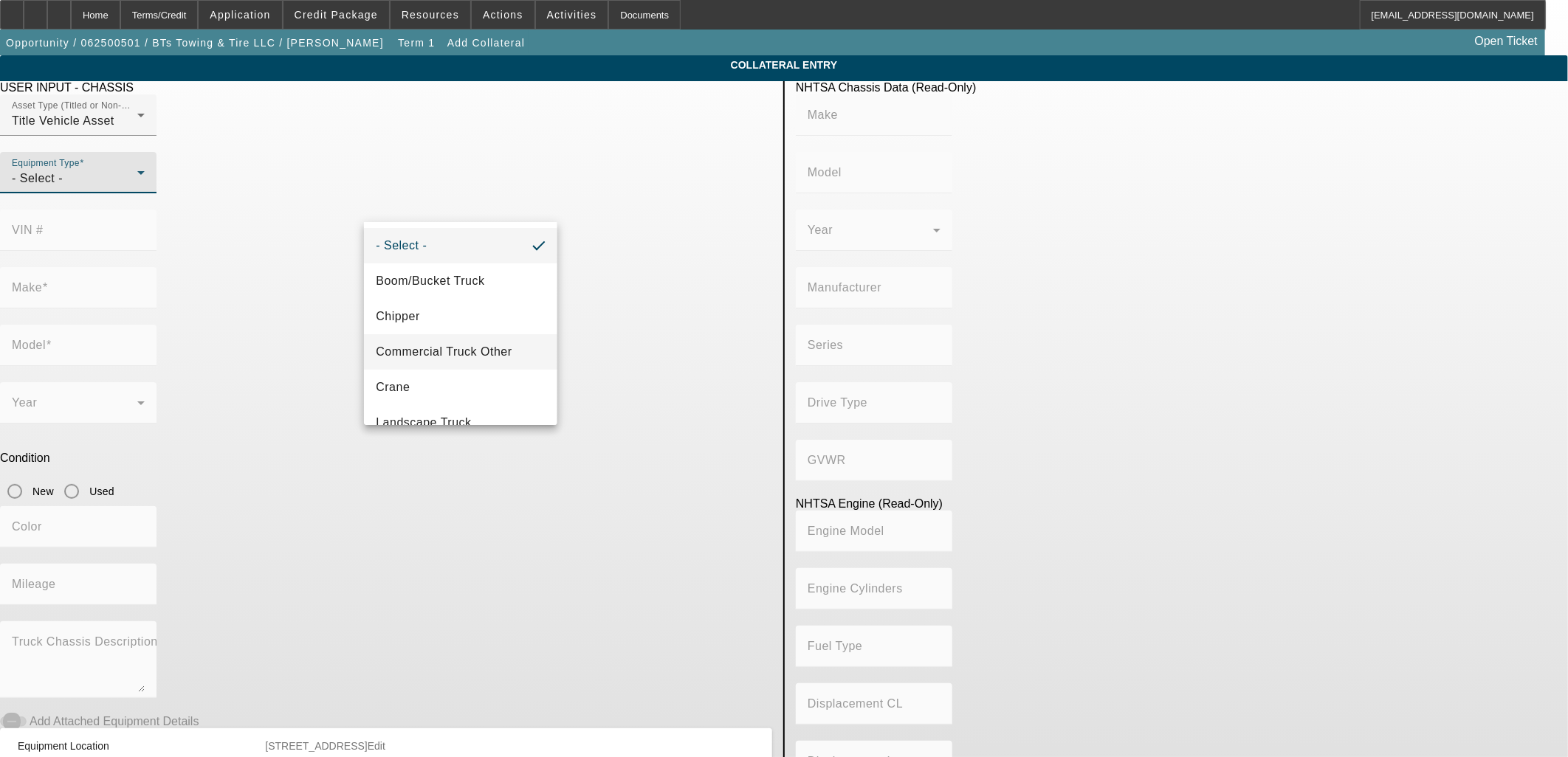
click at [438, 349] on span "Commercial Truck Other" at bounding box center [444, 352] width 136 height 18
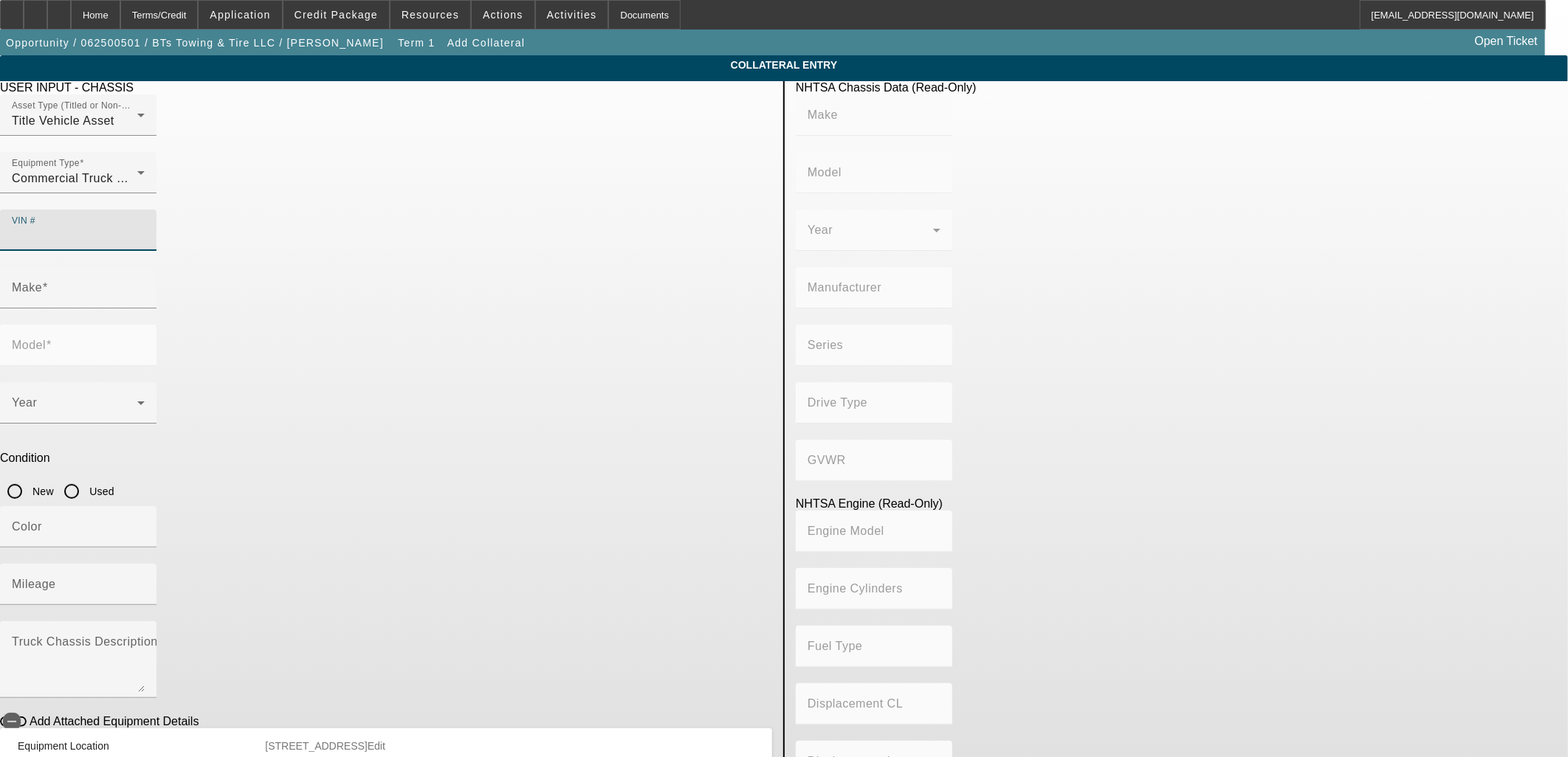
click at [145, 227] on input "VIN #" at bounding box center [78, 236] width 133 height 18
type input "1hgcp36849a017996"
type input "HONDA"
type input "Accord"
type input "AMERICAN HONDA MOTOR CO., INC."
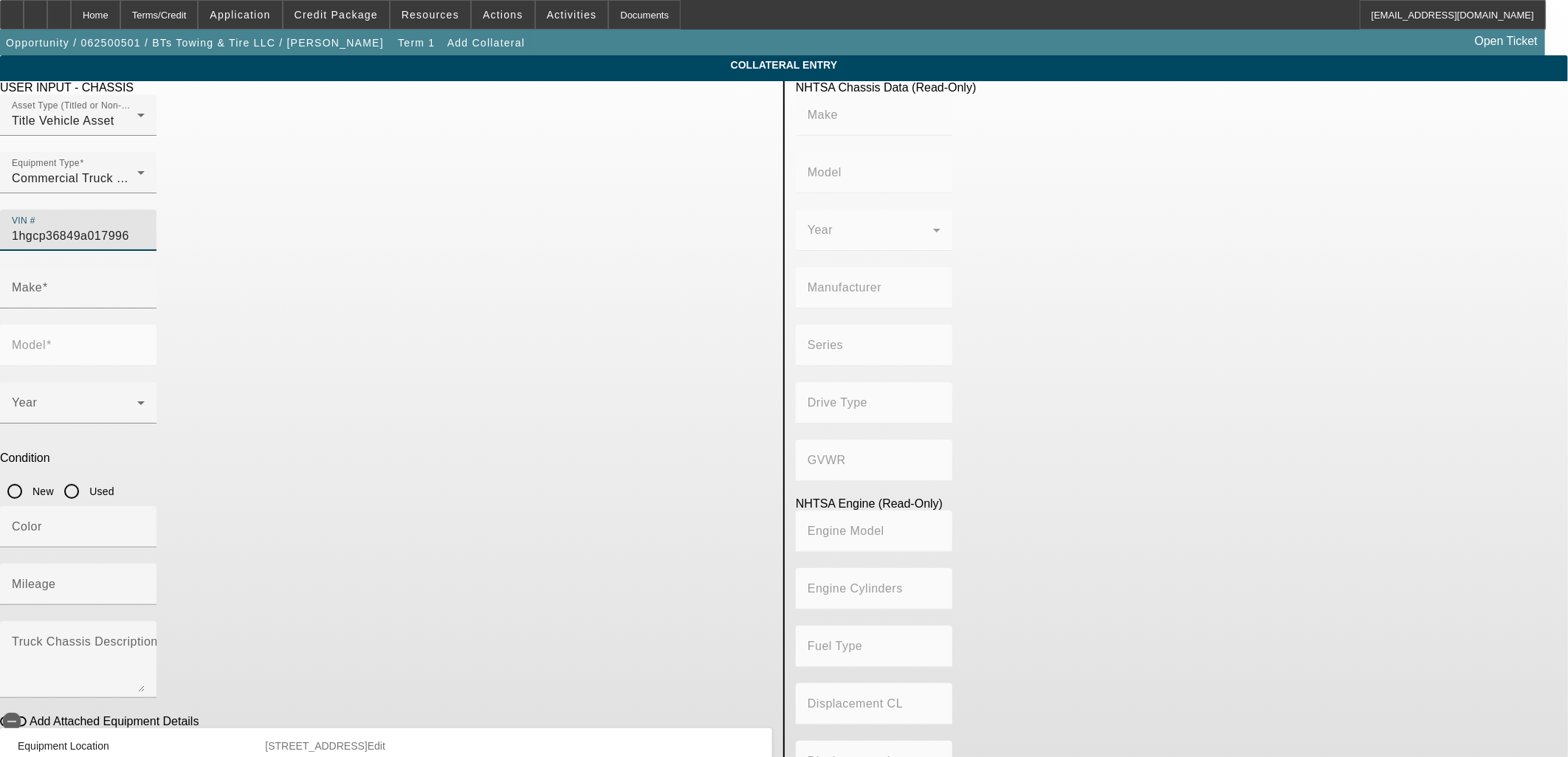
type input "Class 1C: 4,001 - 5,000 lb (1,814 - 2,268 kg)"
type input "J35Z2"
type input "6"
type input "Gasoline"
type input "212"
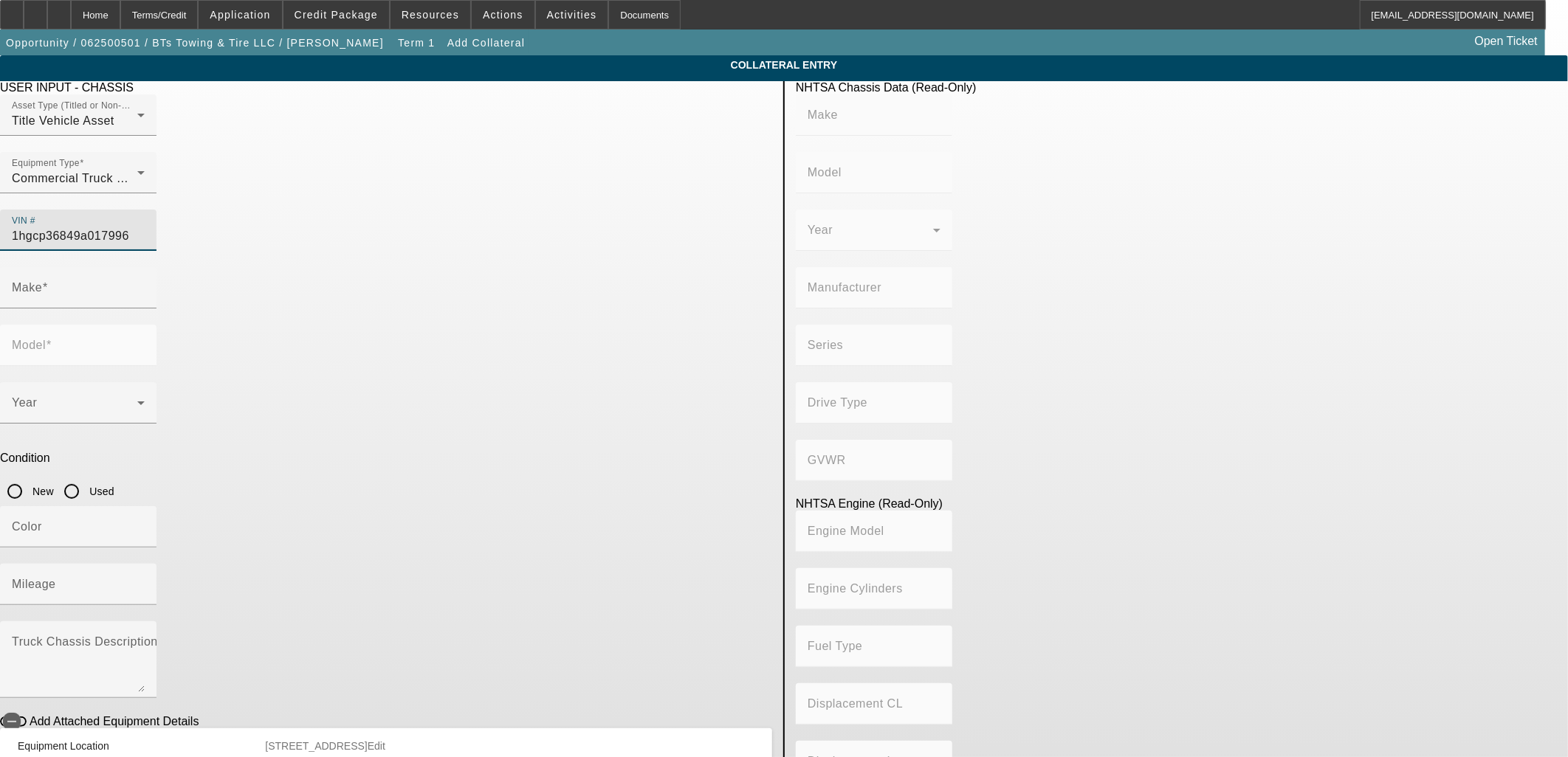
type input "3.474057568"
type input "HONDA"
type input "Accord"
type input "[US_VEHICLE_IDENTIFICATION_NUMBER]"
click at [86, 477] on input "Used" at bounding box center [71, 491] width 30 height 30
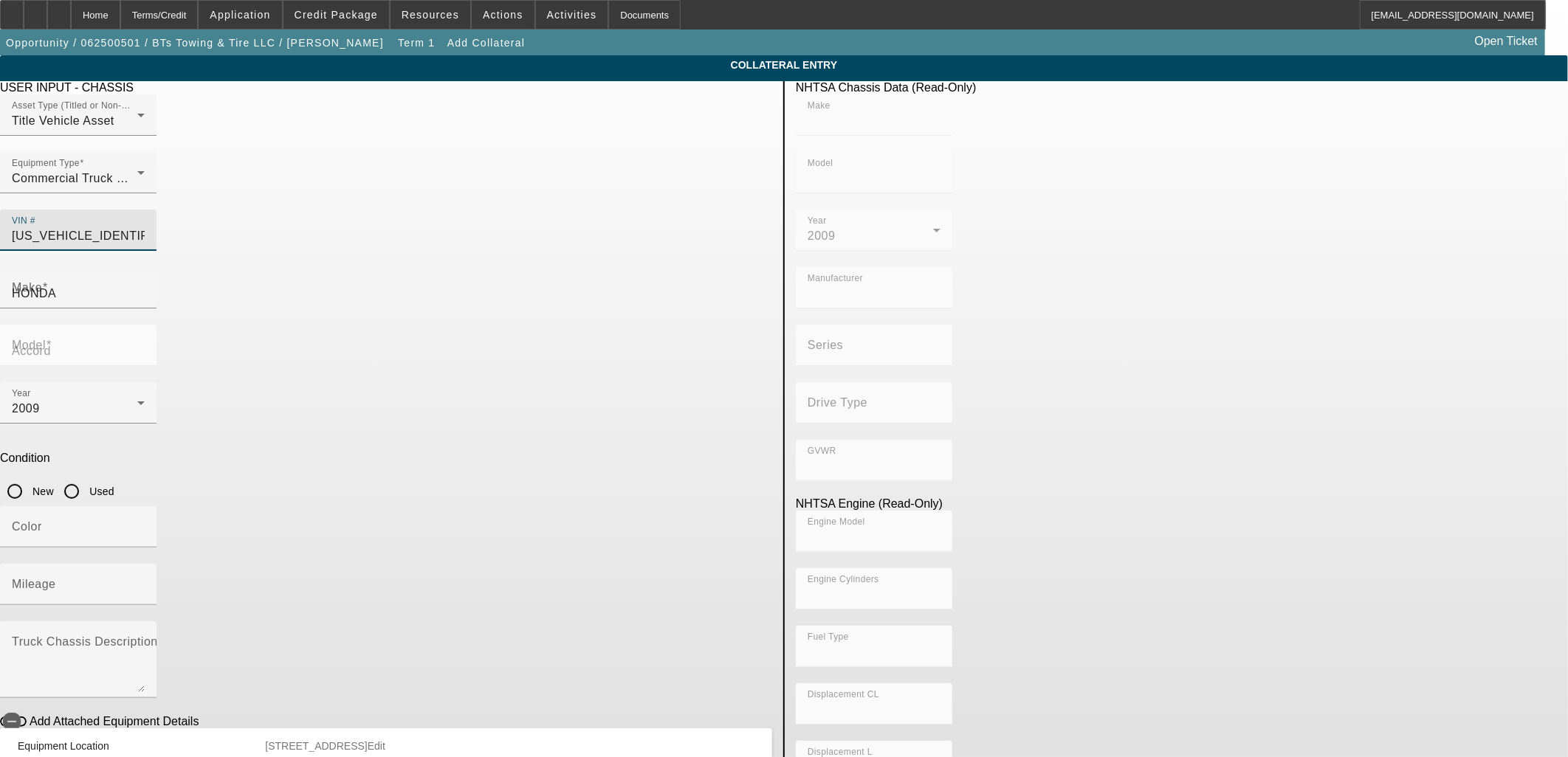
radio input "true"
click at [145, 581] on input "Mileage" at bounding box center [78, 590] width 133 height 18
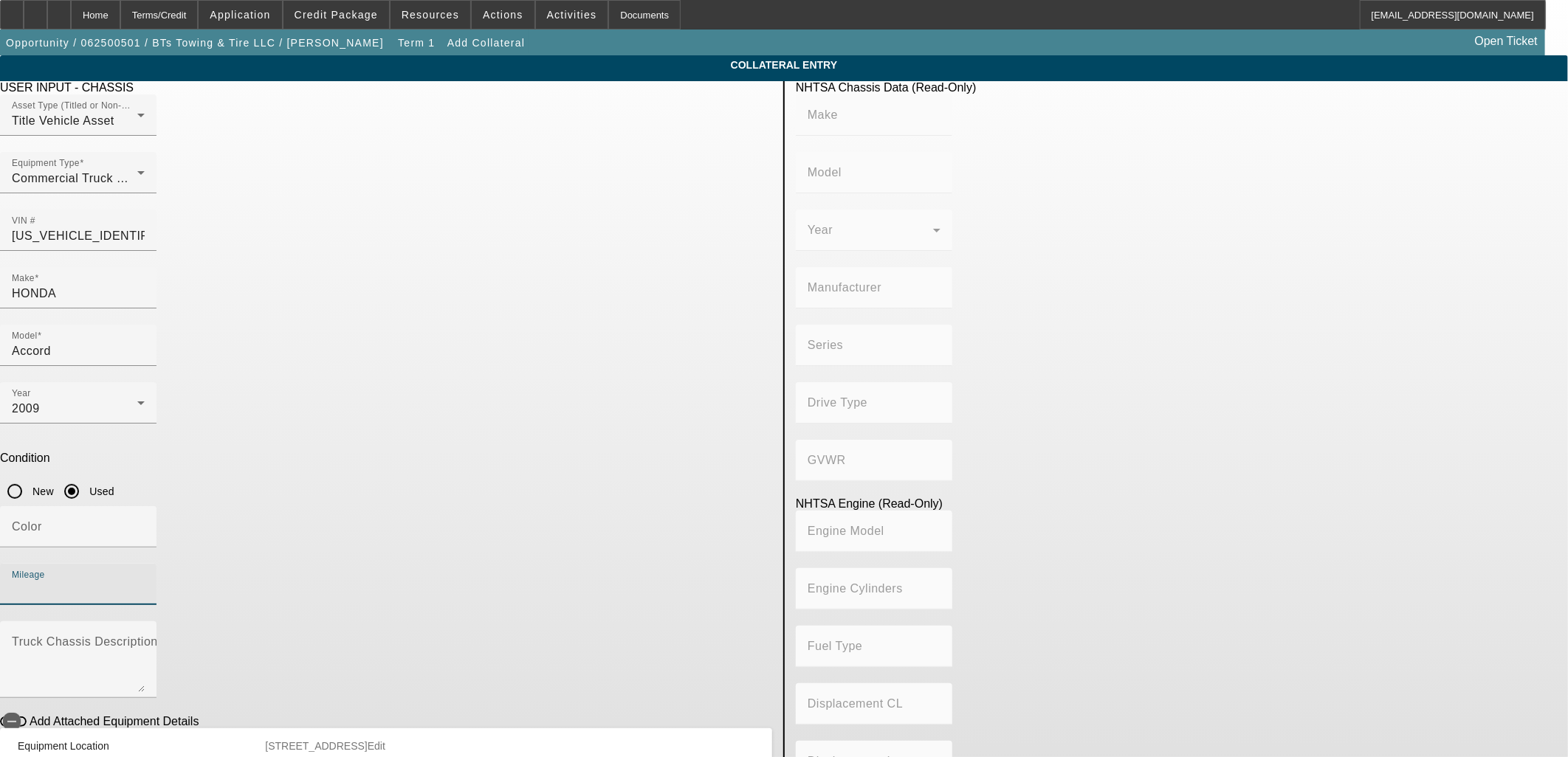
type input "HONDA"
type input "Accord"
type input "AMERICAN HONDA MOTOR CO., INC."
type input "Class 1C: 4,001 - 5,000 lb (1,814 - 2,268 kg)"
type input "J35Z2"
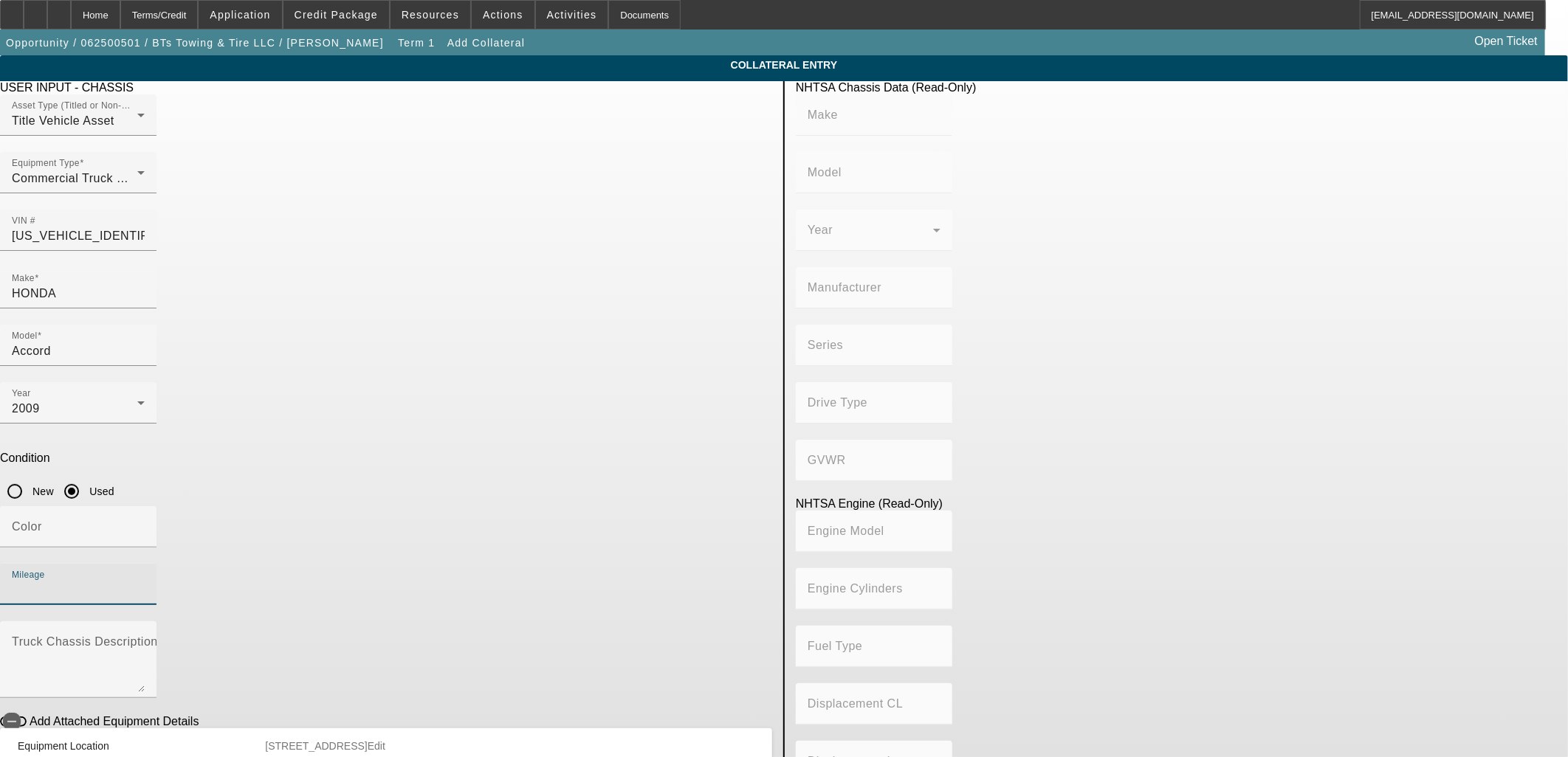
type input "6"
type input "Gasoline"
type input "212"
type input "3.474057568"
type input "10000"
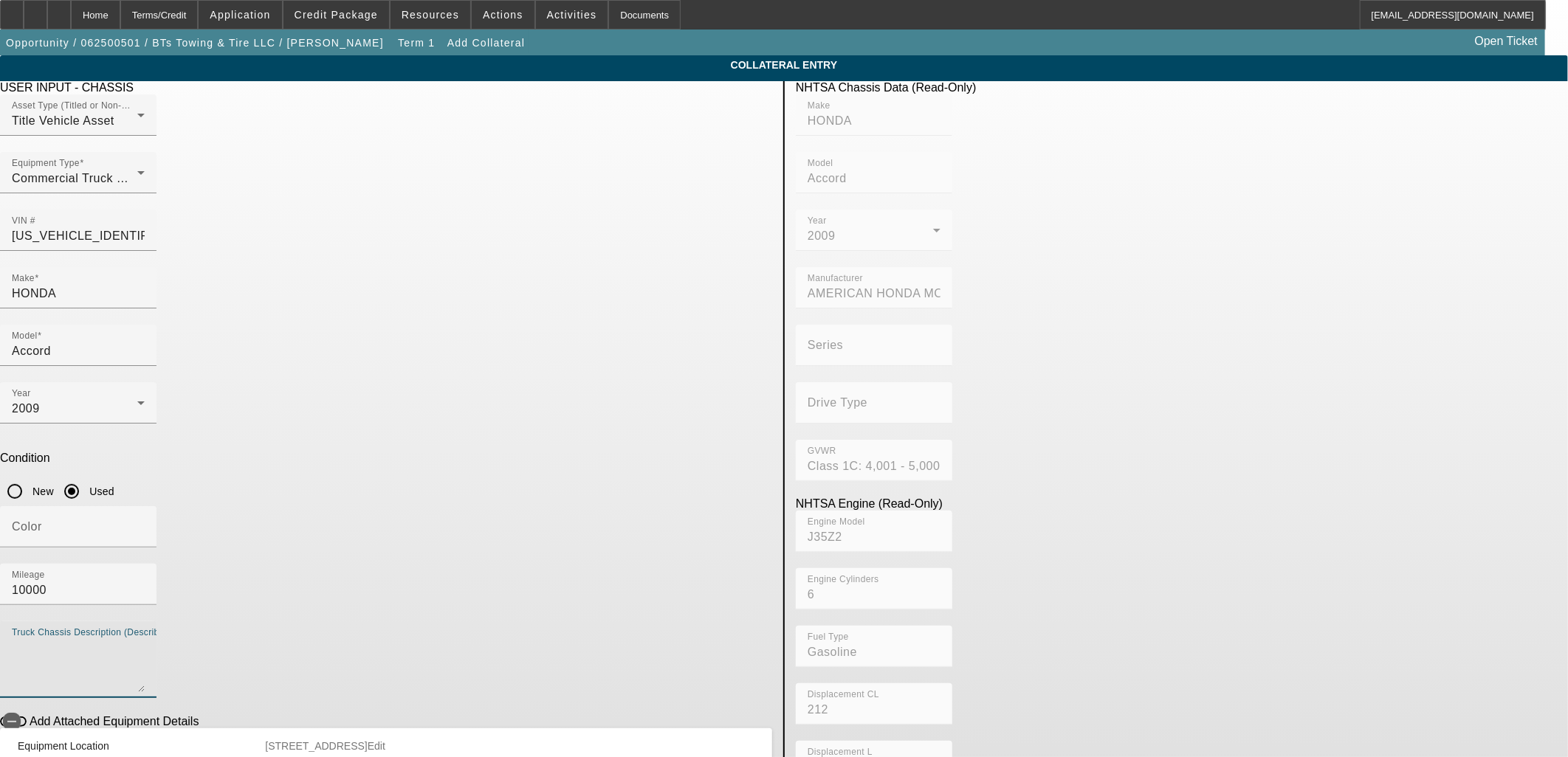
click at [145, 639] on textarea "Truck Chassis Description (Describe the truck chassis only)" at bounding box center [78, 666] width 133 height 53
type textarea "and"
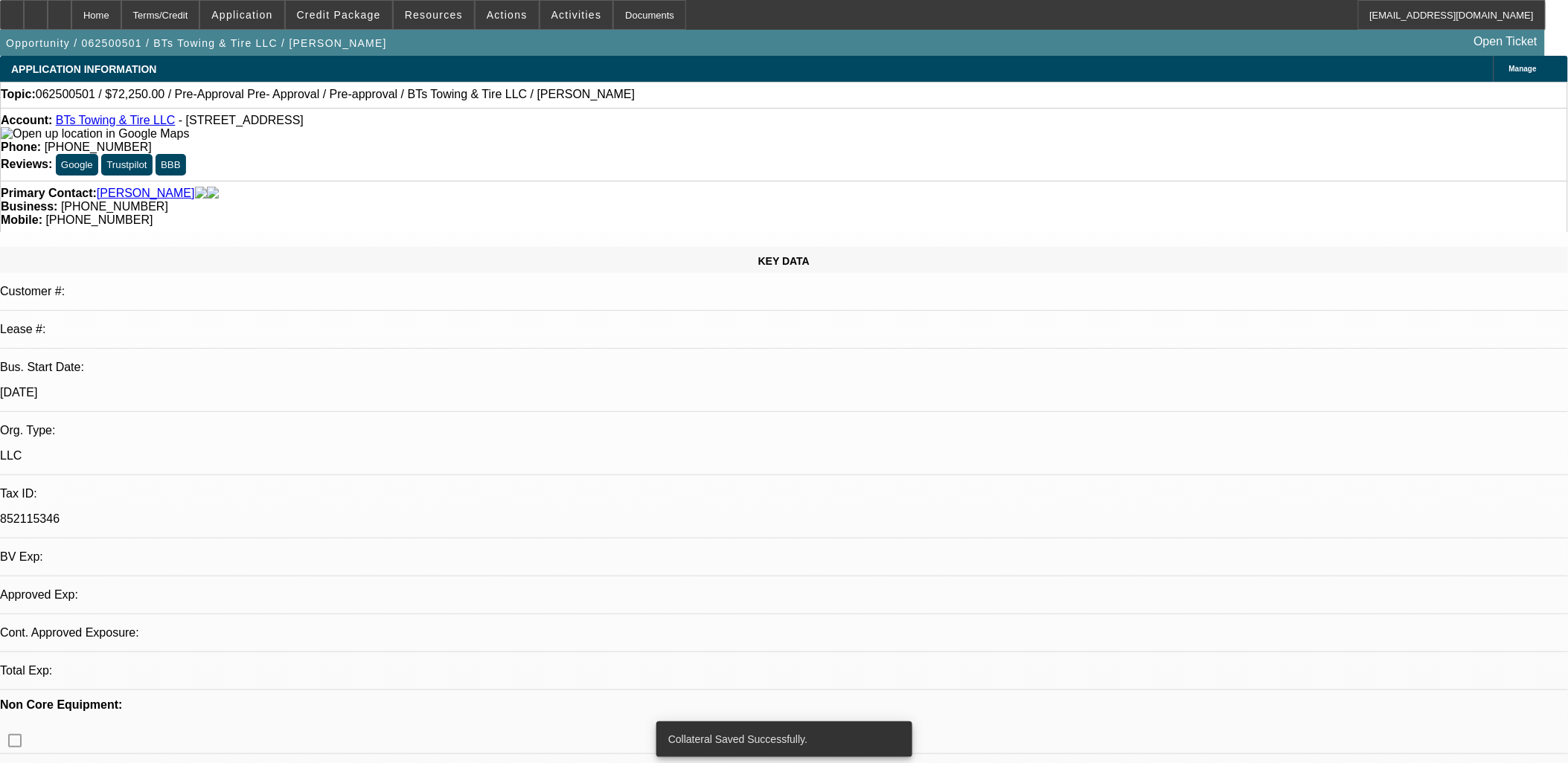
select select "0.15"
select select "2"
select select "0.1"
select select "4"
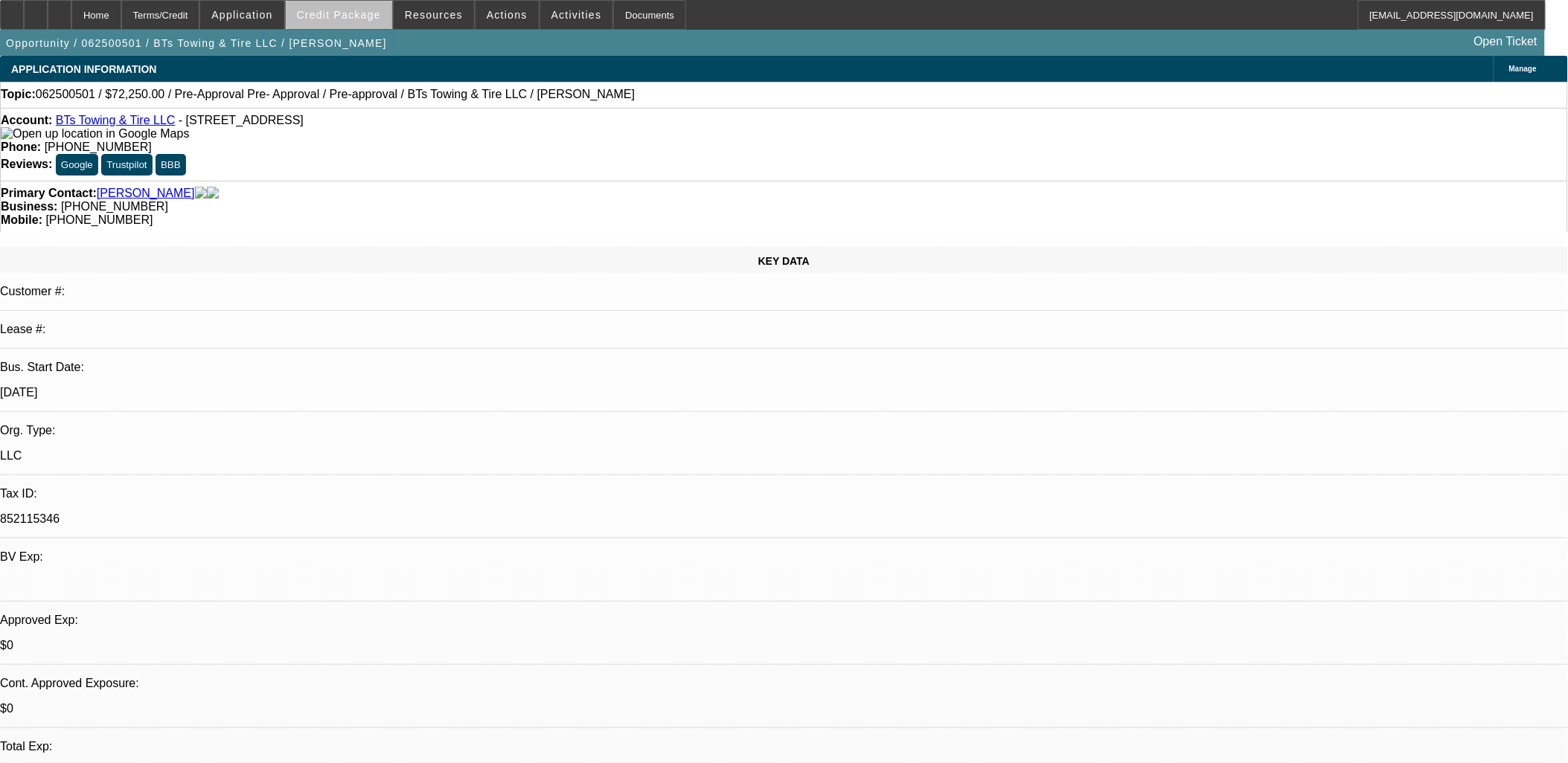
click at [373, 18] on span "Credit Package" at bounding box center [339, 15] width 84 height 12
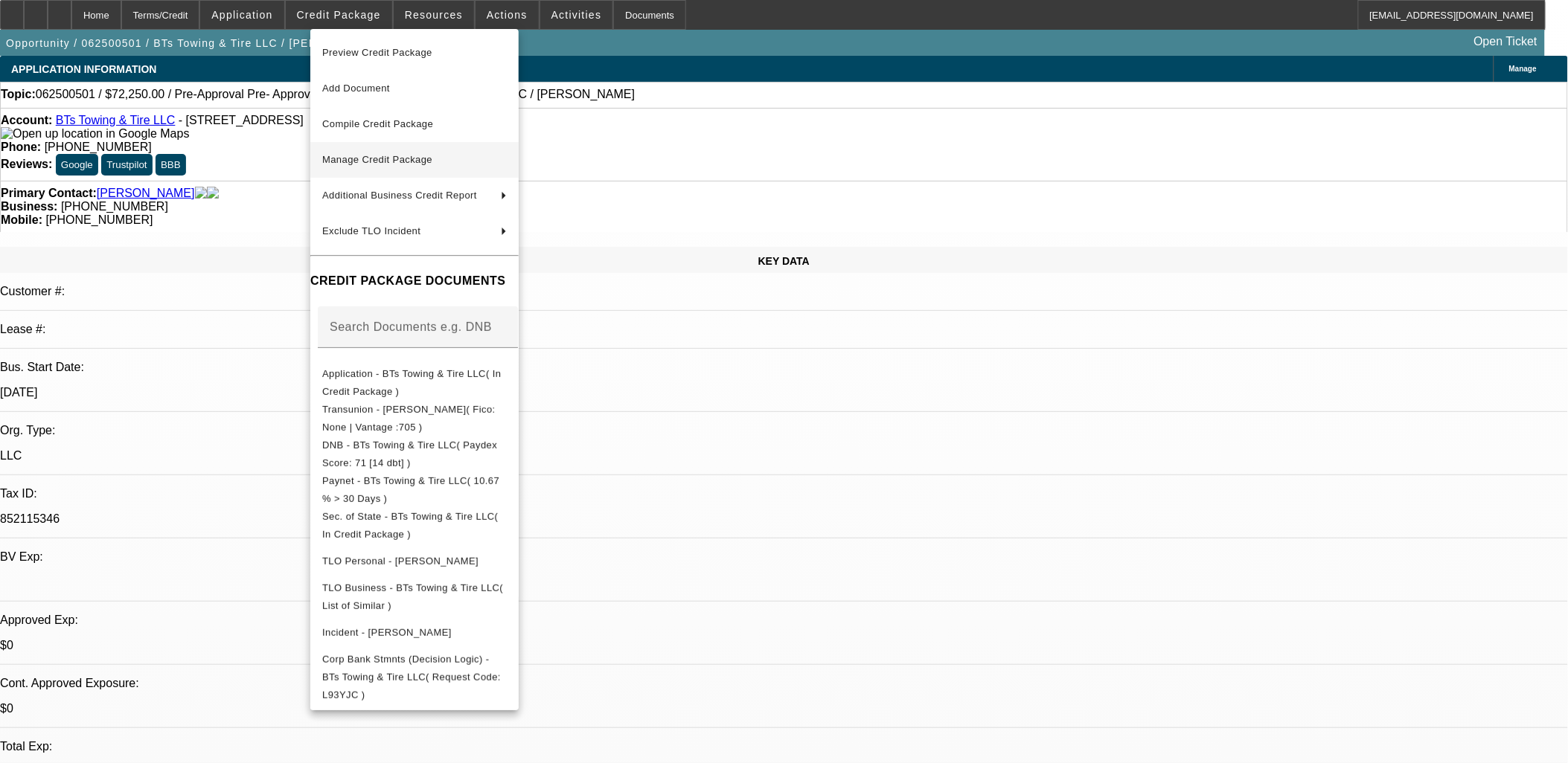
click at [399, 154] on span "Manage Credit Package" at bounding box center [377, 159] width 110 height 12
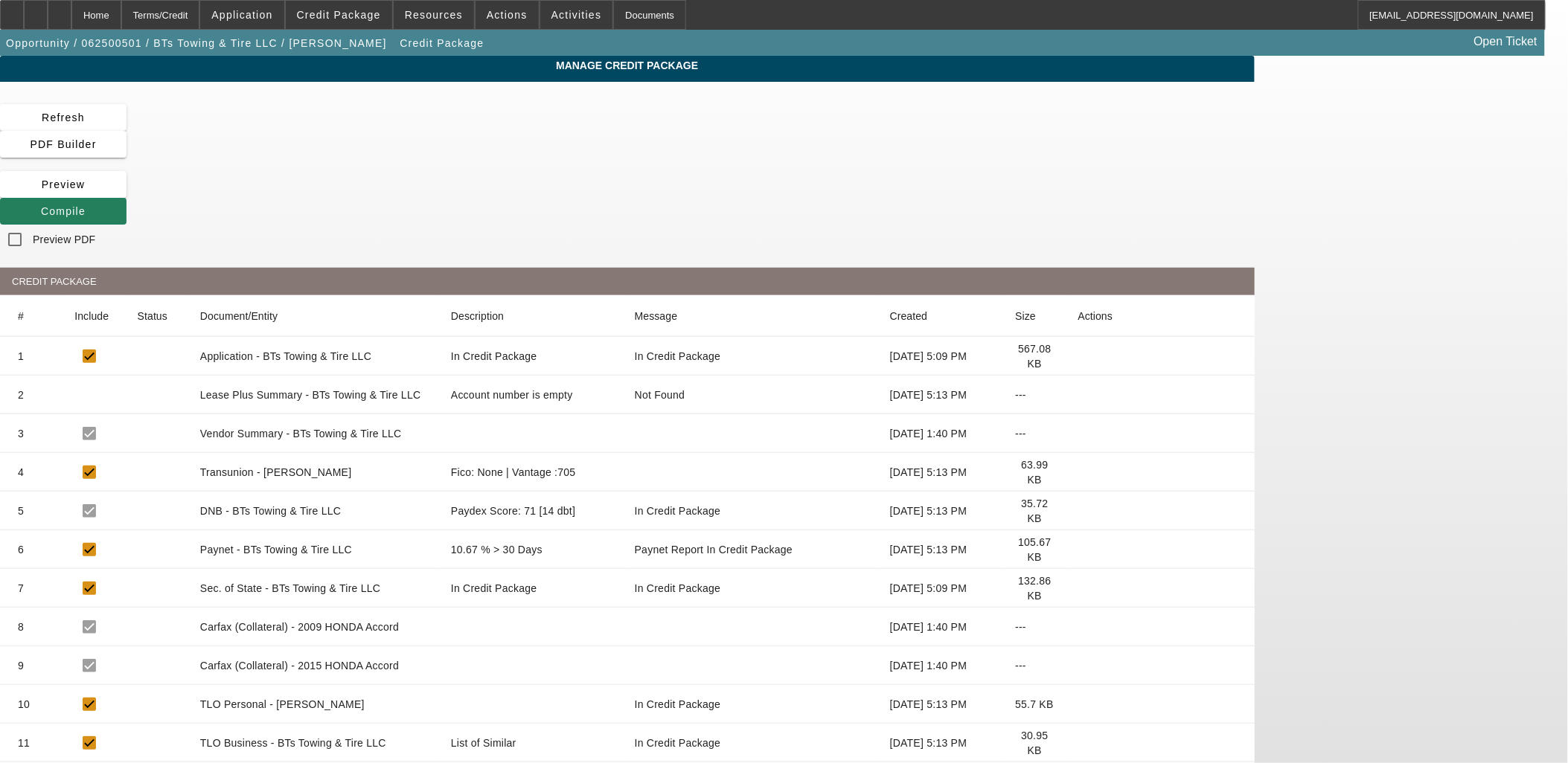
click at [85, 205] on span "Compile" at bounding box center [63, 211] width 45 height 12
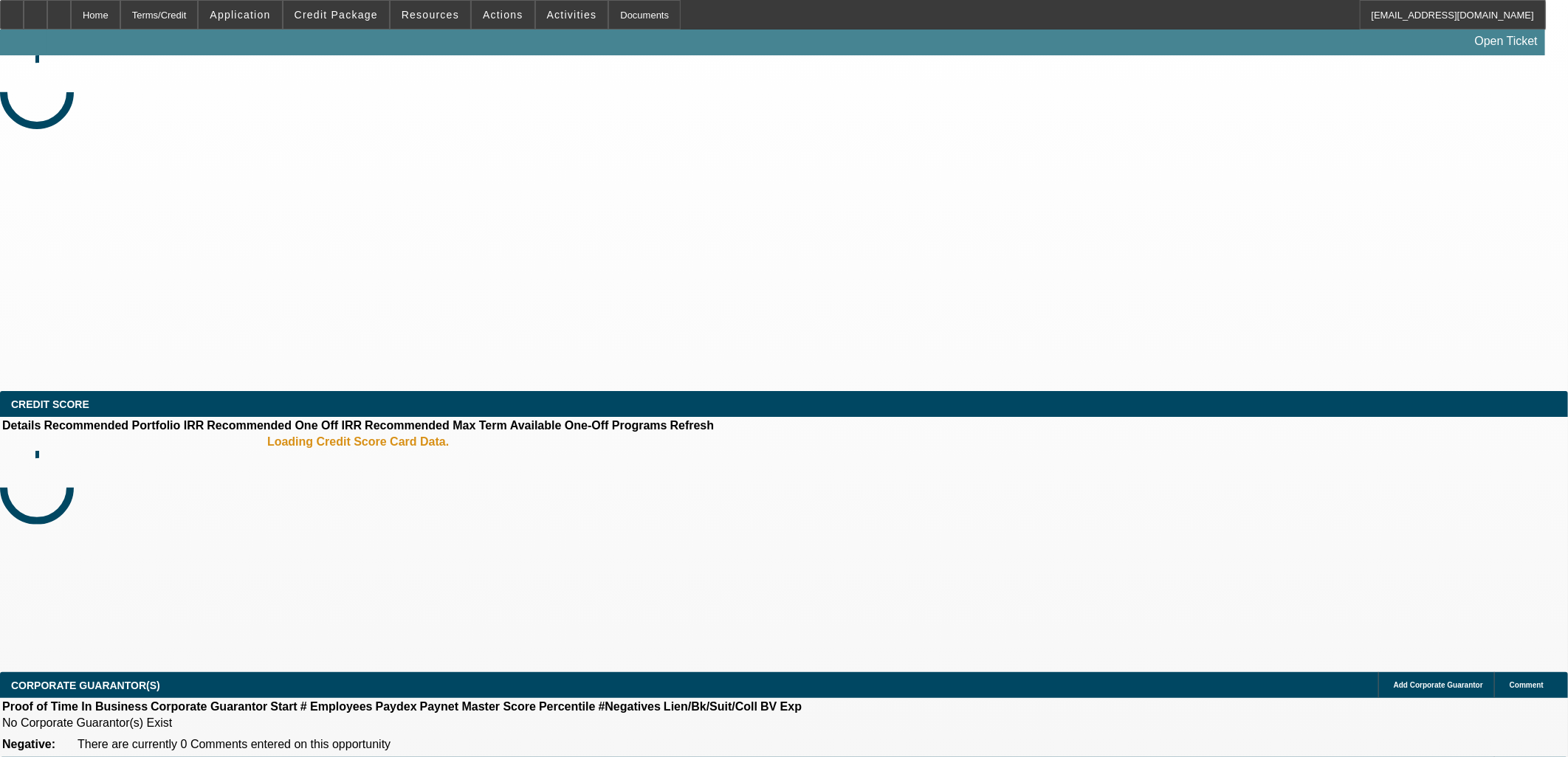
select select "0.15"
select select "2"
select select "0.1"
select select "4"
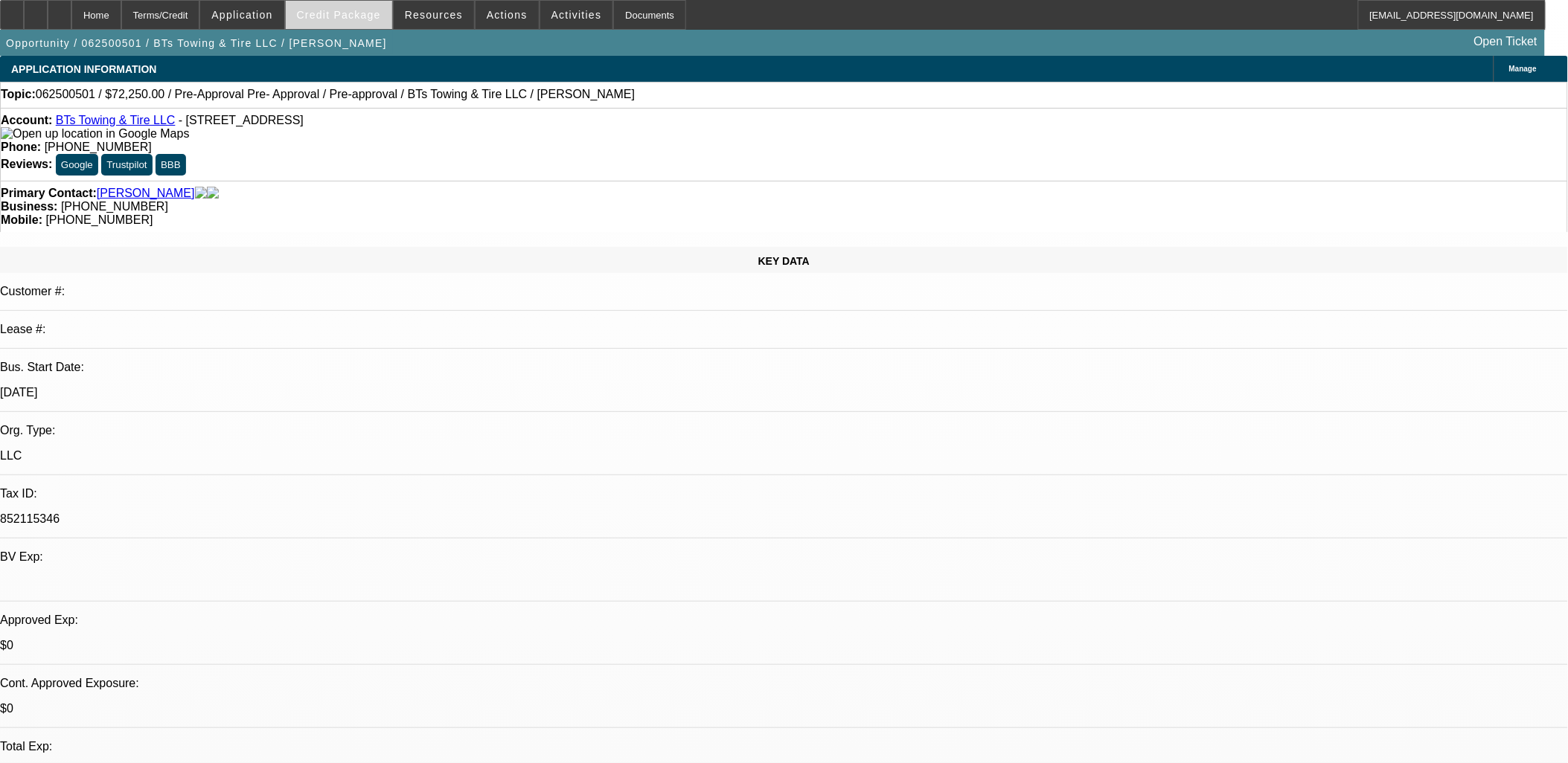
click at [346, 13] on span "Credit Package" at bounding box center [339, 15] width 84 height 12
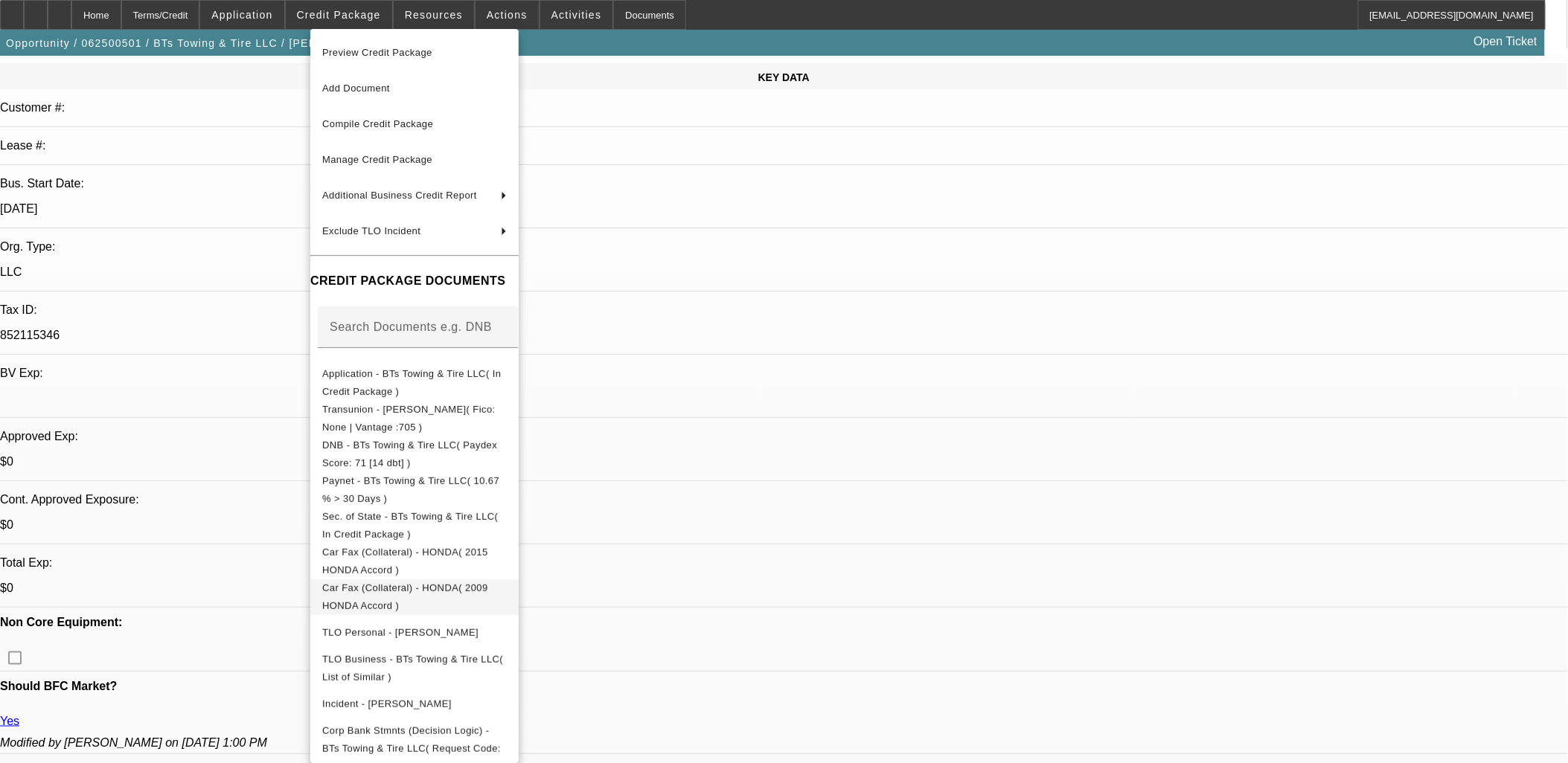
scroll to position [330, 0]
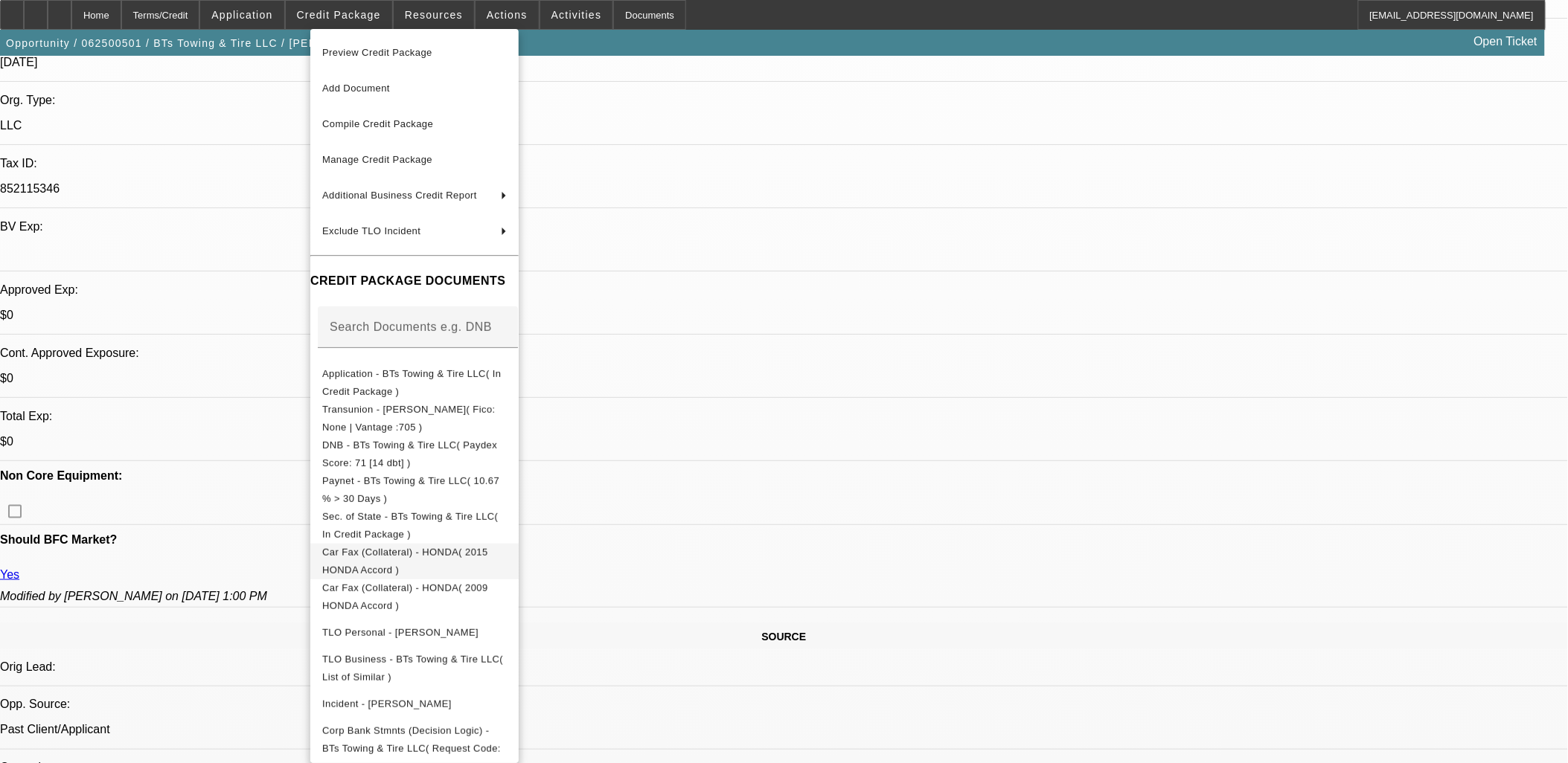
click at [484, 556] on span "Car Fax (Collateral) - HONDA( 2015 HONDA Accord )" at bounding box center [405, 561] width 166 height 29
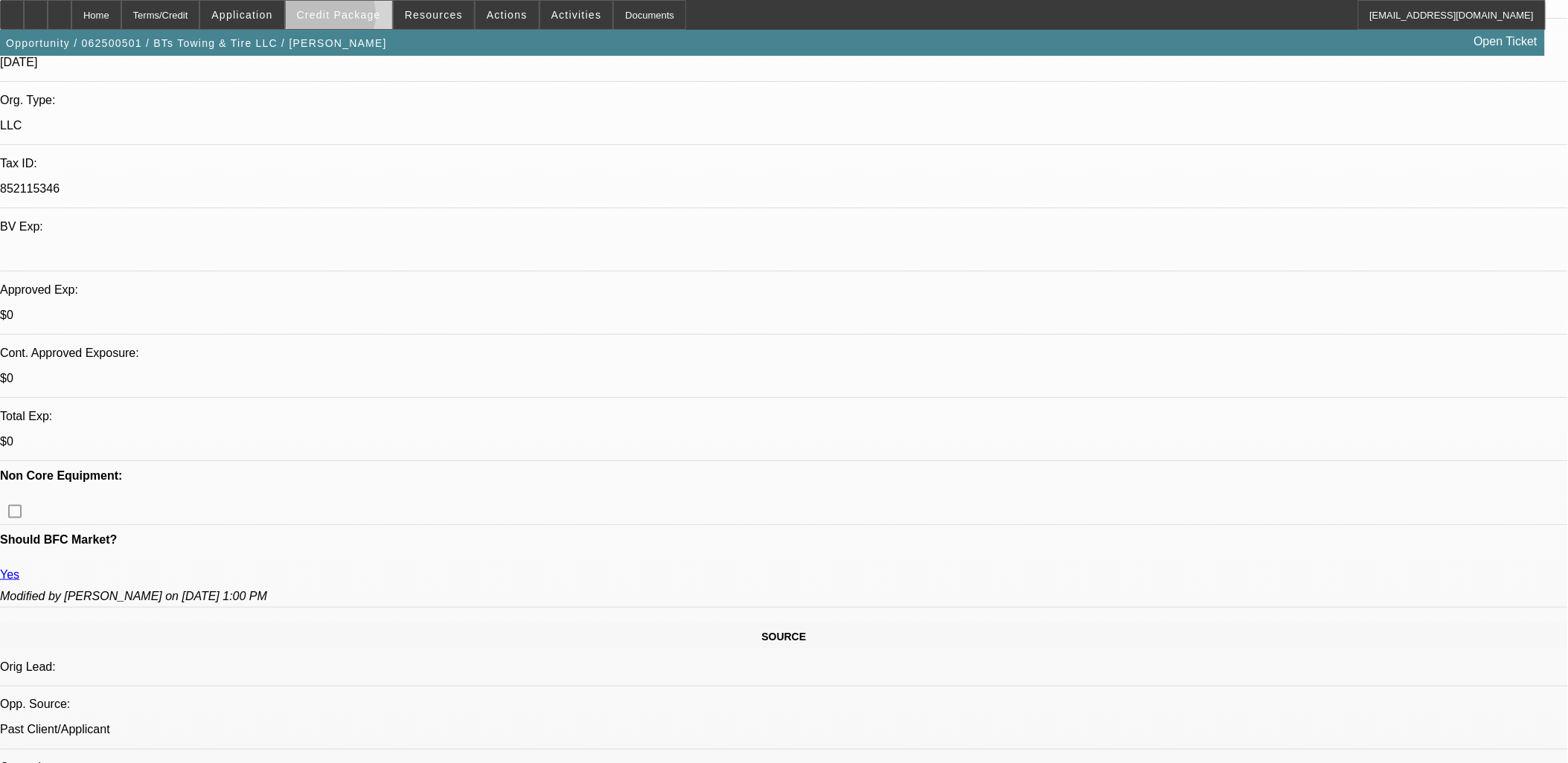
click at [342, 18] on span "Credit Package" at bounding box center [339, 15] width 84 height 12
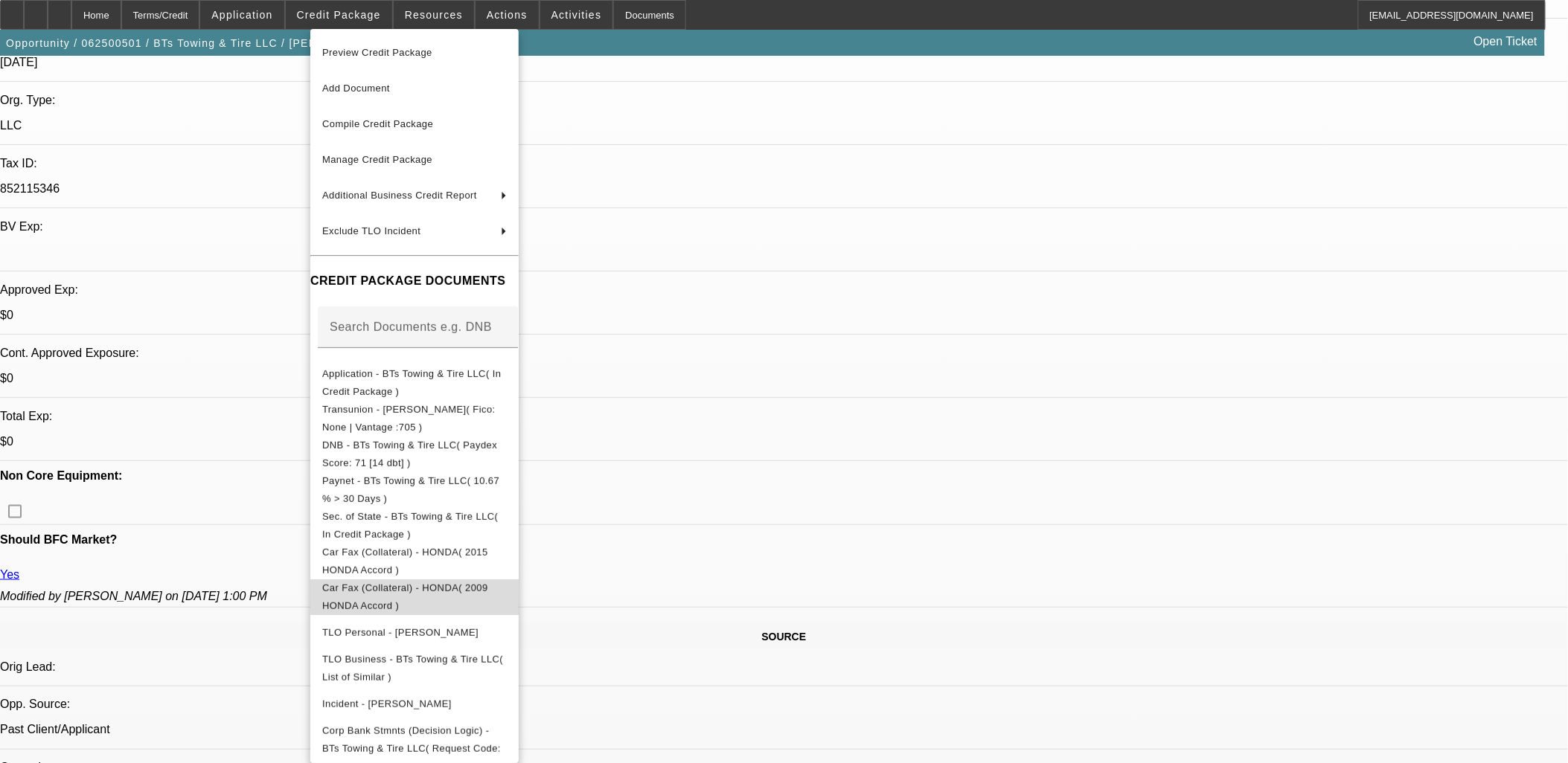
click at [488, 590] on span "Car Fax (Collateral) - HONDA( 2009 HONDA Accord )" at bounding box center [405, 596] width 166 height 29
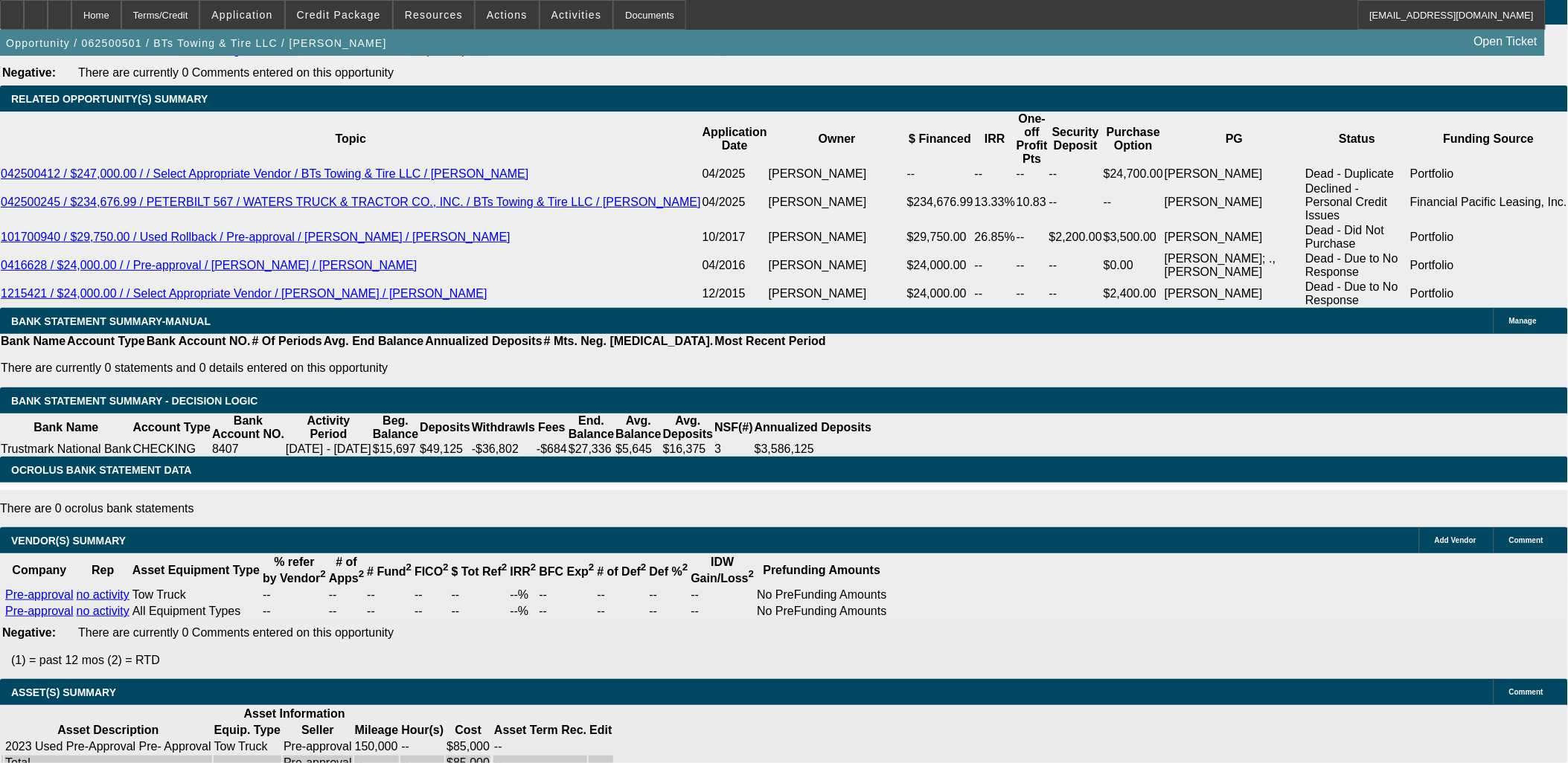
scroll to position [2051, 0]
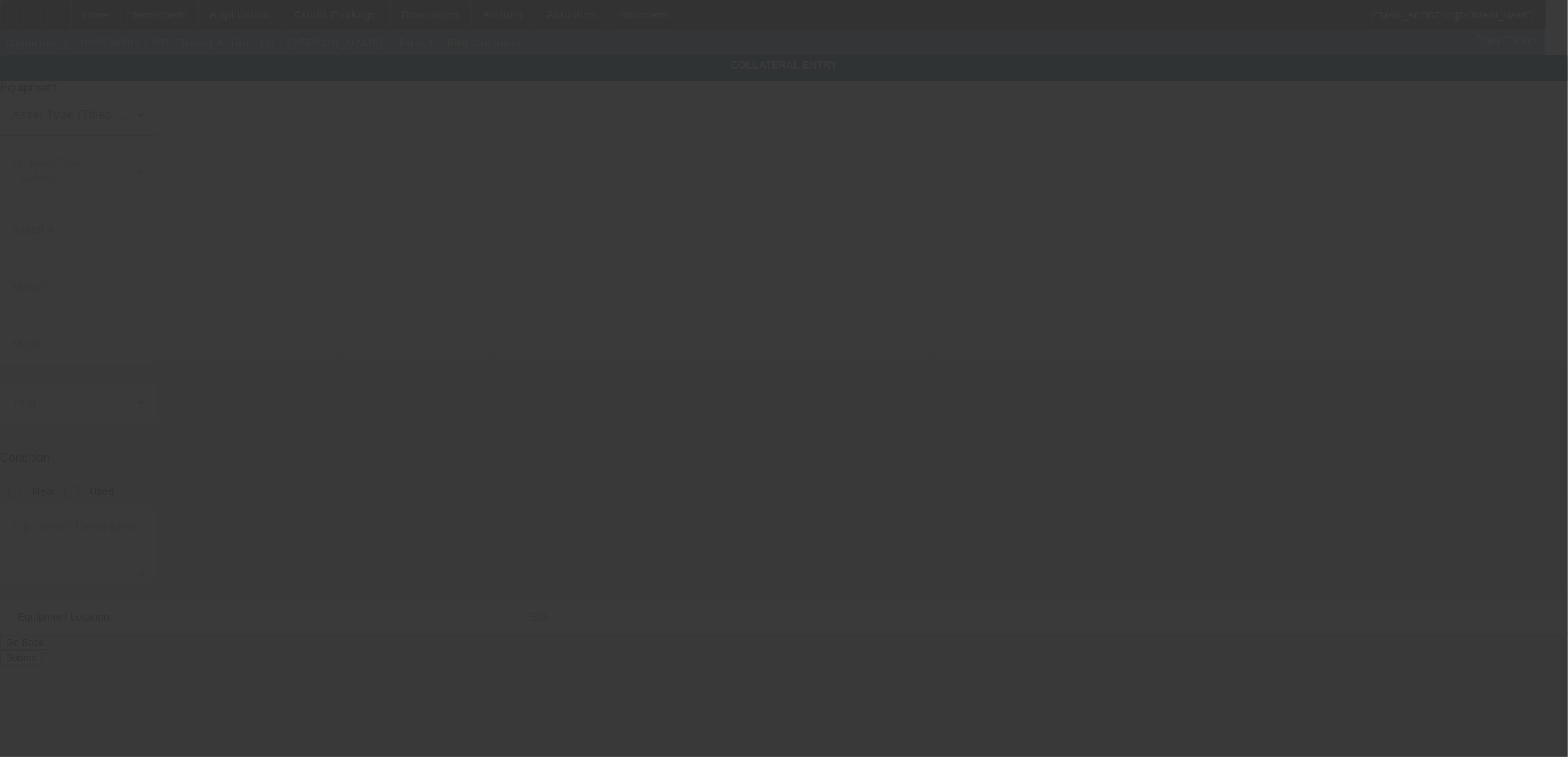
type input "[US_VEHICLE_IDENTIFICATION_NUMBER]"
type input "Honda"
type input "Accord"
radio input "true"
type textarea "and"
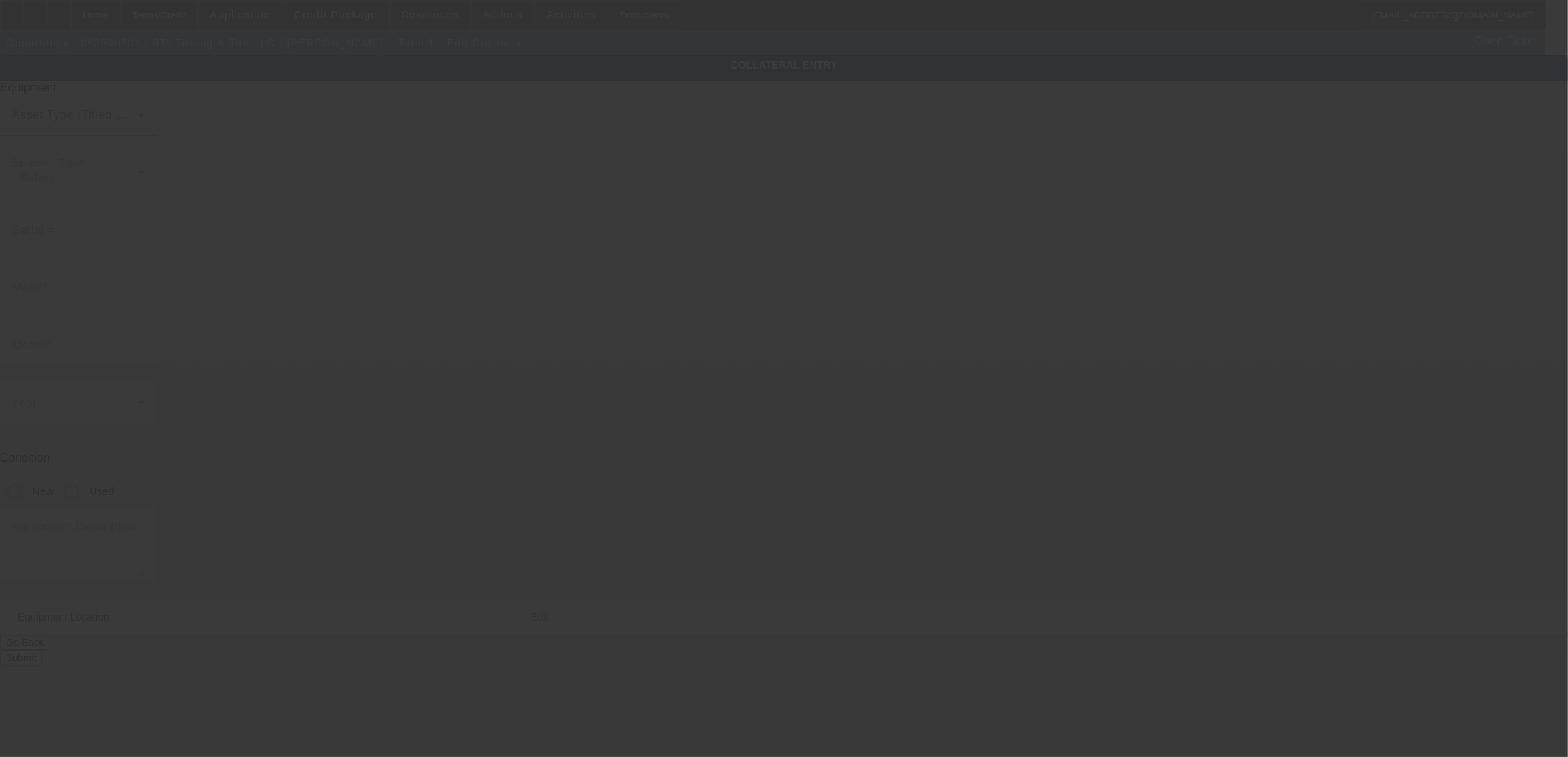
type input "[STREET_ADDRESS]"
type input "[GEOGRAPHIC_DATA]"
type input "35614"
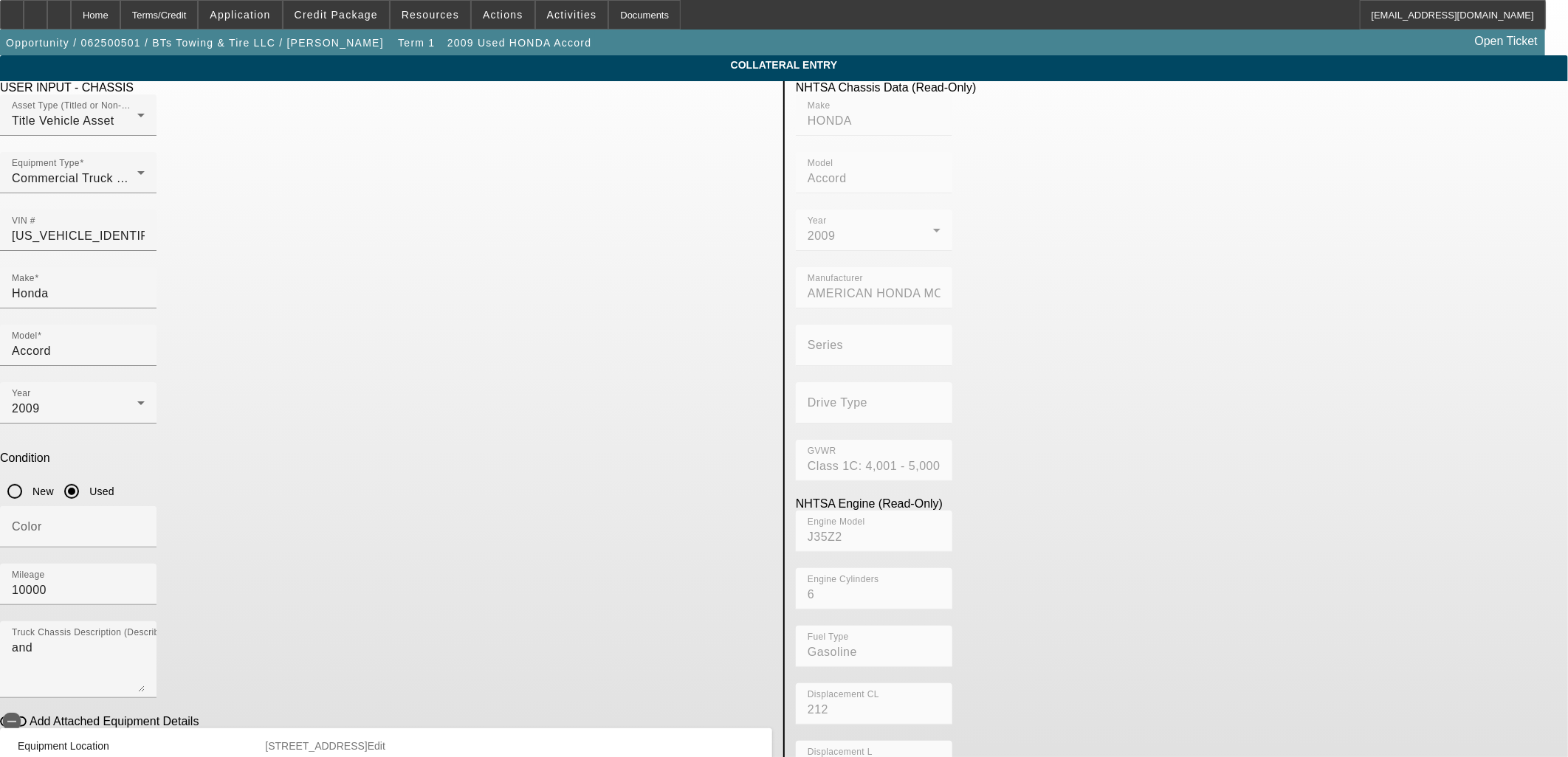
click at [1499, 17] on span "Delete collateral" at bounding box center [1528, 13] width 57 height 8
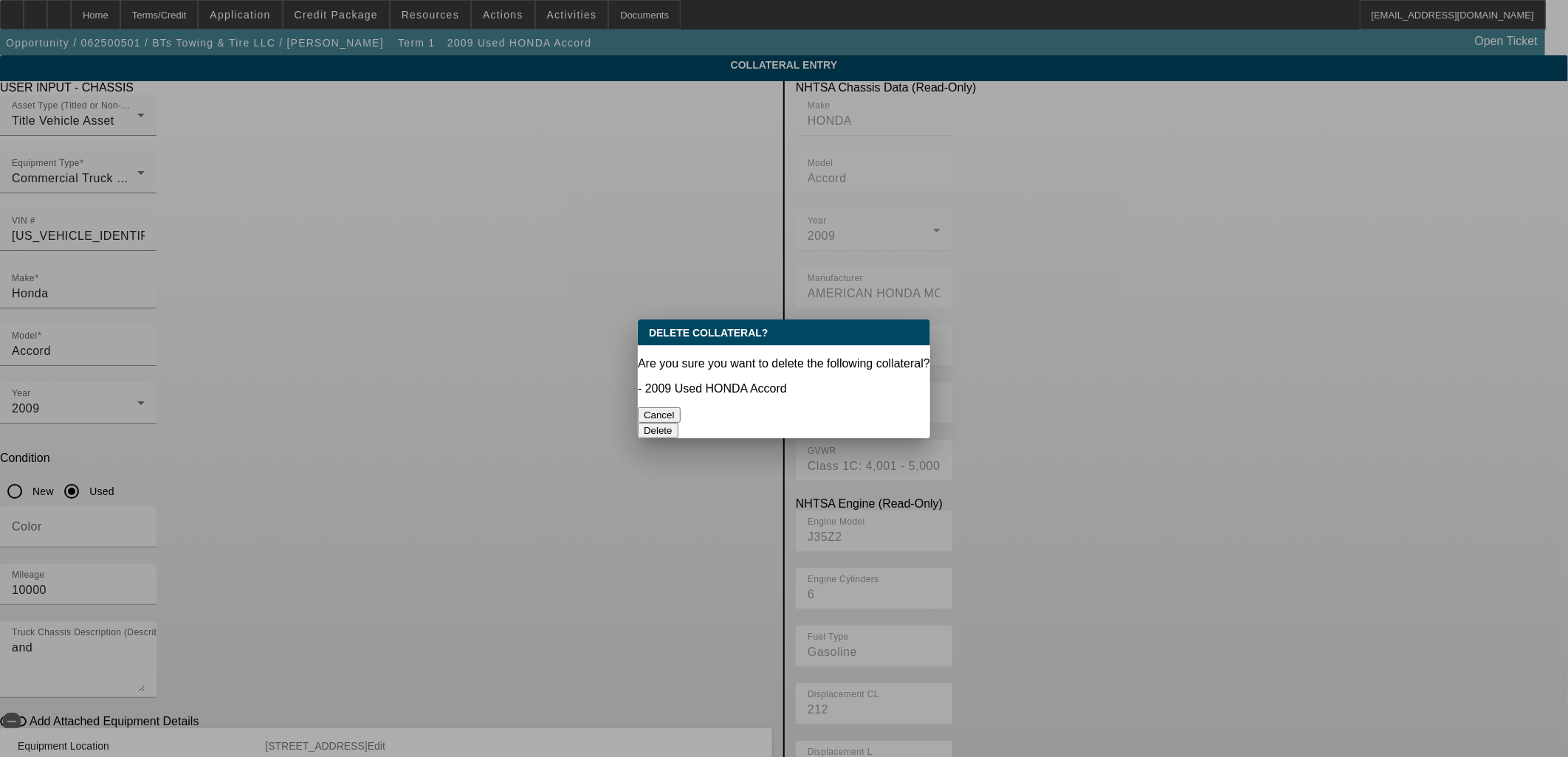
click at [679, 423] on button "Delete" at bounding box center [658, 430] width 40 height 15
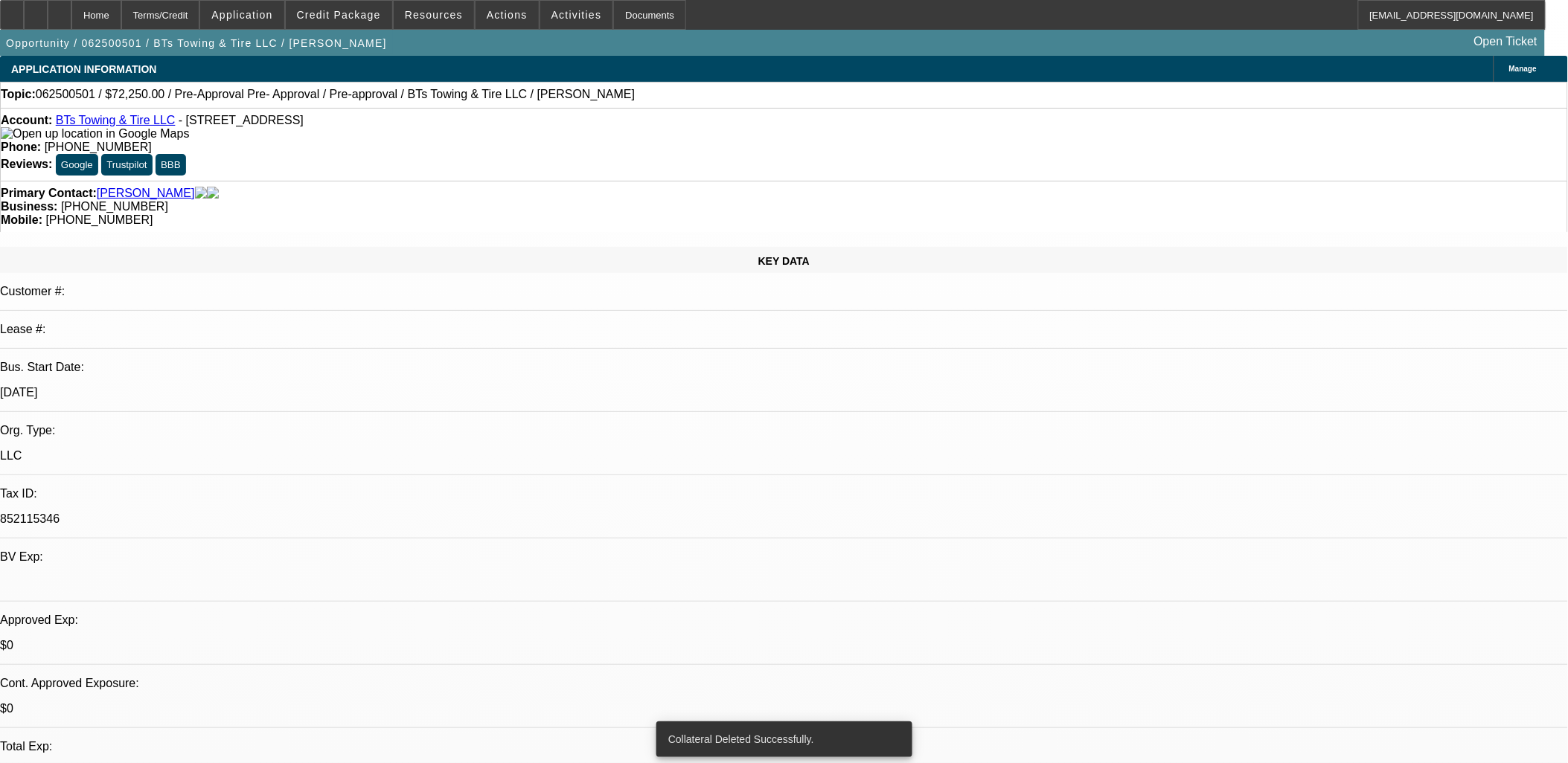
select select "0.15"
select select "2"
select select "0.1"
select select "4"
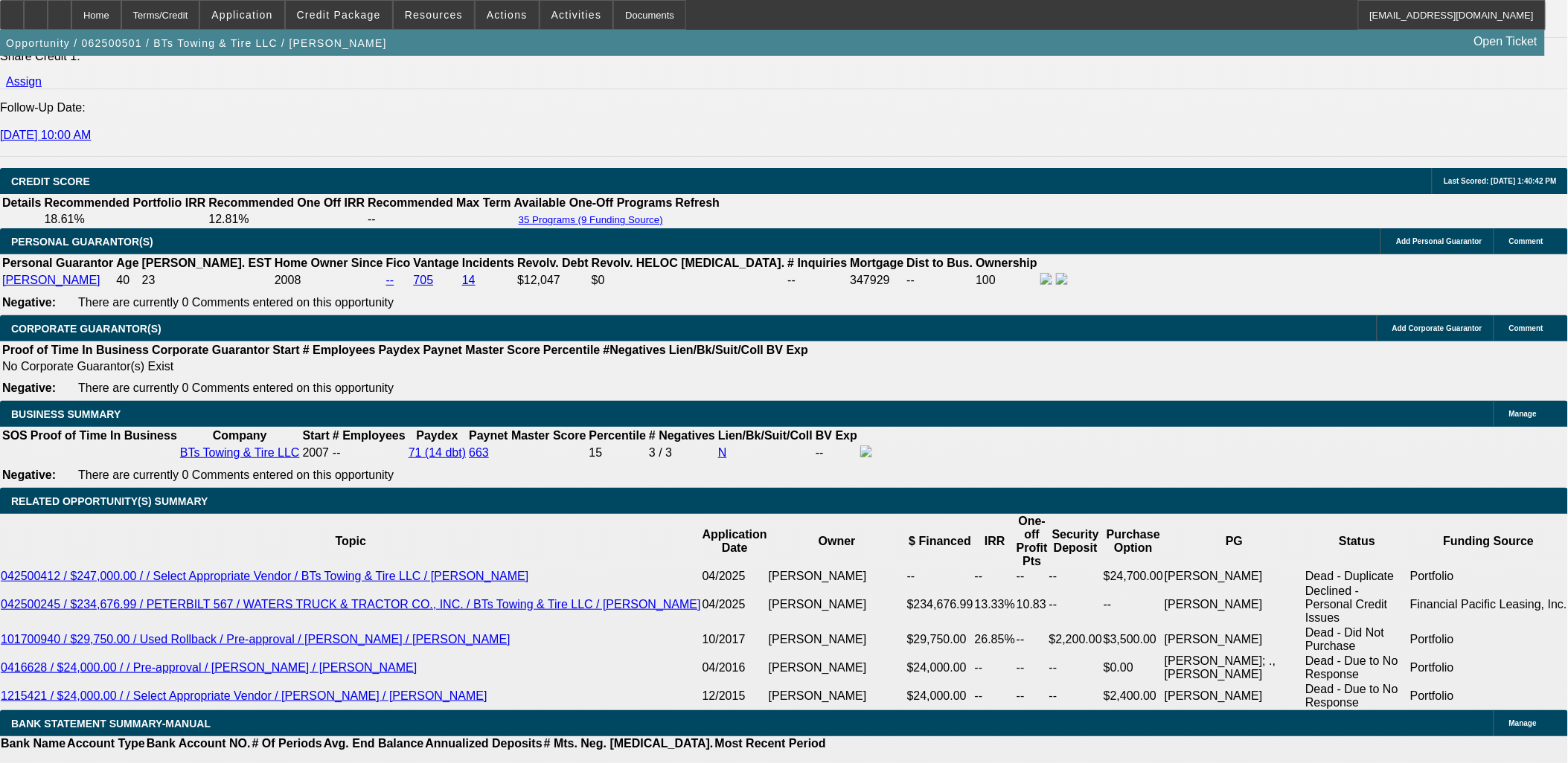
scroll to position [2066, 0]
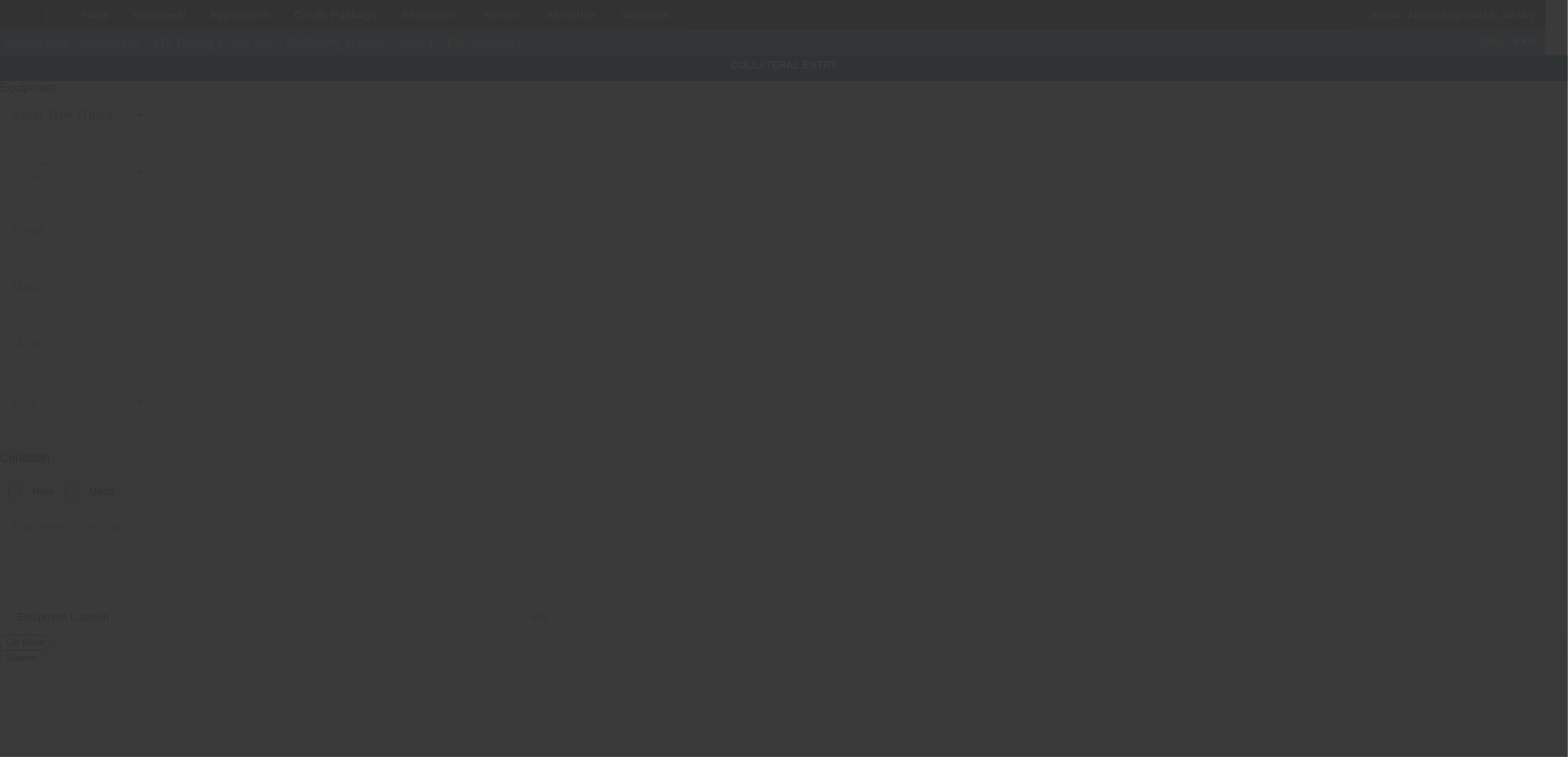
type input "[US_VEHICLE_IDENTIFICATION_NUMBER]"
type input "Honda"
type input "Accord"
radio input "true"
type textarea "and"
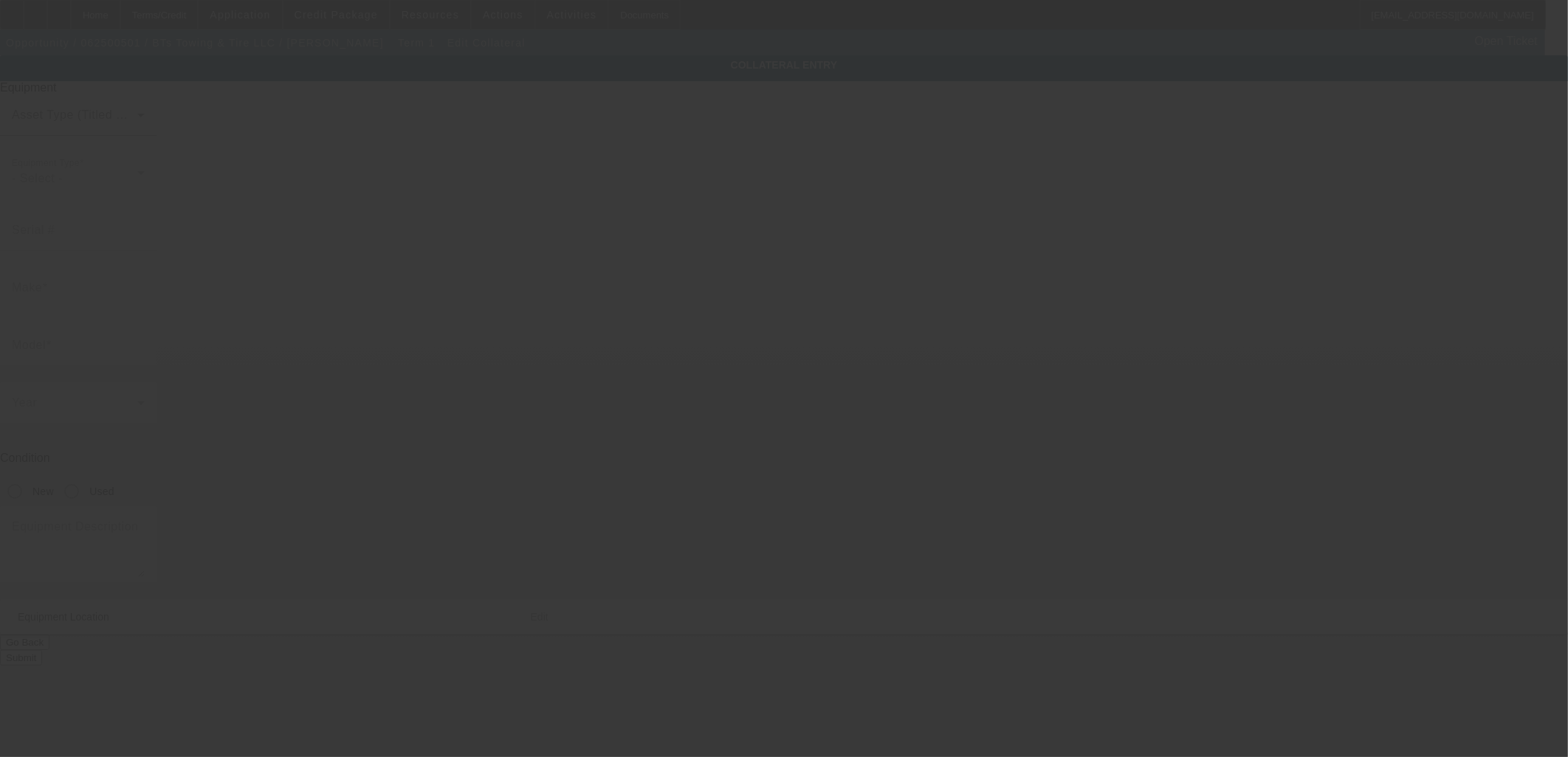
type input "[STREET_ADDRESS]"
type input "[GEOGRAPHIC_DATA]"
type input "35614"
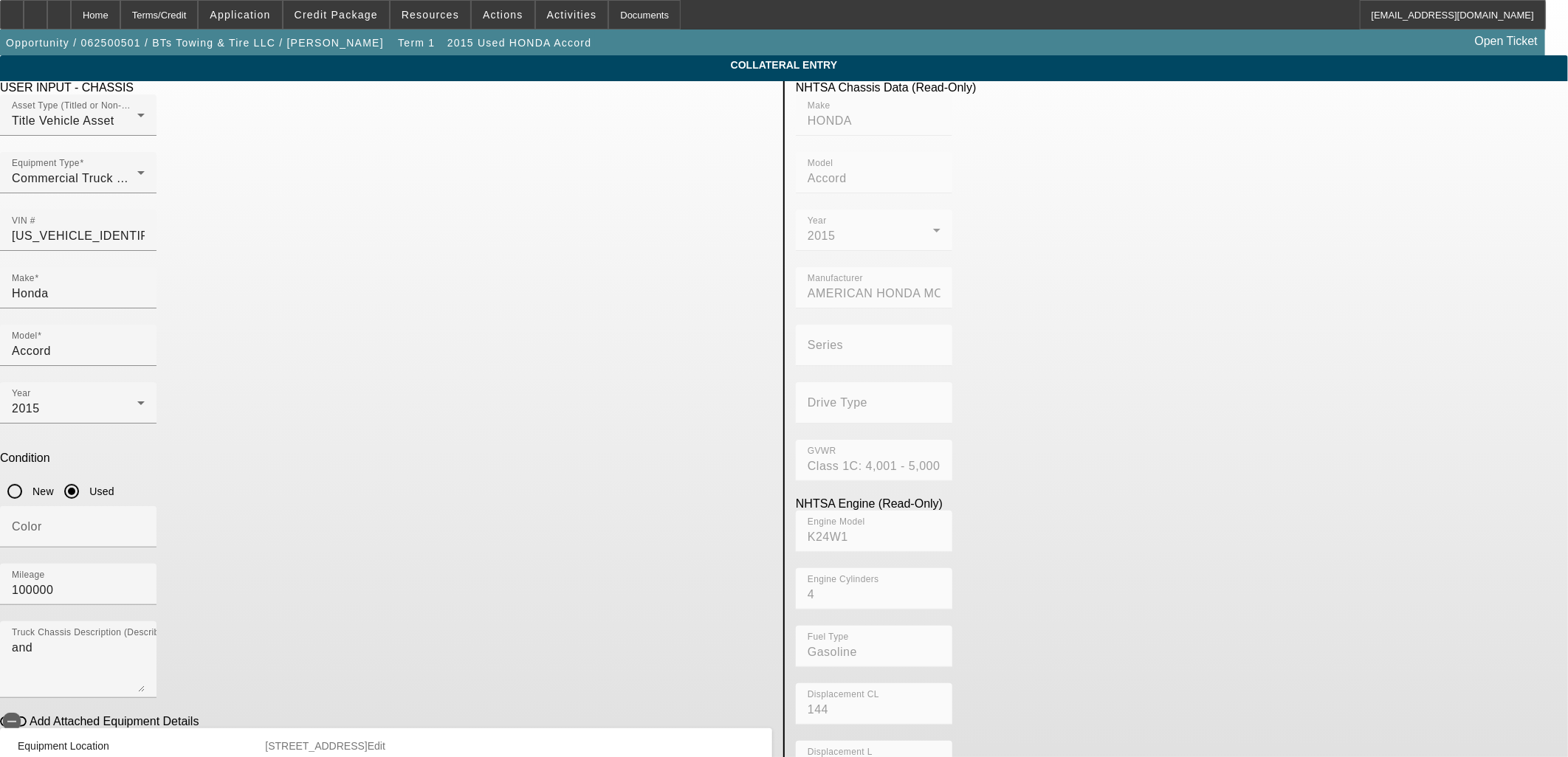
click at [1499, 17] on span "Delete collateral" at bounding box center [1528, 13] width 57 height 8
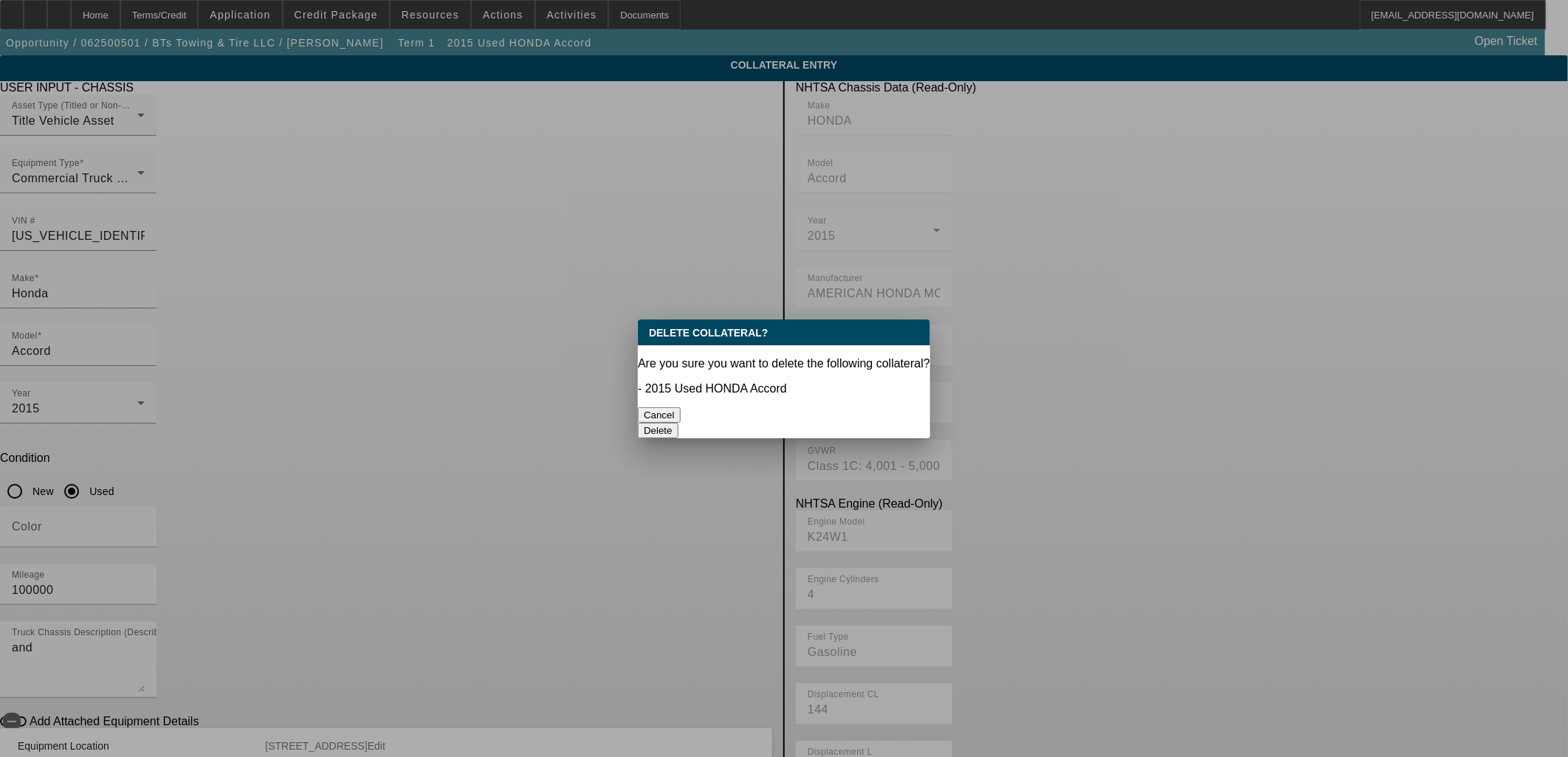
click at [679, 423] on button "Delete" at bounding box center [658, 430] width 40 height 15
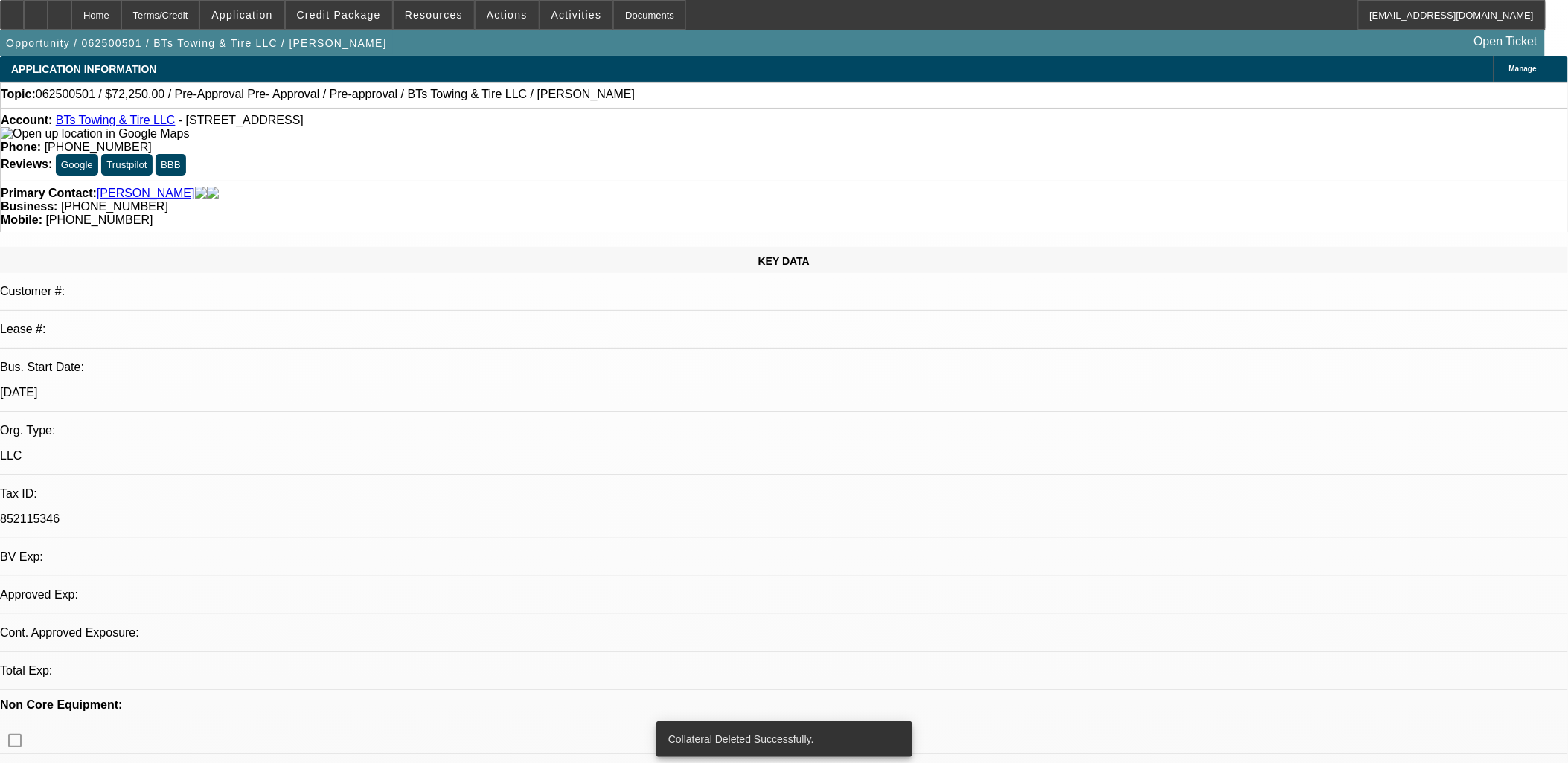
select select "0.15"
select select "2"
select select "0.1"
select select "4"
